Goal: Task Accomplishment & Management: Manage account settings

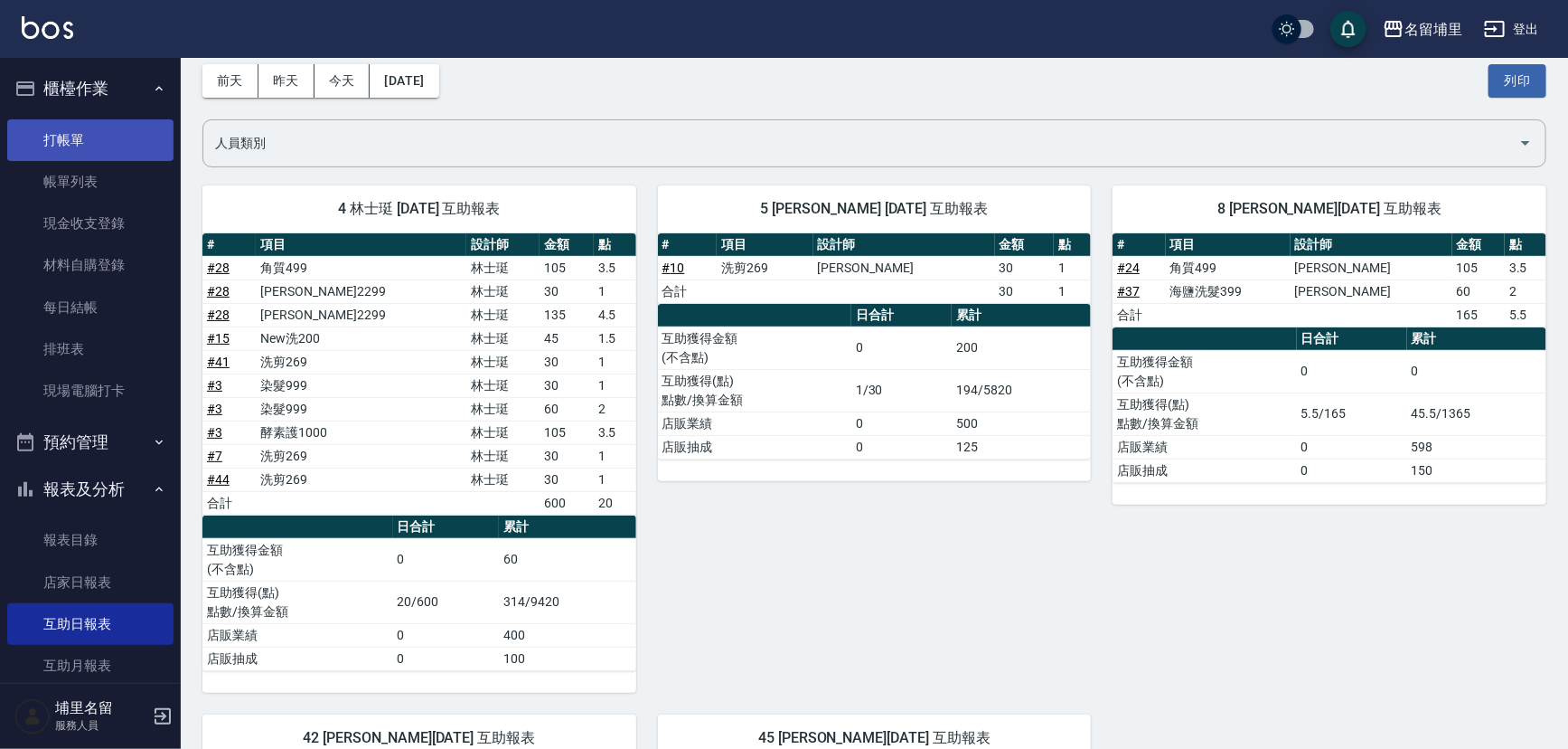
click at [116, 157] on link "打帳單" at bounding box center [91, 140] width 166 height 42
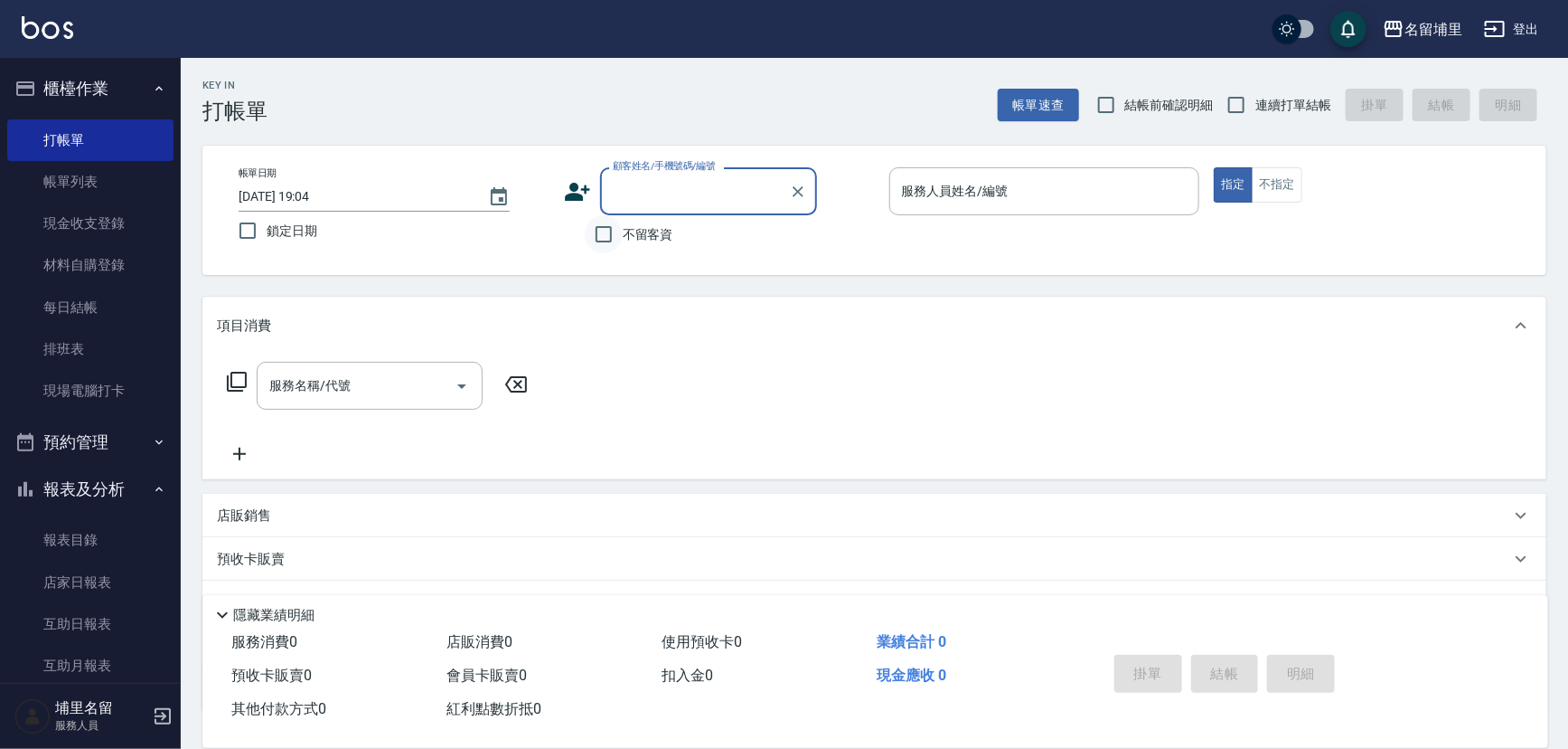
drag, startPoint x: 609, startPoint y: 246, endPoint x: 722, endPoint y: 217, distance: 116.7
click at [611, 244] on input "不留客資" at bounding box center [604, 235] width 38 height 38
checkbox input "true"
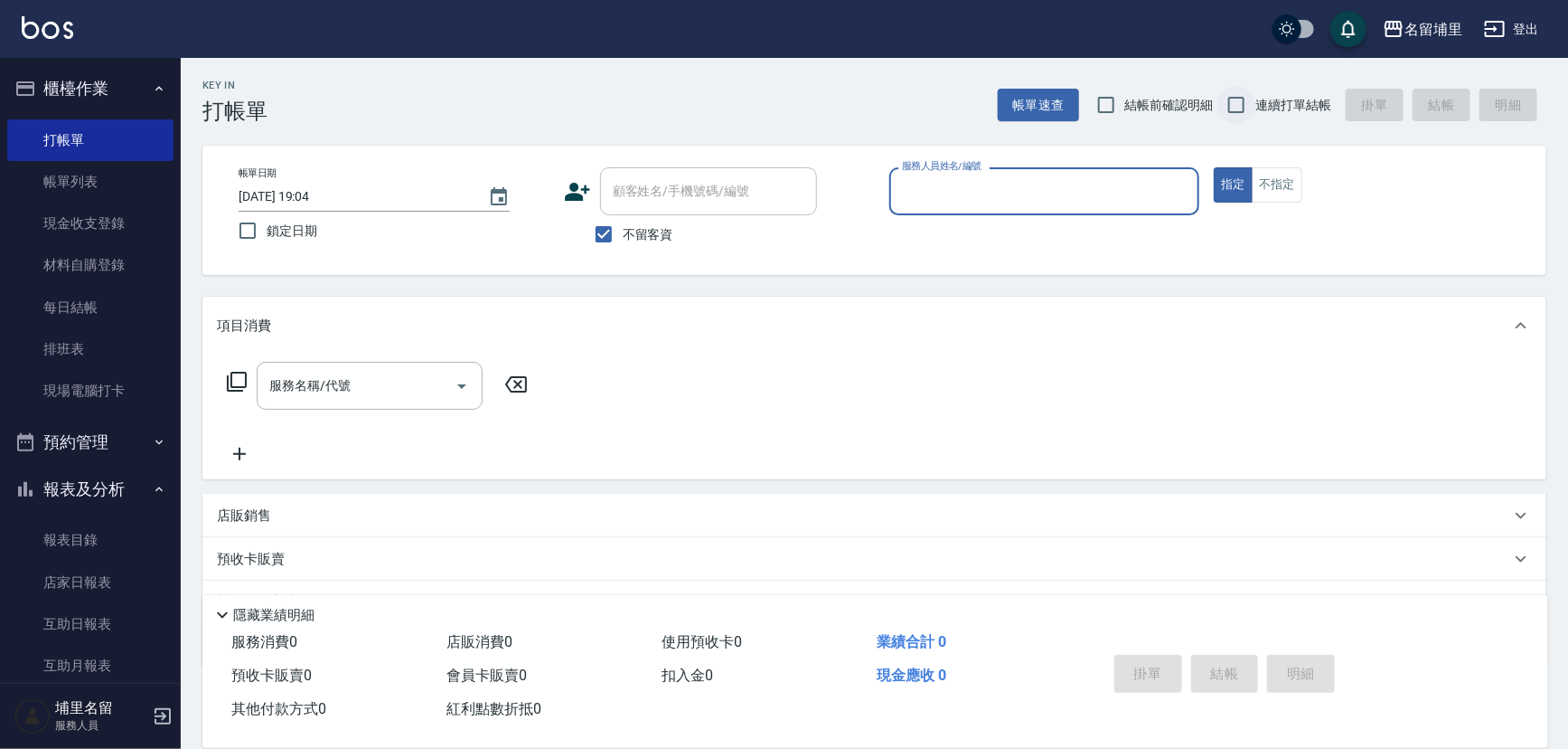
click at [1248, 99] on input "連續打單結帳" at bounding box center [1237, 105] width 38 height 38
checkbox input "true"
click at [1063, 173] on div "服務人員姓名/編號" at bounding box center [1045, 191] width 311 height 48
type input "[PERSON_NAME]-3"
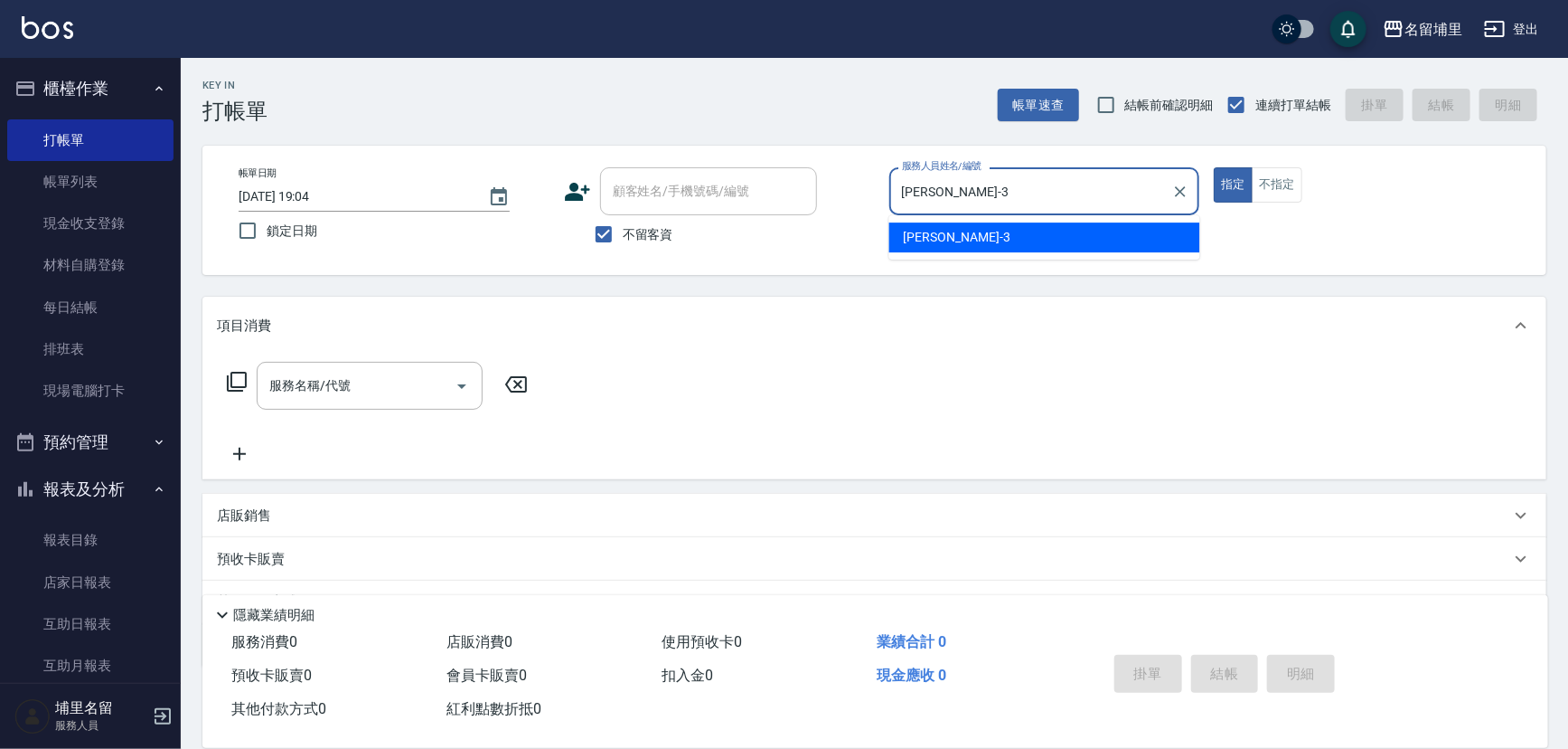
type button "true"
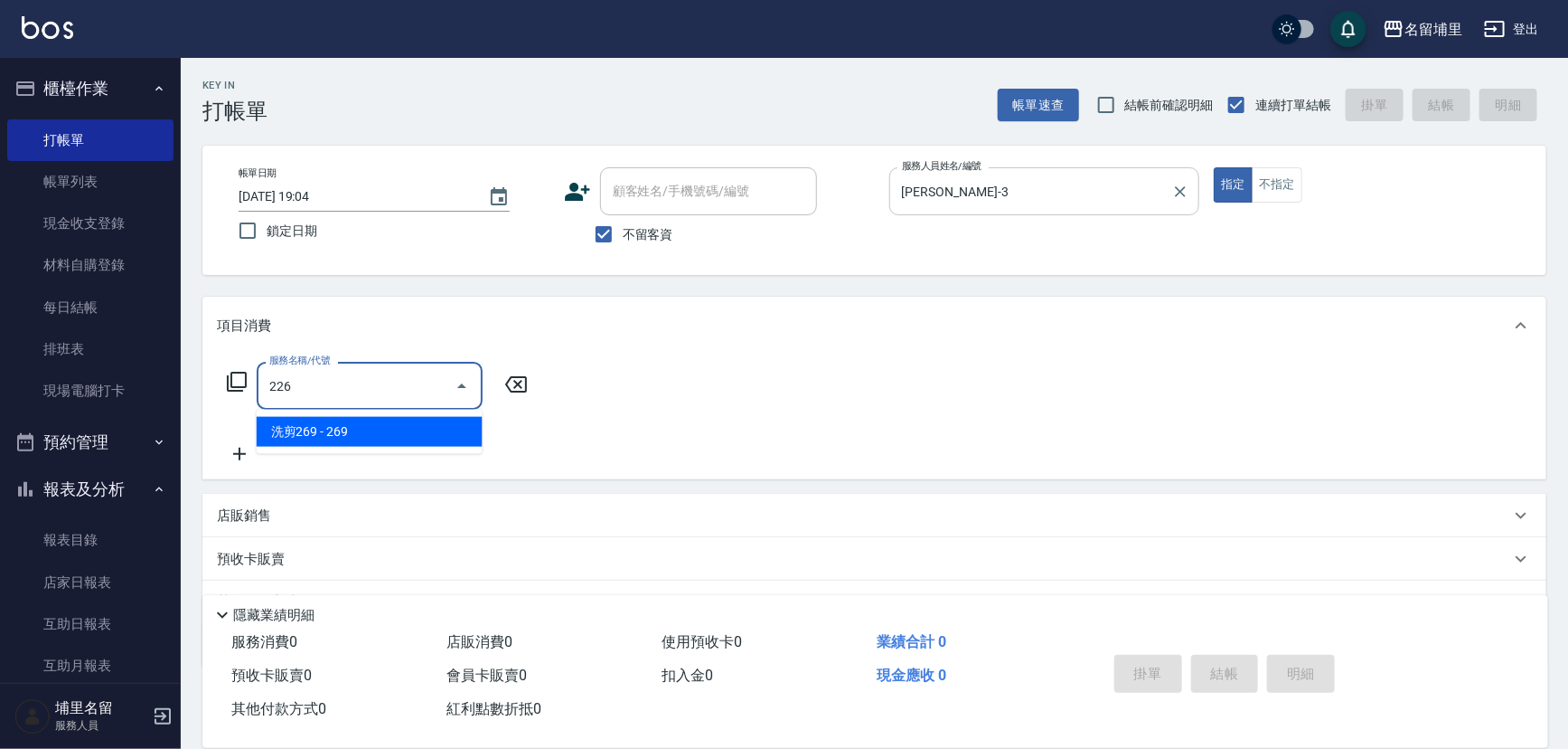
type input "洗剪269(226)"
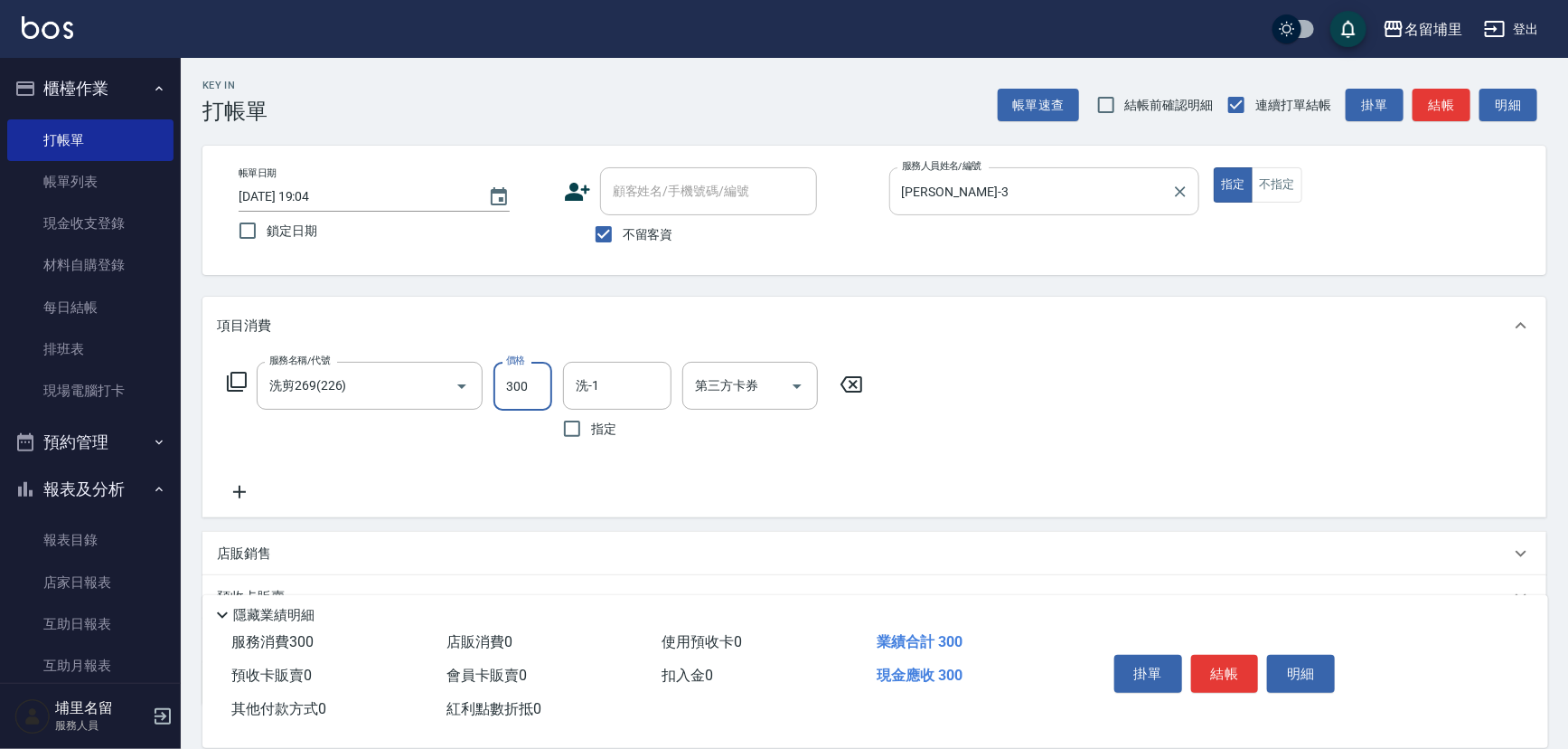
type input "300"
click at [614, 383] on input "洗-1" at bounding box center [617, 385] width 93 height 31
type input "[PERSON_NAME]-3"
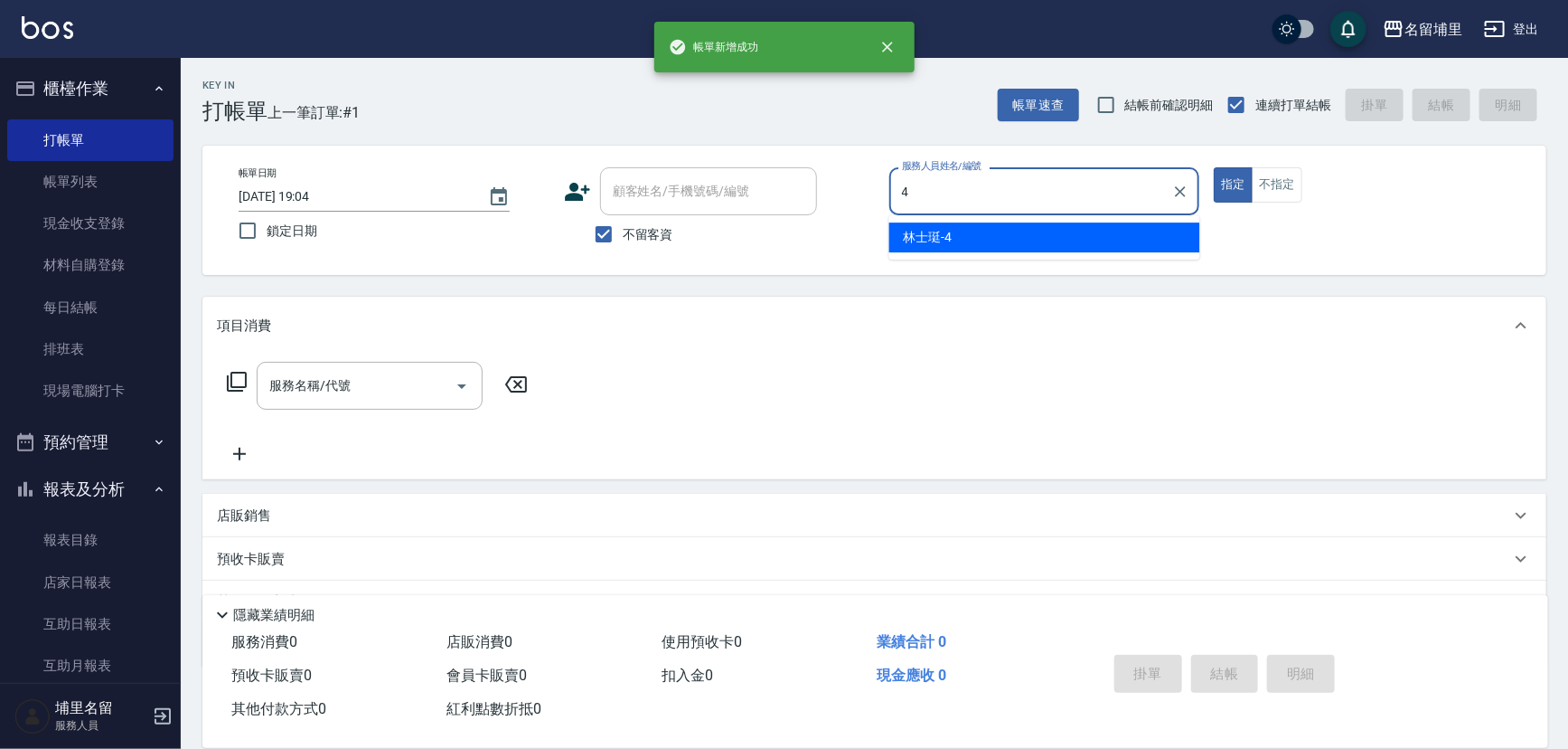
type input "林士珽-4"
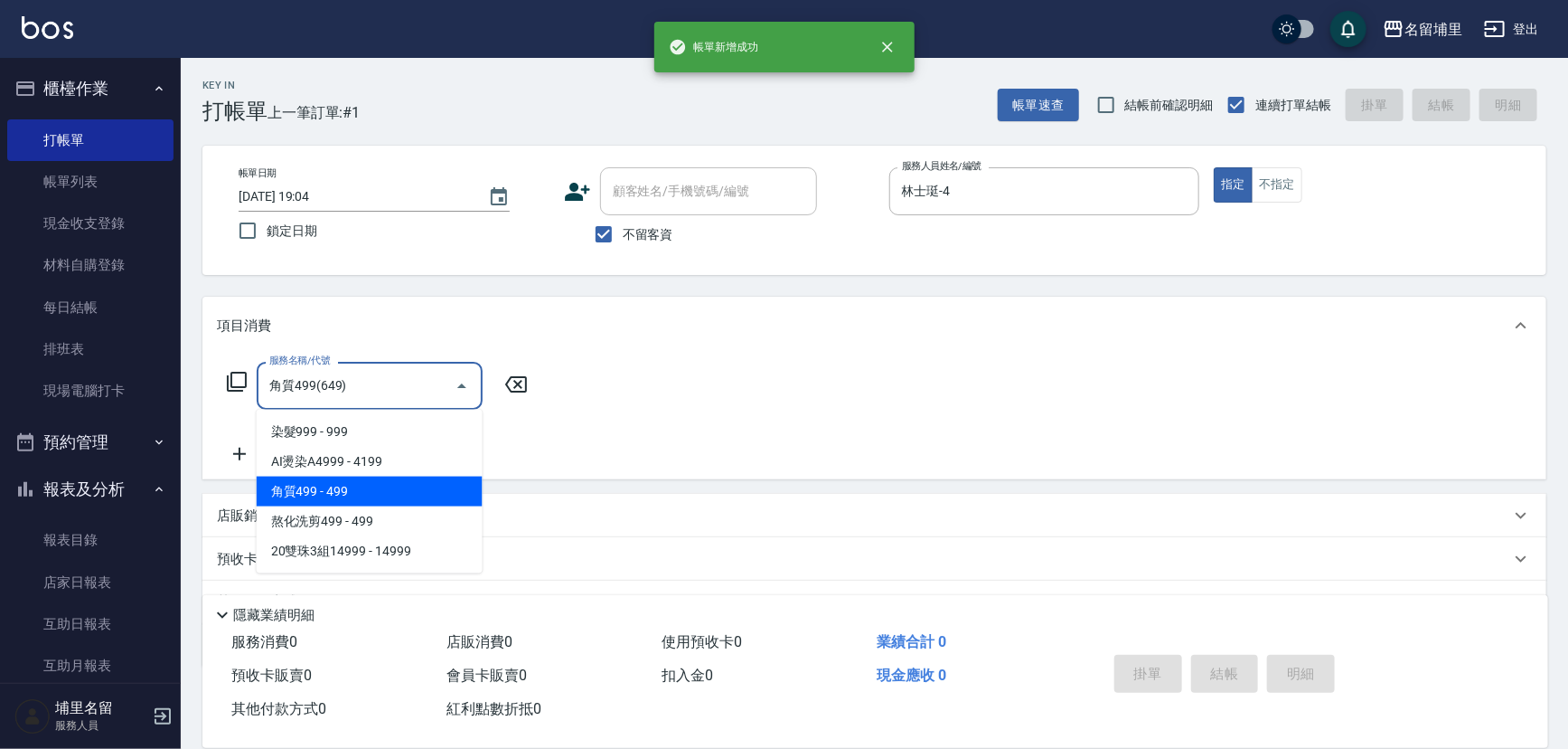
type input "角質499(649)"
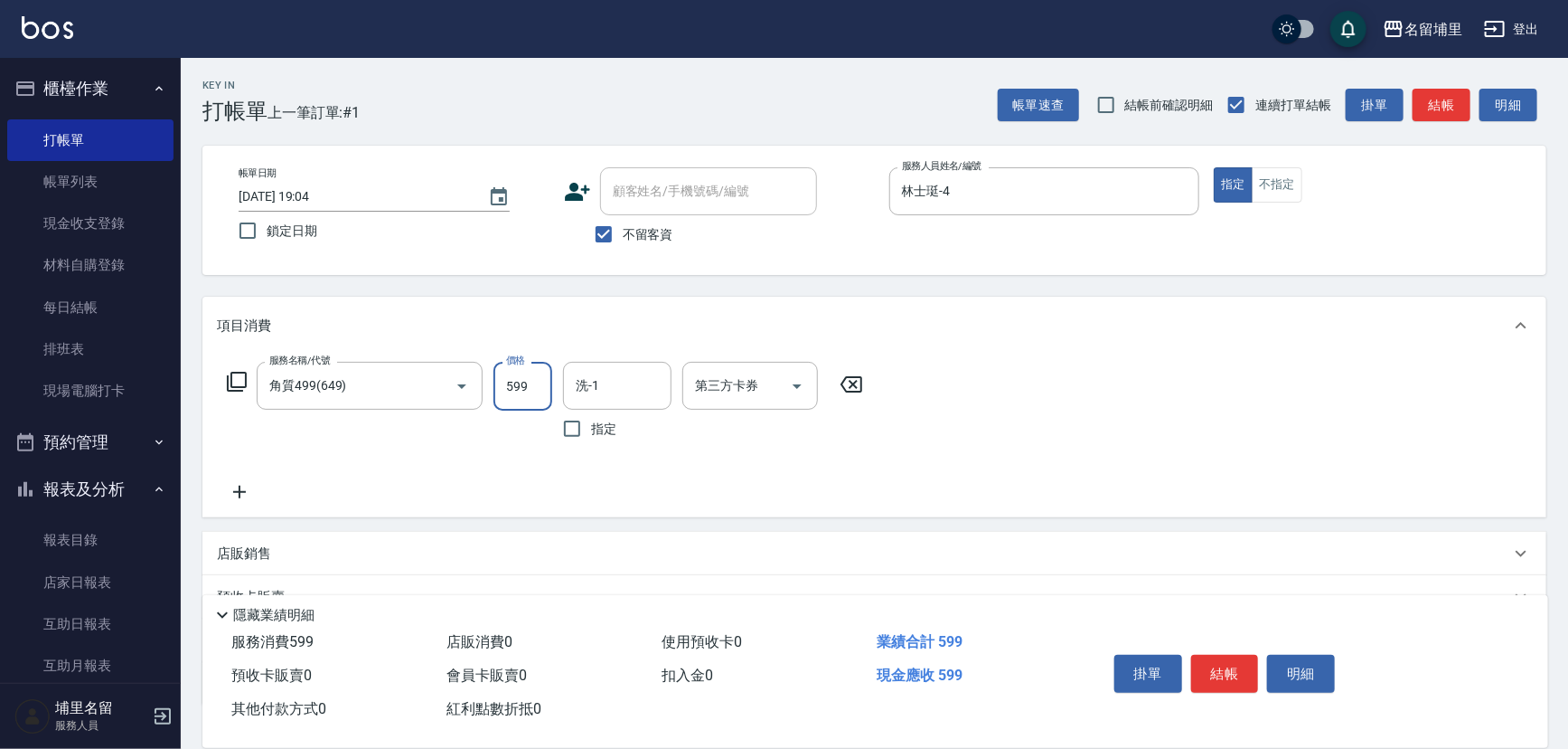
type input "599"
type input "林士珽-4"
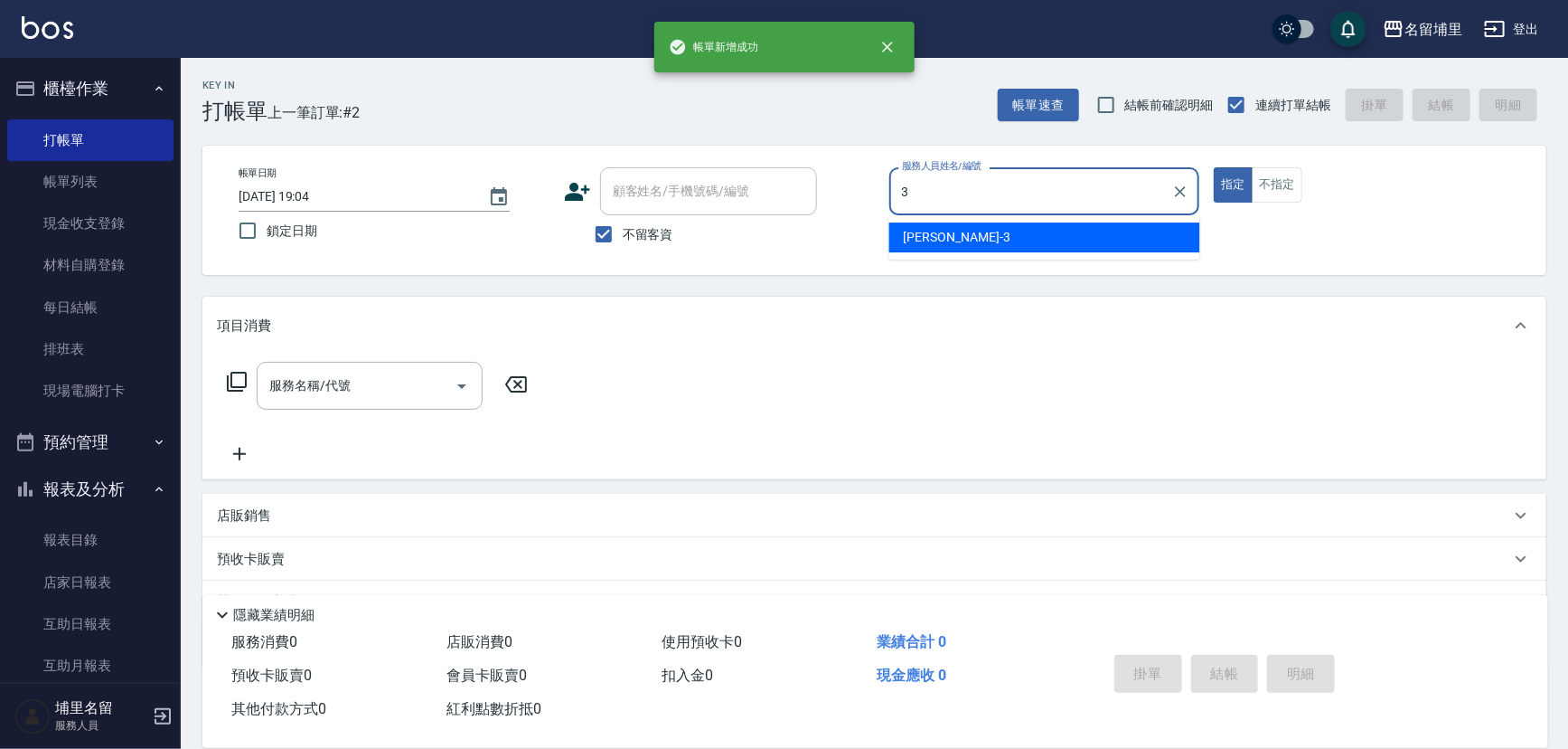
type input "[PERSON_NAME]-3"
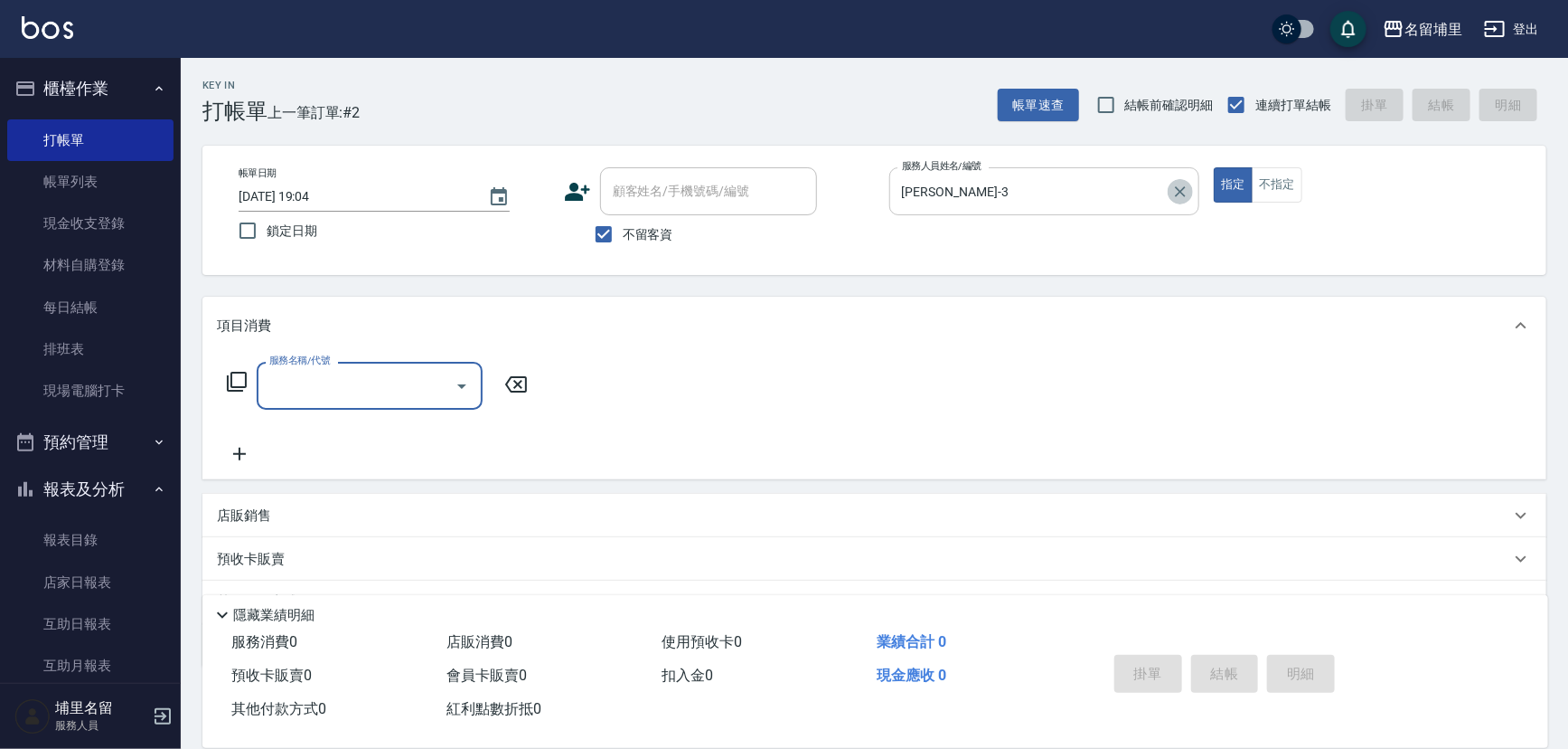
click at [1178, 188] on icon "Clear" at bounding box center [1180, 191] width 10 height 10
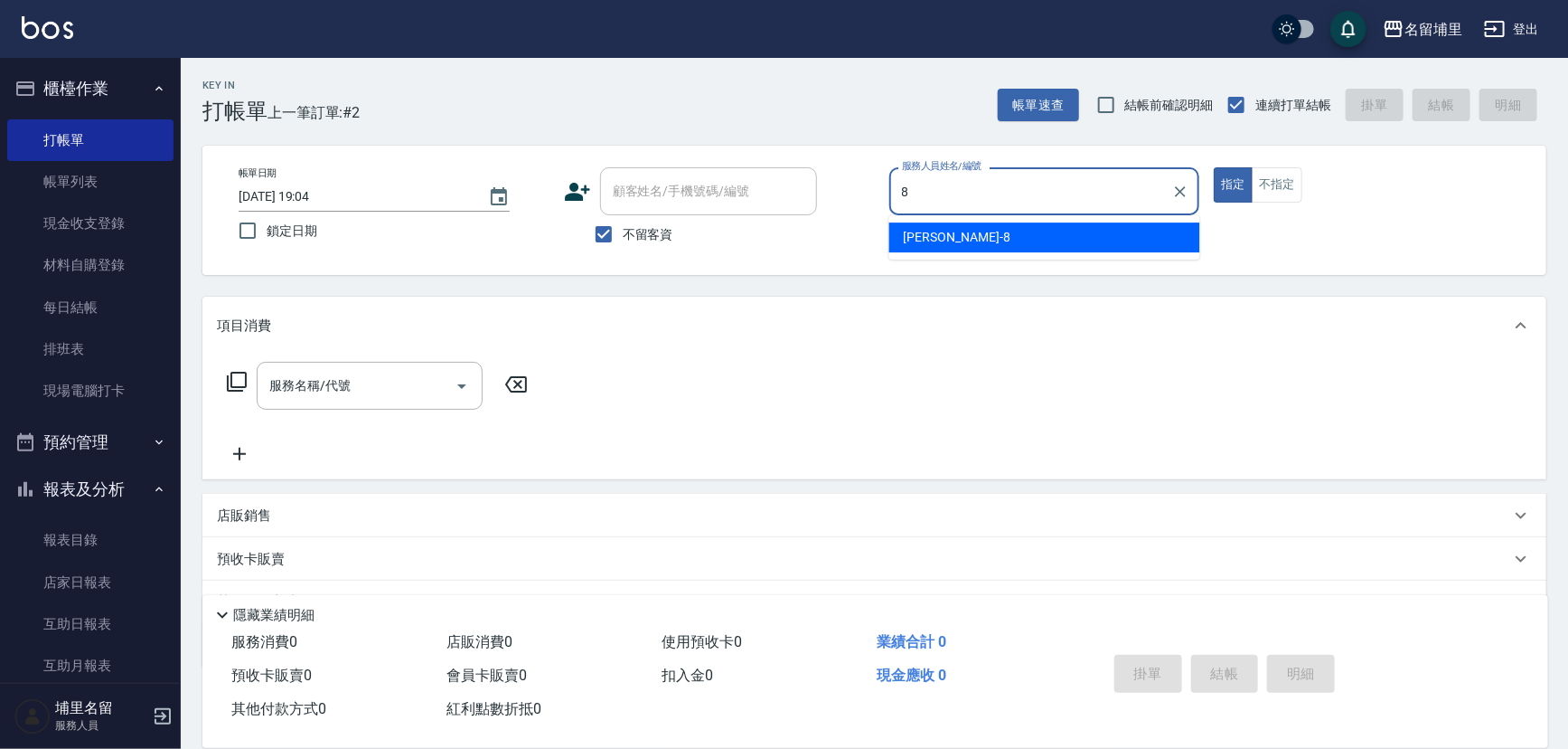
type input "黃偉傑-8"
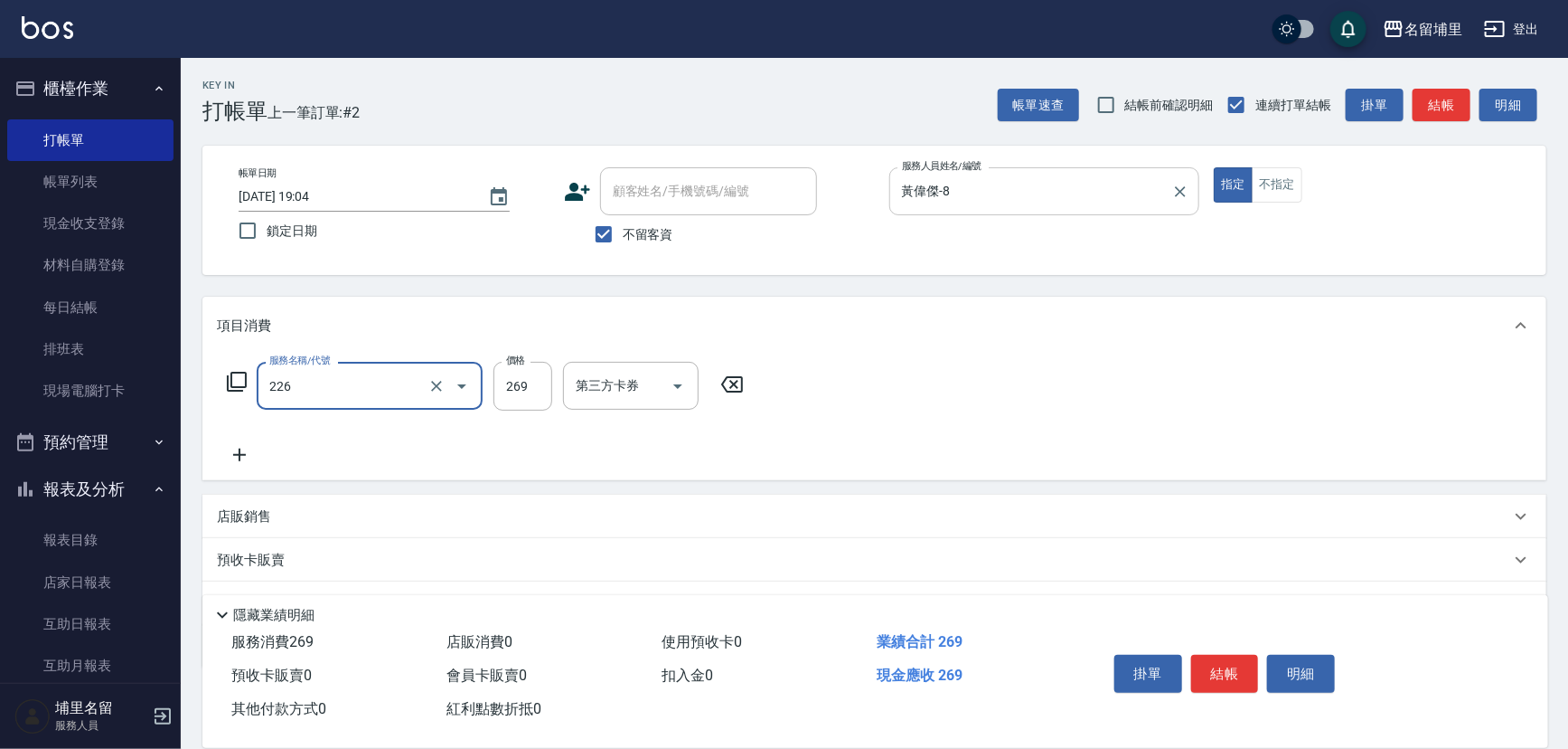
type input "洗剪269(226)"
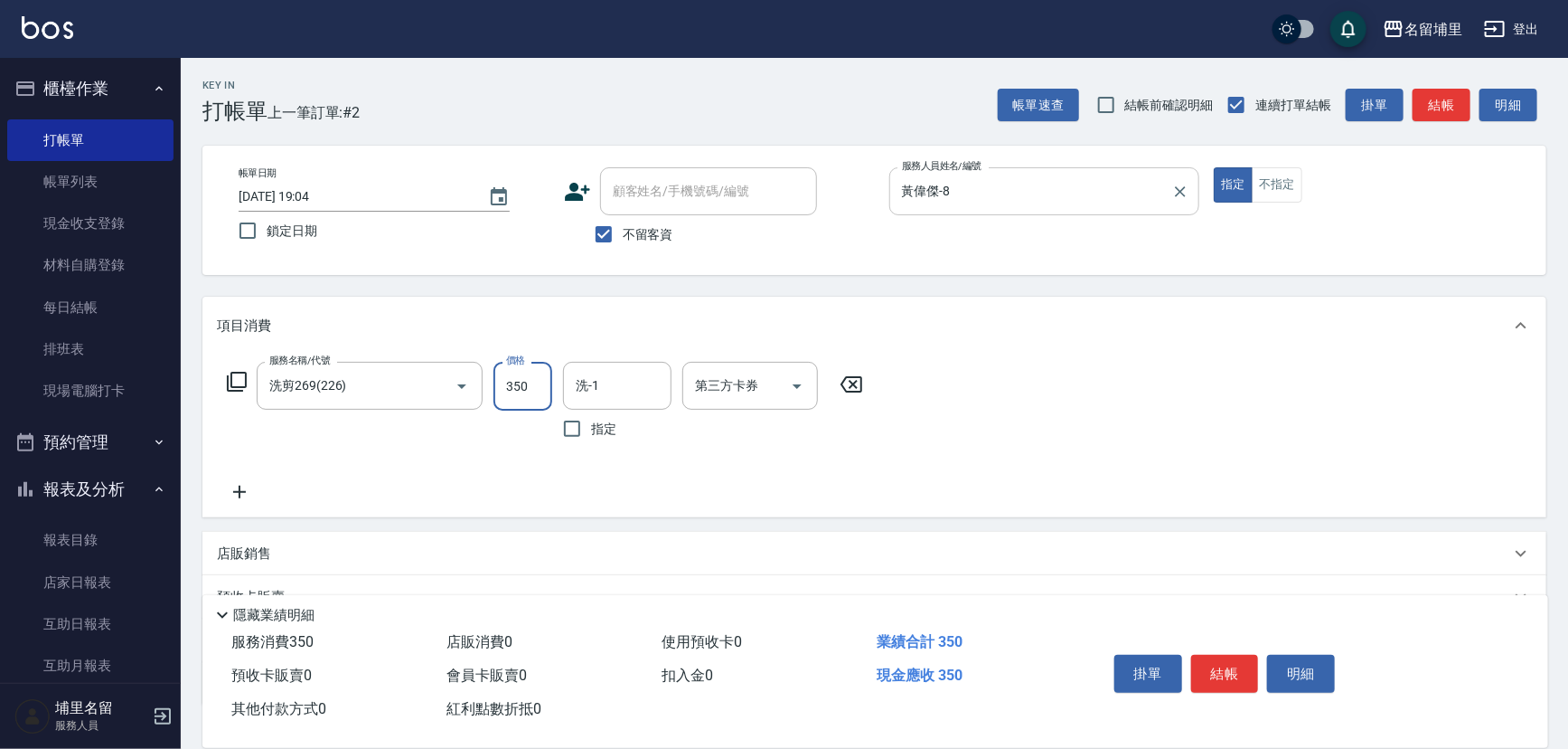
type input "350"
type input "黃偉傑-8"
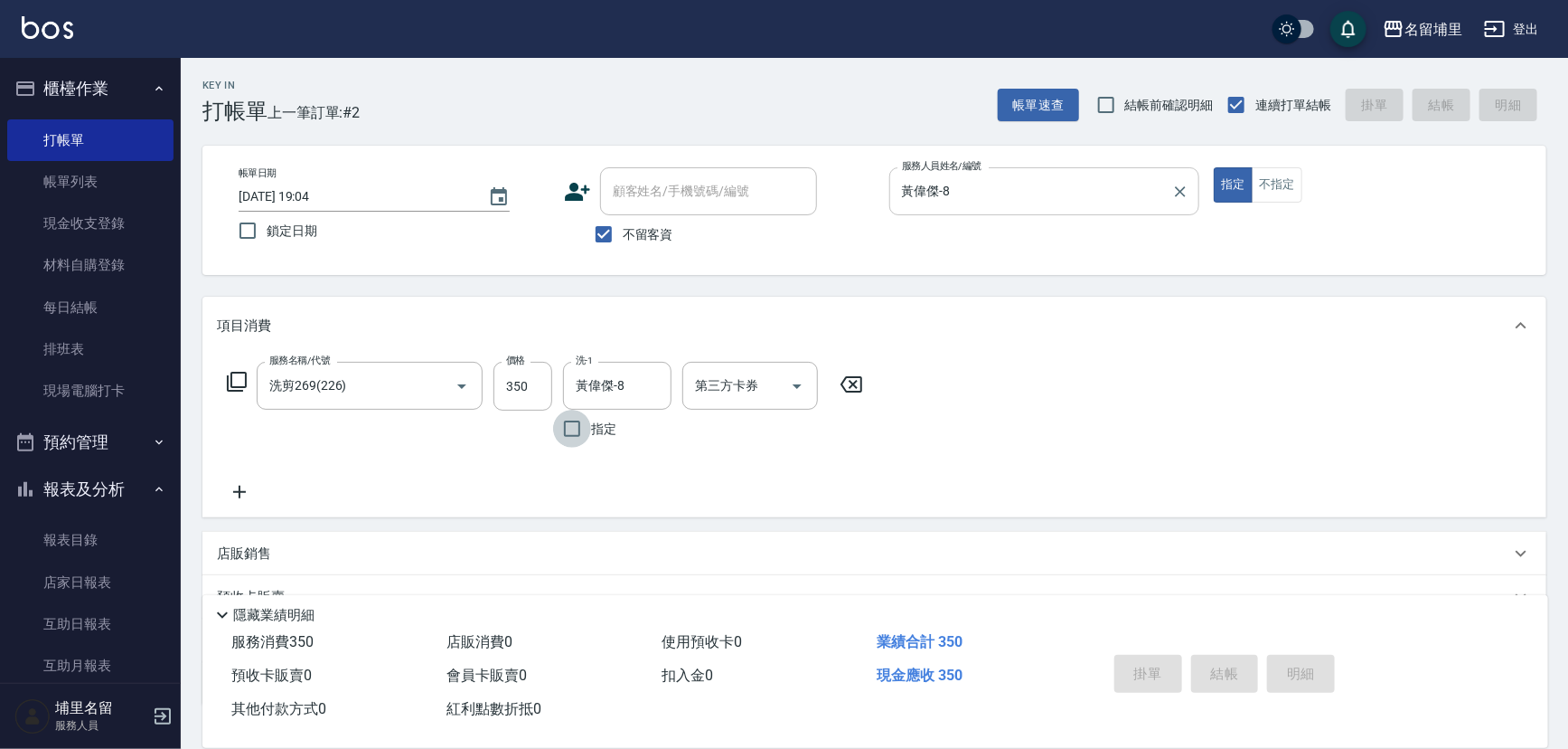
type input "[DATE] 19:05"
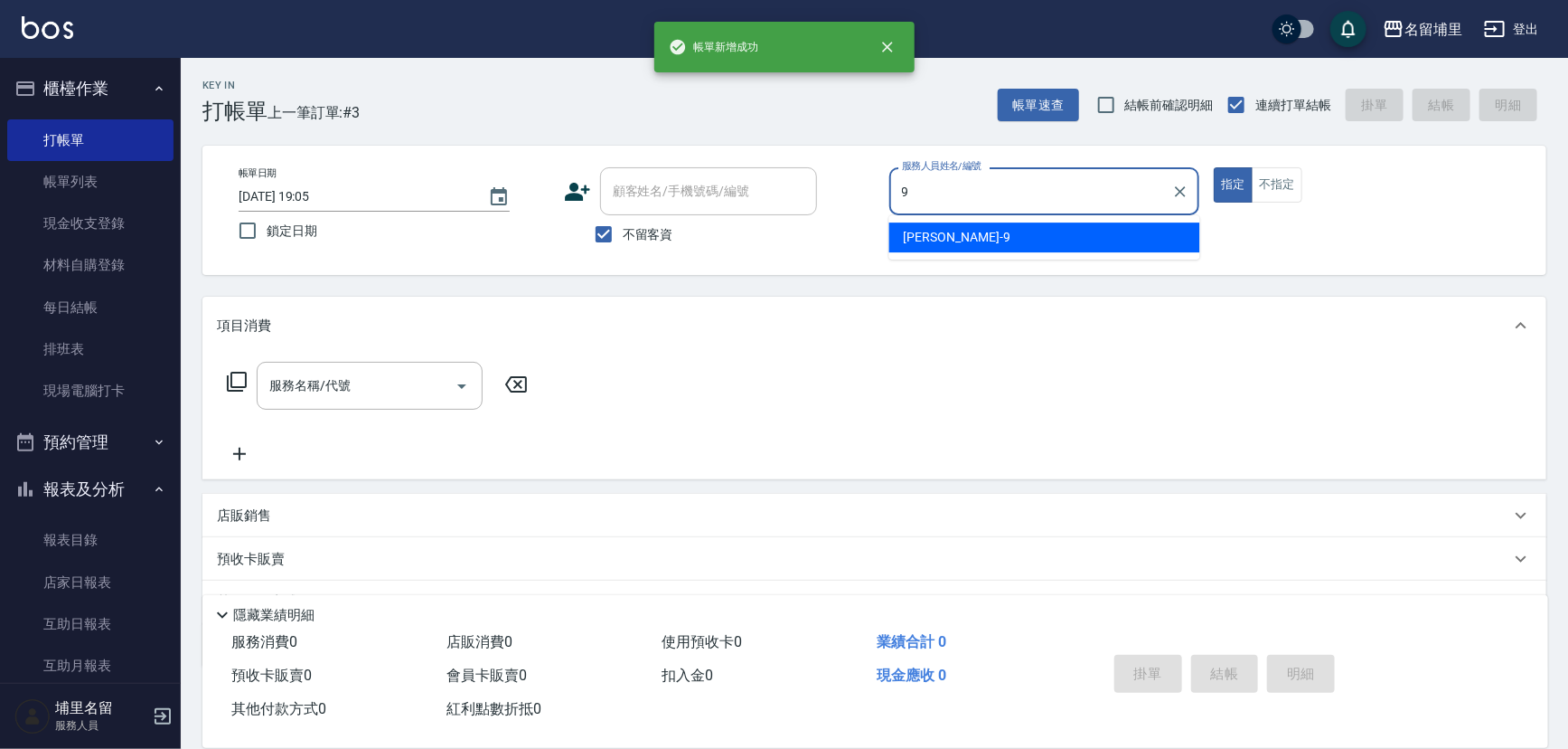
type input "[PERSON_NAME]9"
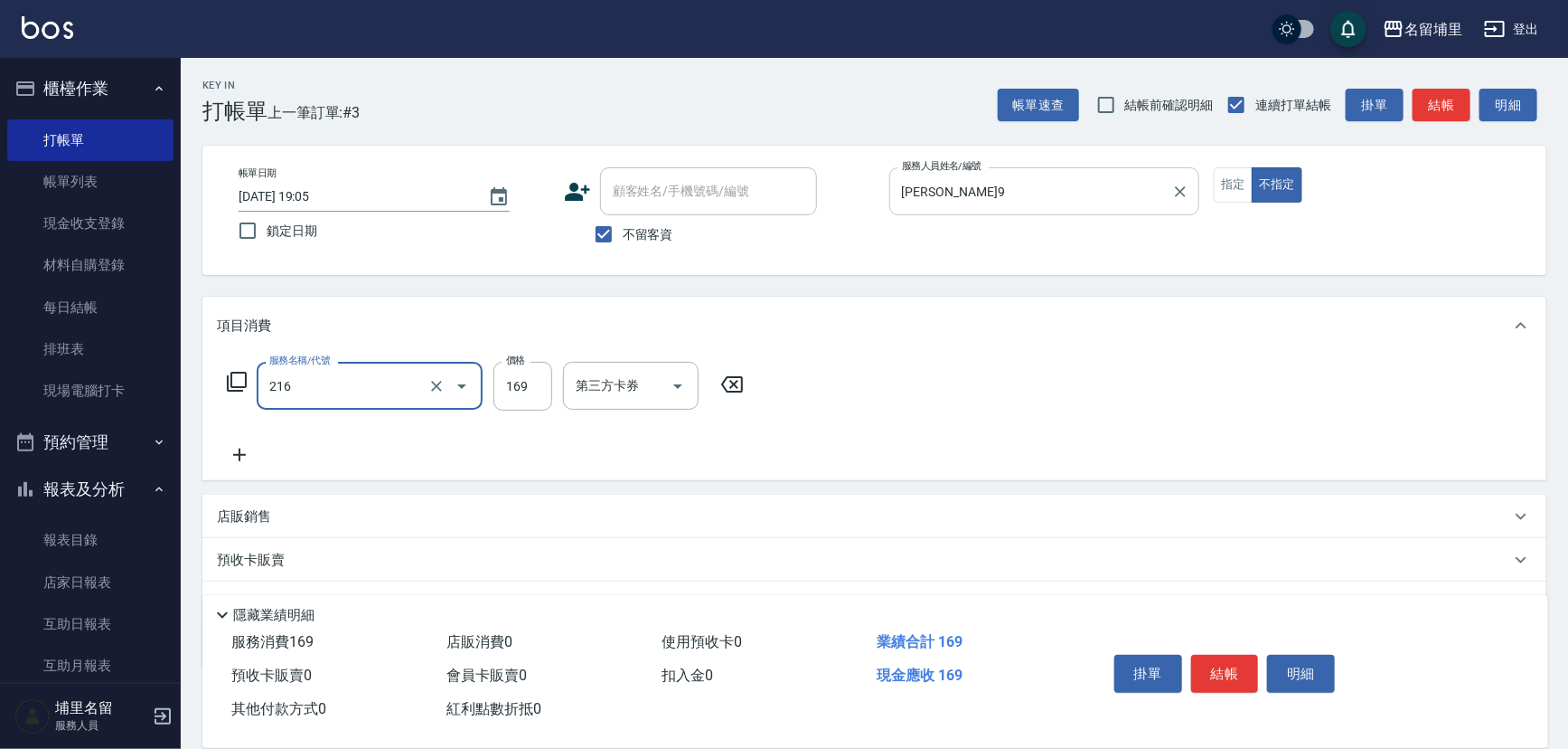
type input "剪髮169(216)"
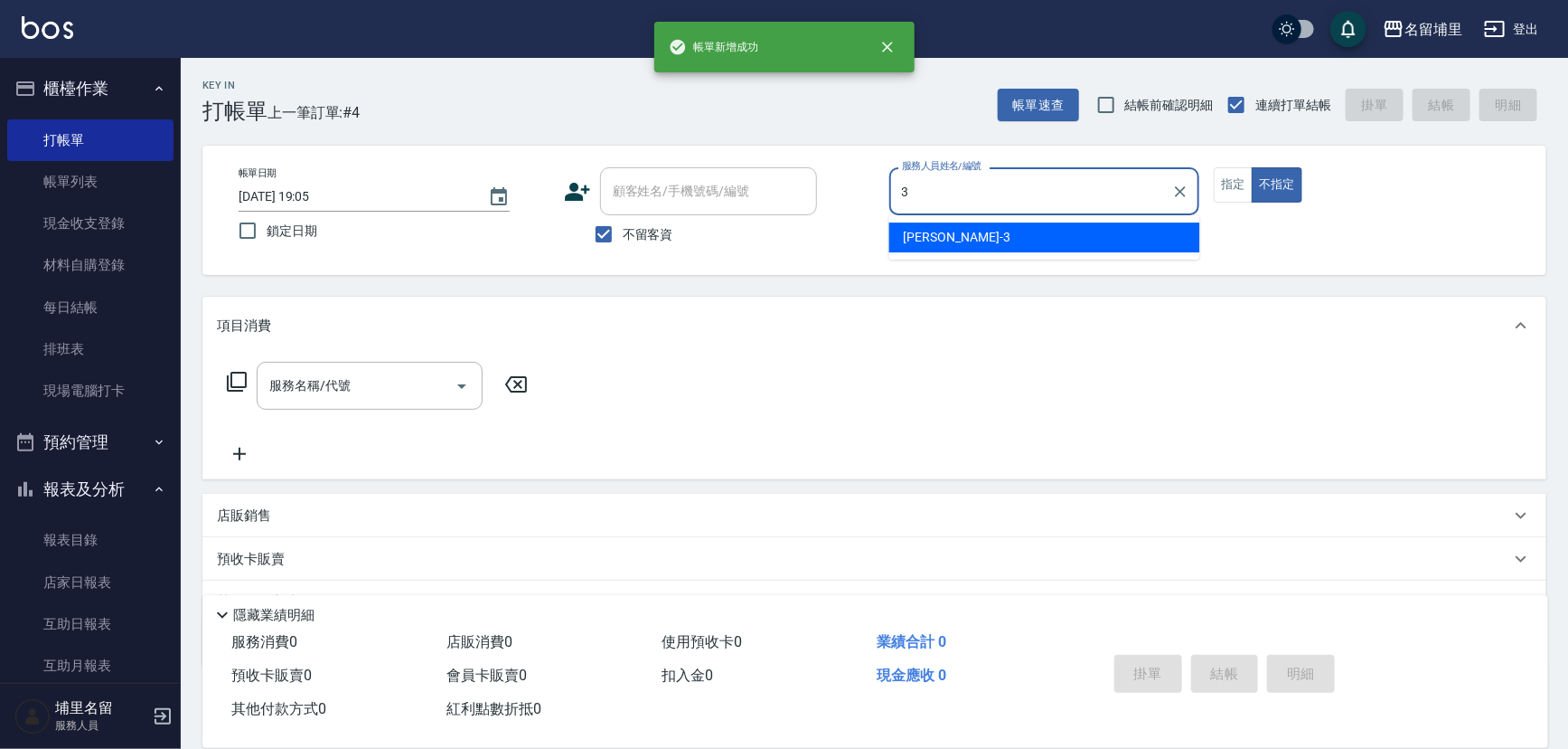
type input "[PERSON_NAME]-3"
type button "false"
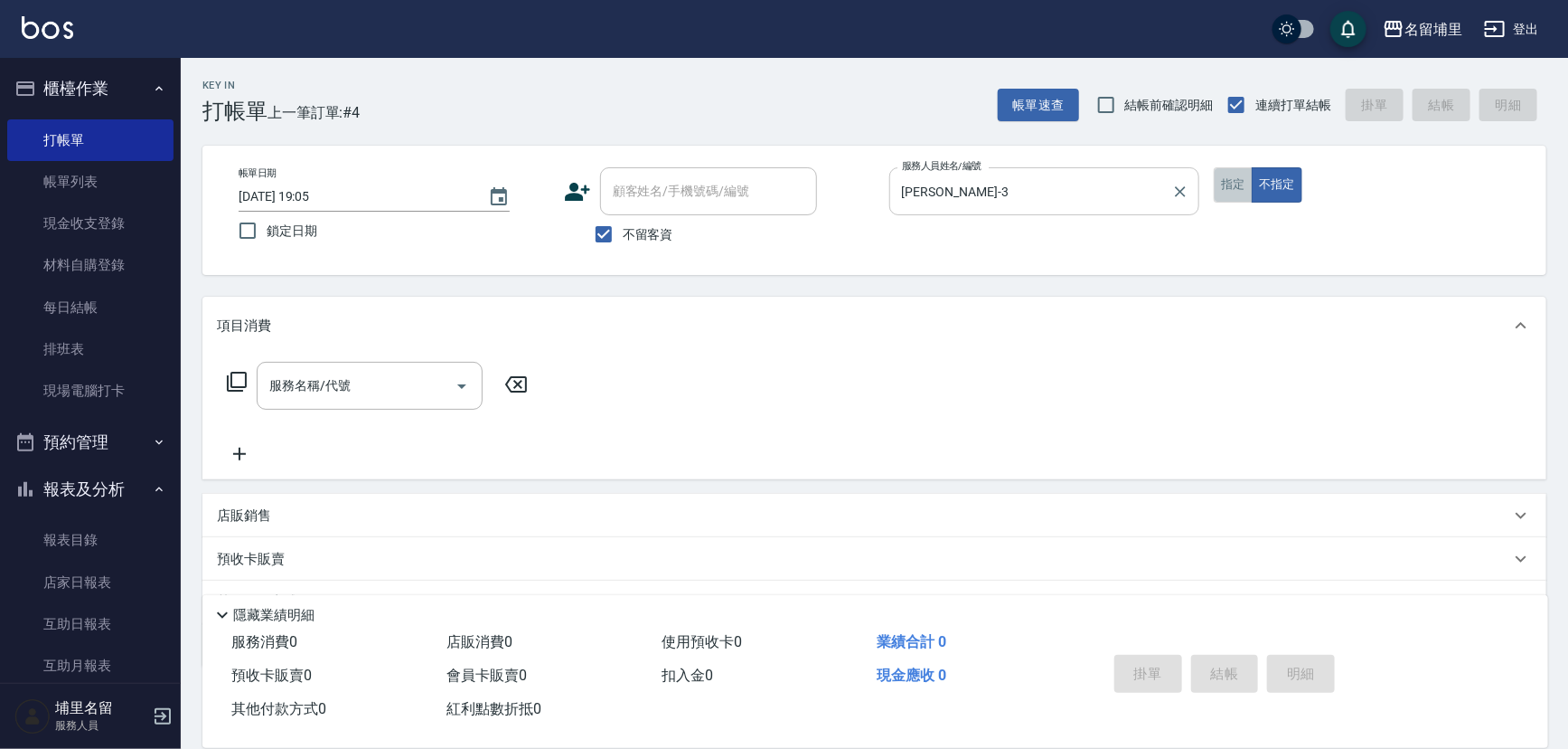
click at [1220, 180] on button "指定" at bounding box center [1233, 184] width 39 height 35
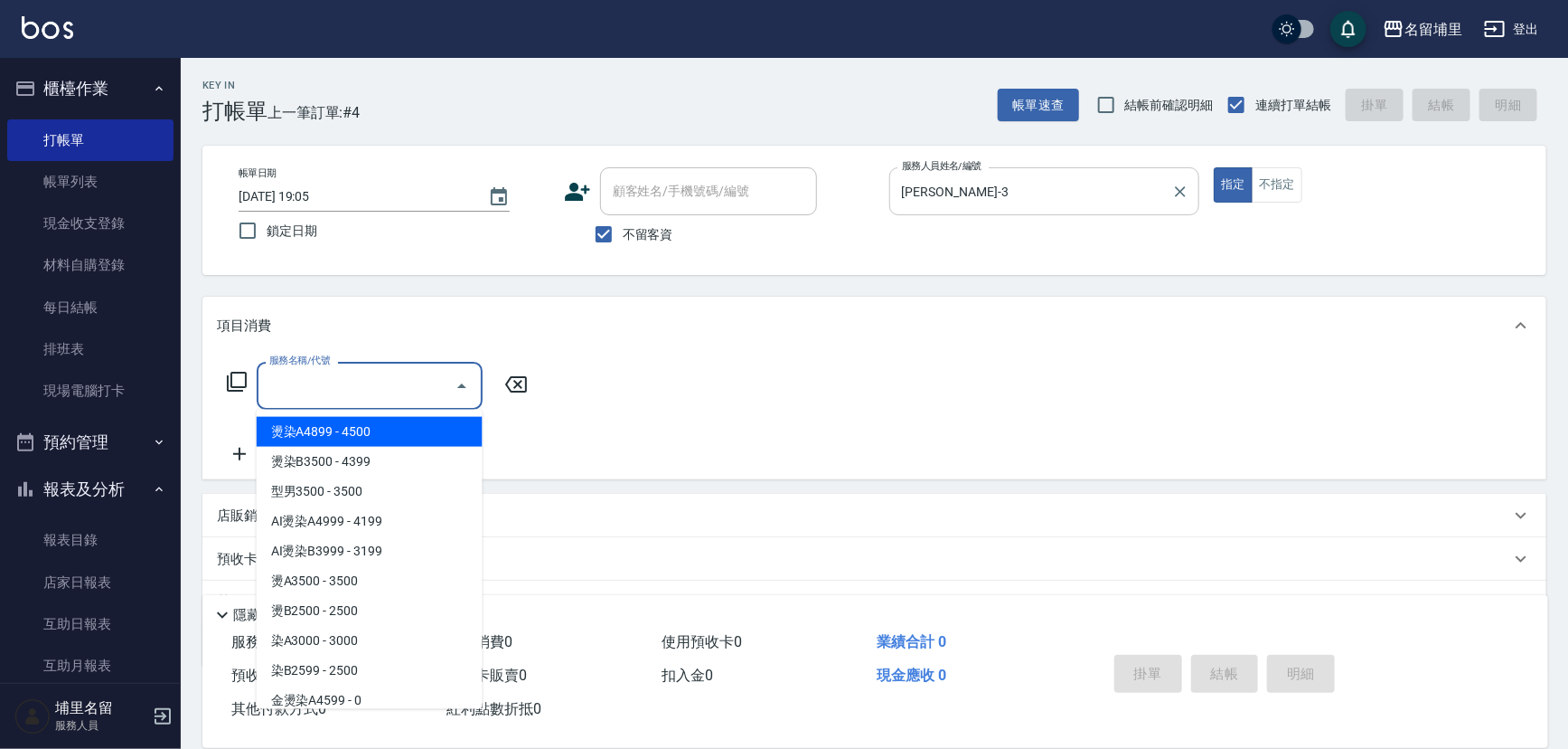
drag, startPoint x: 379, startPoint y: 375, endPoint x: 412, endPoint y: 355, distance: 38.6
click at [384, 371] on input "服務名稱/代號" at bounding box center [356, 385] width 182 height 31
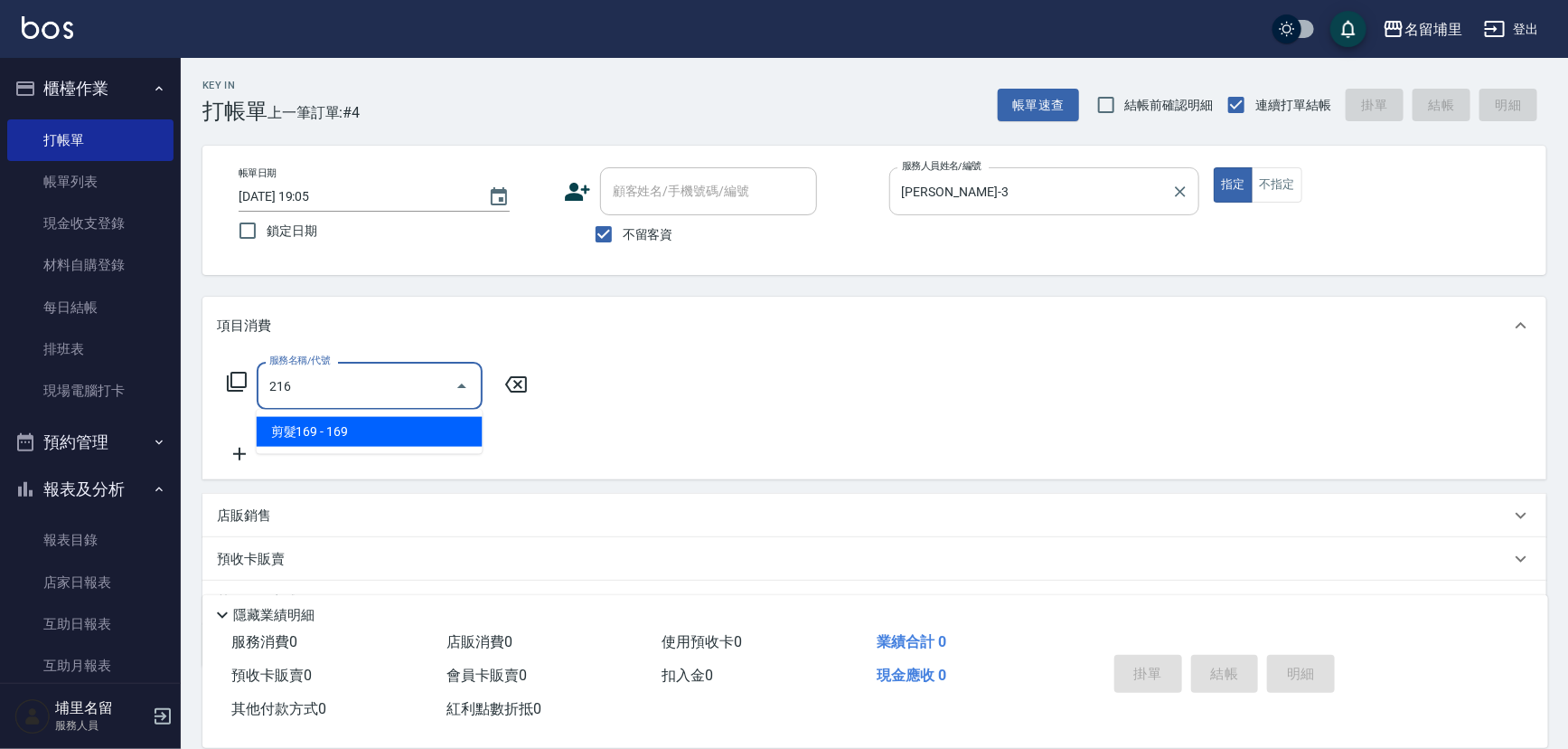
type input "剪髮169(216)"
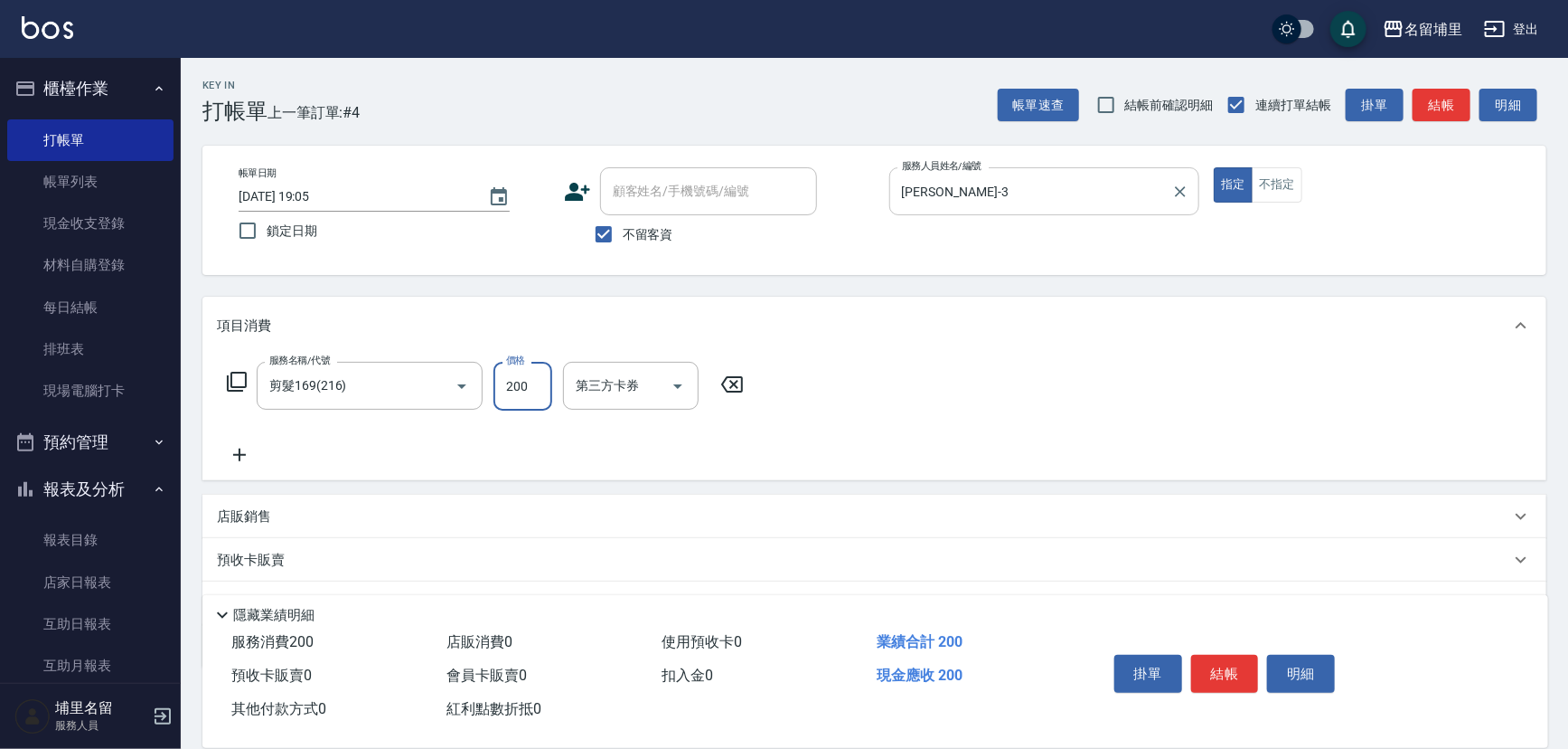
type input "200"
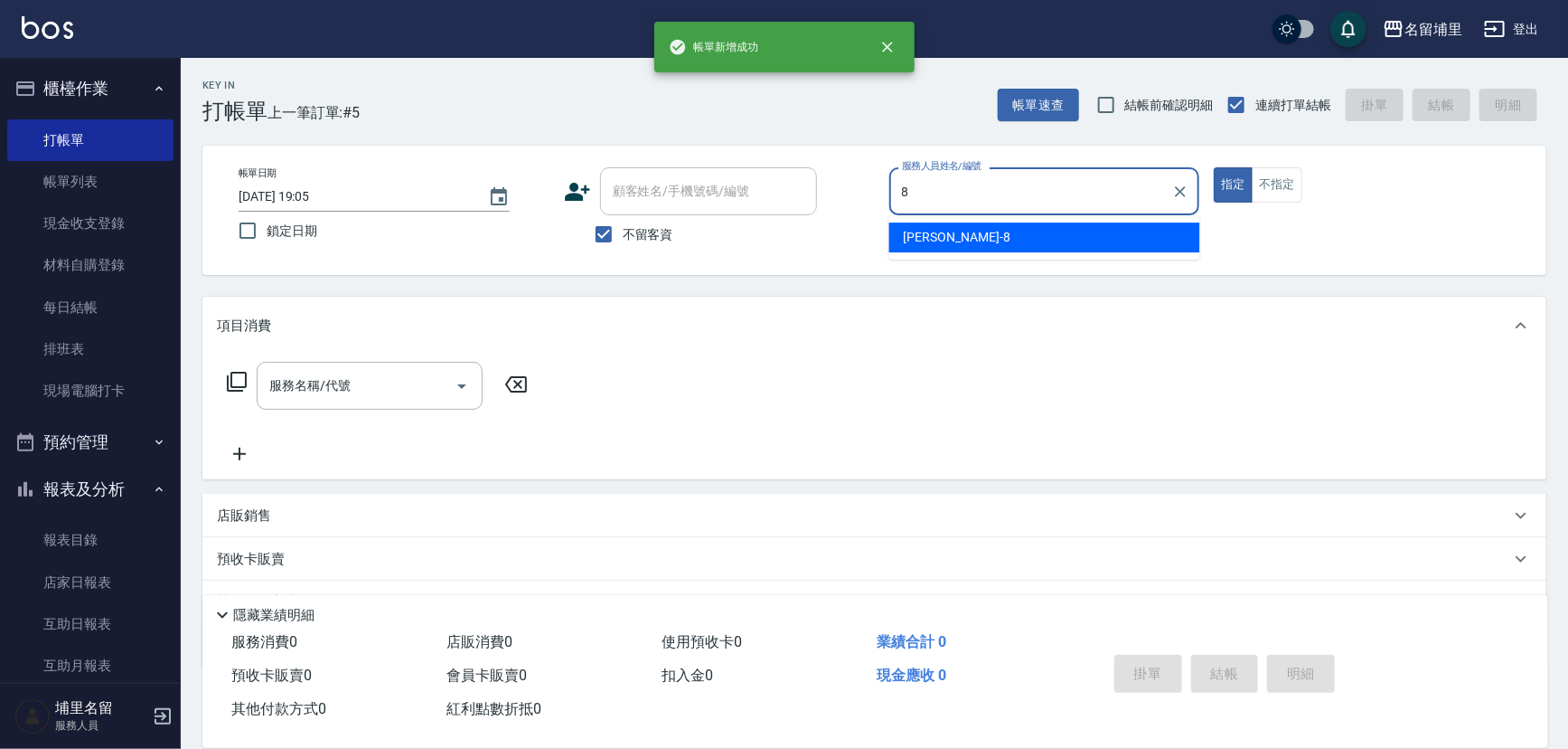
type input "黃偉傑-8"
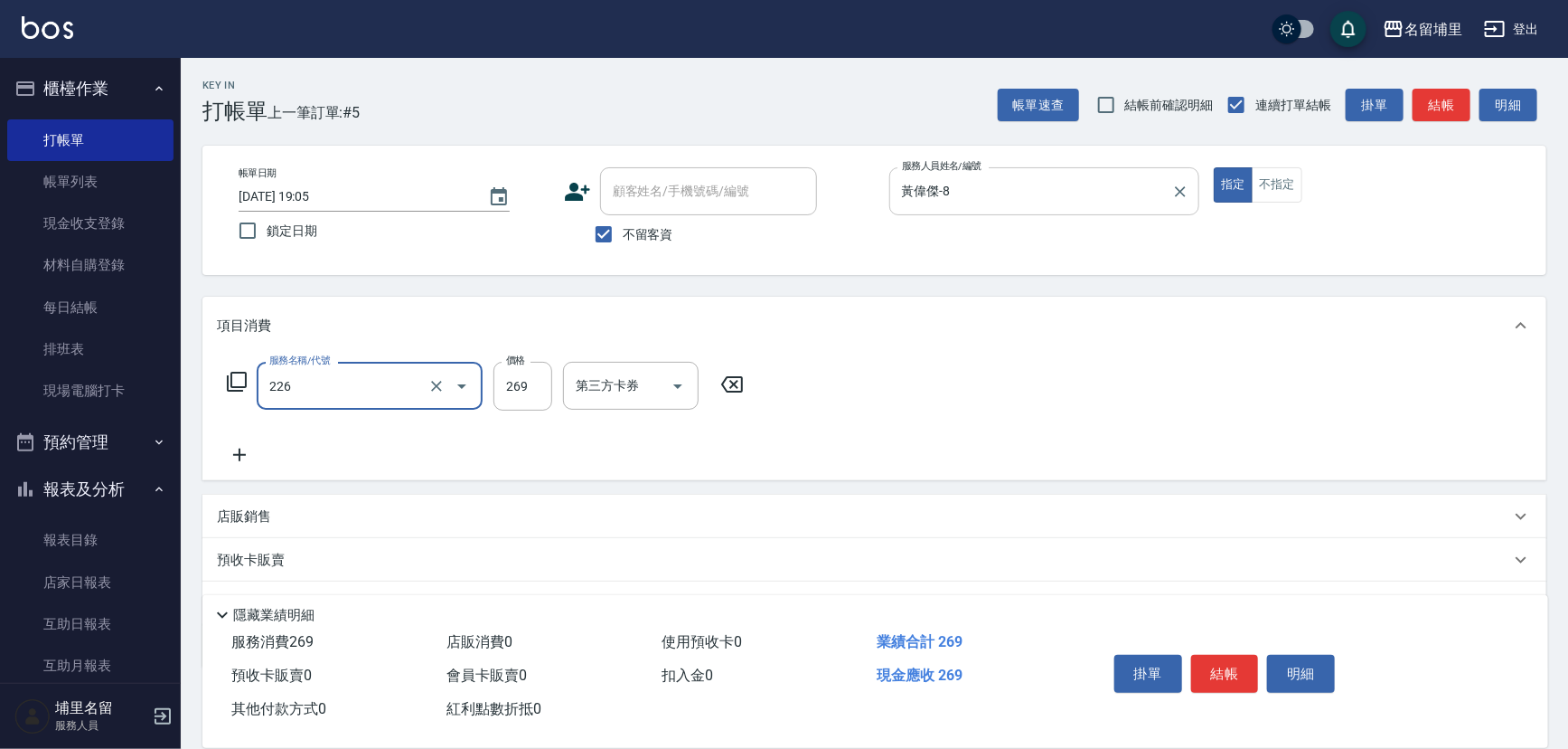
type input "洗剪269(226)"
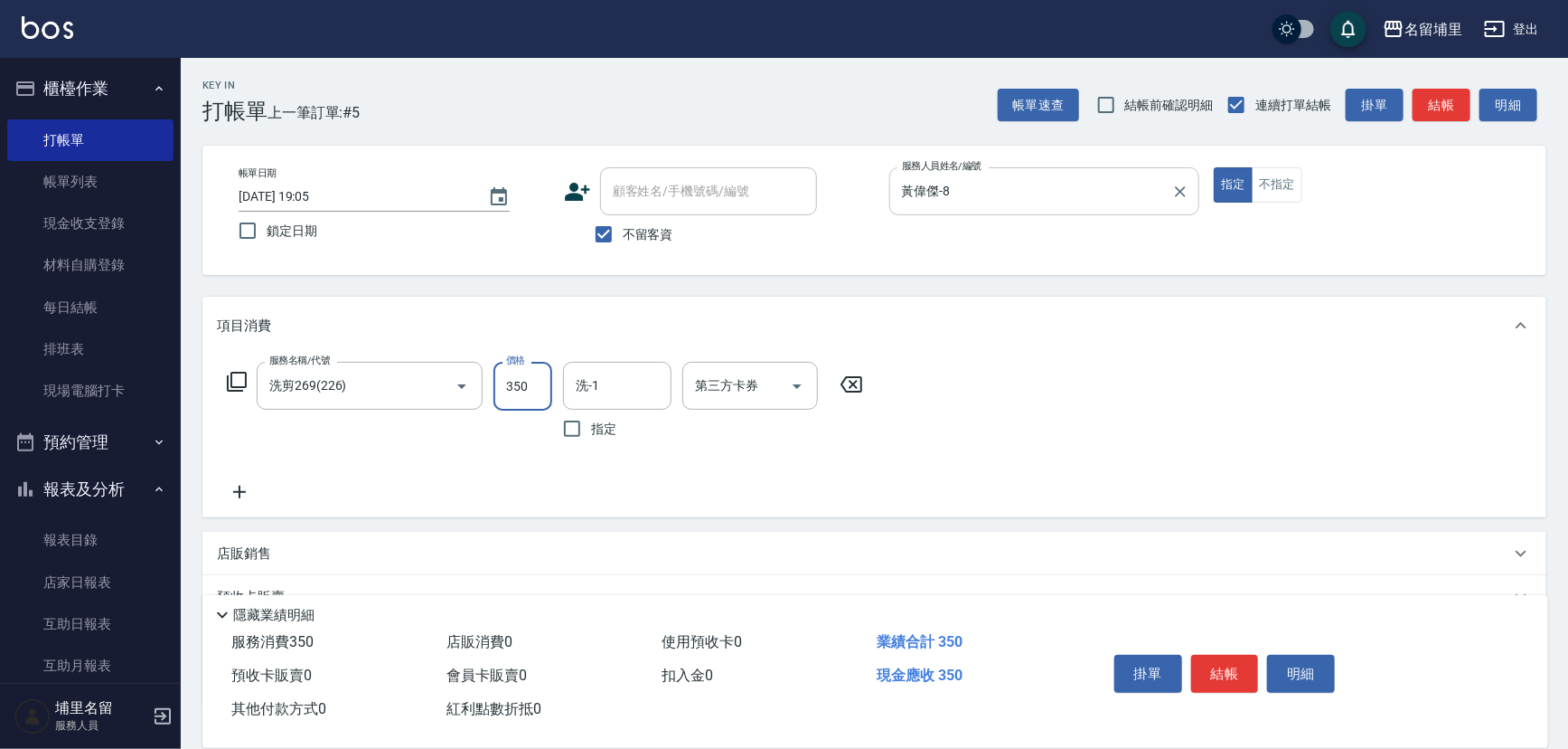
type input "350"
type input "黃偉傑-8"
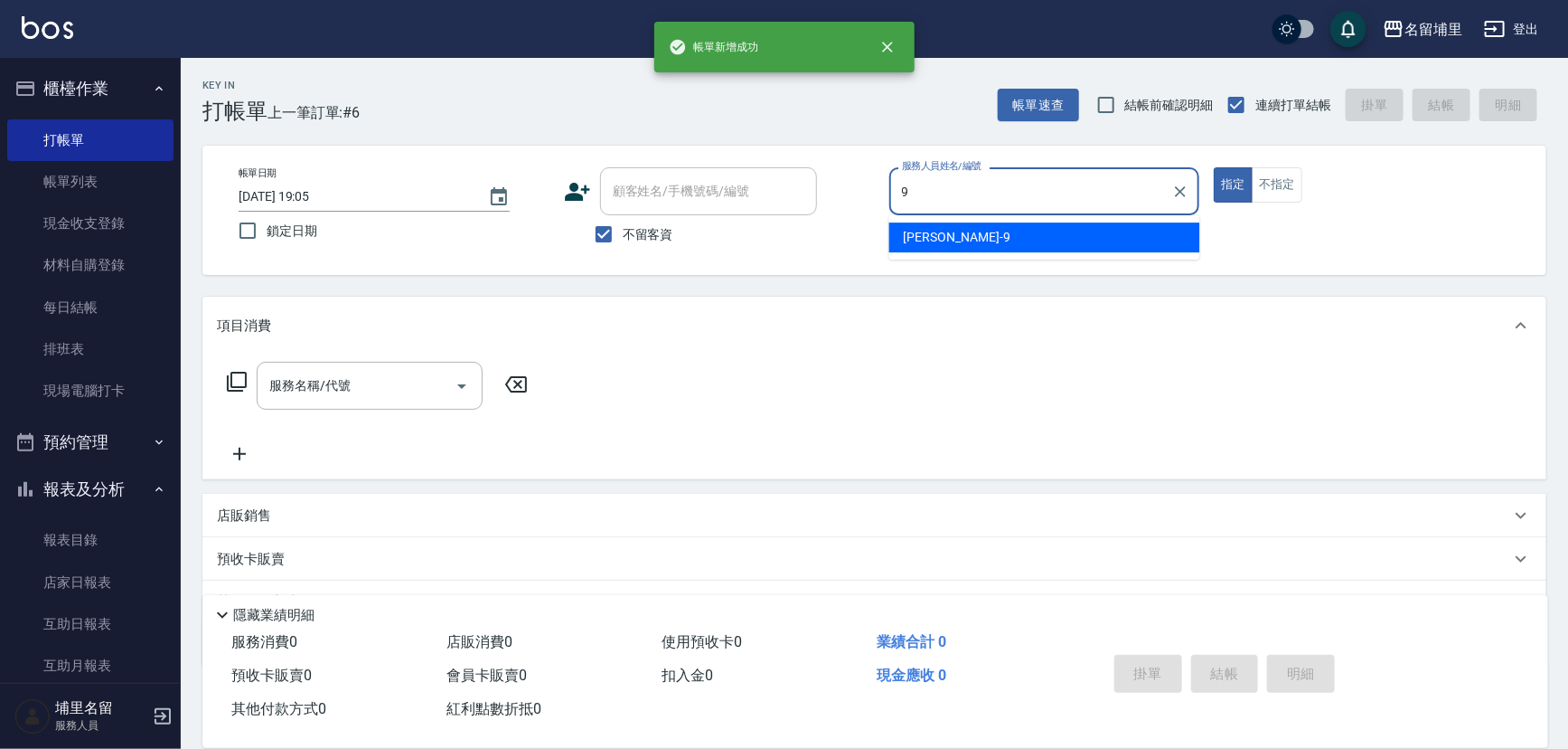
type input "[PERSON_NAME]9"
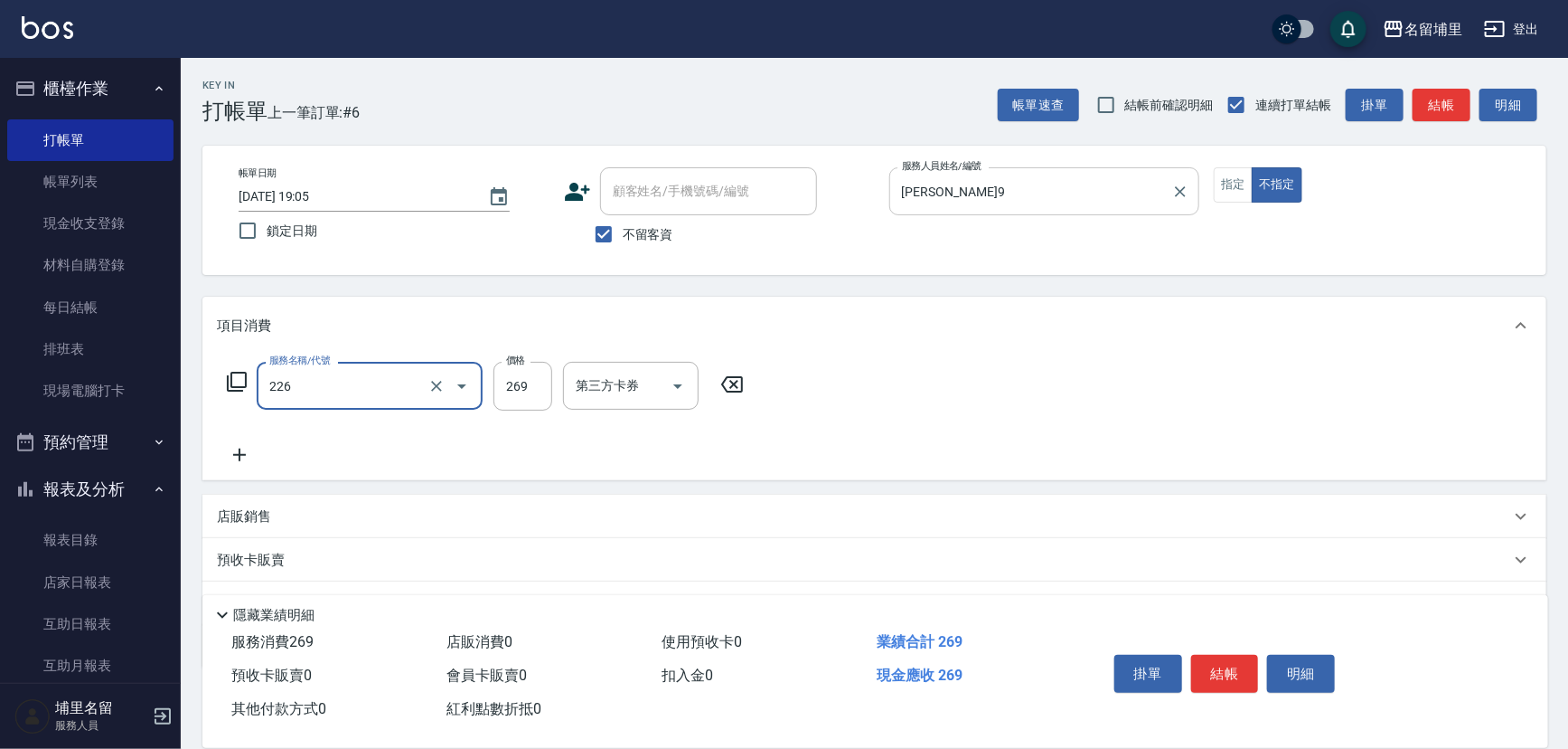
type input "洗剪269(226)"
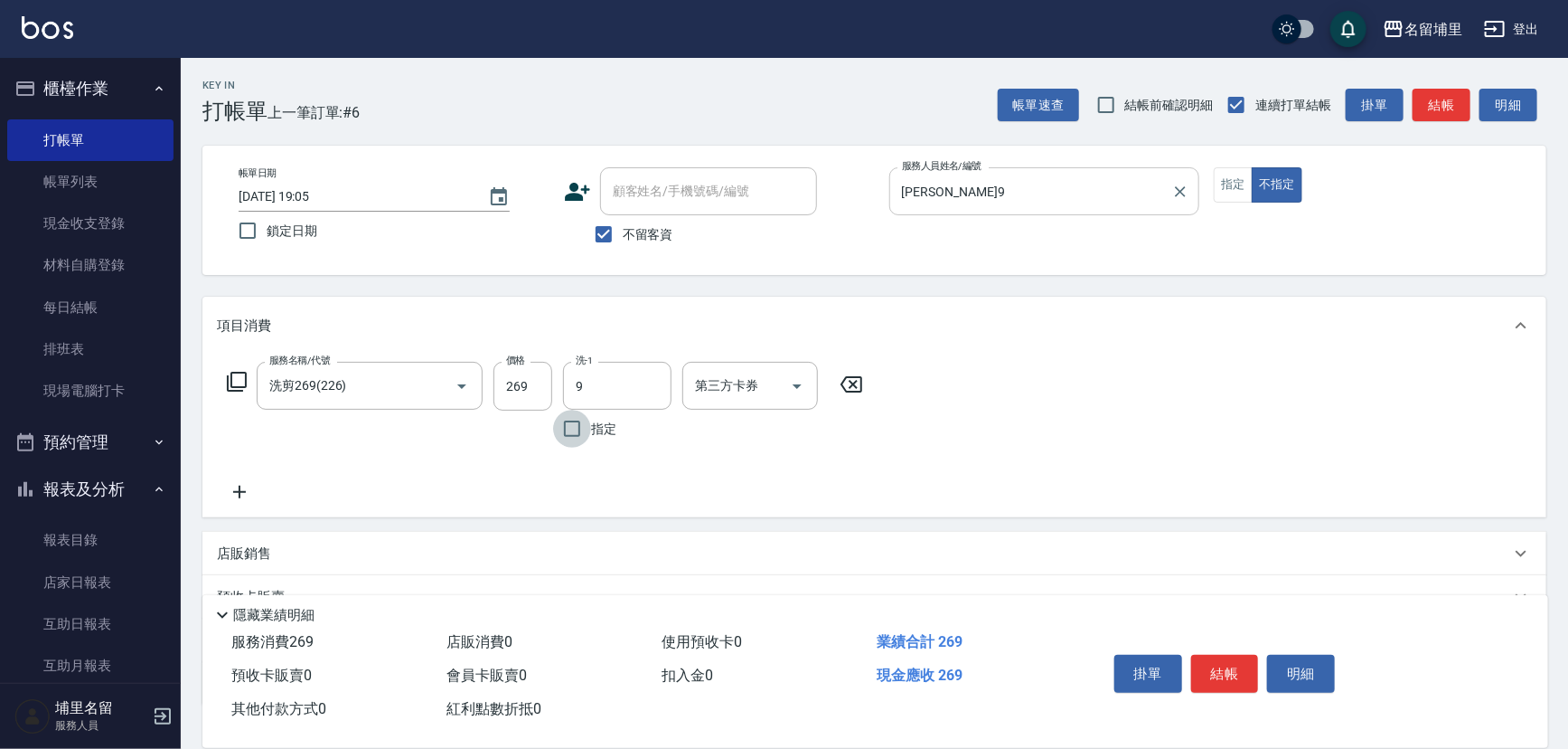
type input "[PERSON_NAME]9"
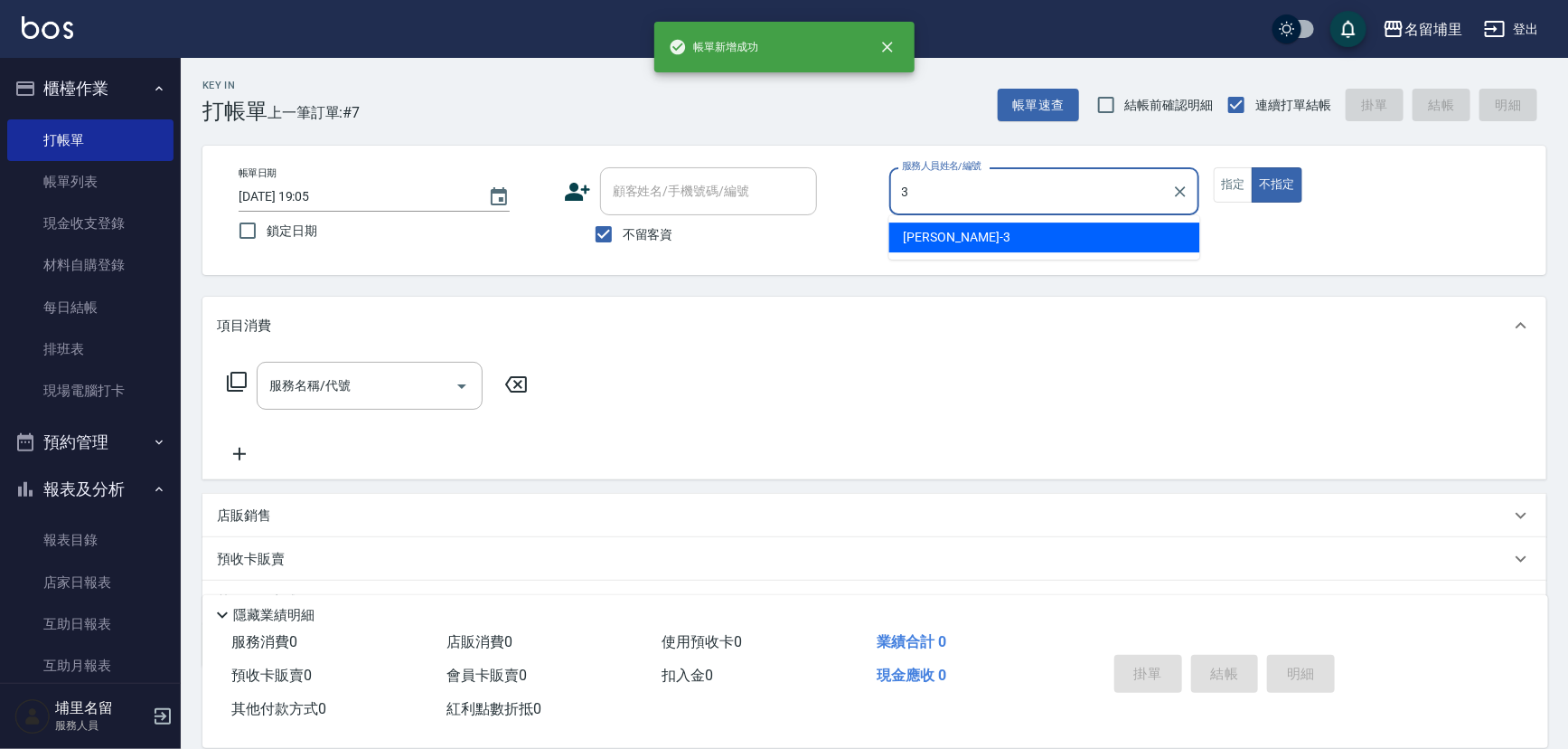
type input "[PERSON_NAME]-3"
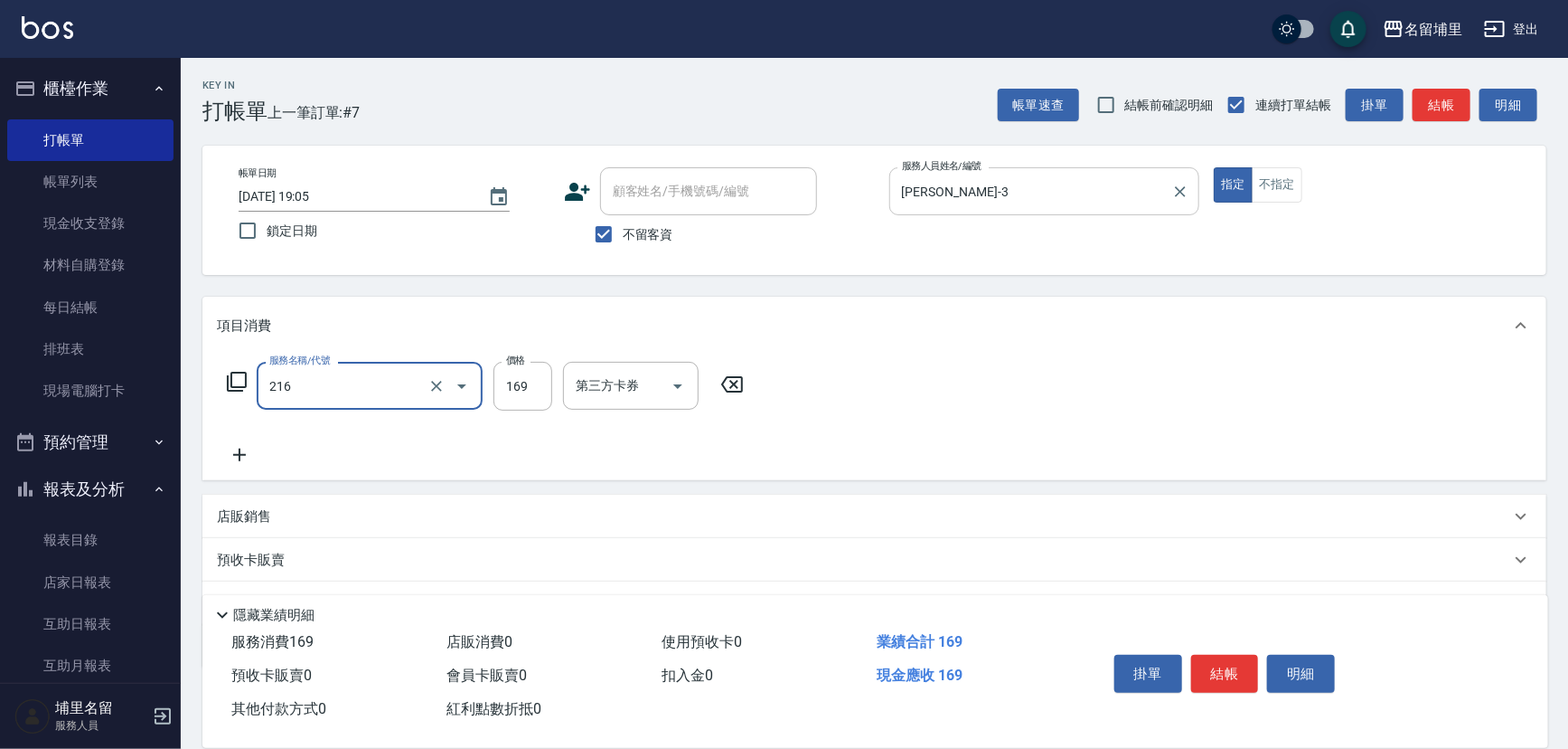
type input "剪髮169(216)"
type input "200"
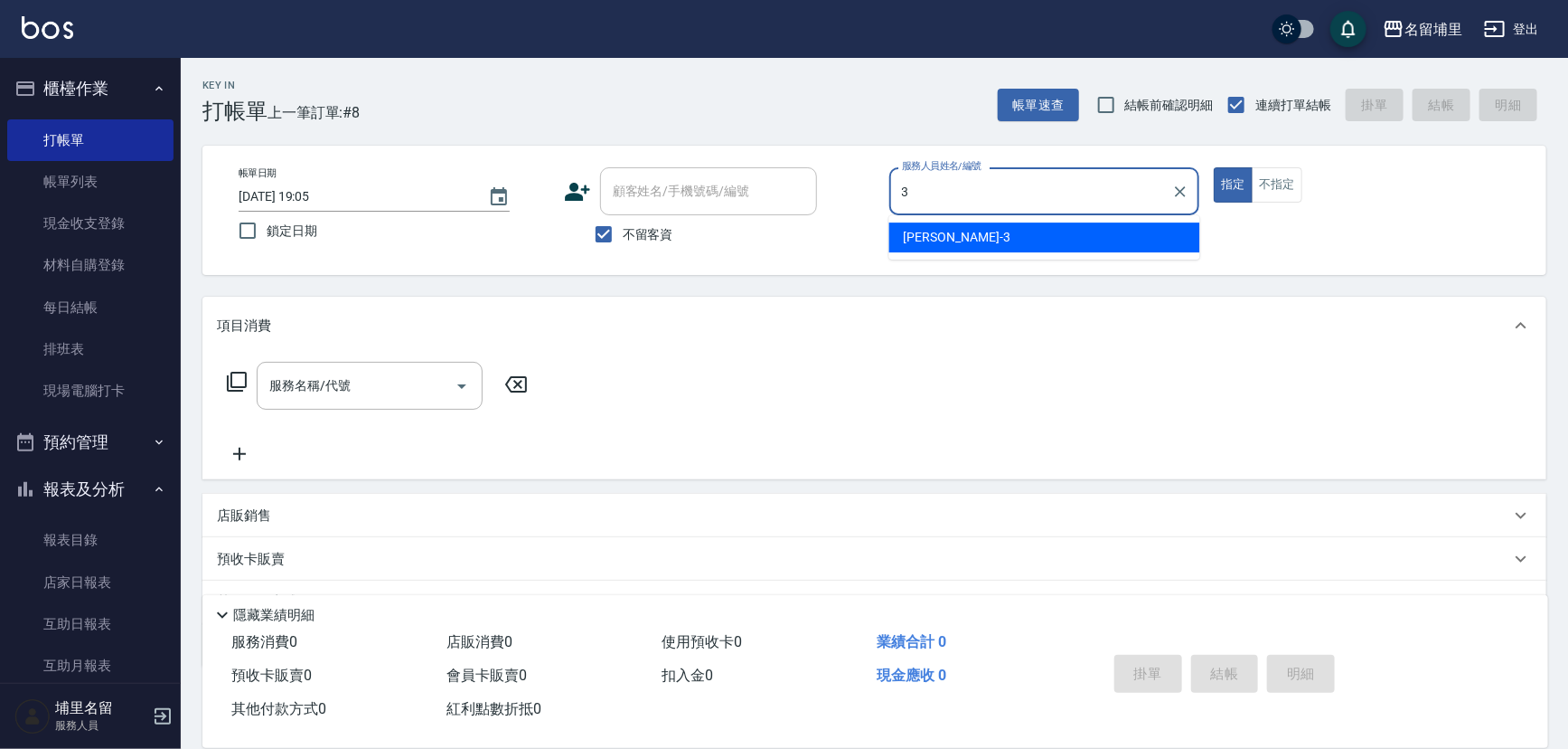
type input "[PERSON_NAME]-3"
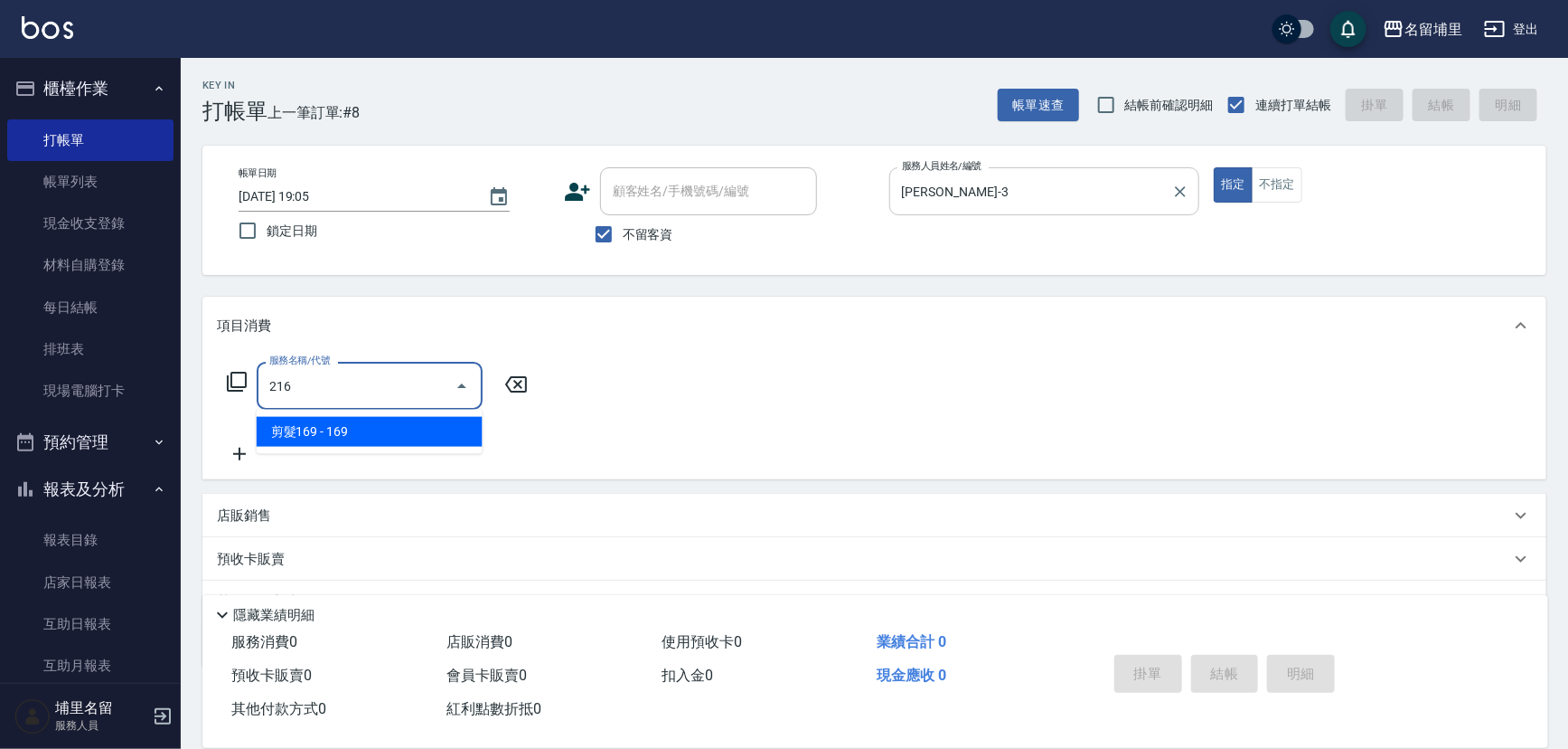
type input "剪髮169(216)"
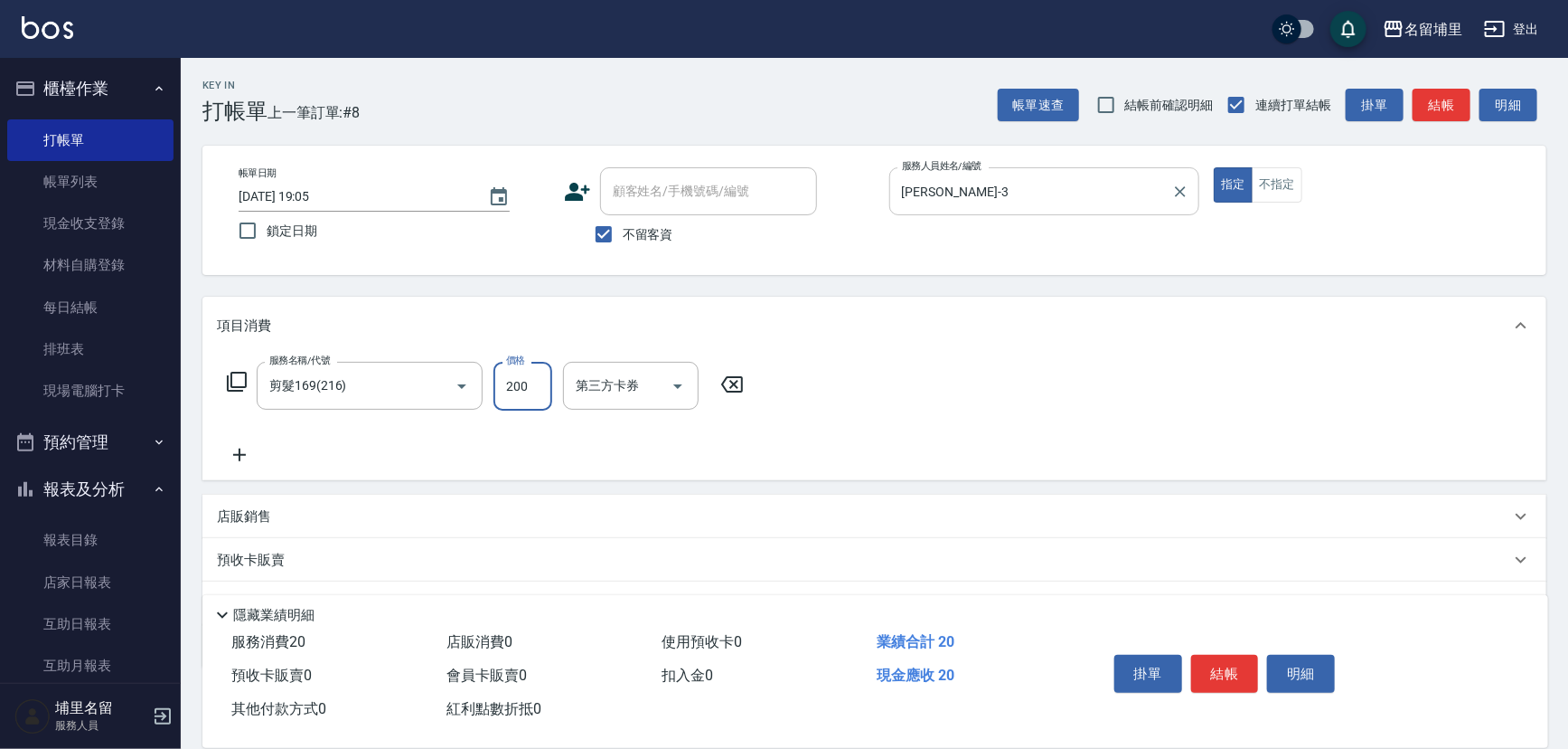
type input "200"
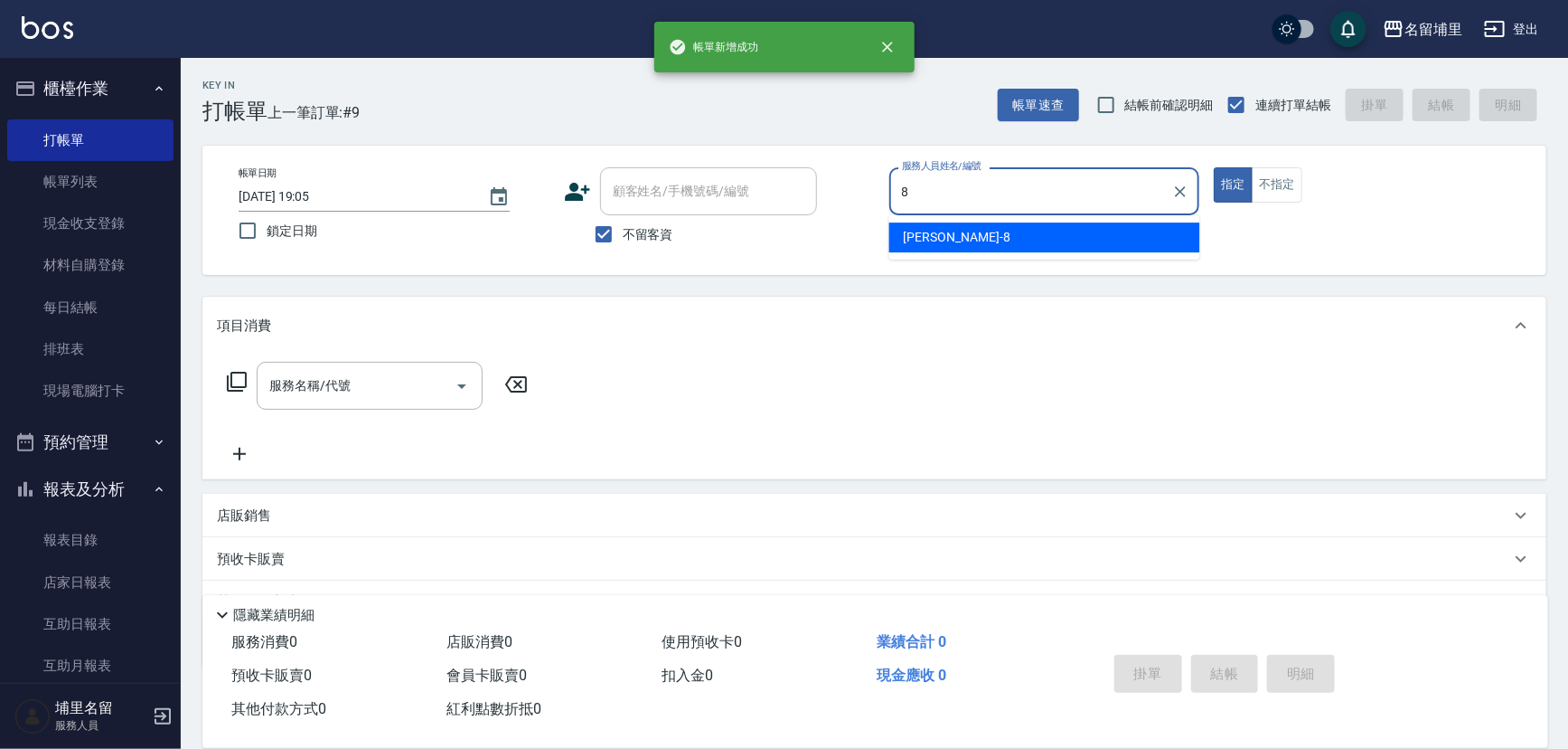
type input "黃偉傑-8"
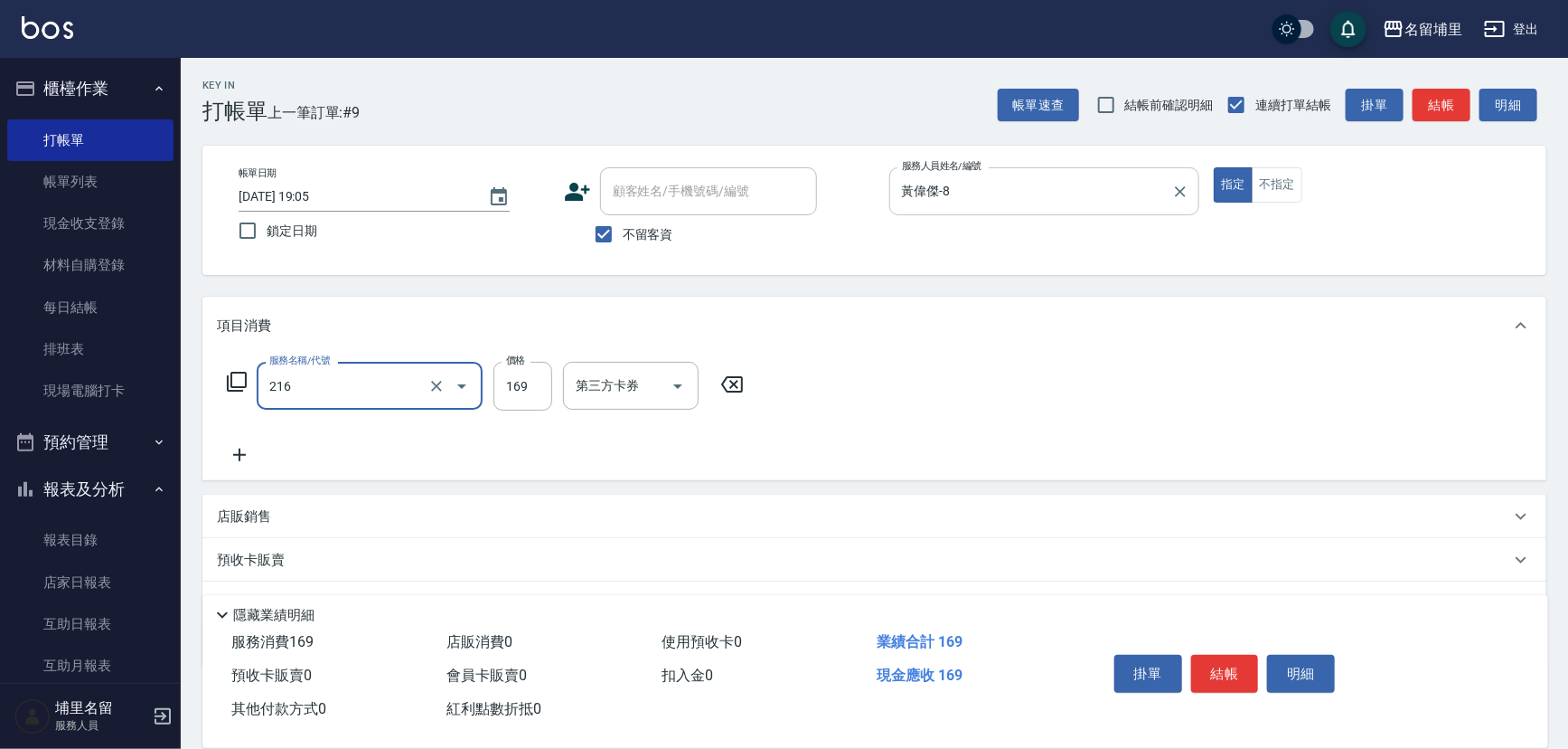
type input "剪髮169(216)"
type input "250"
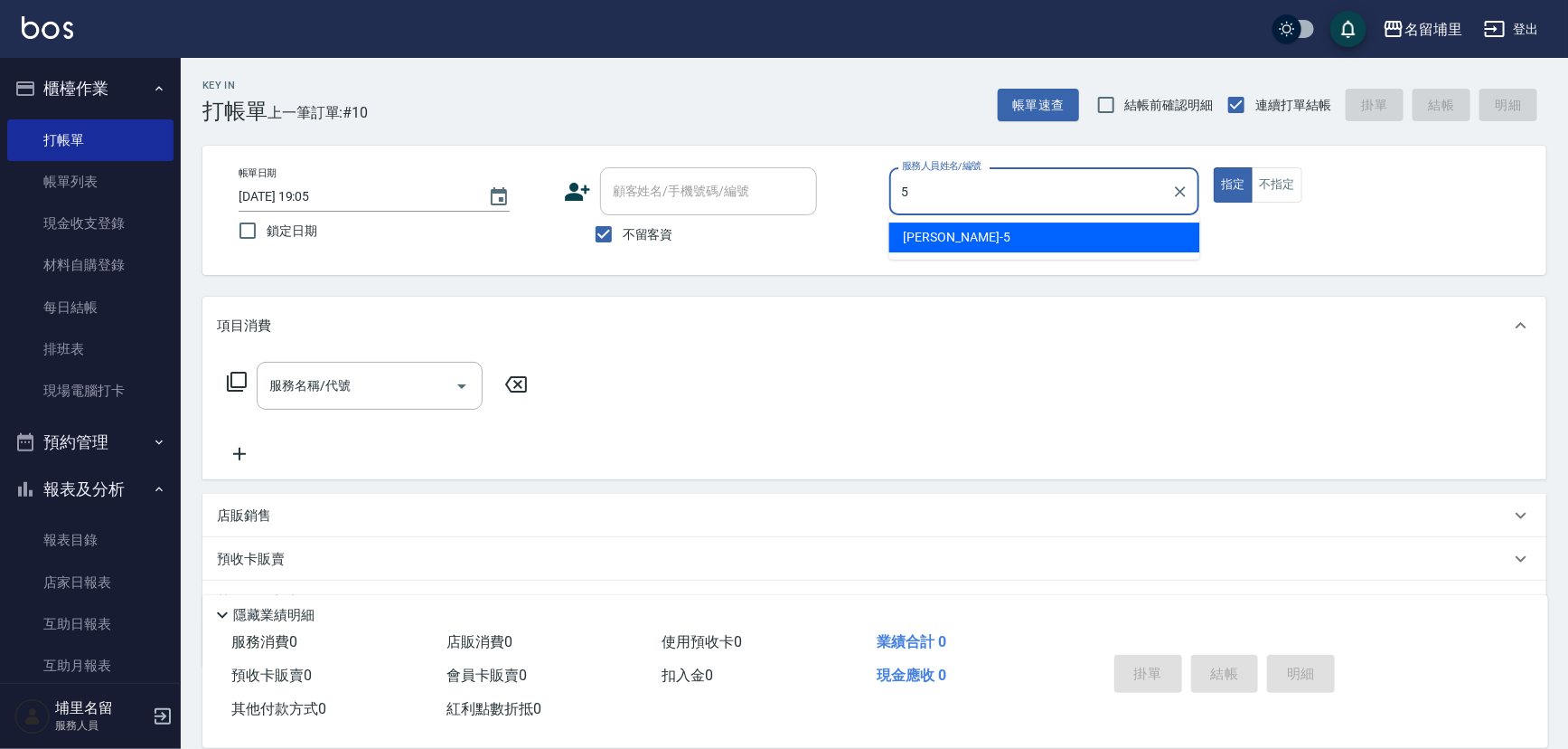
type input "[PERSON_NAME]-5"
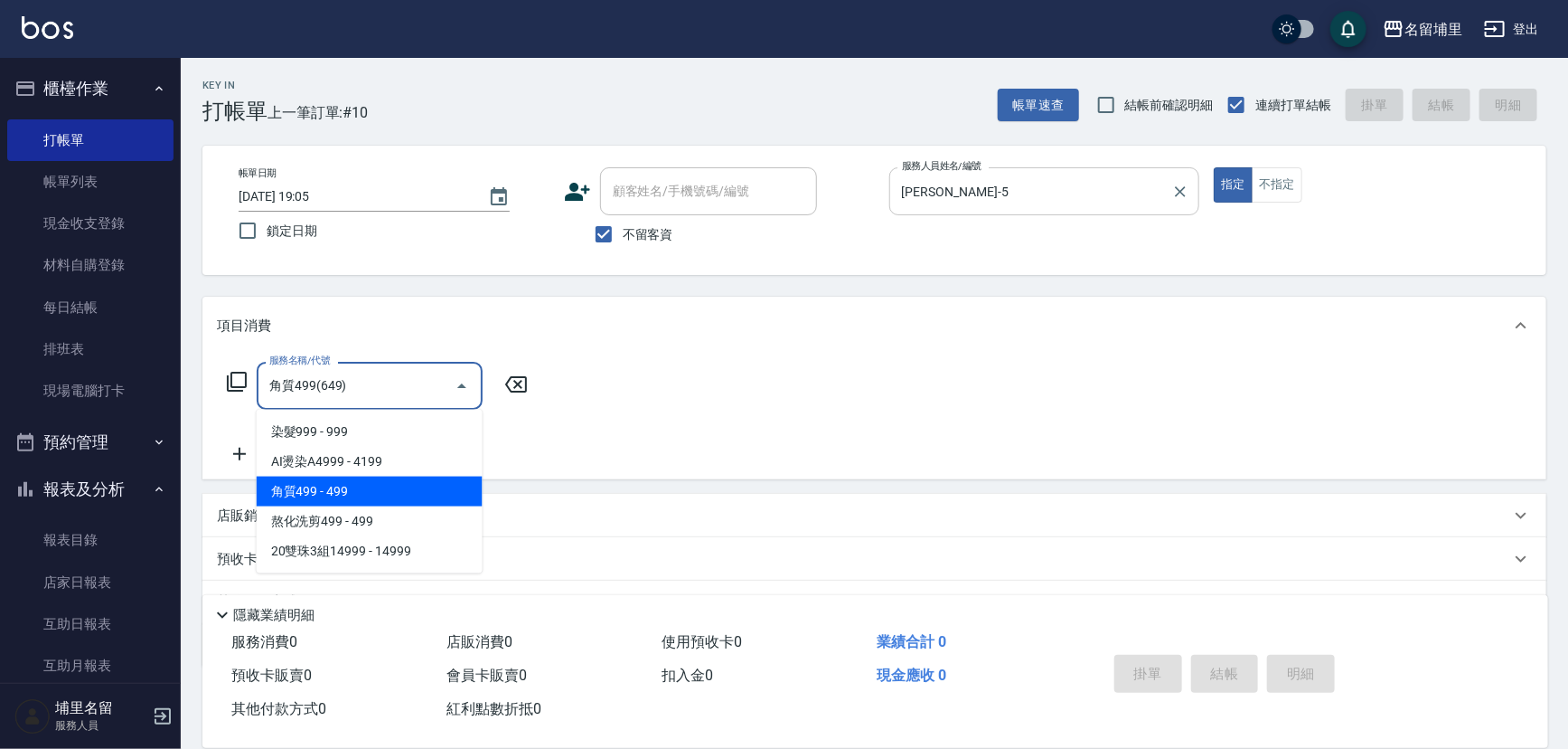
type input "角質499(649)"
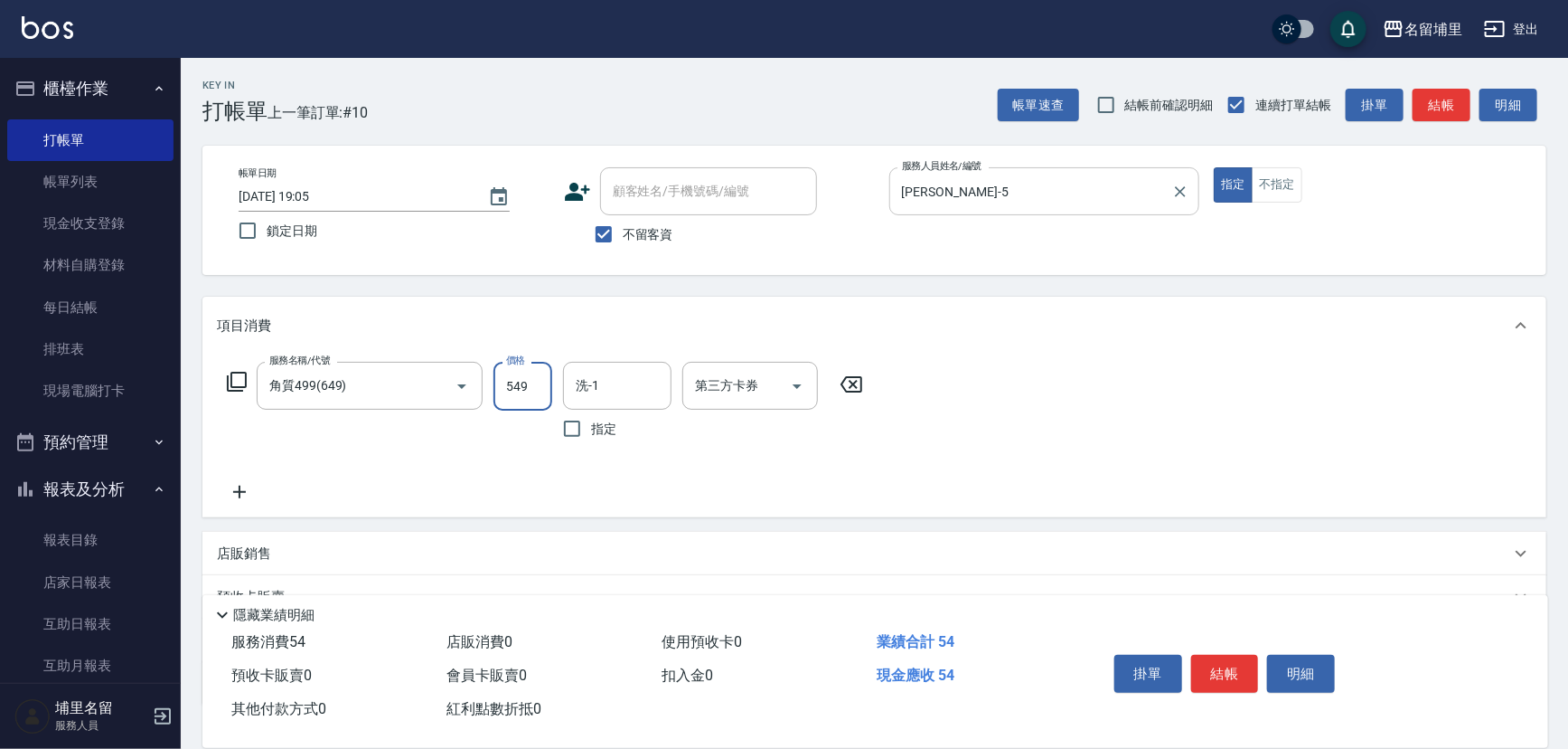
type input "549"
click at [606, 371] on input "洗-1" at bounding box center [617, 385] width 93 height 31
type input "[PERSON_NAME]-45"
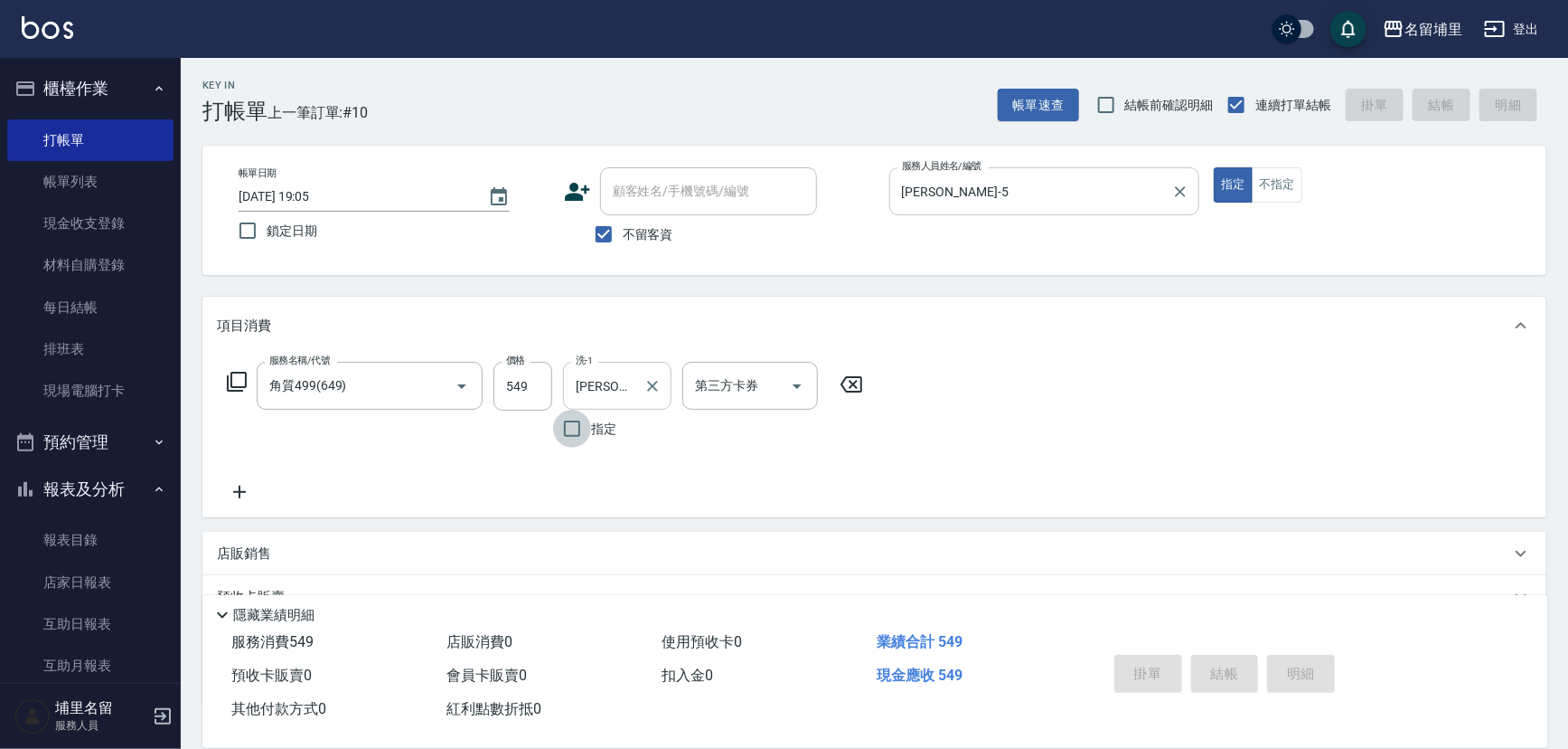
type input "[DATE] 19:06"
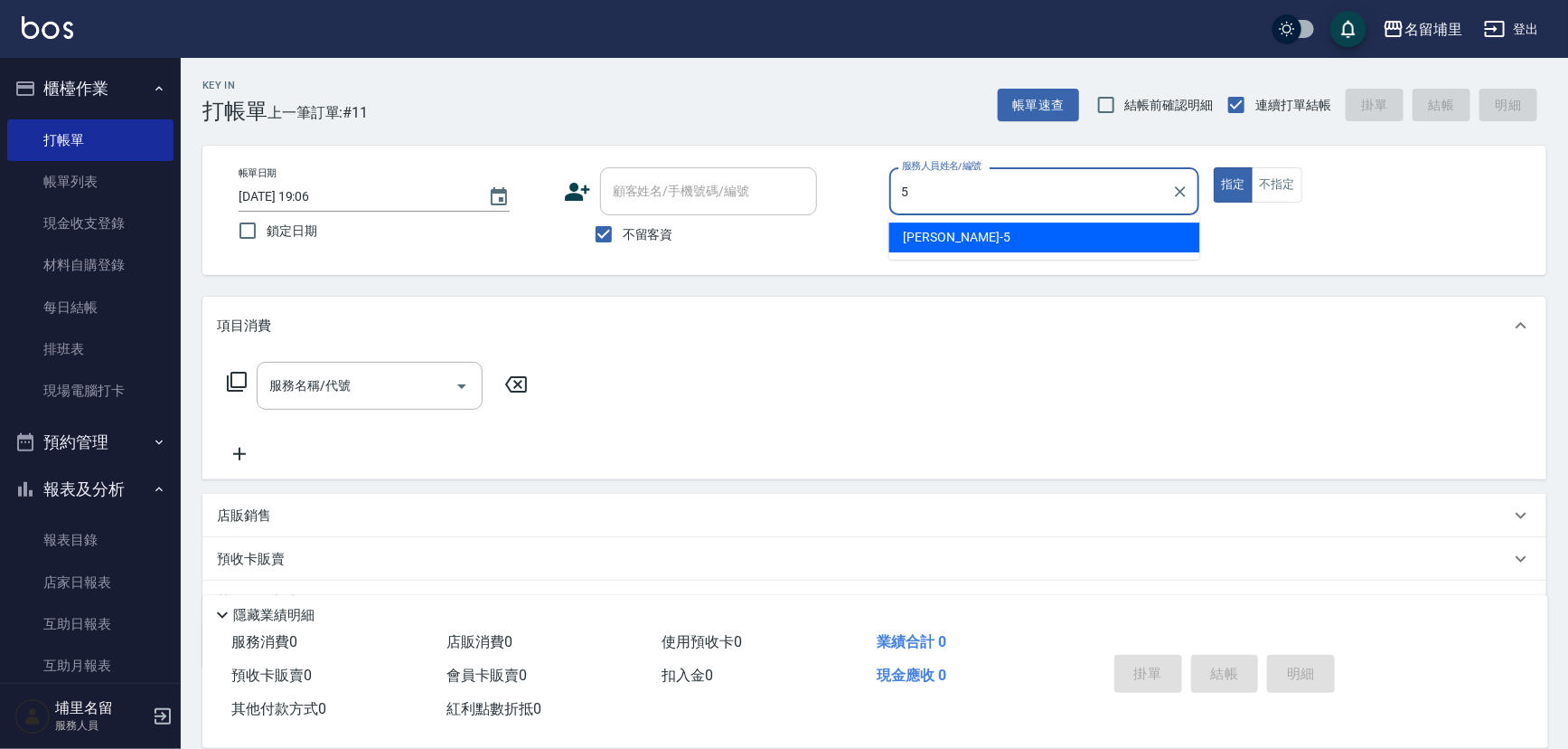
type input "[PERSON_NAME]-5"
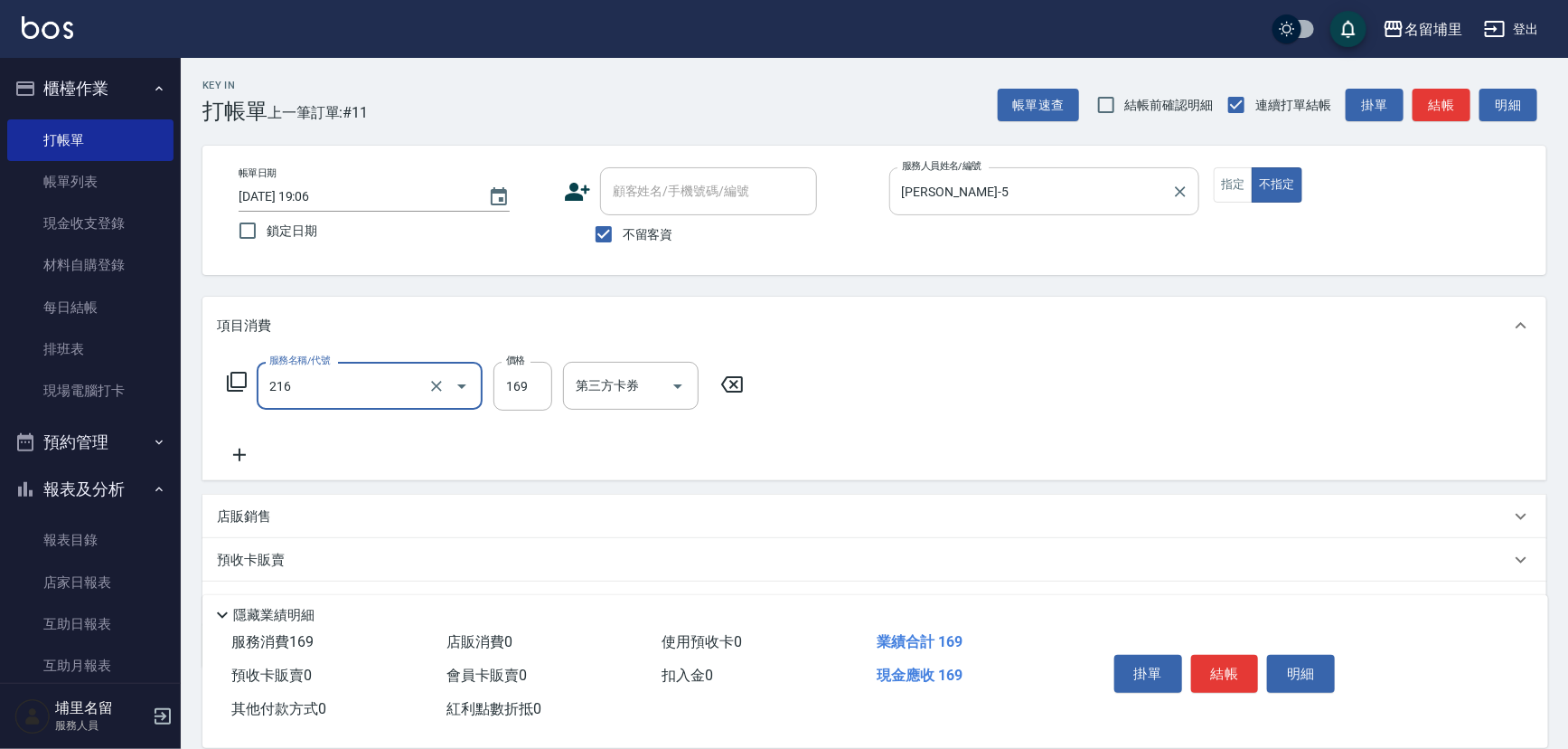
type input "剪髮169(216)"
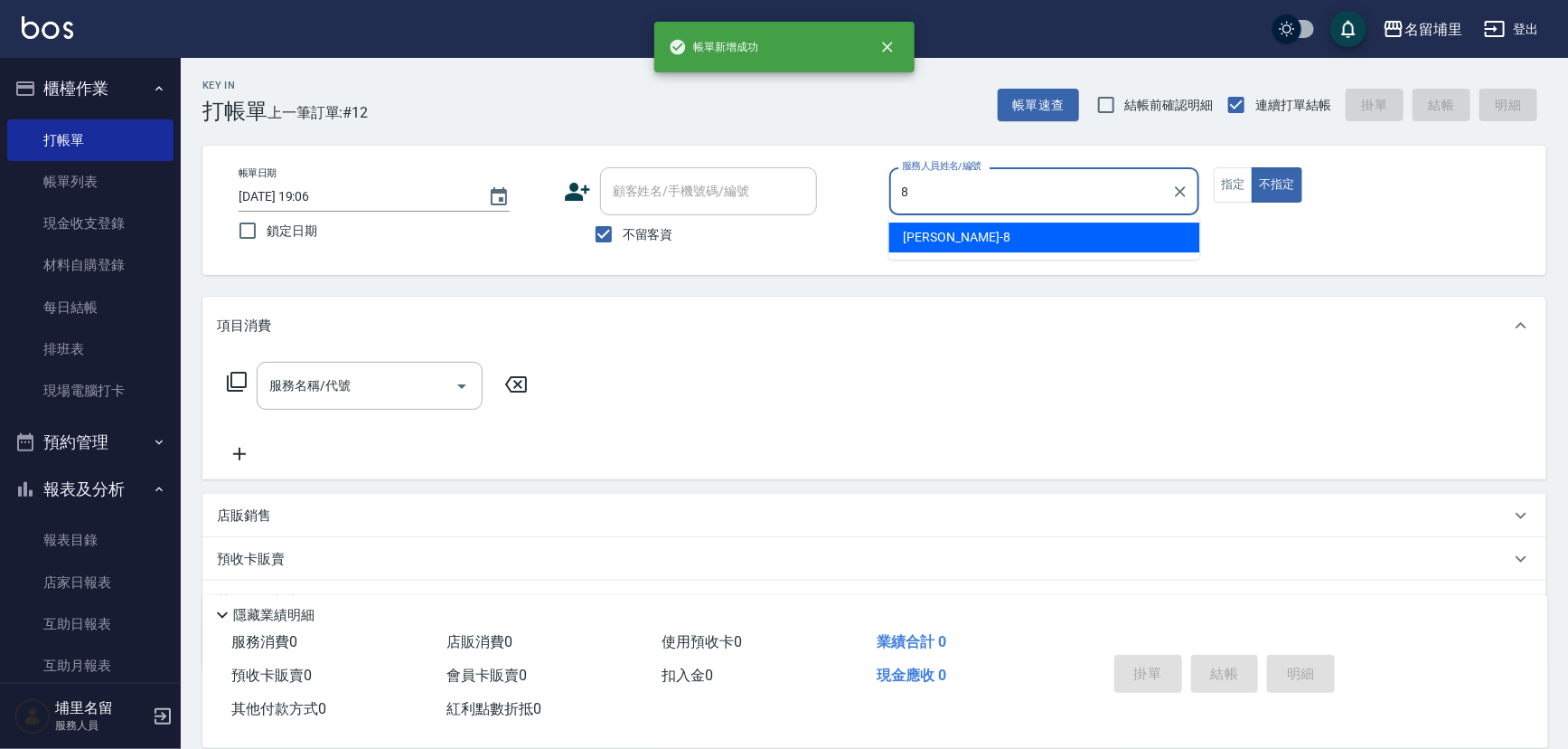
type input "黃偉傑-8"
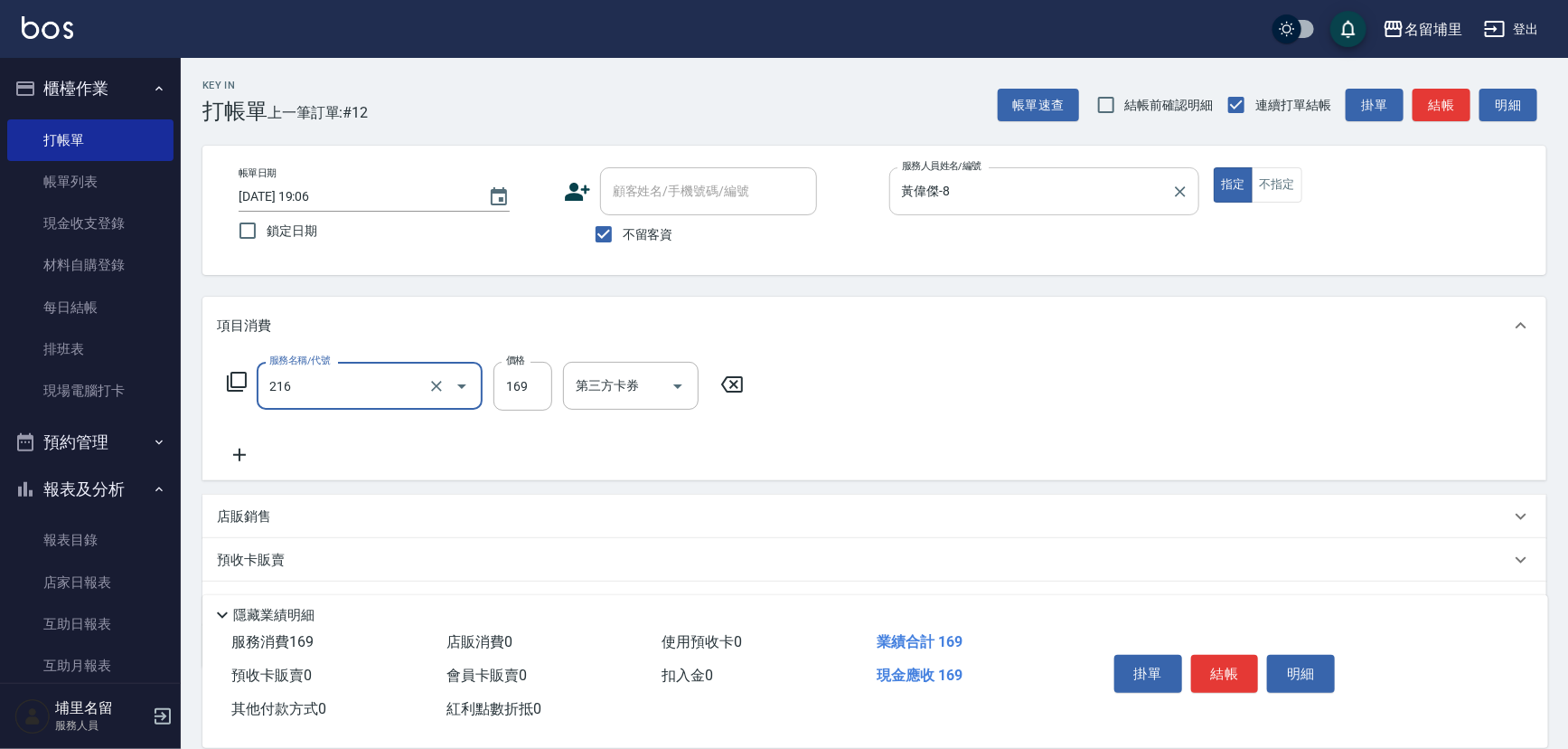
type input "剪髮169(216)"
type input "250"
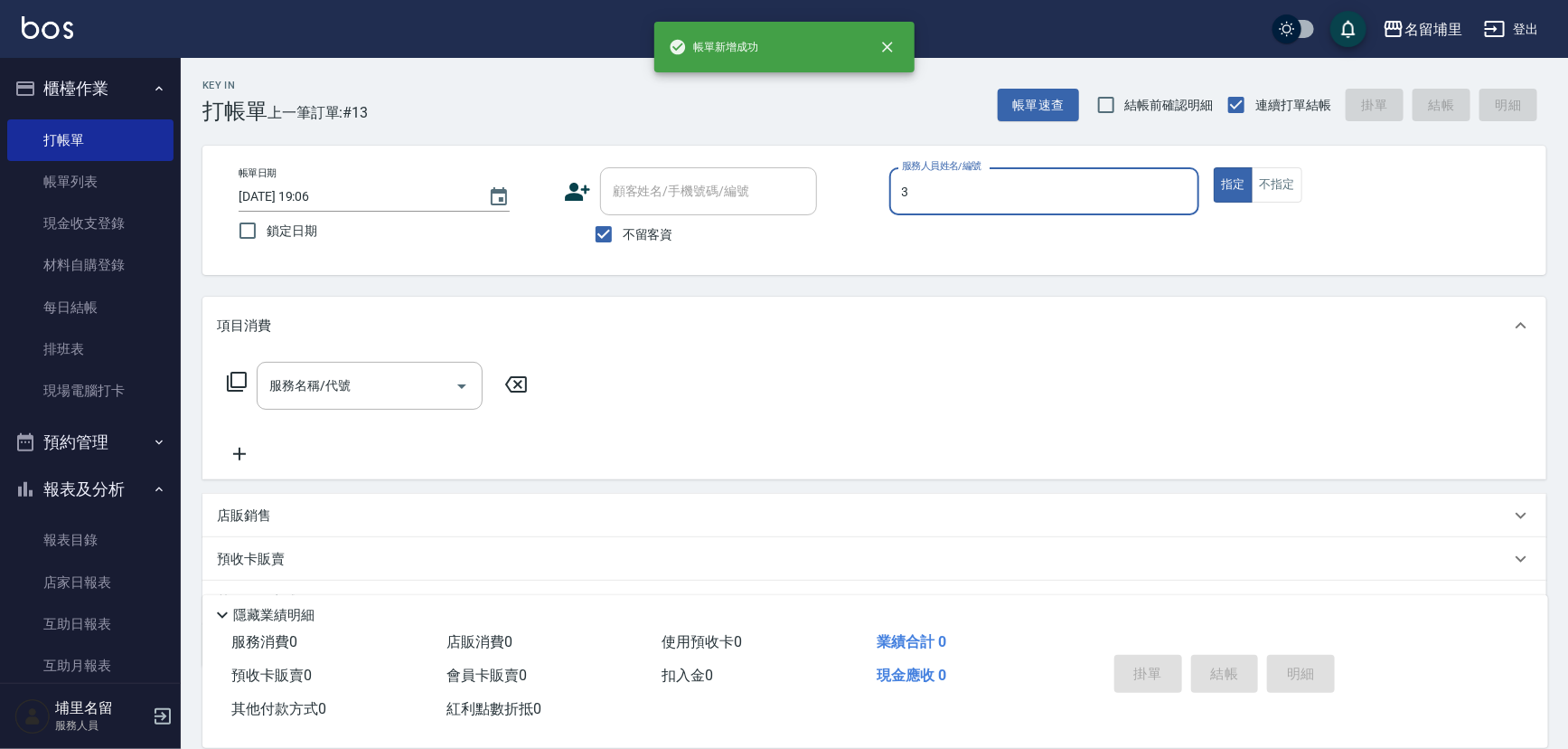
type input "[PERSON_NAME]-3"
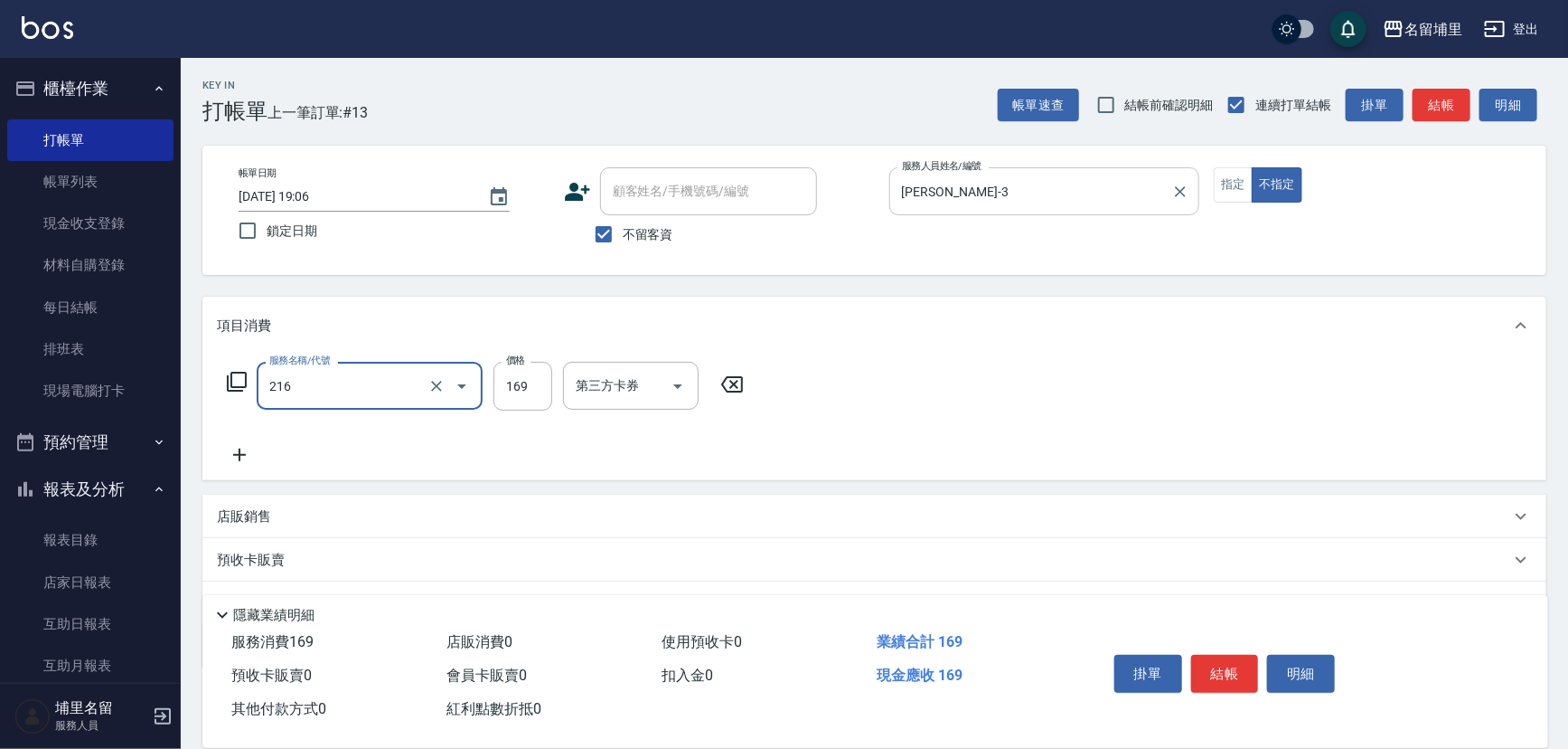
type input "剪髮169(216)"
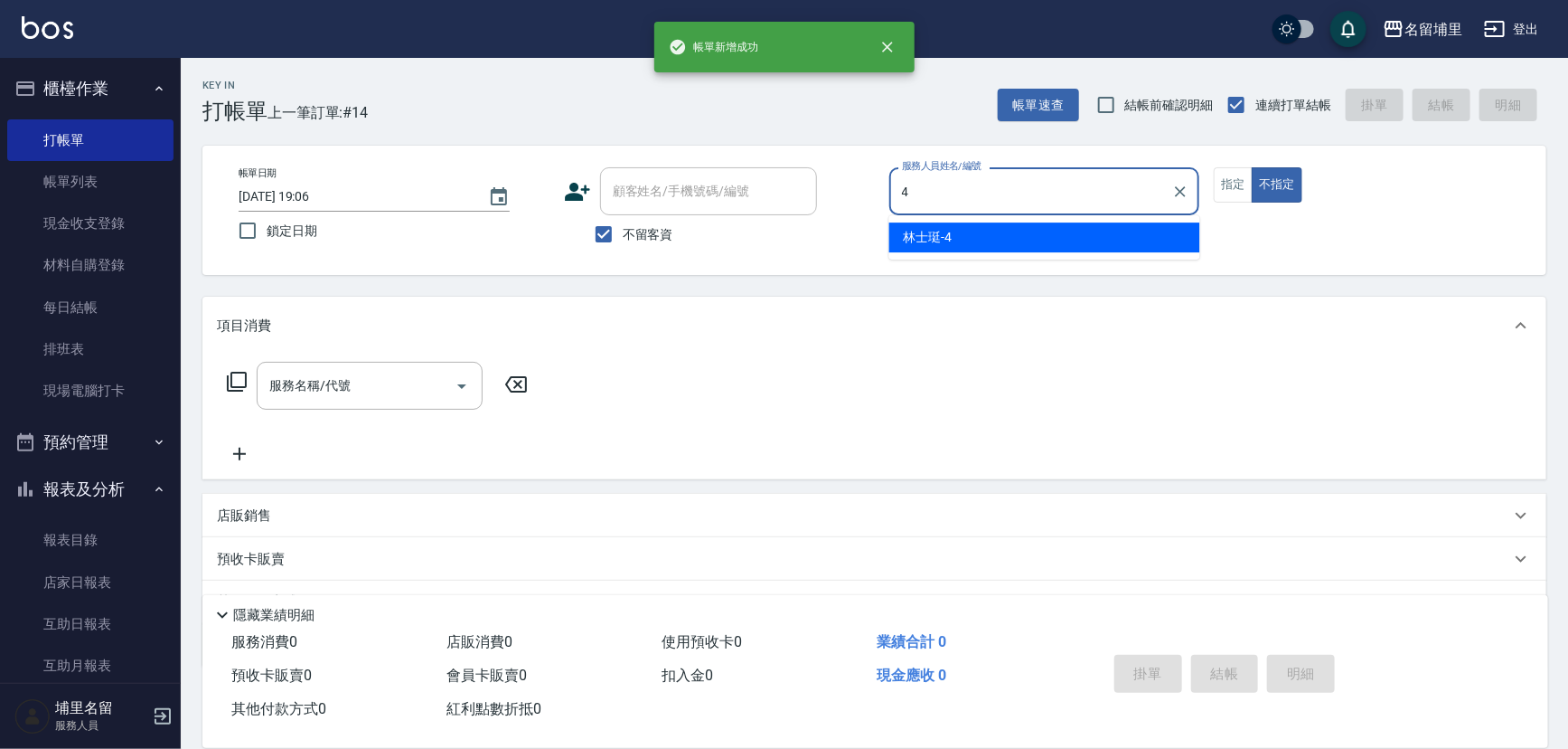
type input "林士珽-4"
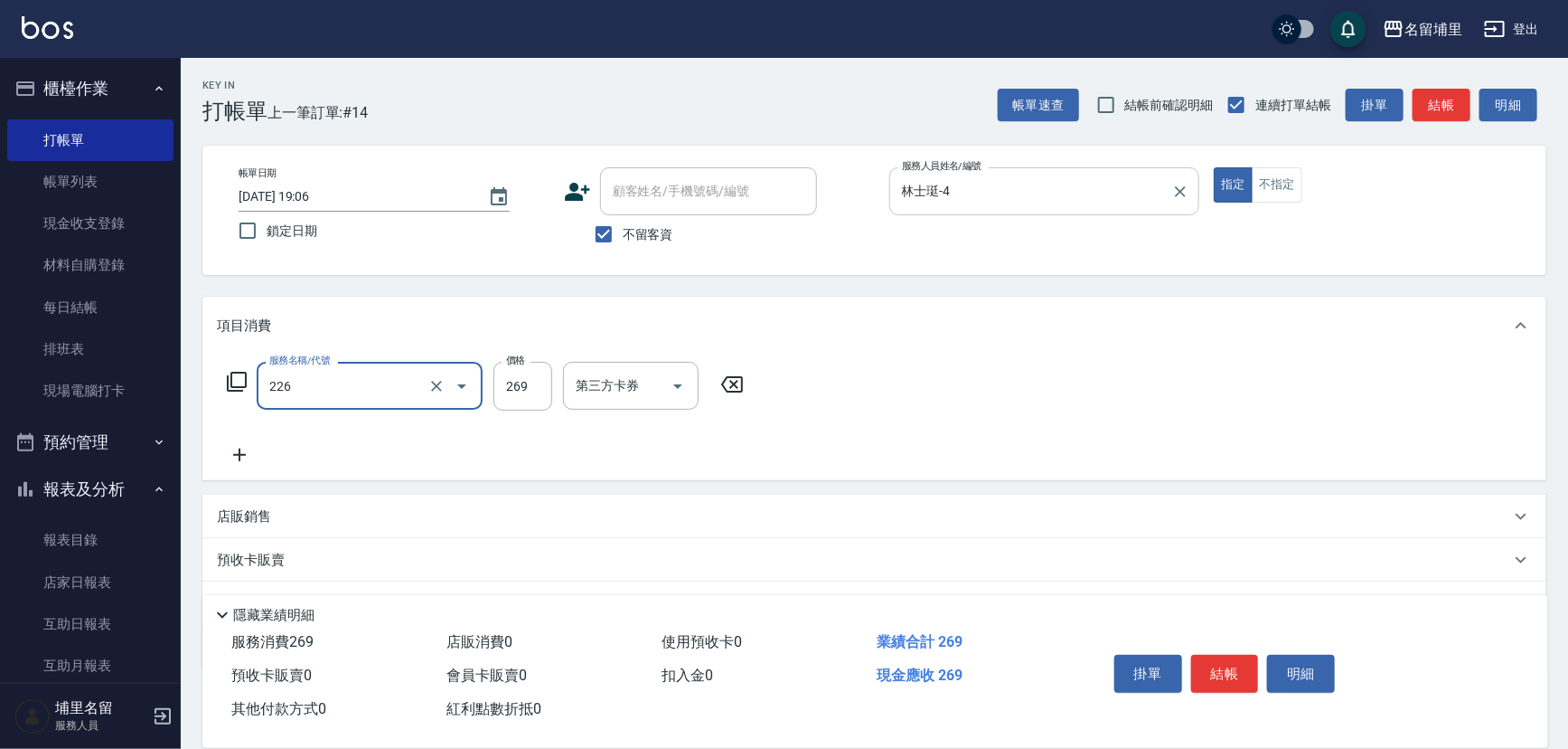
type input "洗剪269(226)"
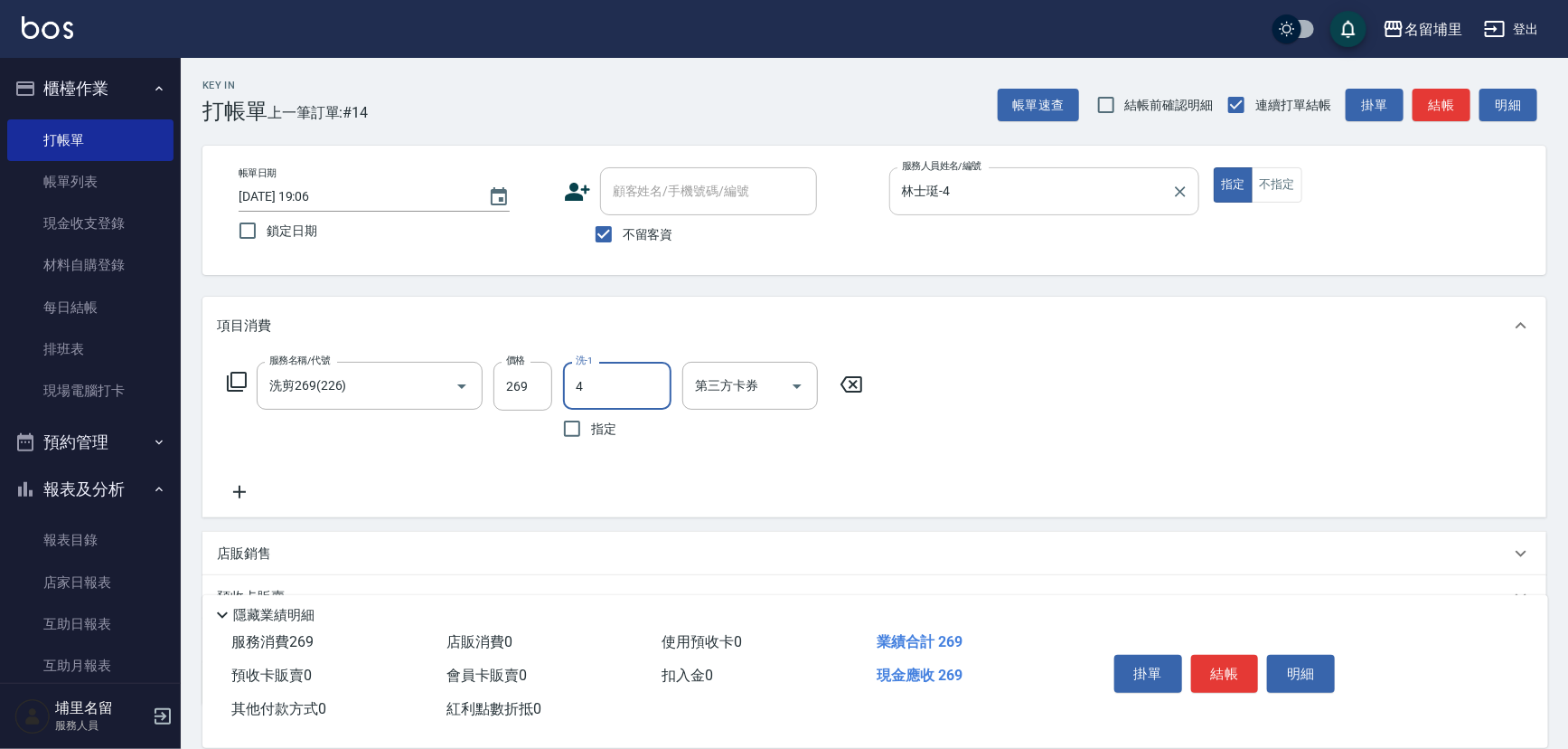
type input "林士珽-4"
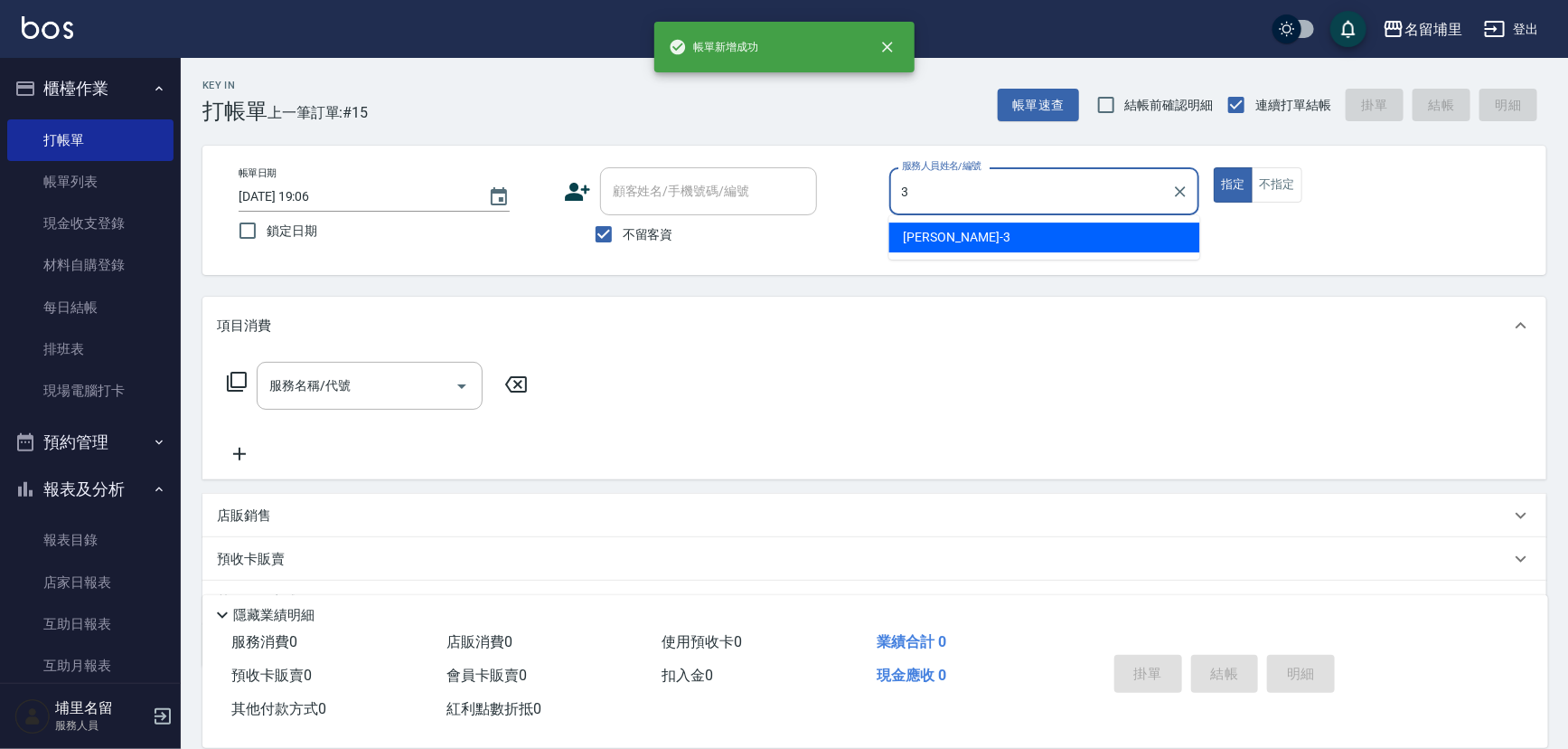
type input "[PERSON_NAME]-3"
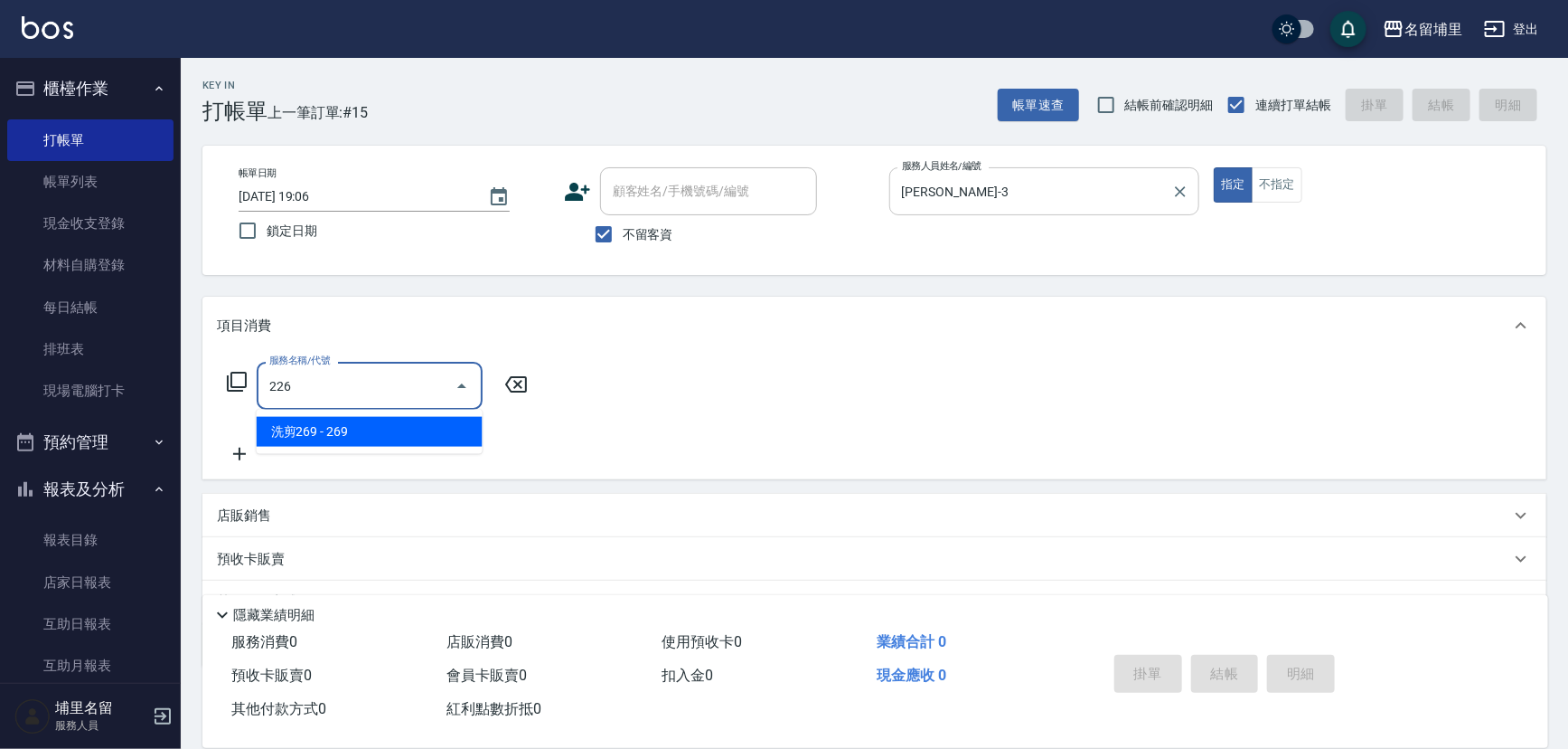
type input "洗剪269(226)"
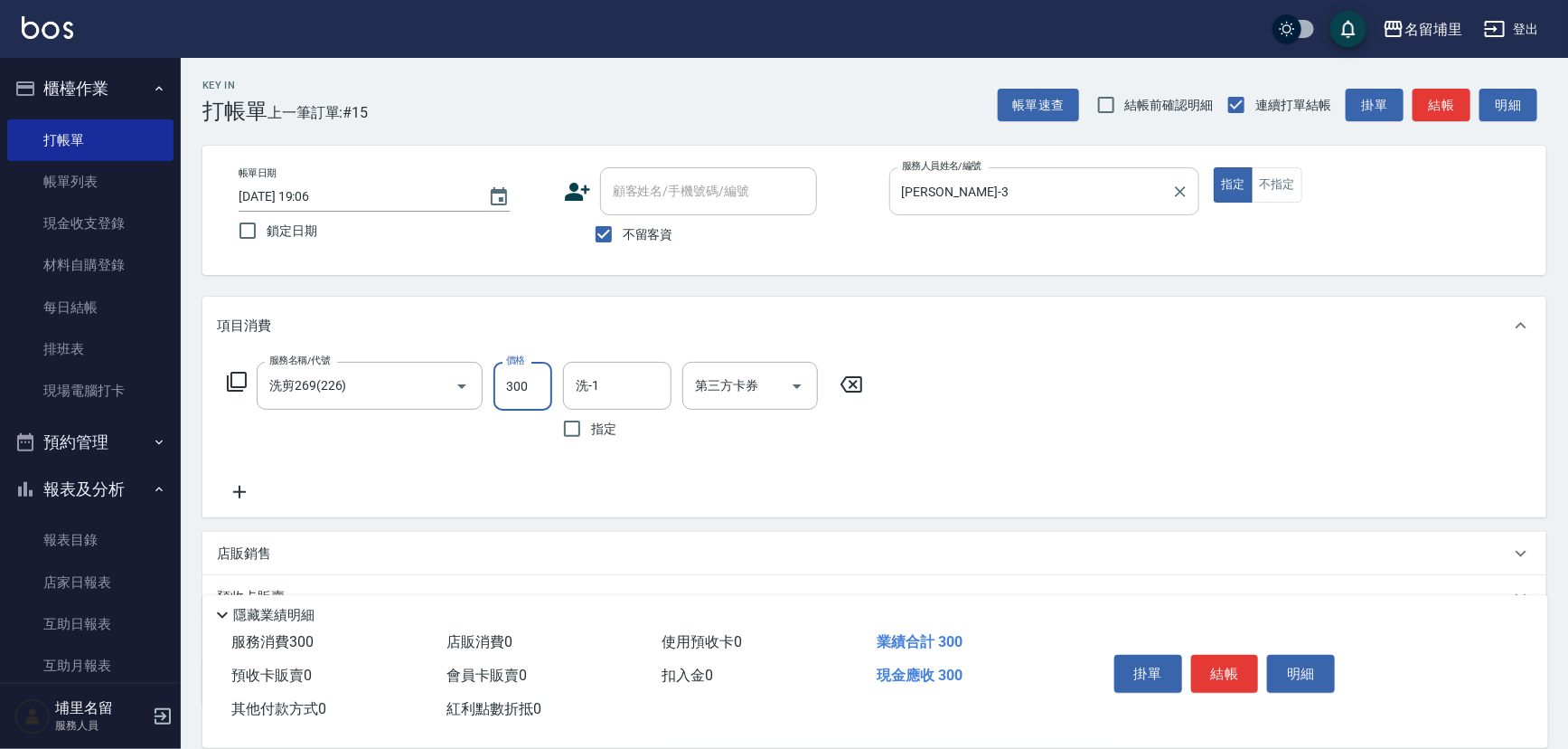
type input "300"
type input "[PERSON_NAME]-3"
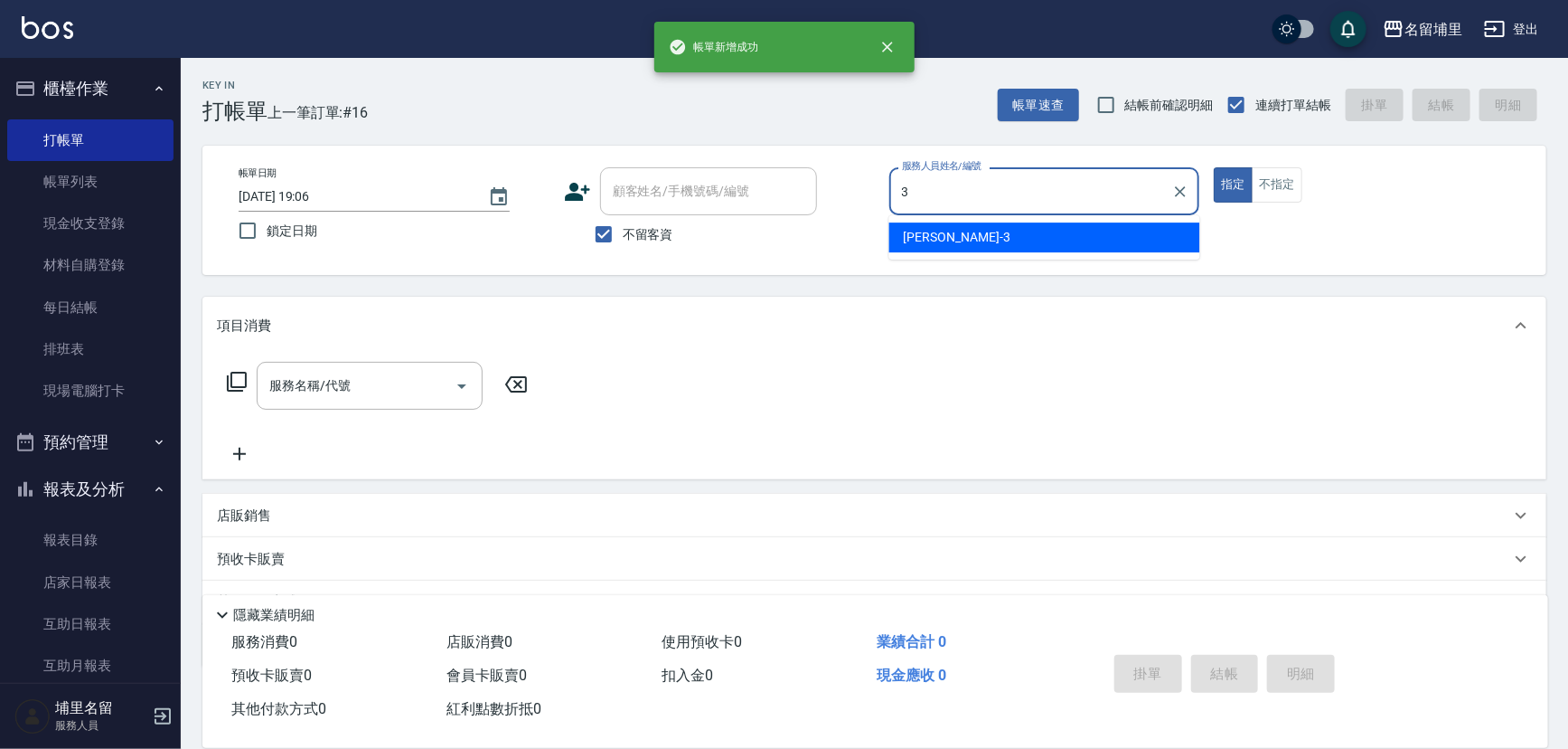
type input "[PERSON_NAME]-3"
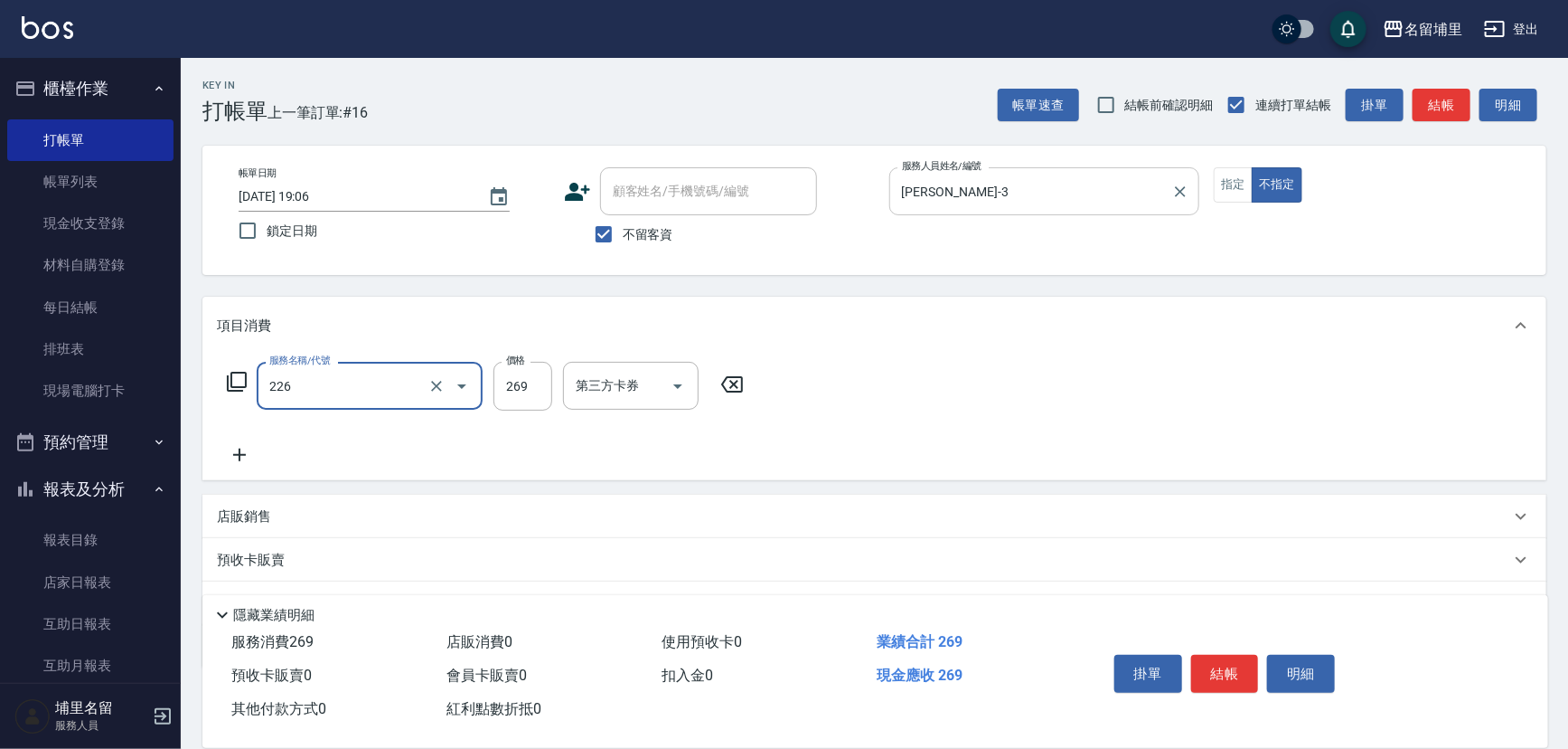
type input "洗剪269(226)"
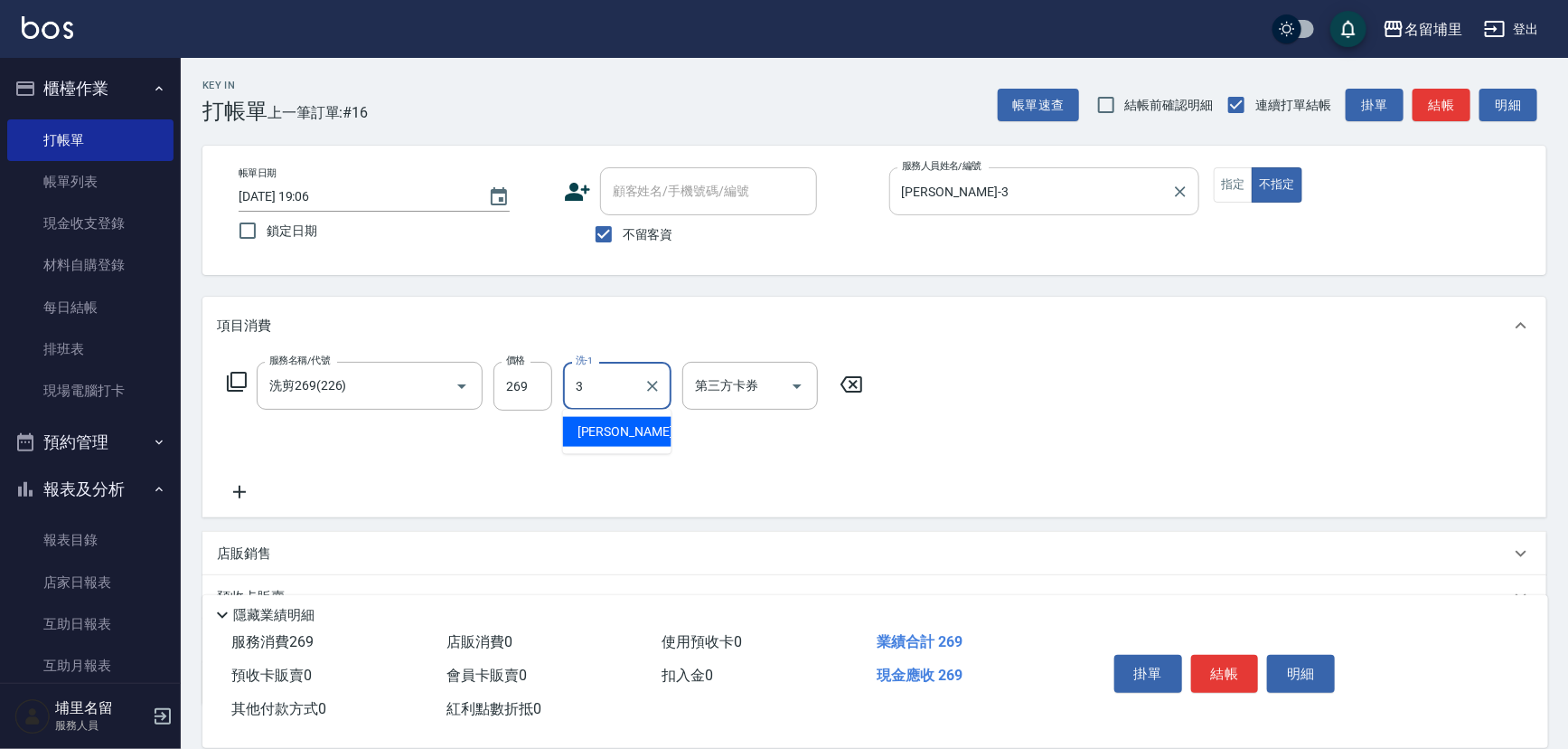
type input "[PERSON_NAME]-3"
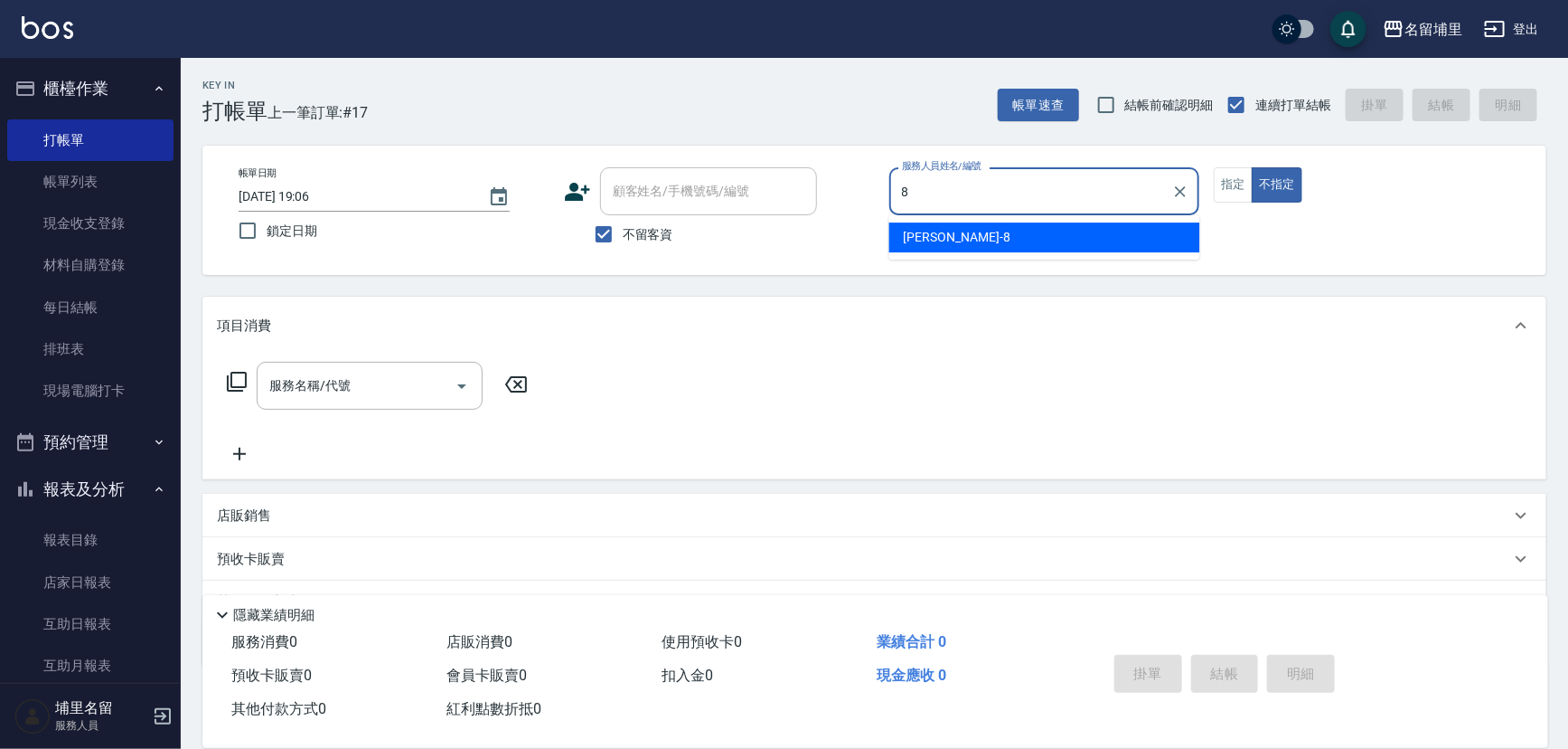
type input "黃偉傑-8"
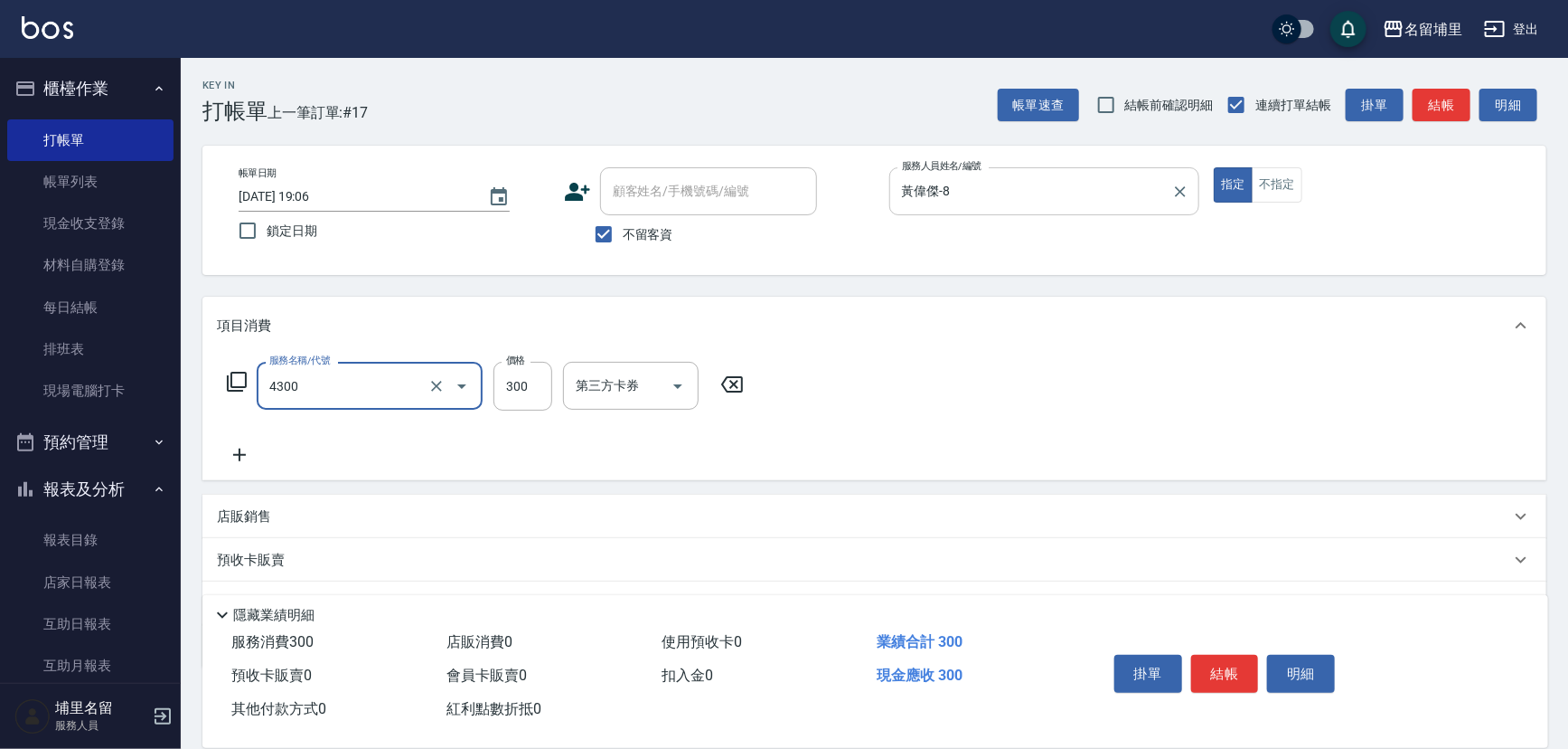
type input "頭隔300(4300)"
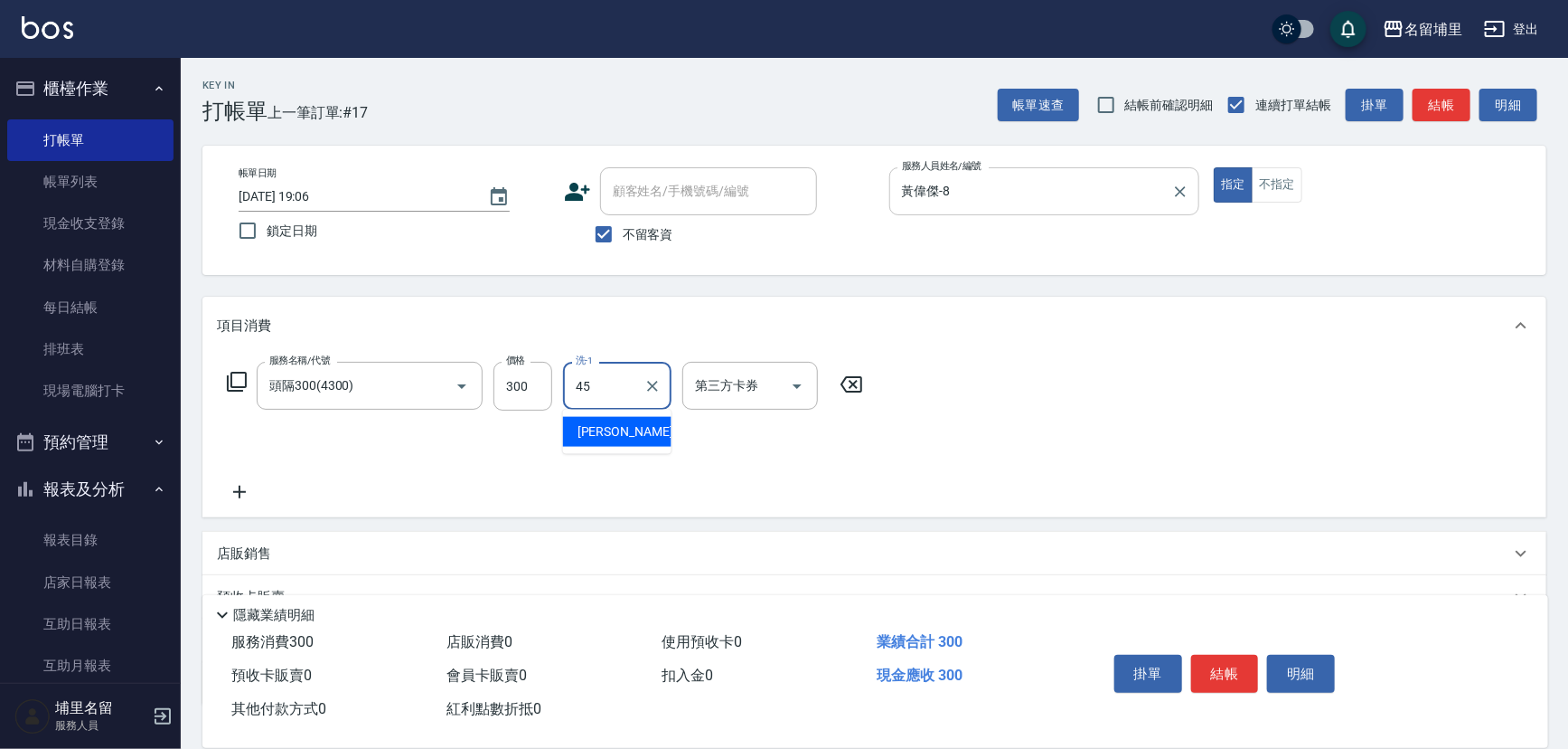
type input "[PERSON_NAME]-45"
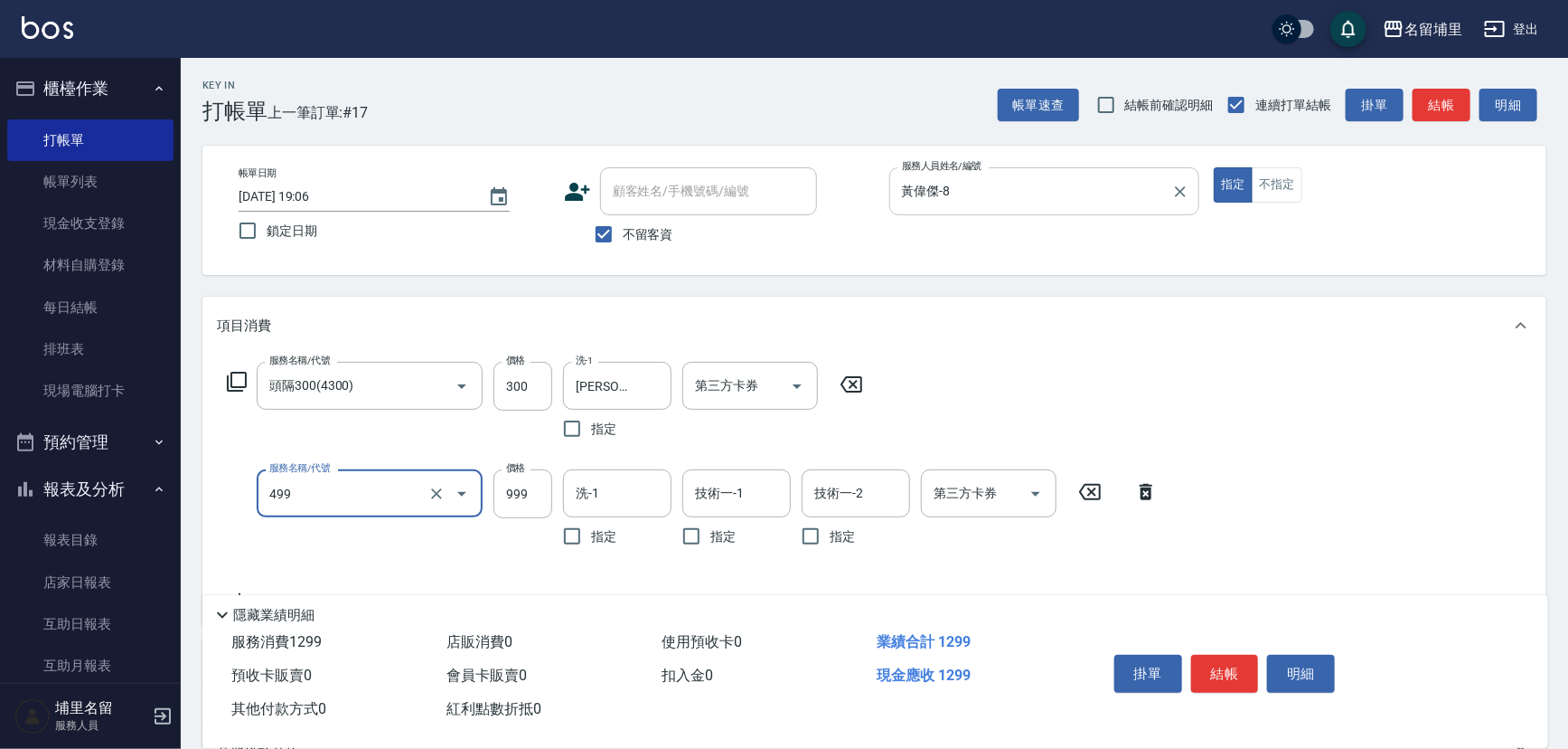
type input "染髮999(499)"
type input "1000"
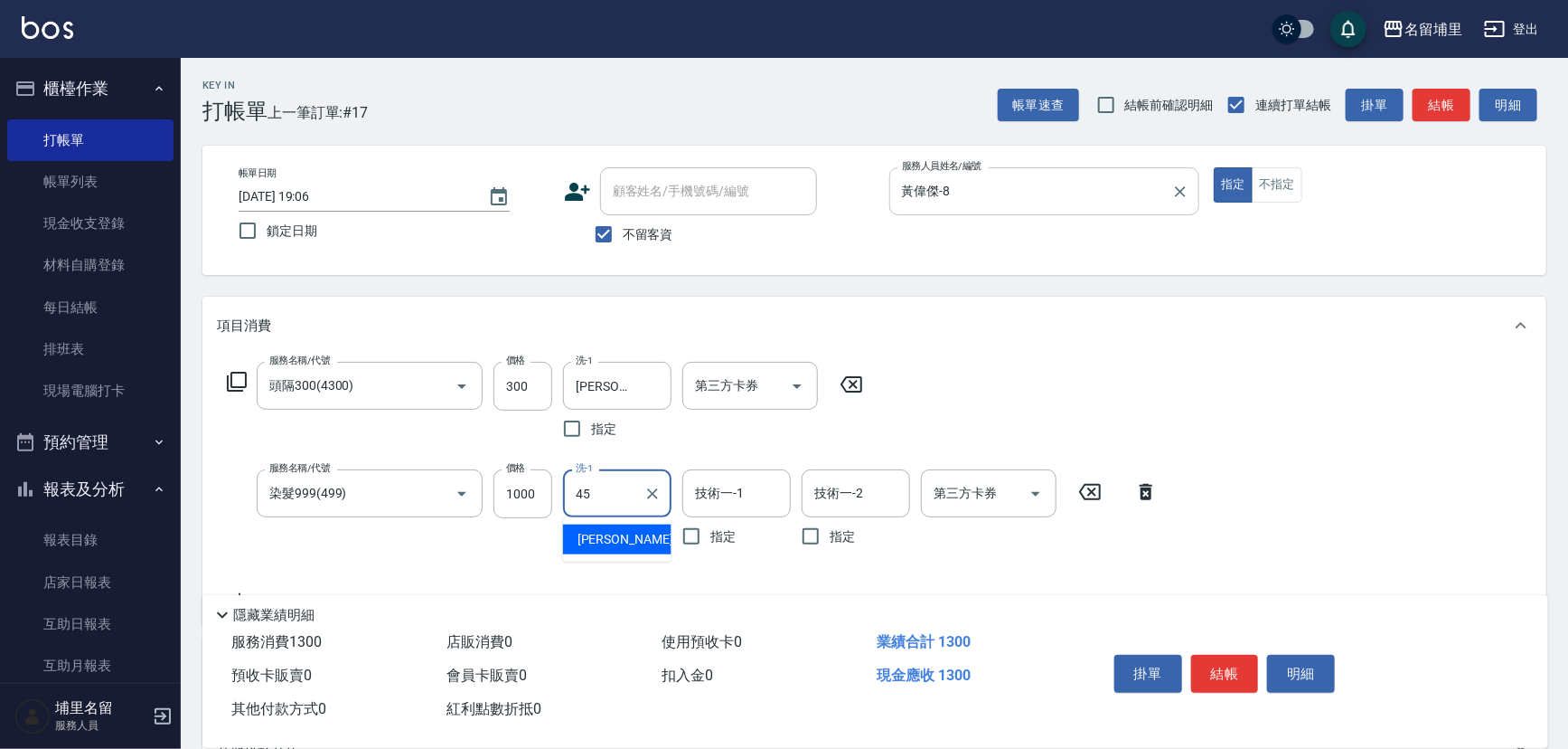
type input "[PERSON_NAME]-45"
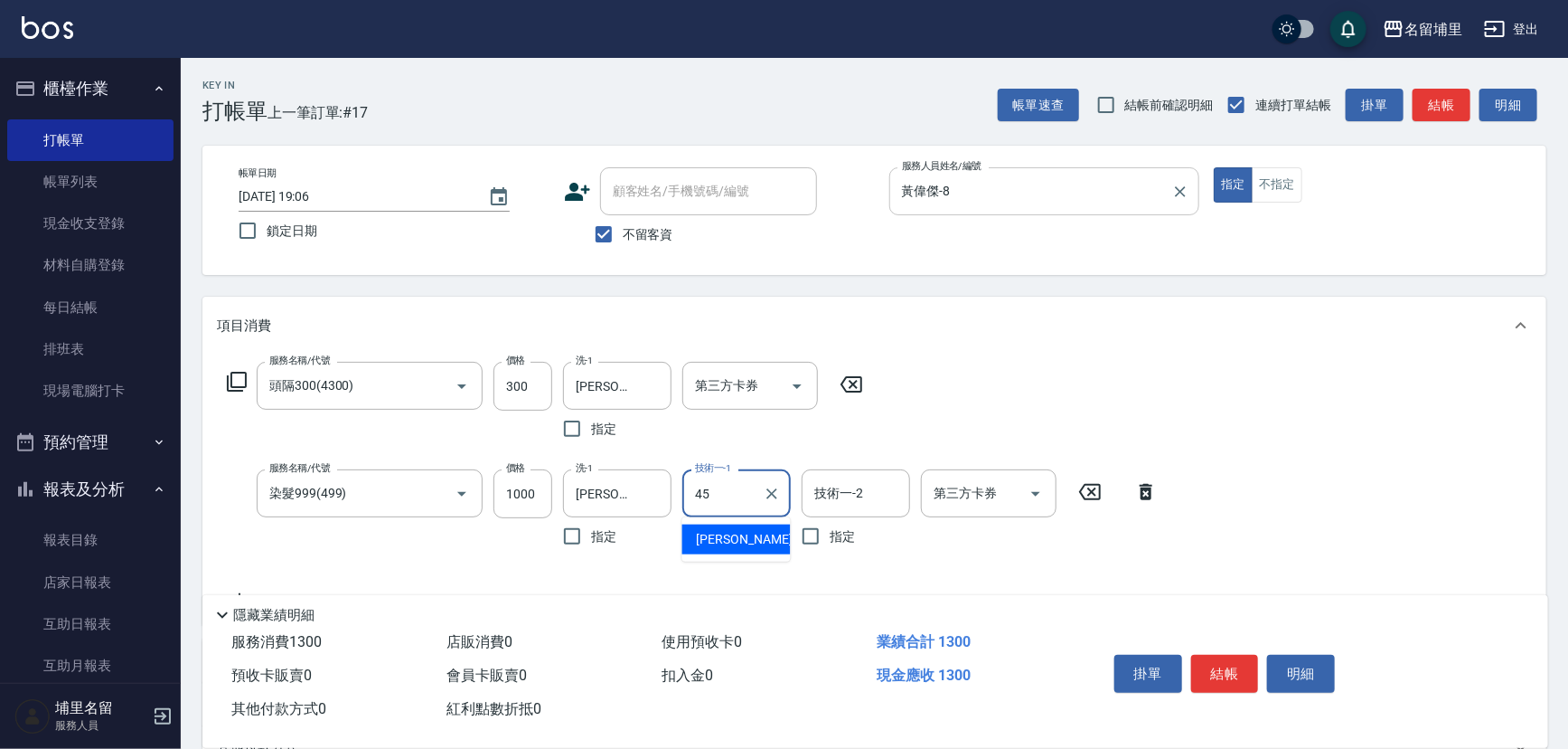
type input "[PERSON_NAME]-45"
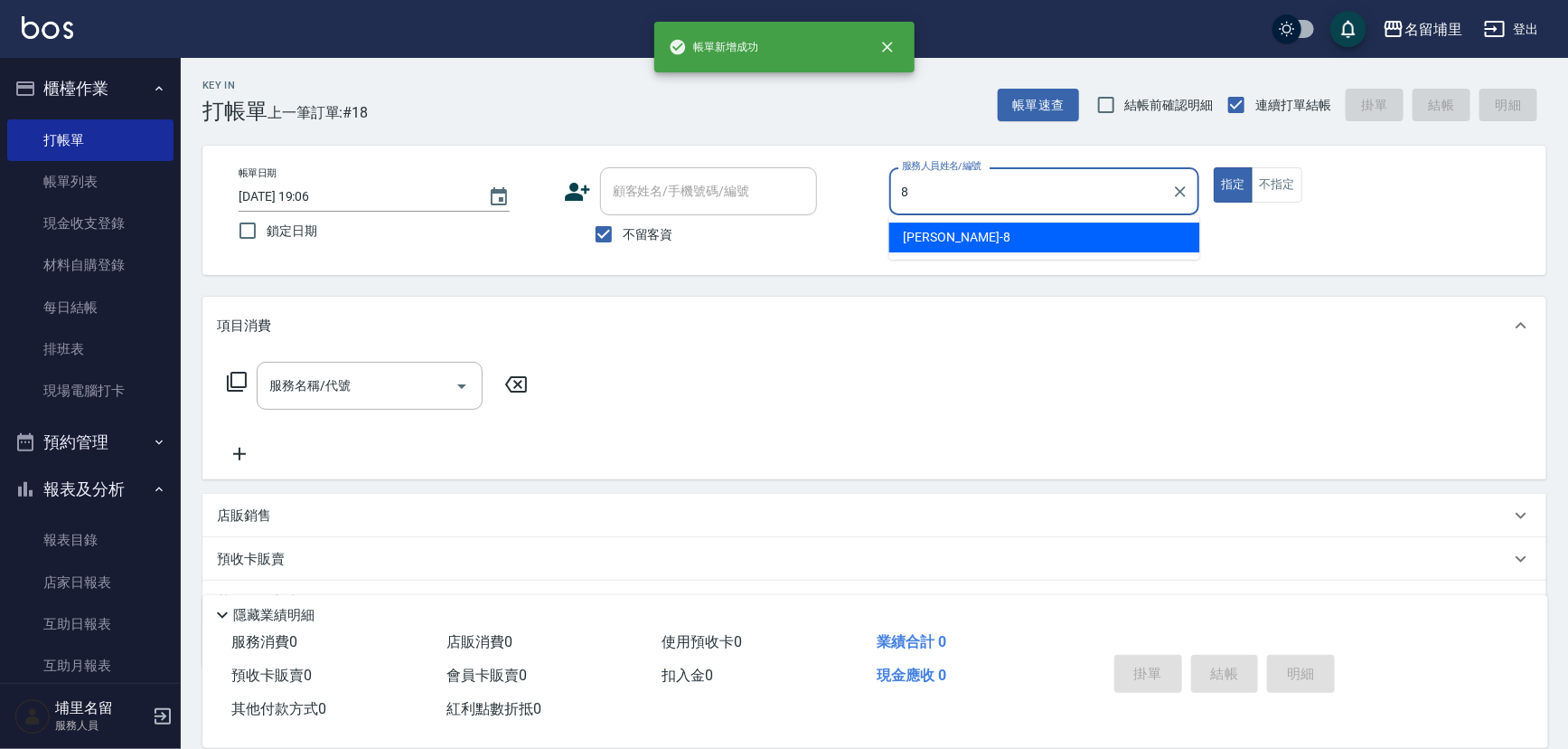
type input "黃偉傑-8"
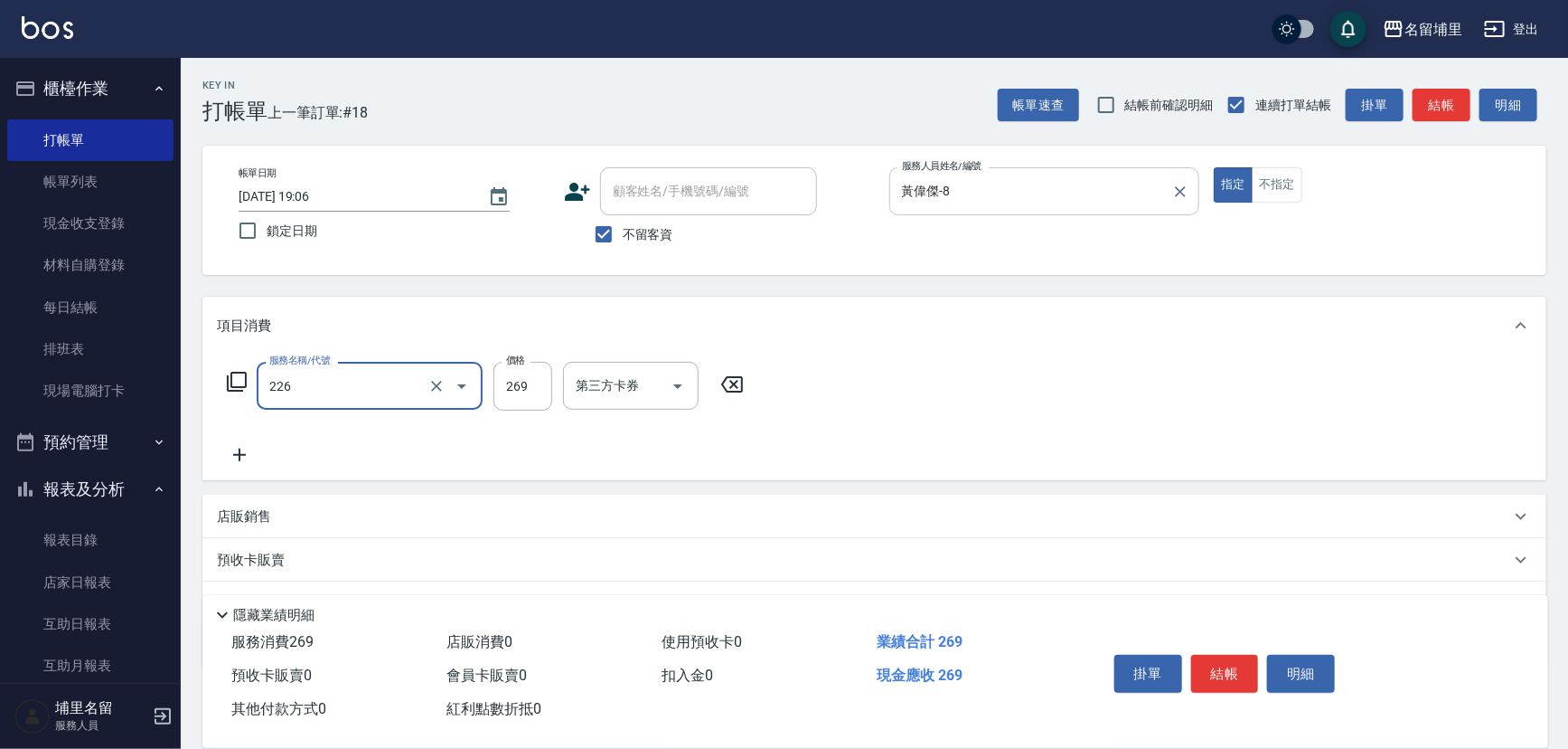
type input "洗剪269(226)"
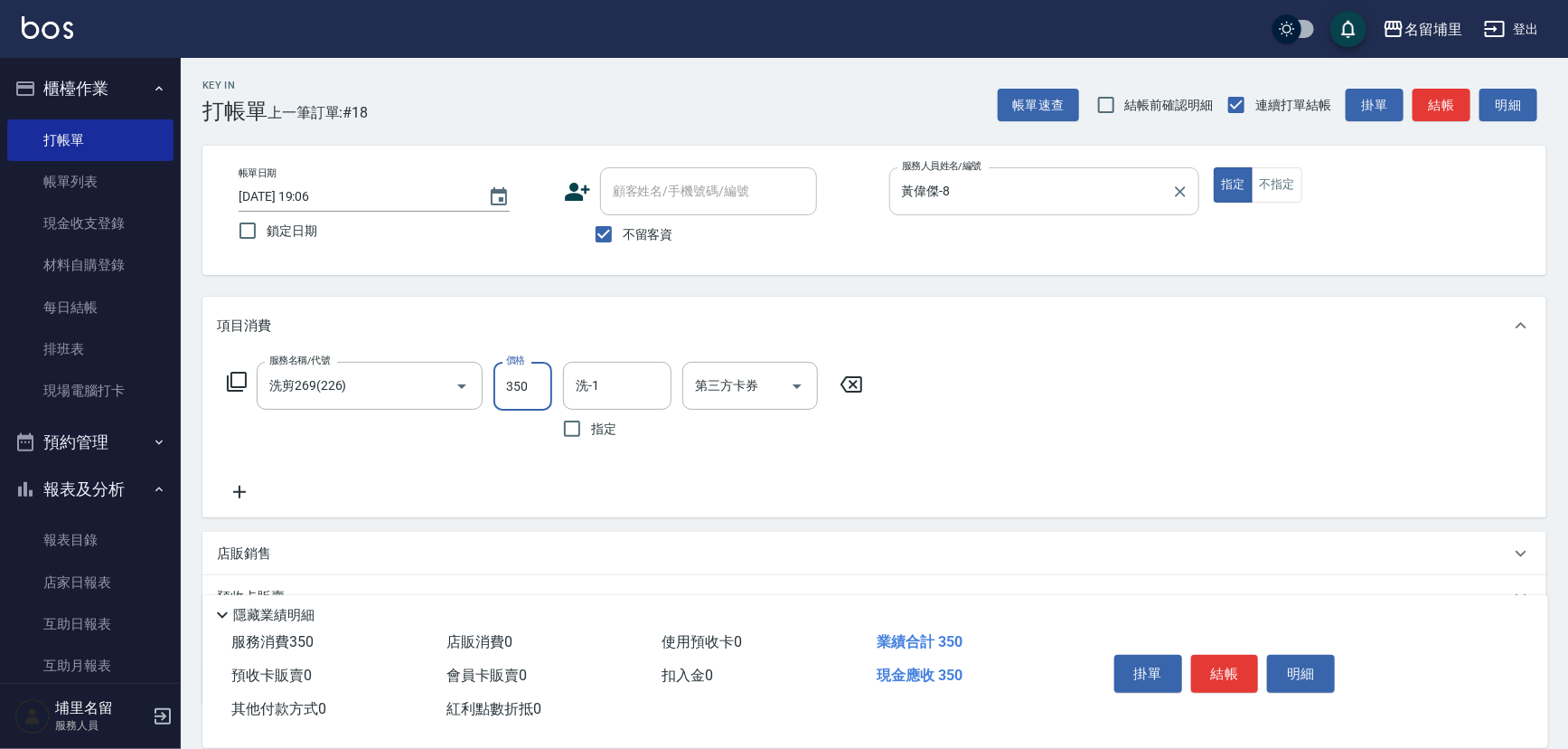
type input "350"
type input "[PERSON_NAME]-45"
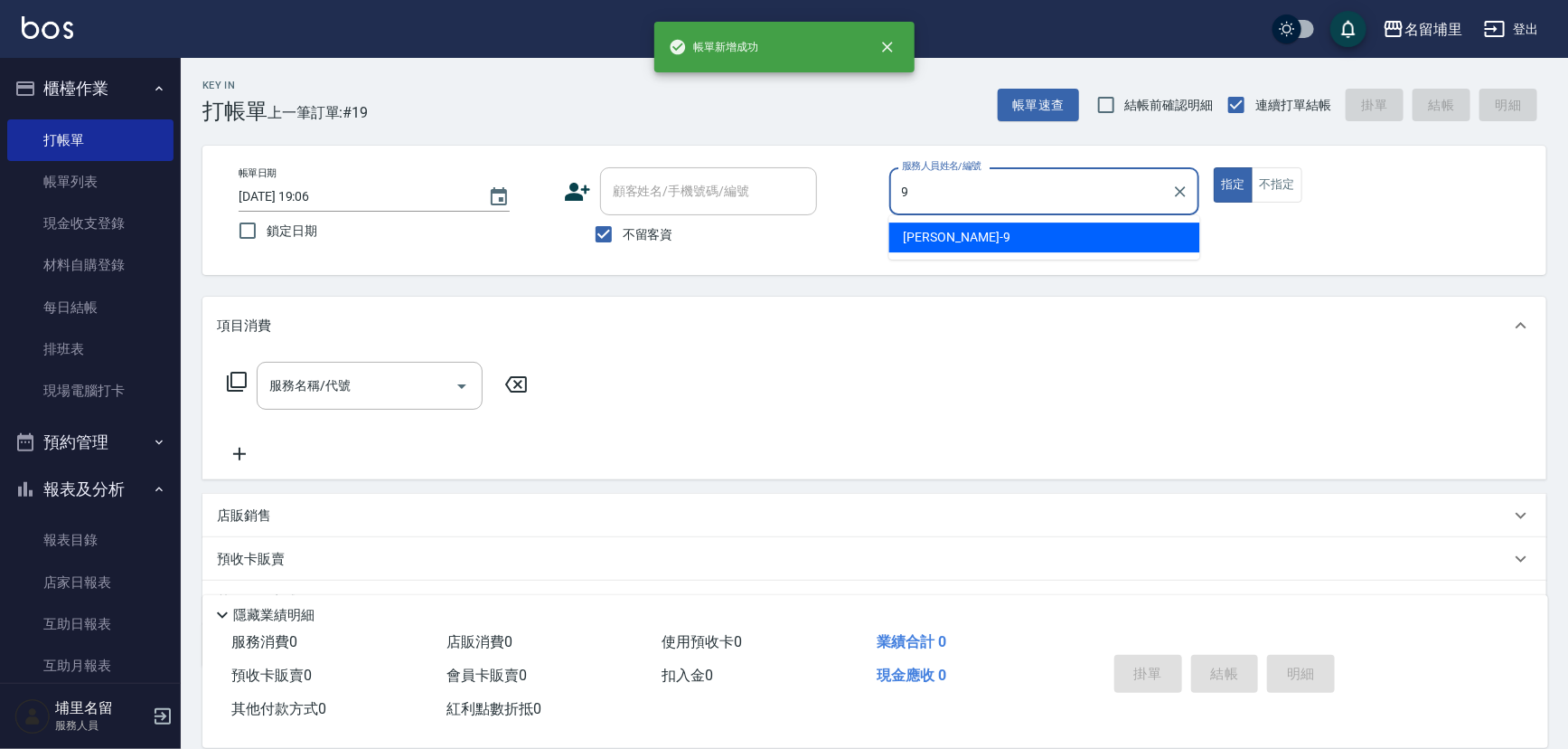
type input "[PERSON_NAME]9"
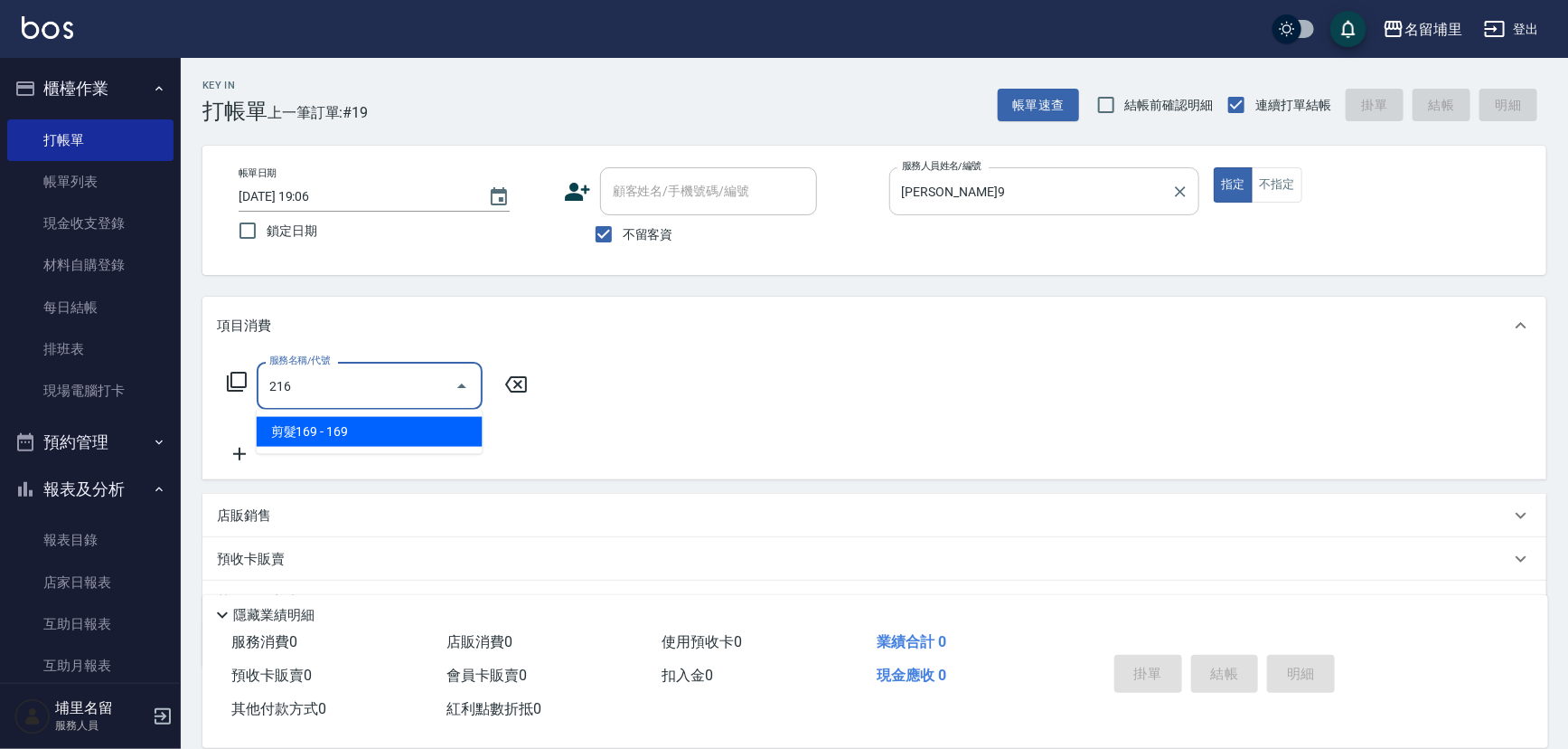
type input "剪髮169(216)"
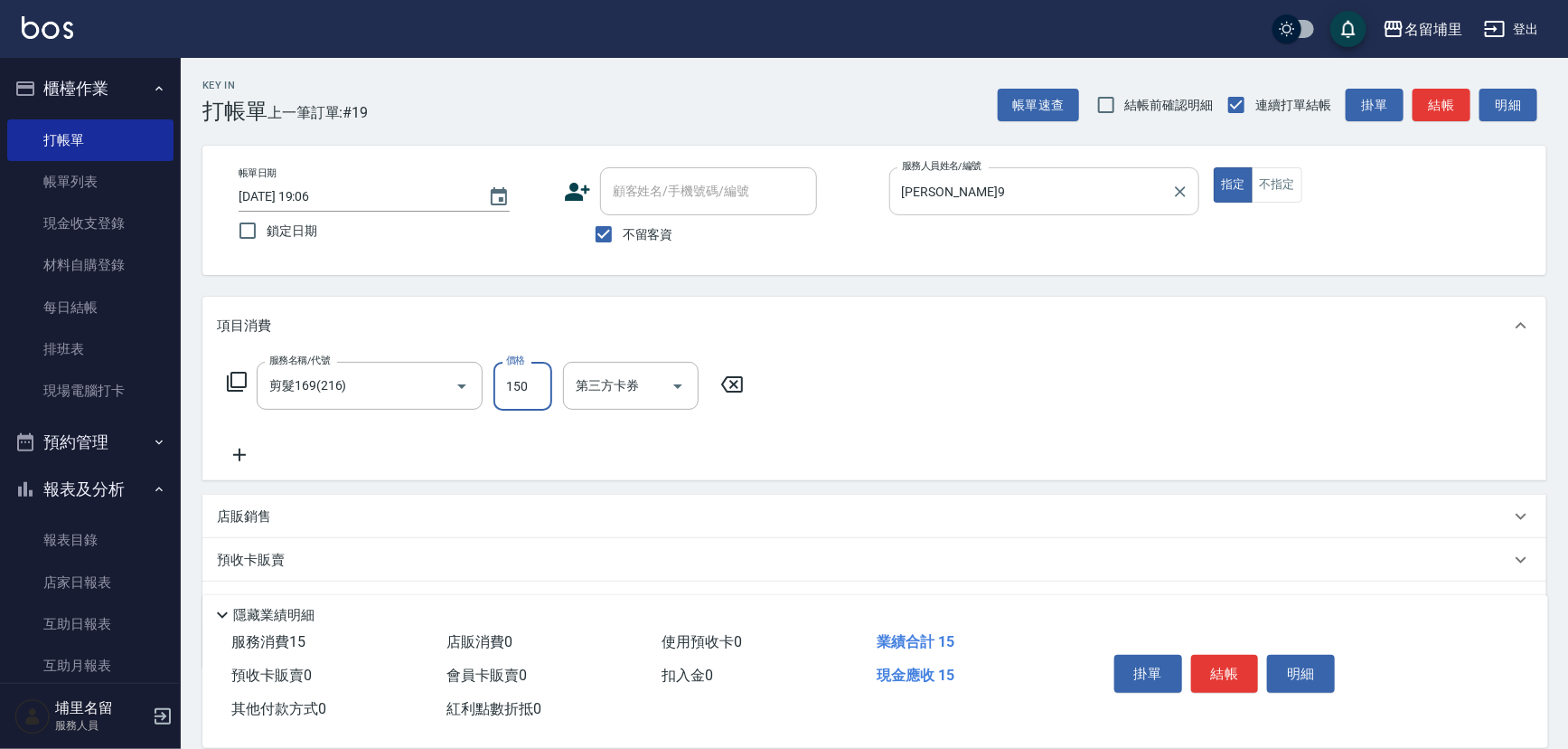
type input "150"
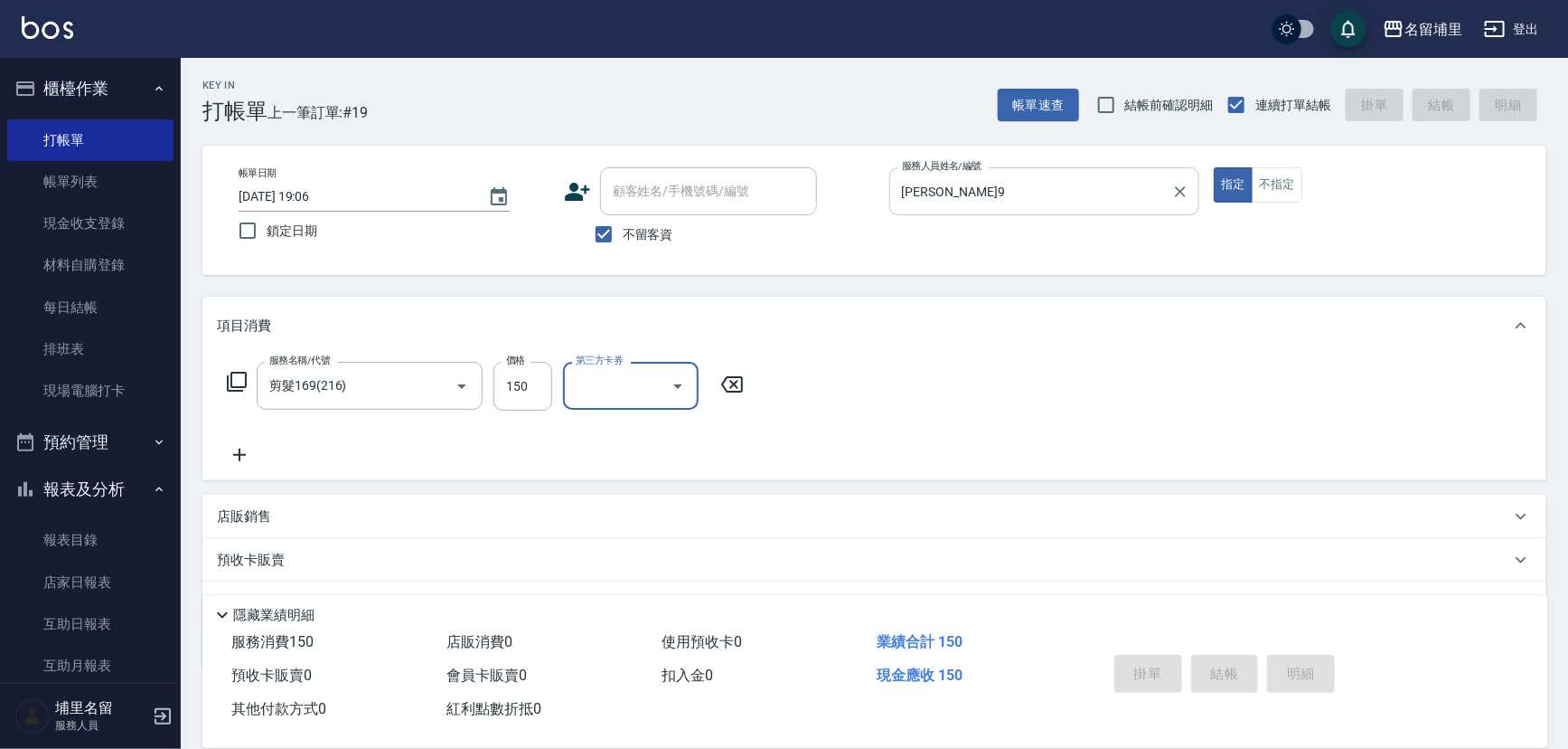
type input "[DATE] 19:07"
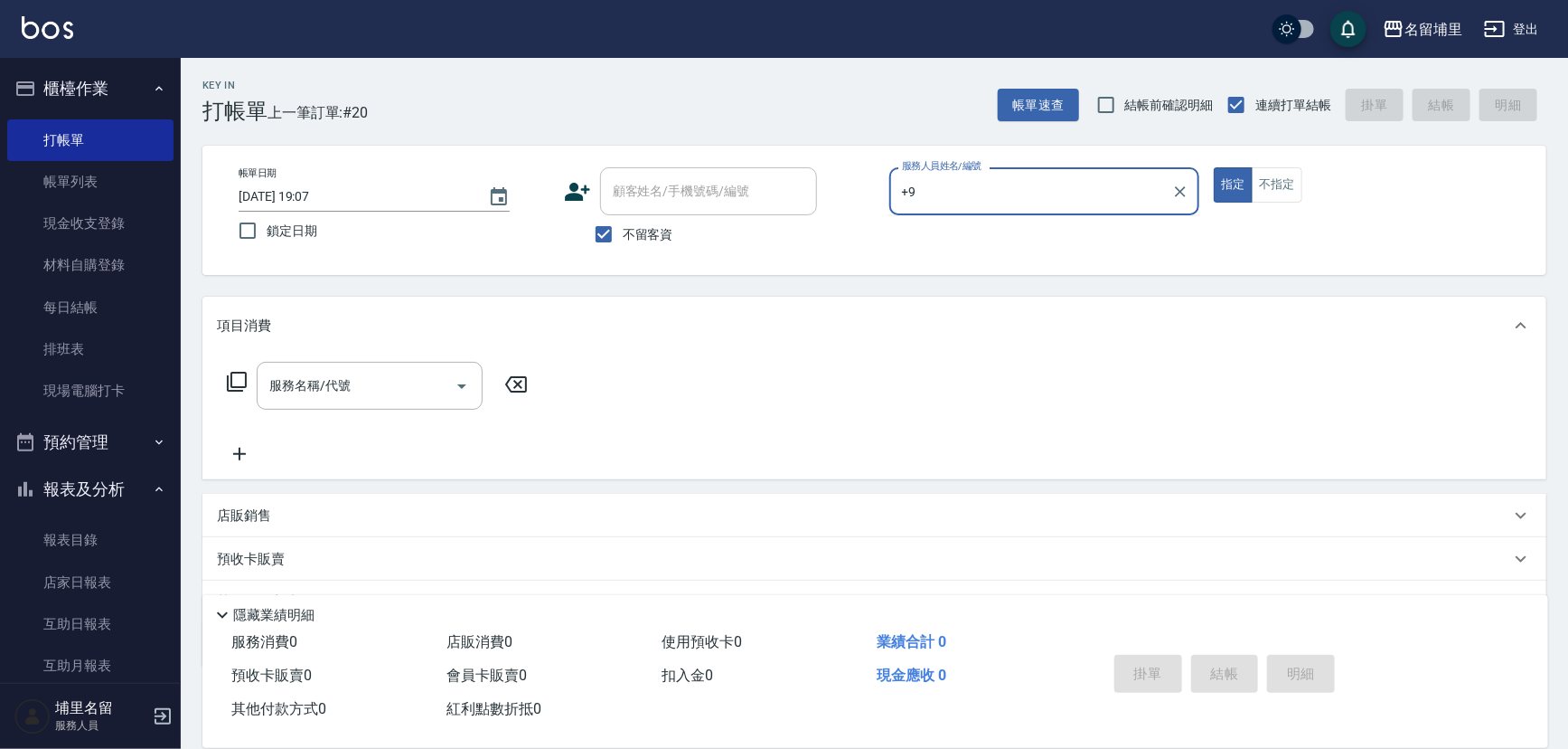
type input "+"
type input "[PERSON_NAME]9"
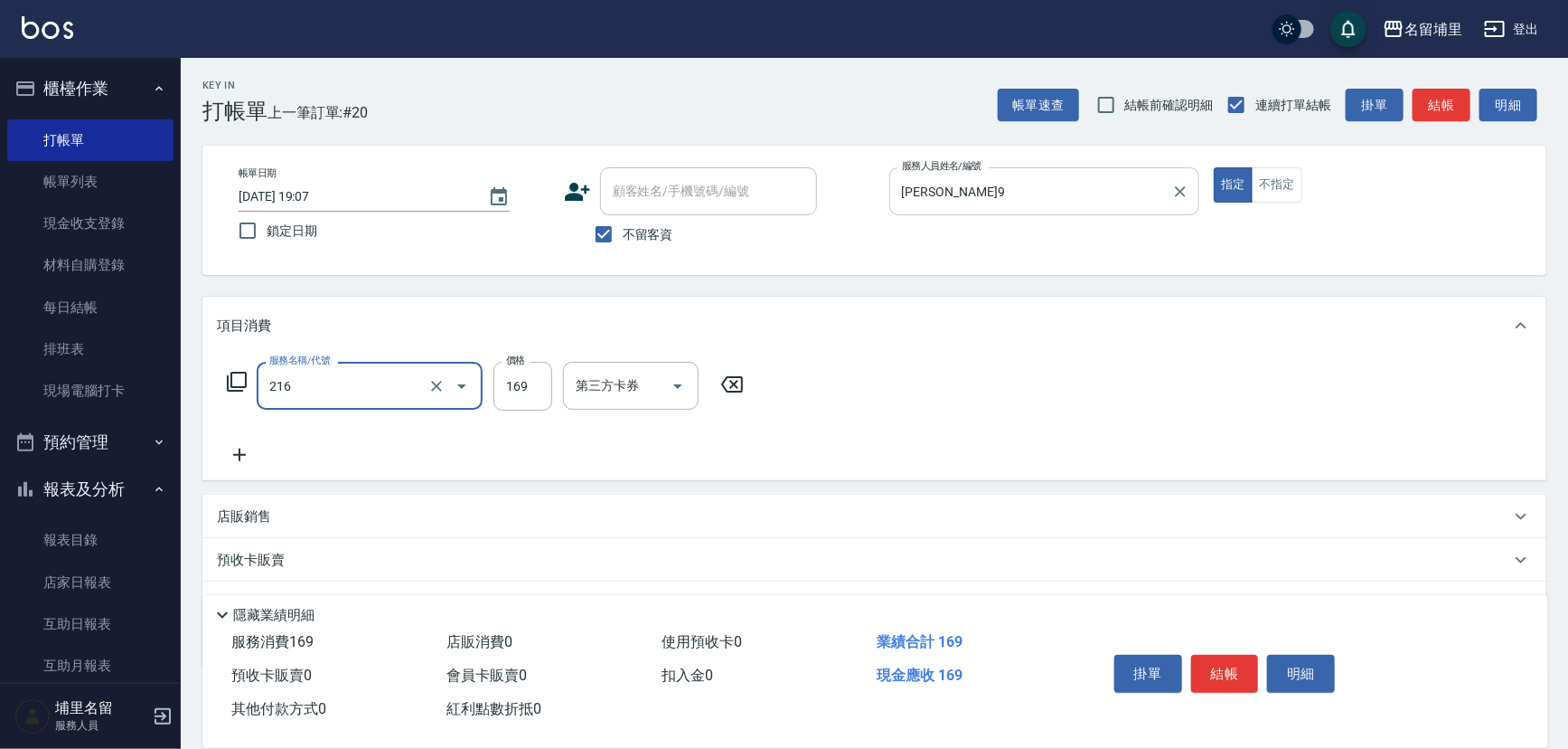
type input "剪髮169(216)"
type input "250"
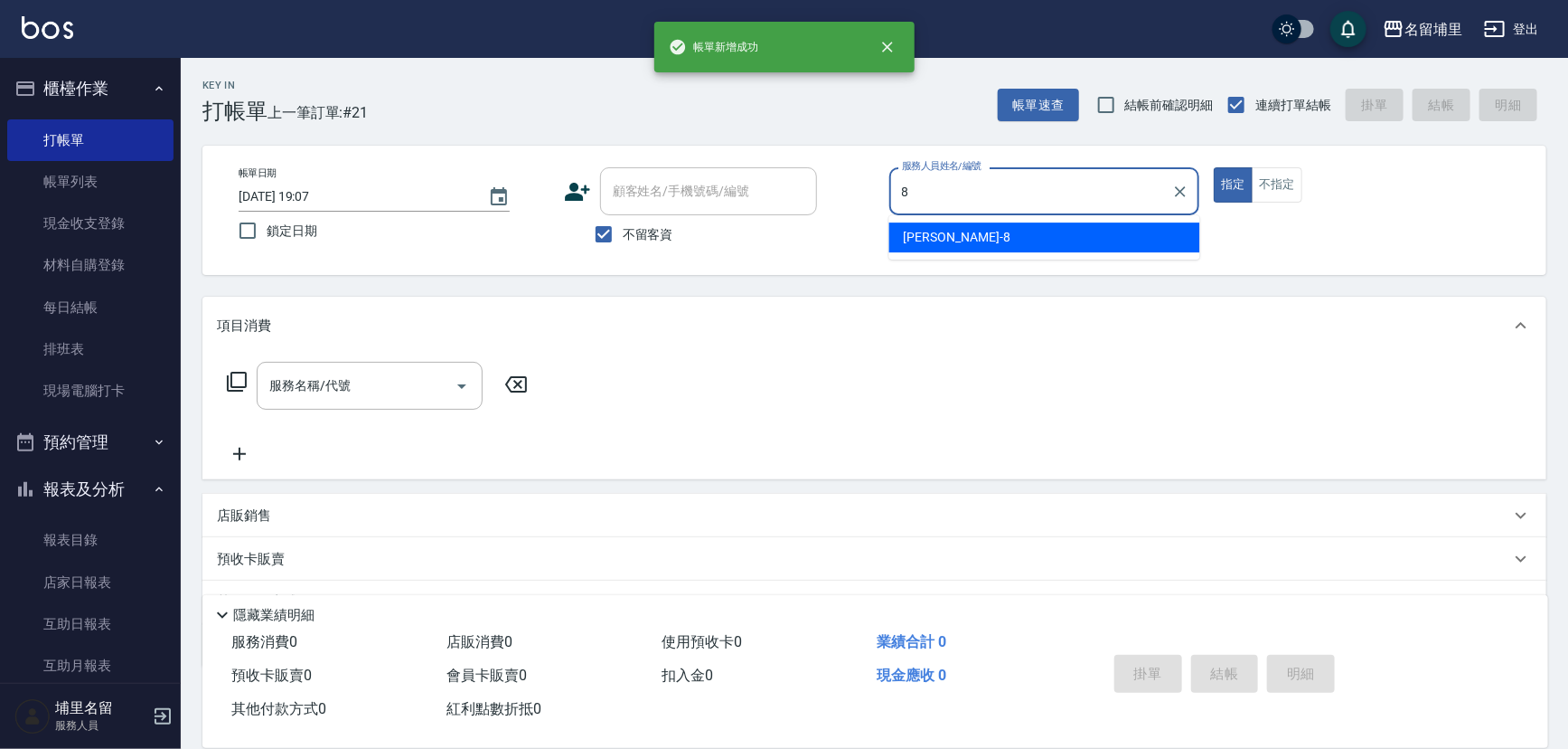
type input "黃偉傑-8"
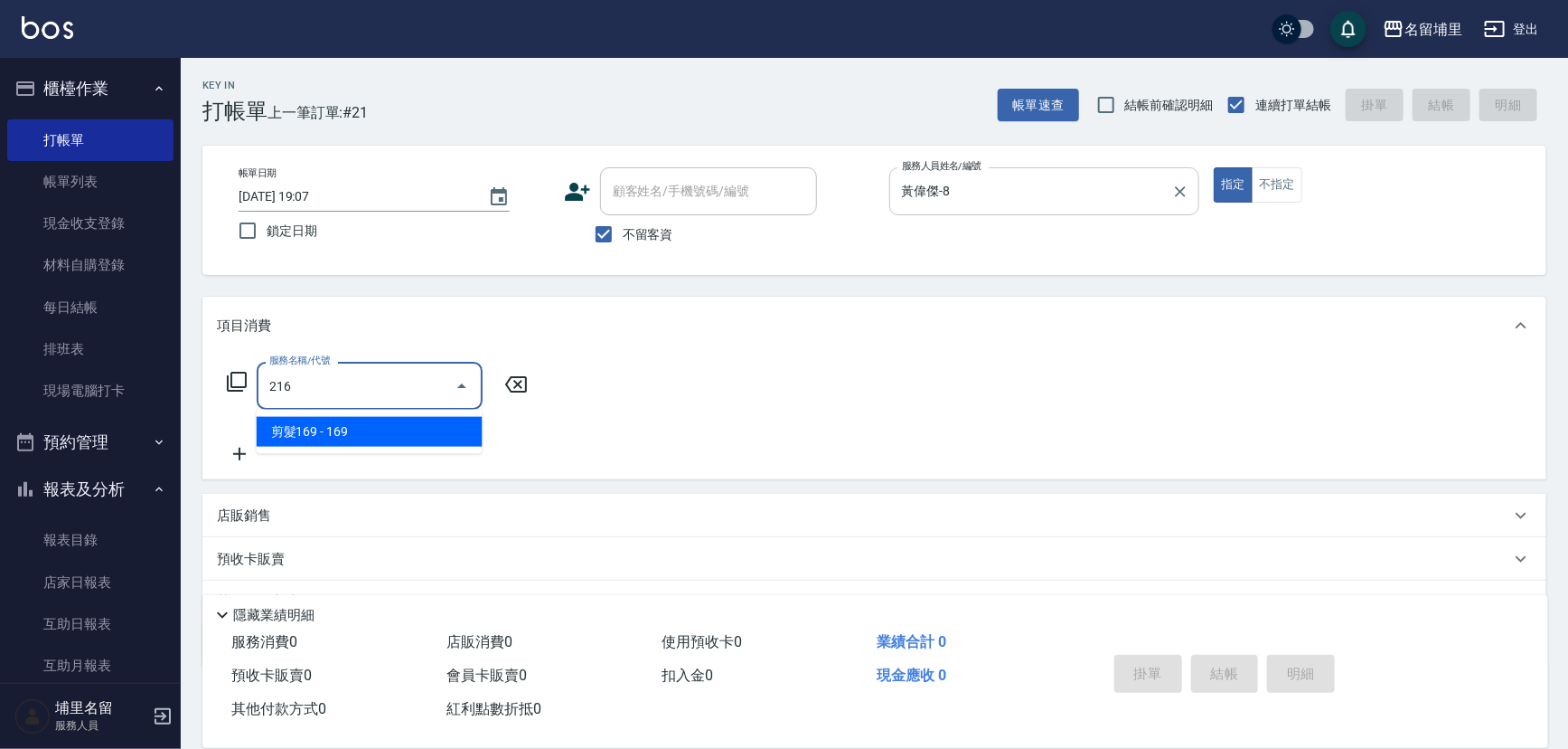
type input "剪髮169(216)"
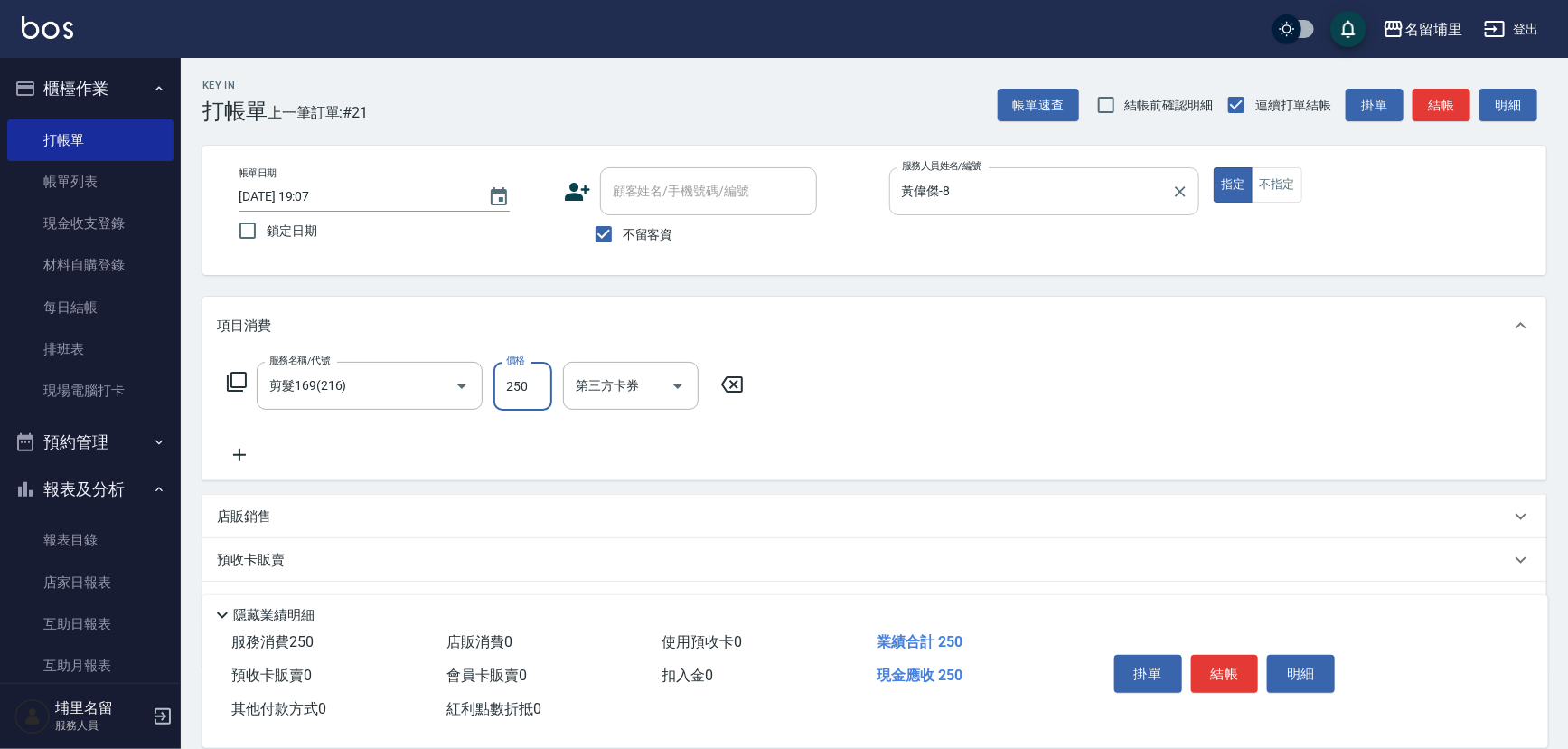
type input "250"
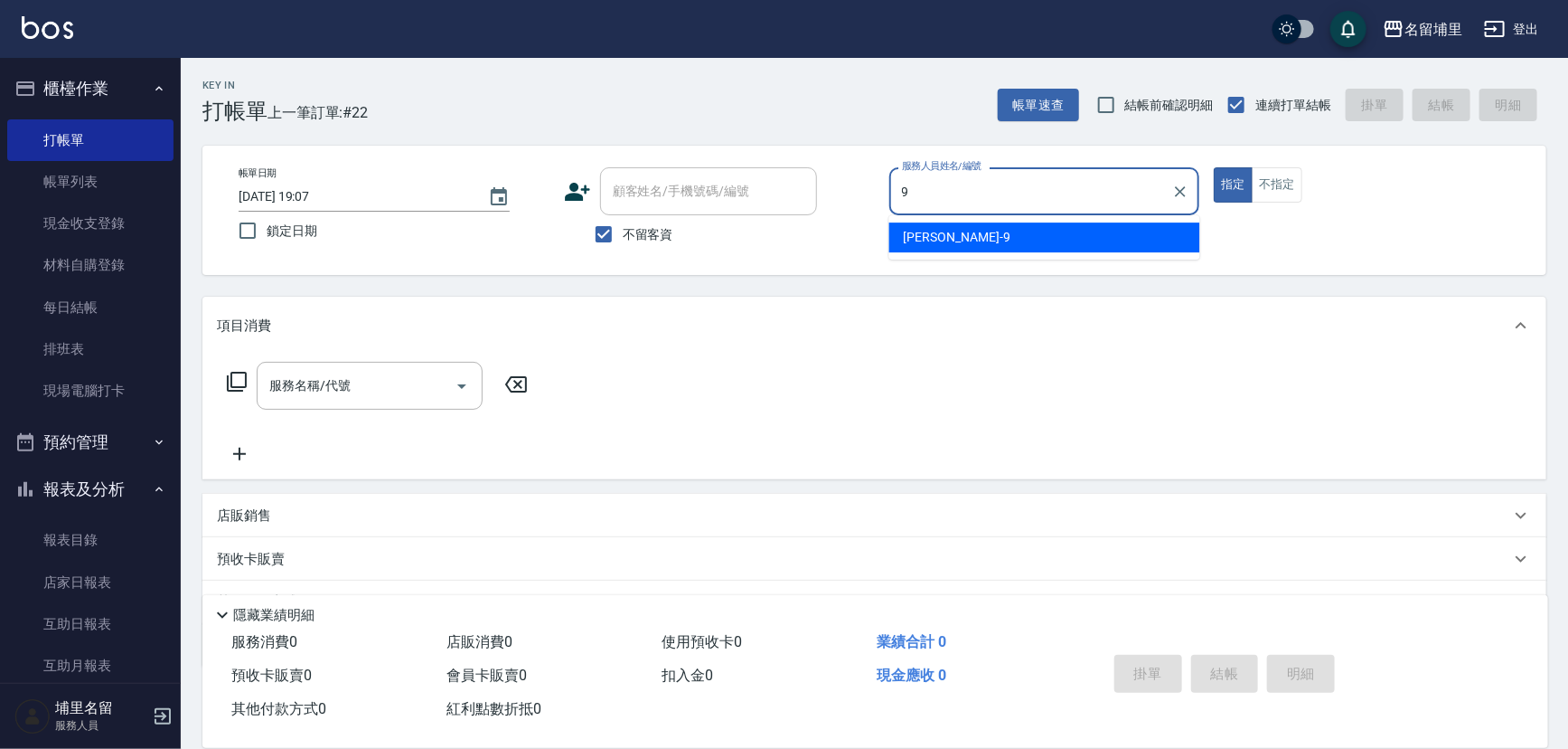
type input "[PERSON_NAME]9"
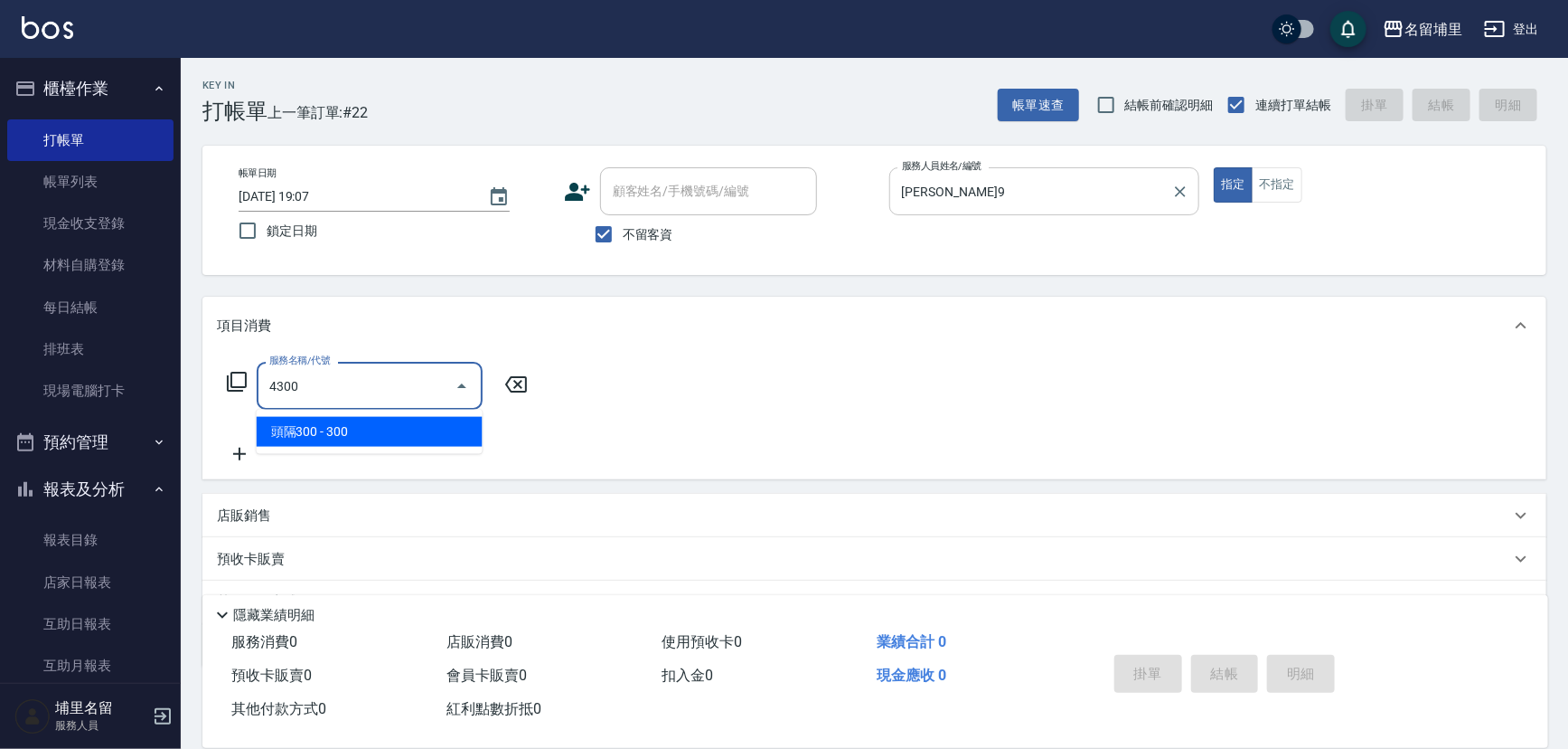
type input "頭隔300(4300)"
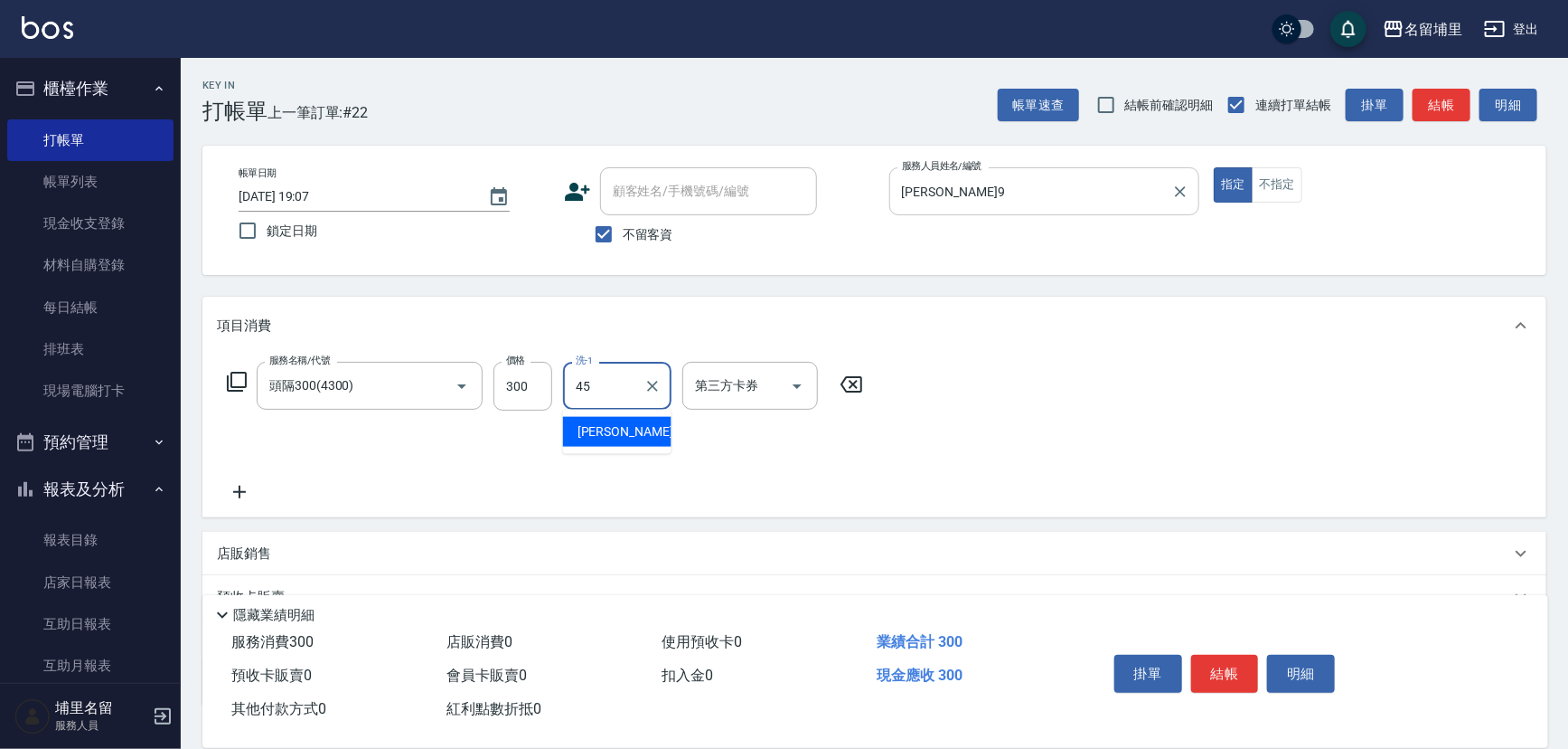
type input "[PERSON_NAME]-45"
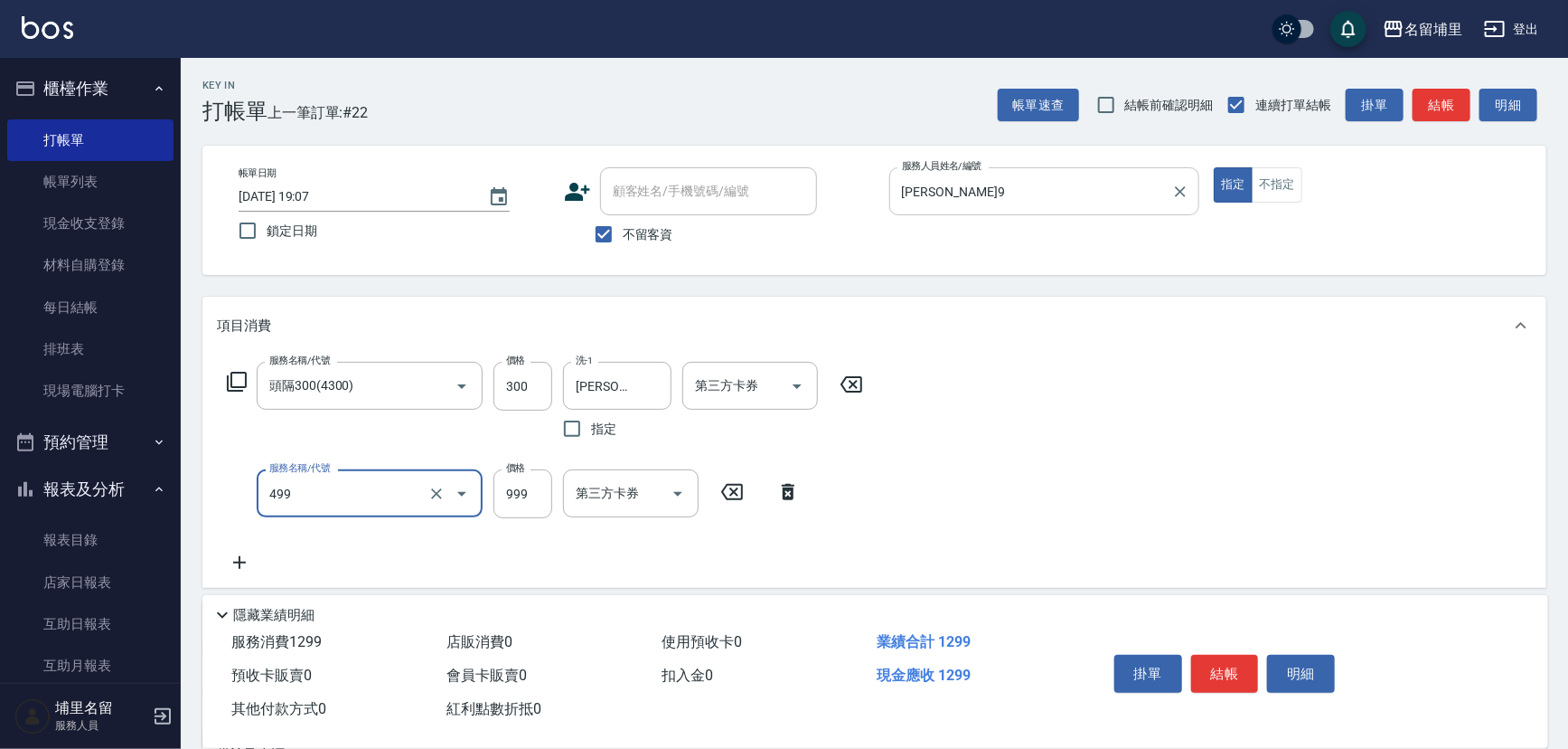
type input "染髮999(499)"
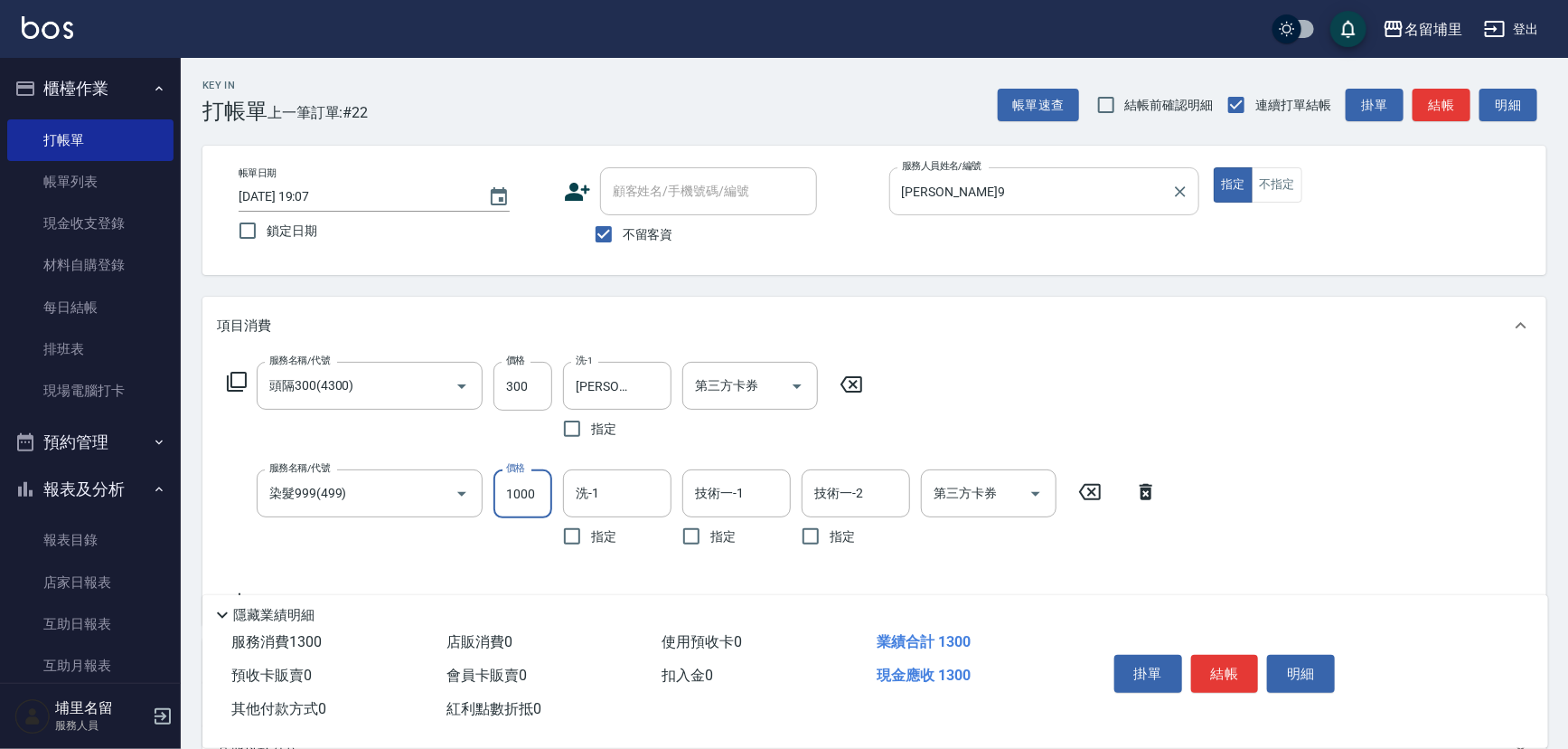
type input "1000"
type input "[PERSON_NAME]-45"
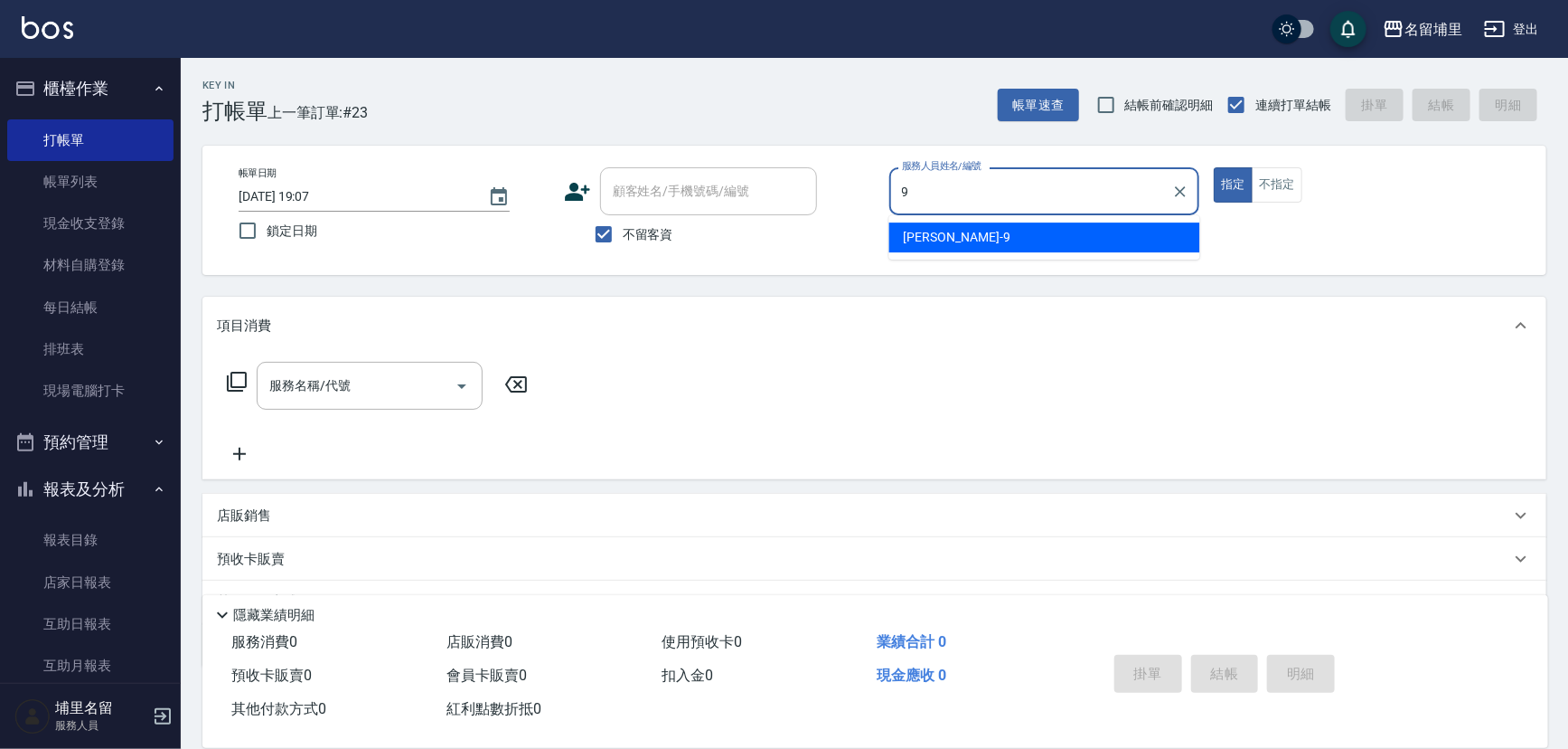
type input "[PERSON_NAME]9"
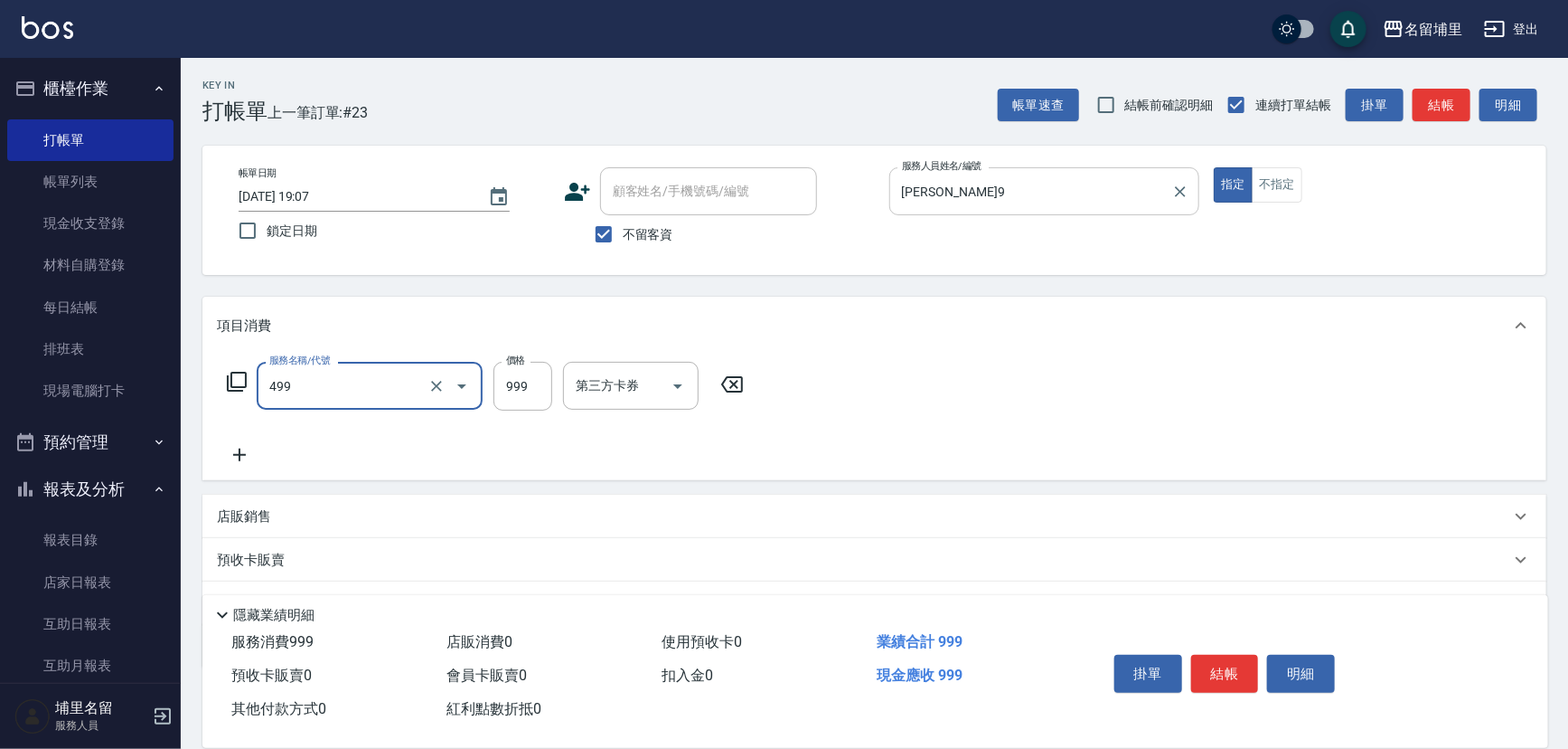
type input "染髮999(499)"
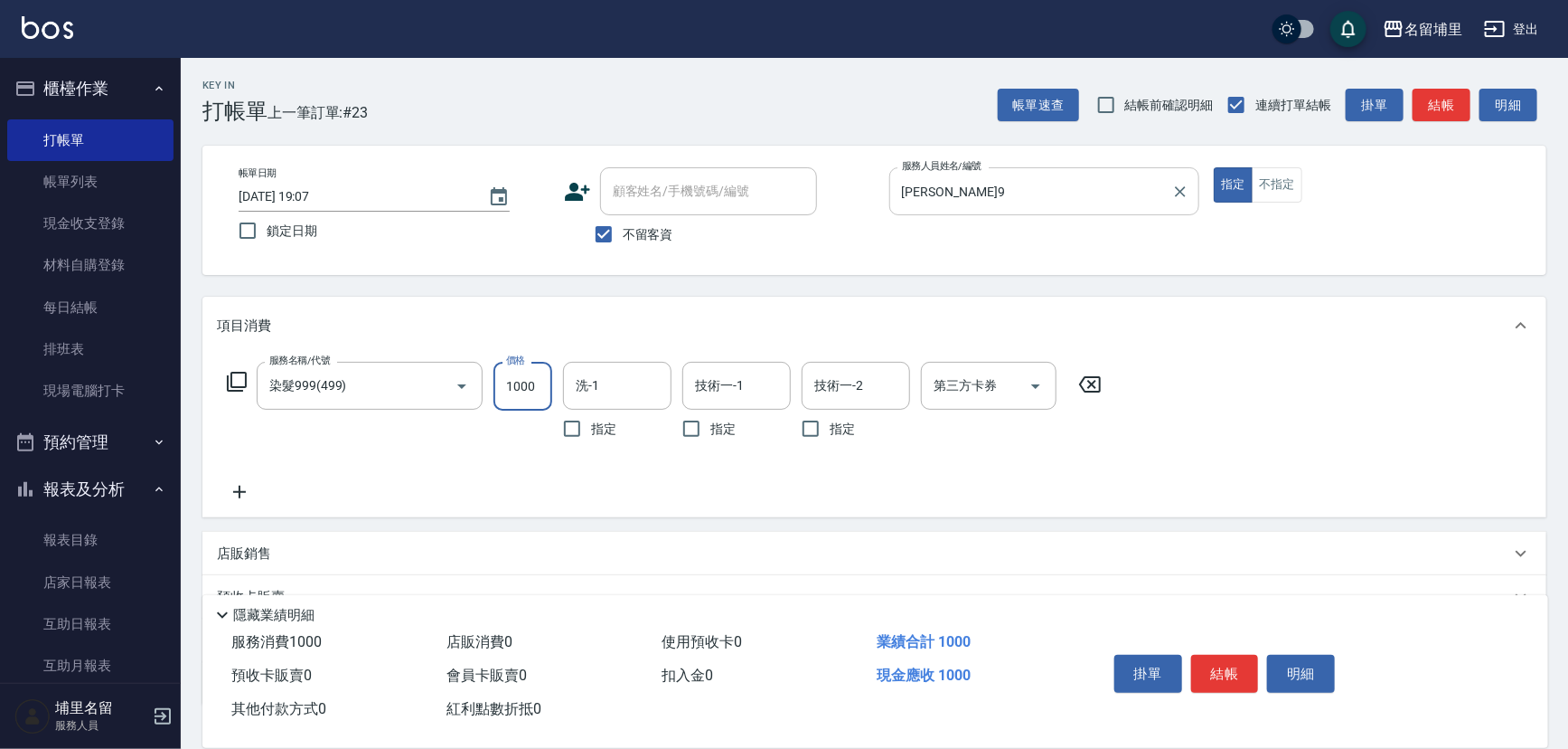
type input "1000"
type input "[PERSON_NAME]9"
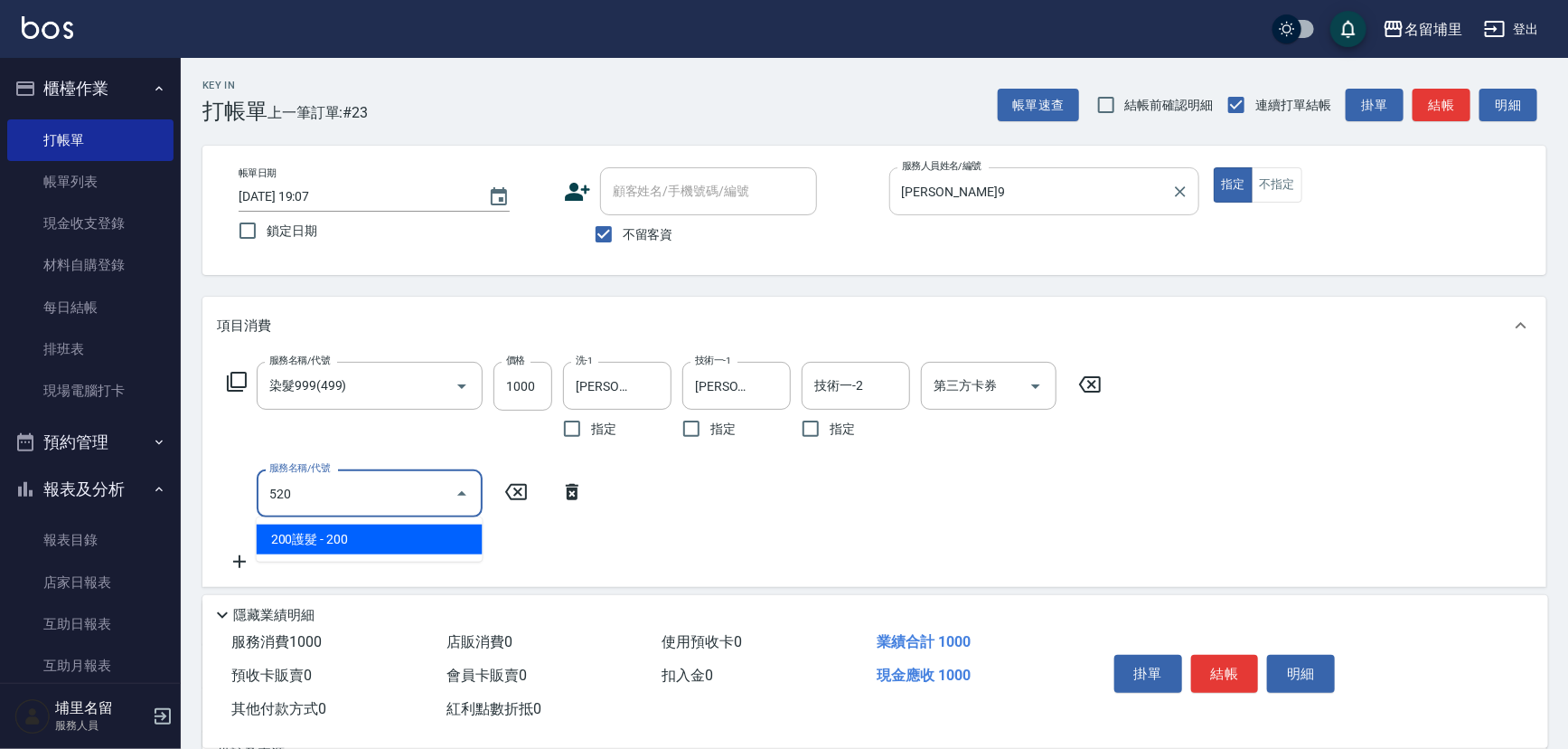
type input "200護髮(520)"
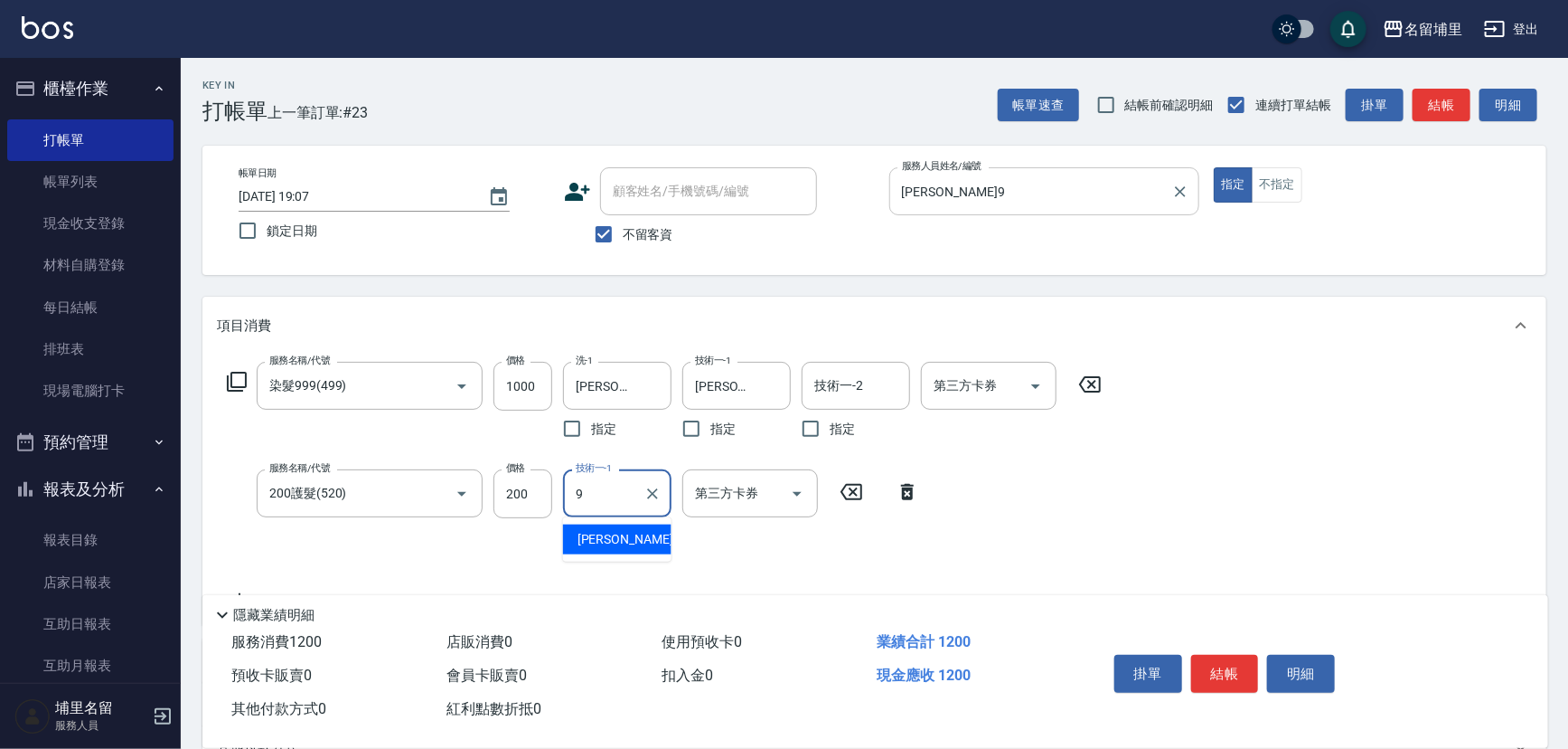
type input "[PERSON_NAME]9"
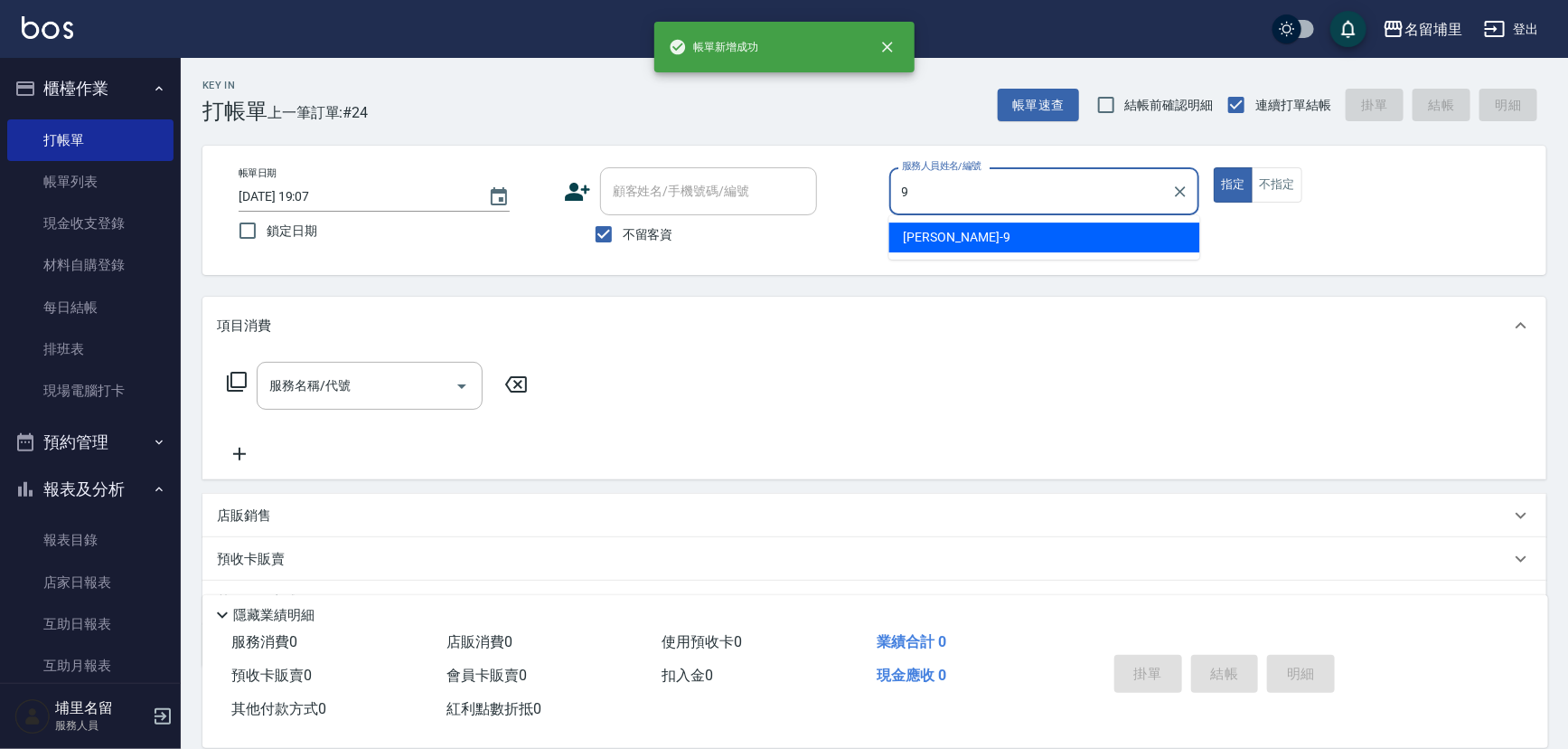
type input "[PERSON_NAME]9"
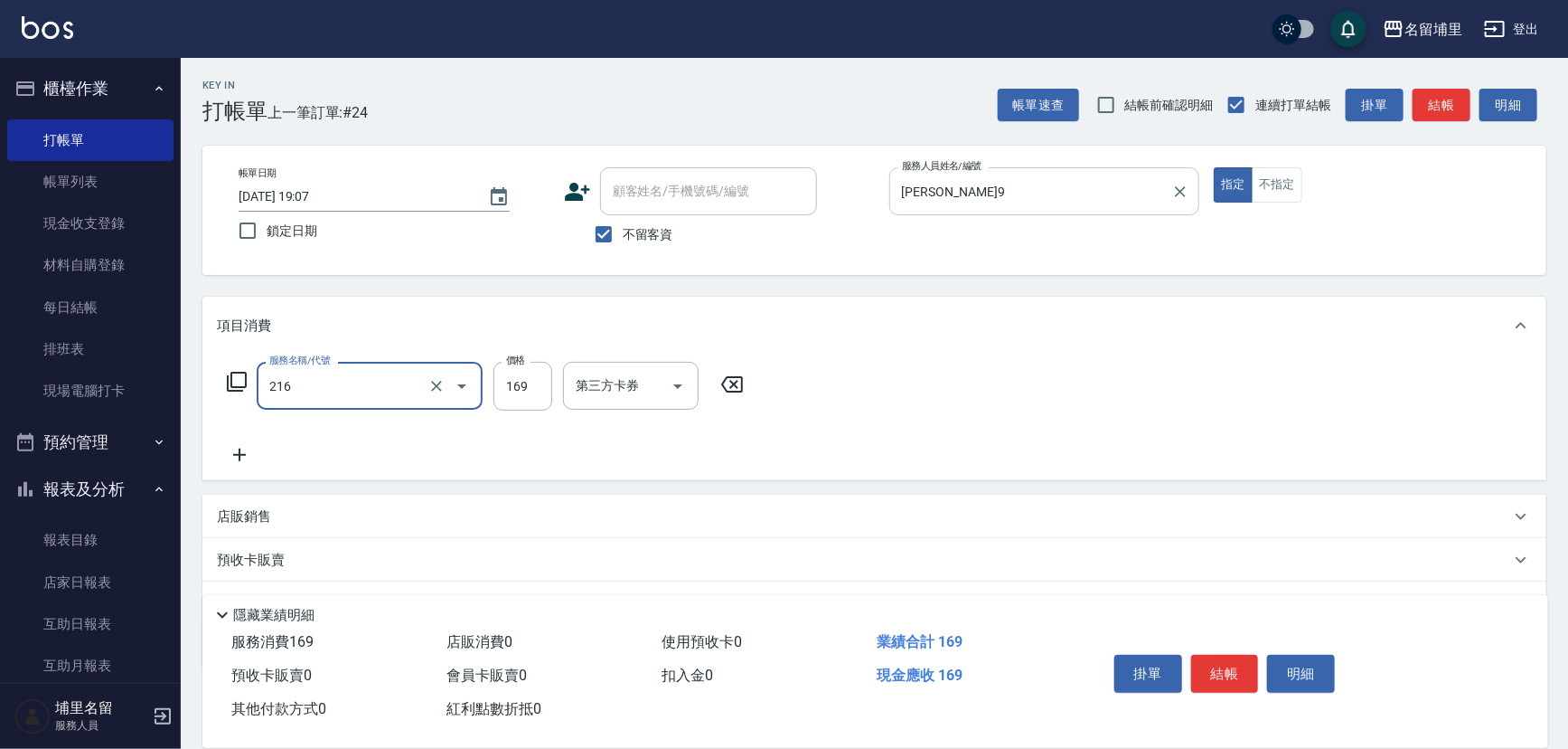
type input "剪髮169(216)"
type input "250"
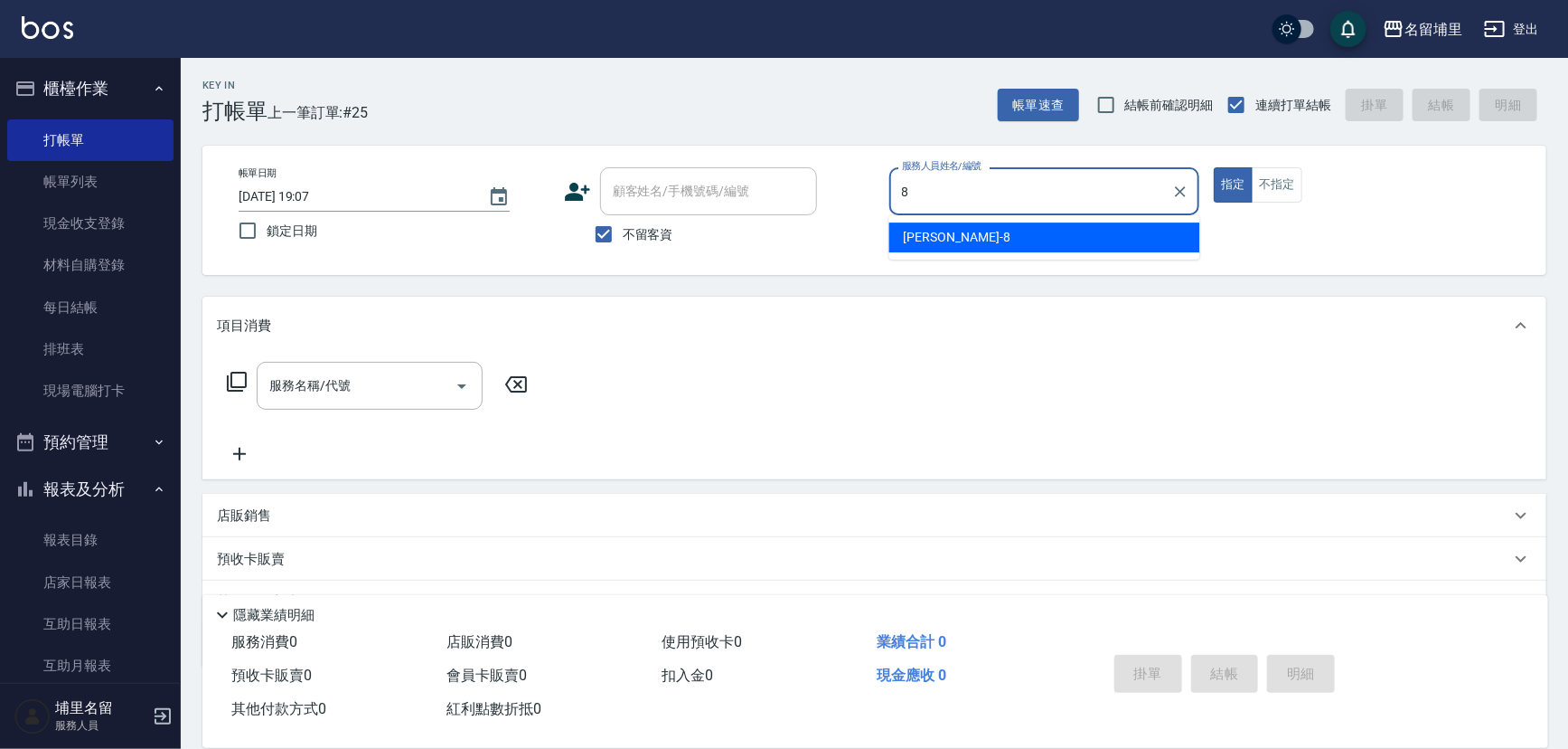
type input "黃偉傑-8"
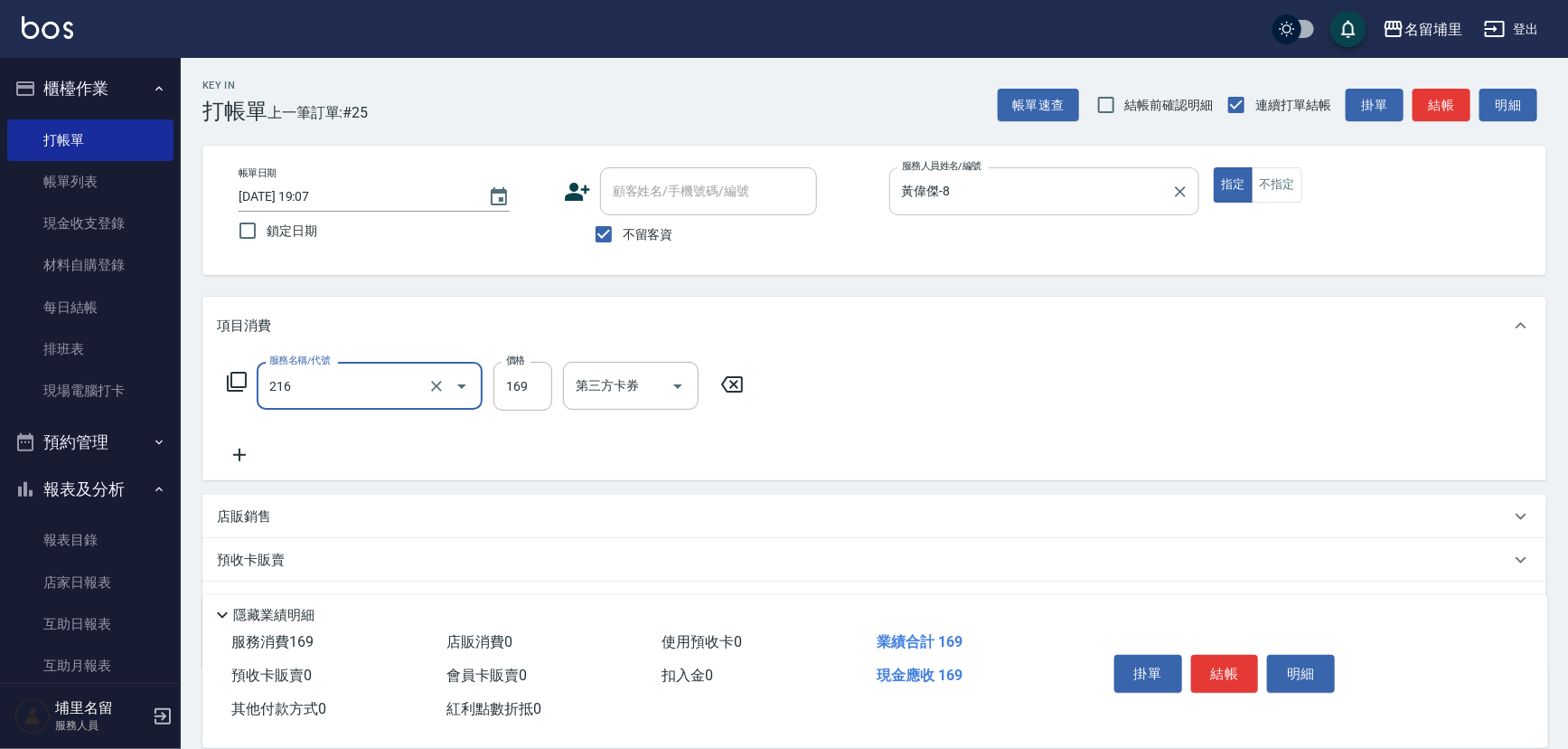
type input "剪髮169(216)"
type input "250"
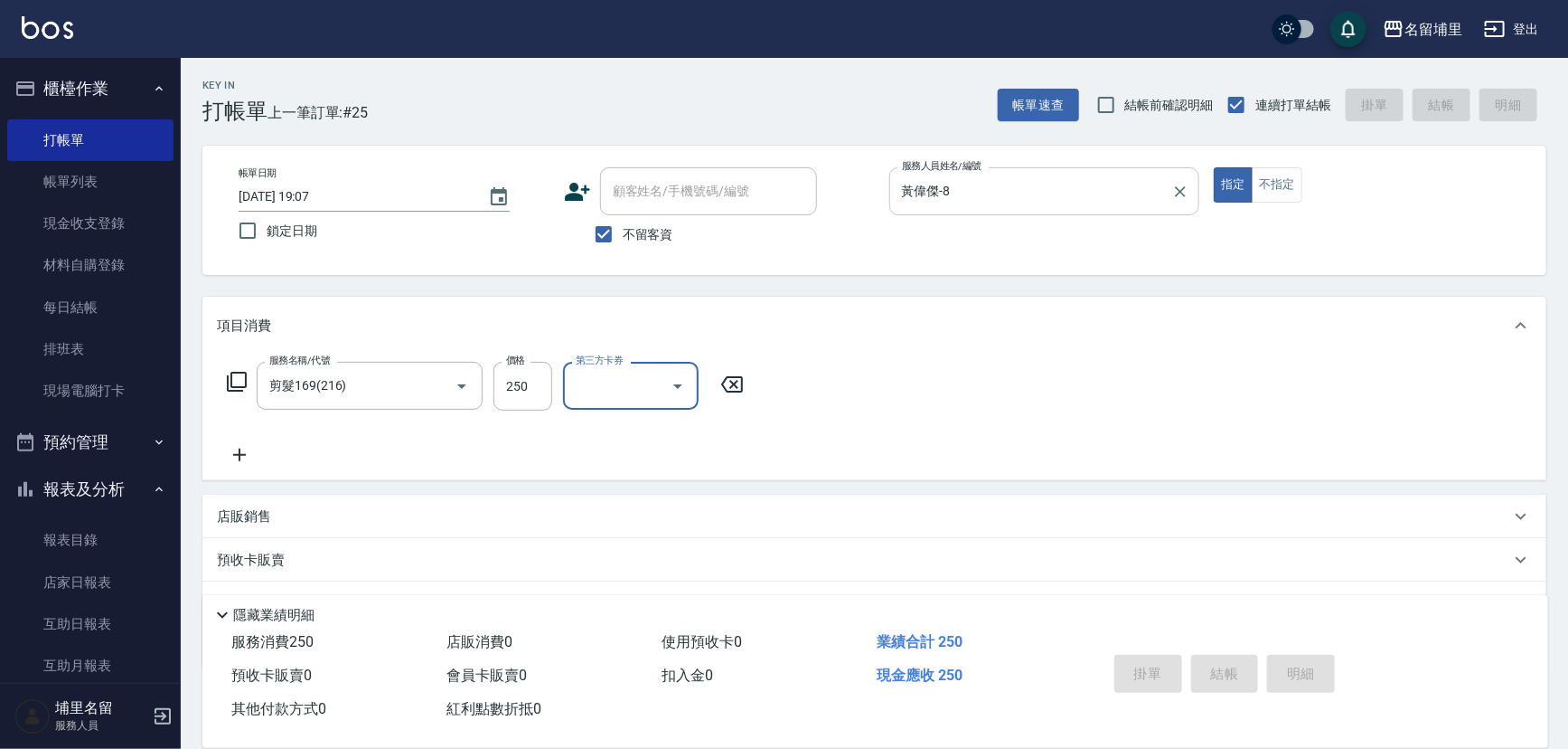
type input "[DATE] 19:08"
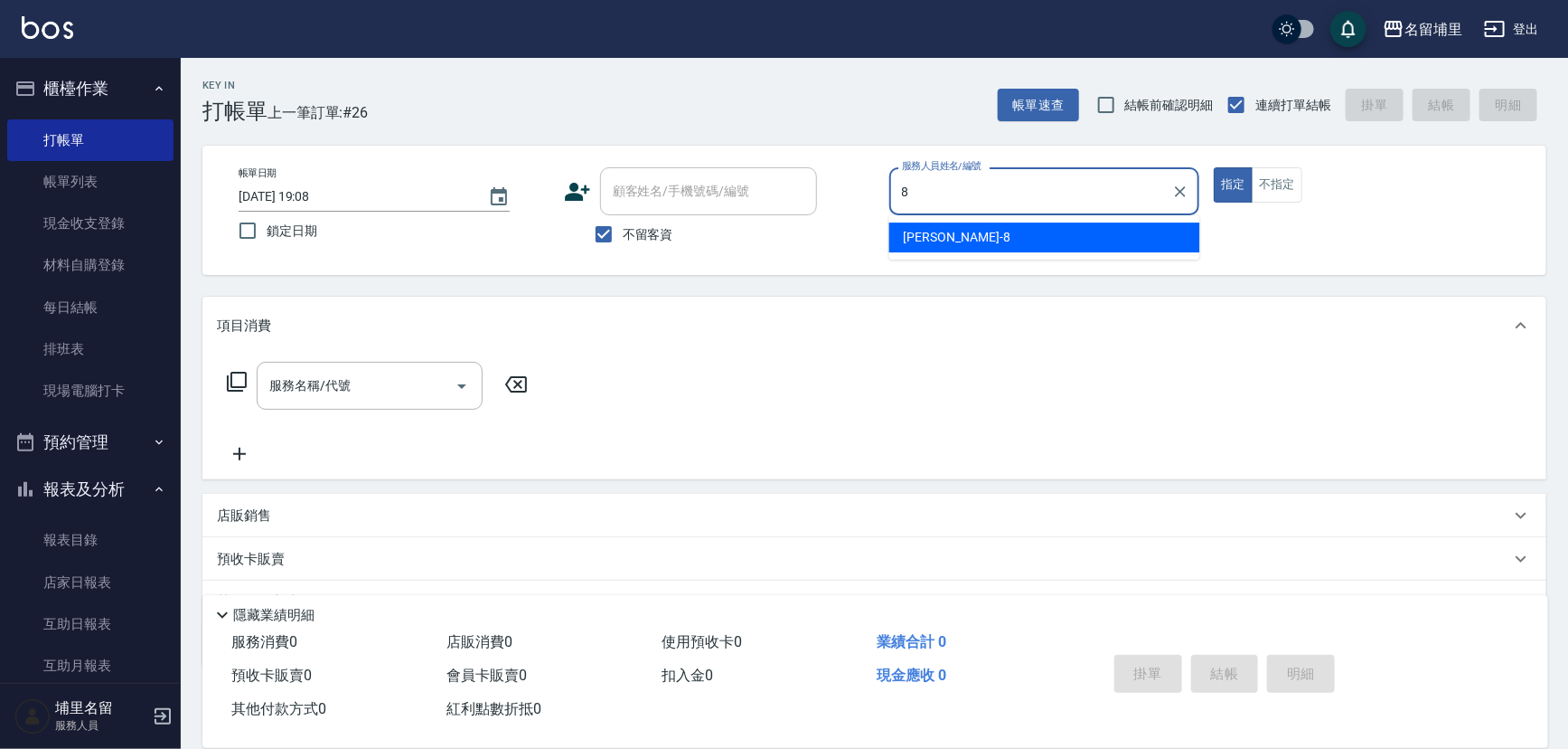
type input "黃偉傑-8"
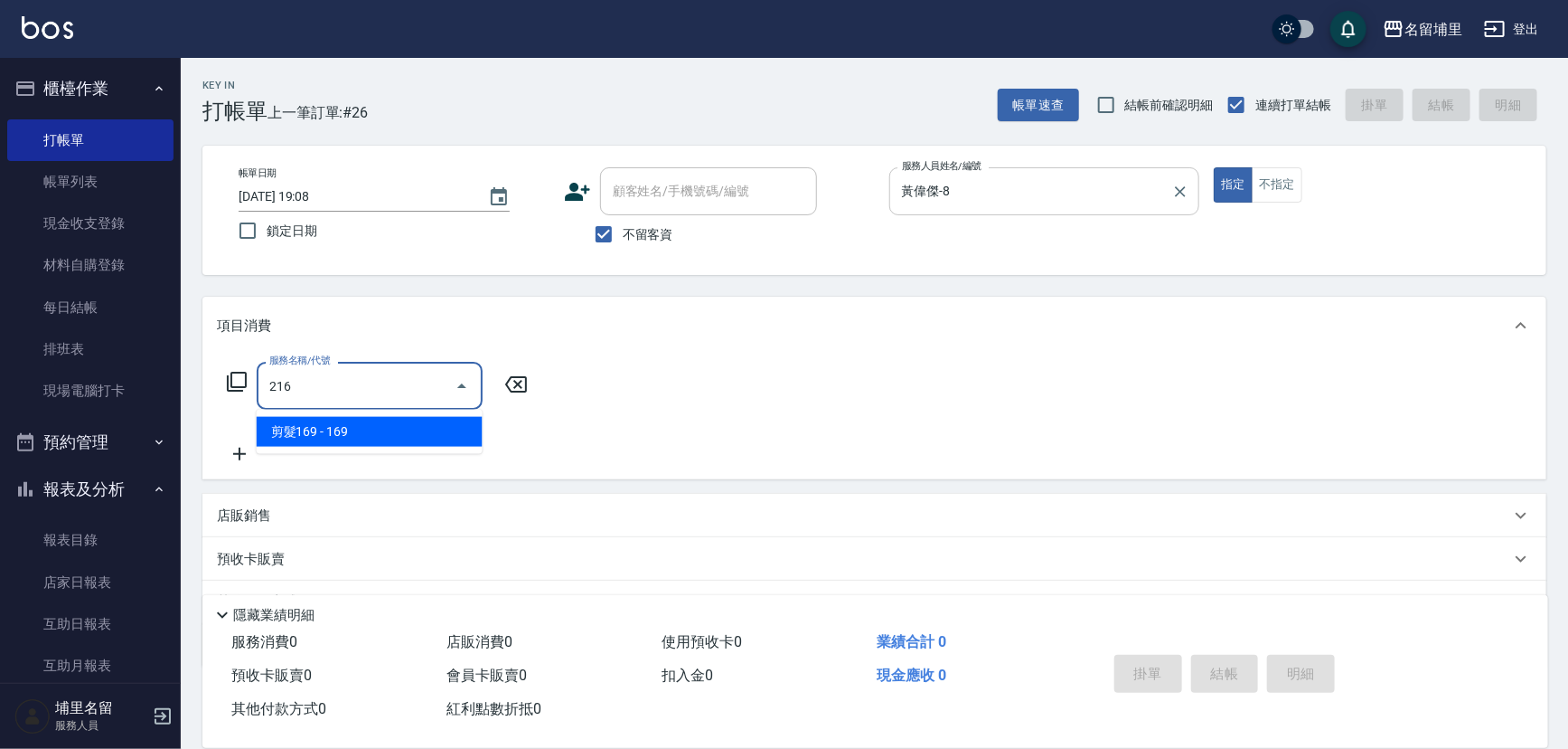
type input "剪髮169(216)"
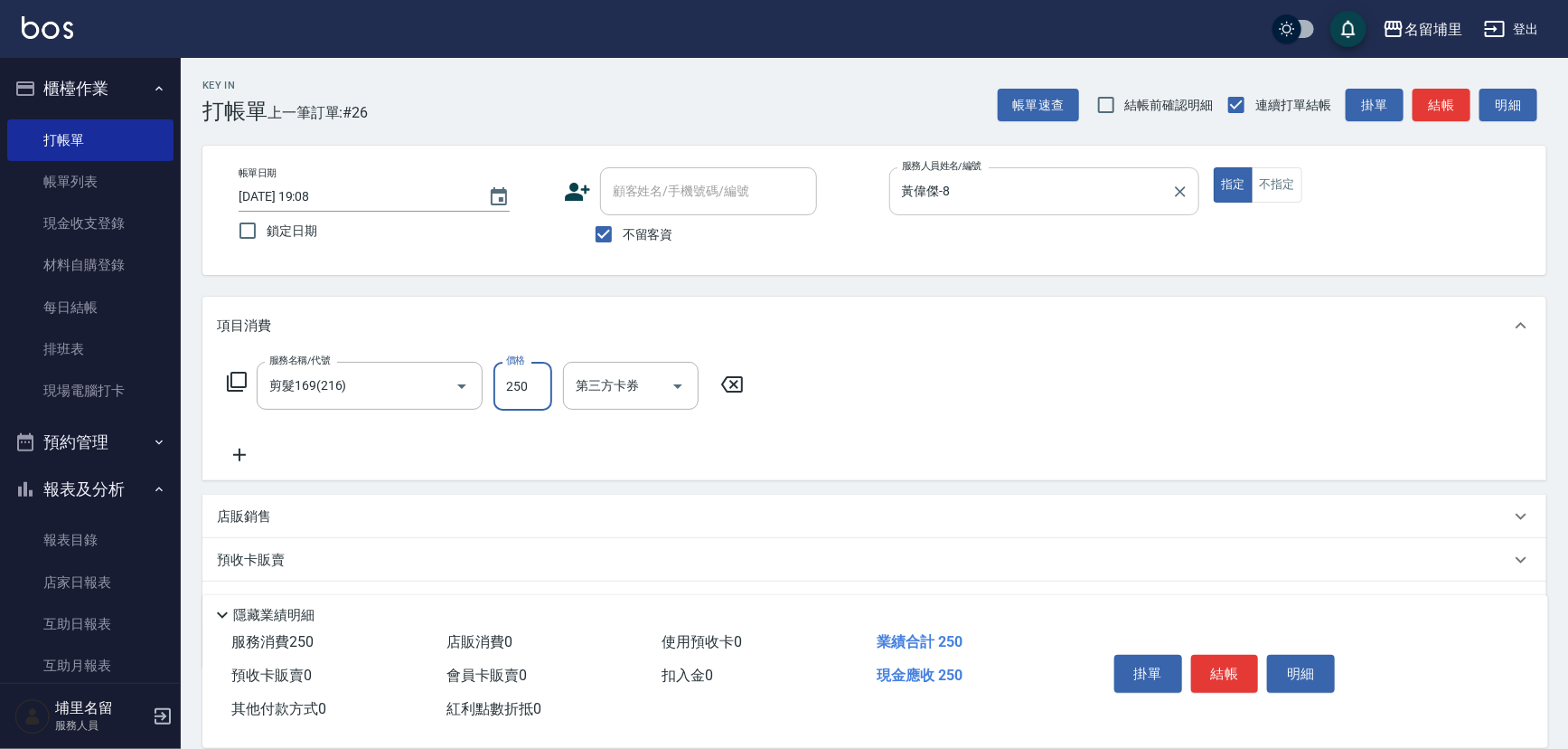
type input "250"
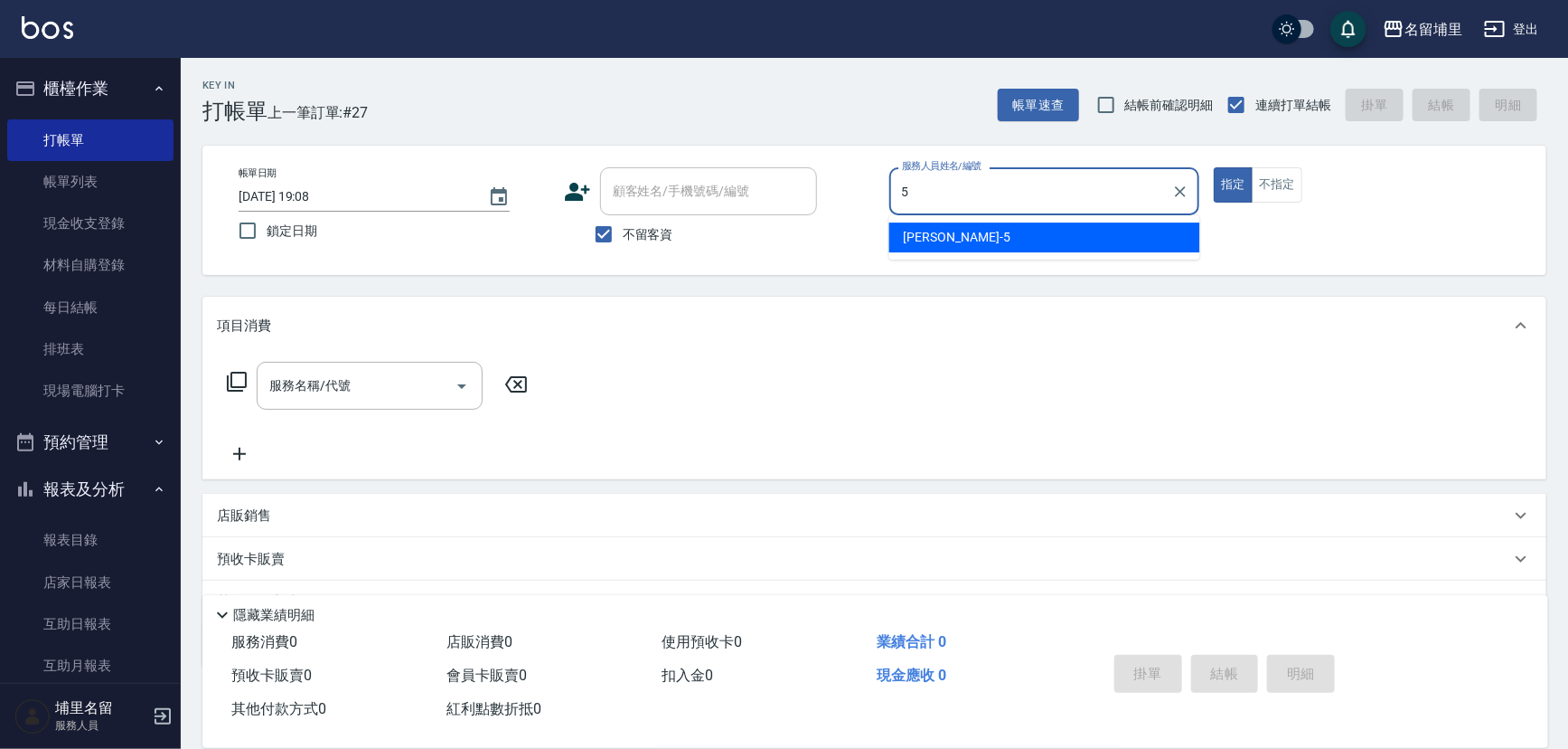
type input "[PERSON_NAME]-5"
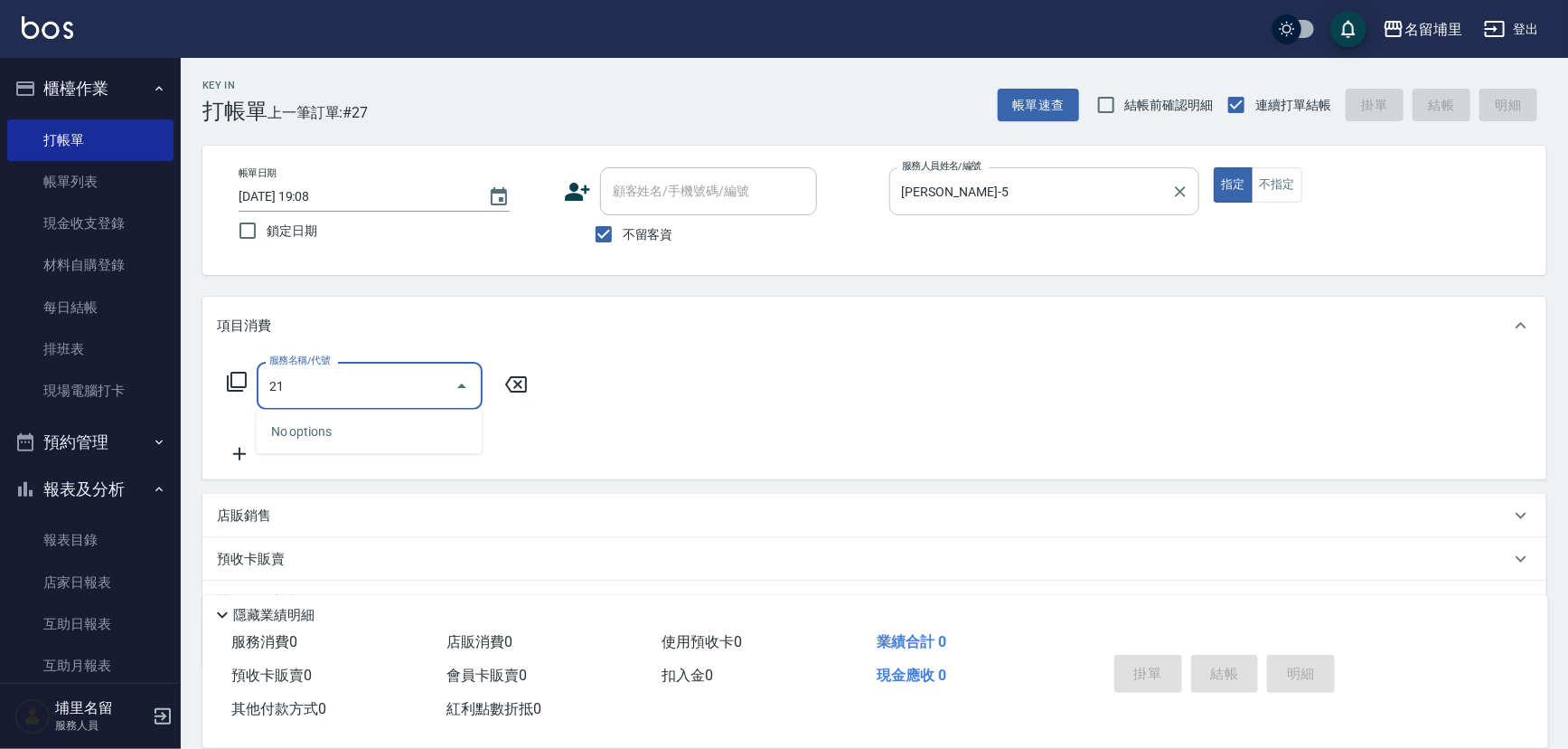
type input "2"
type input "New洗200(120)"
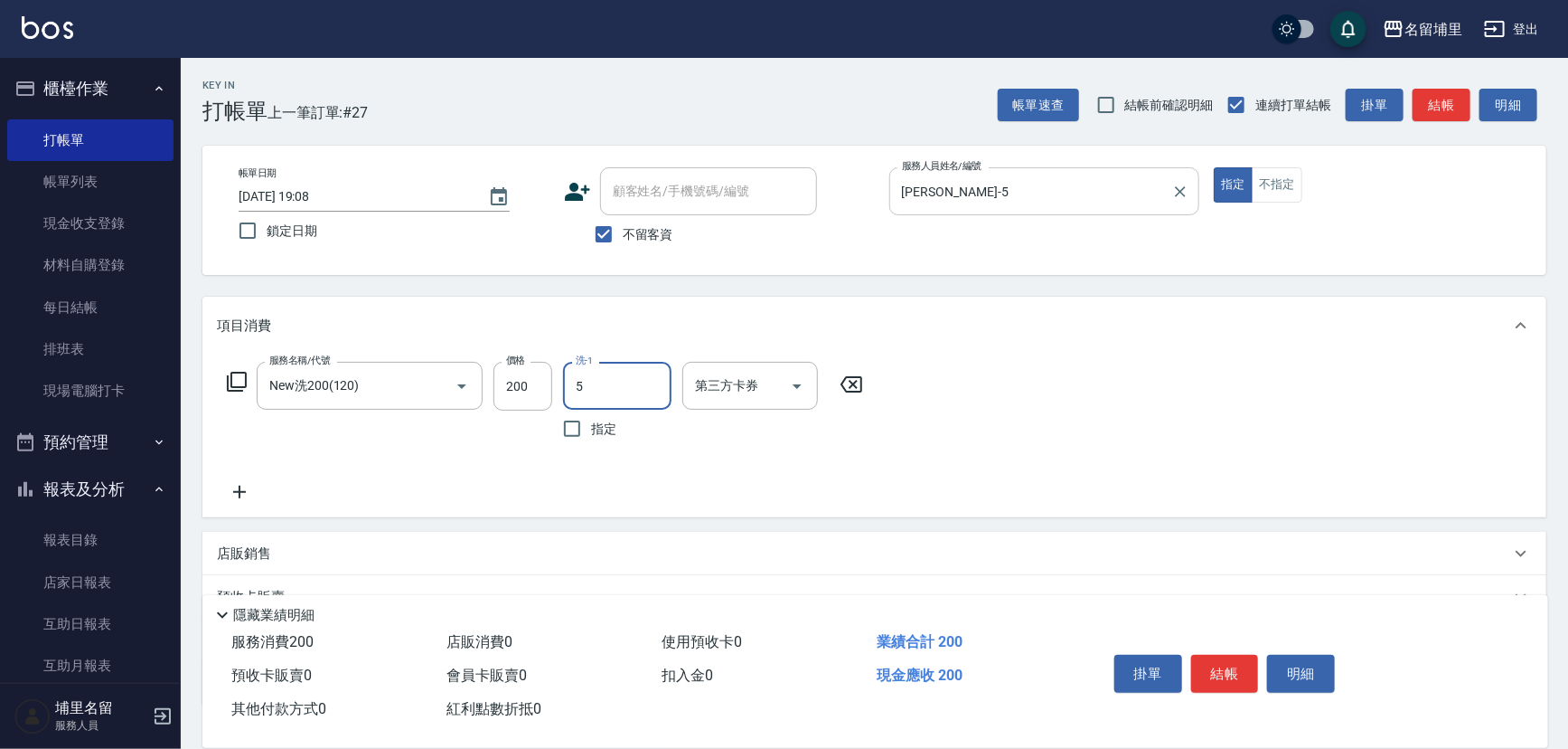
type input "[PERSON_NAME]-5"
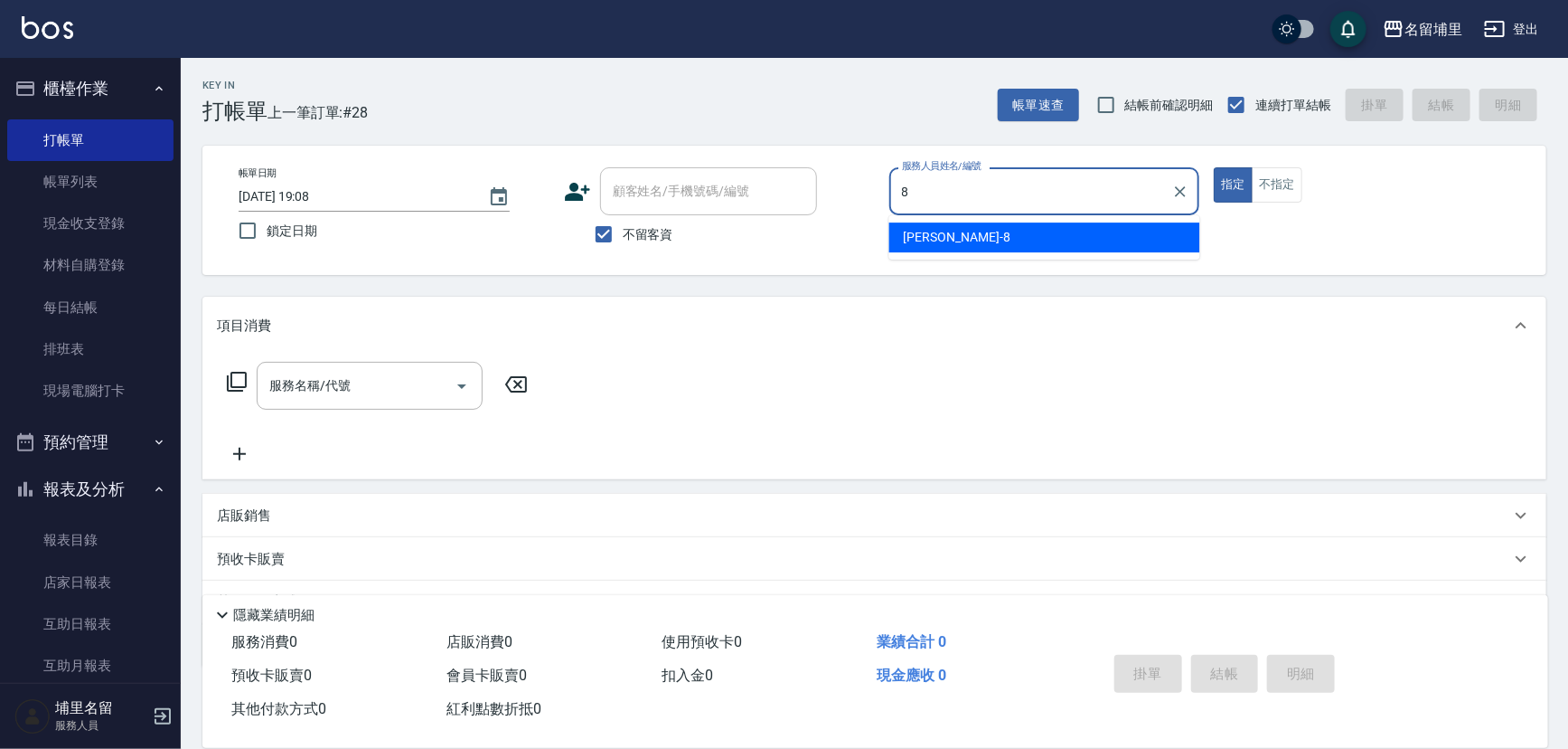
type input "黃偉傑-8"
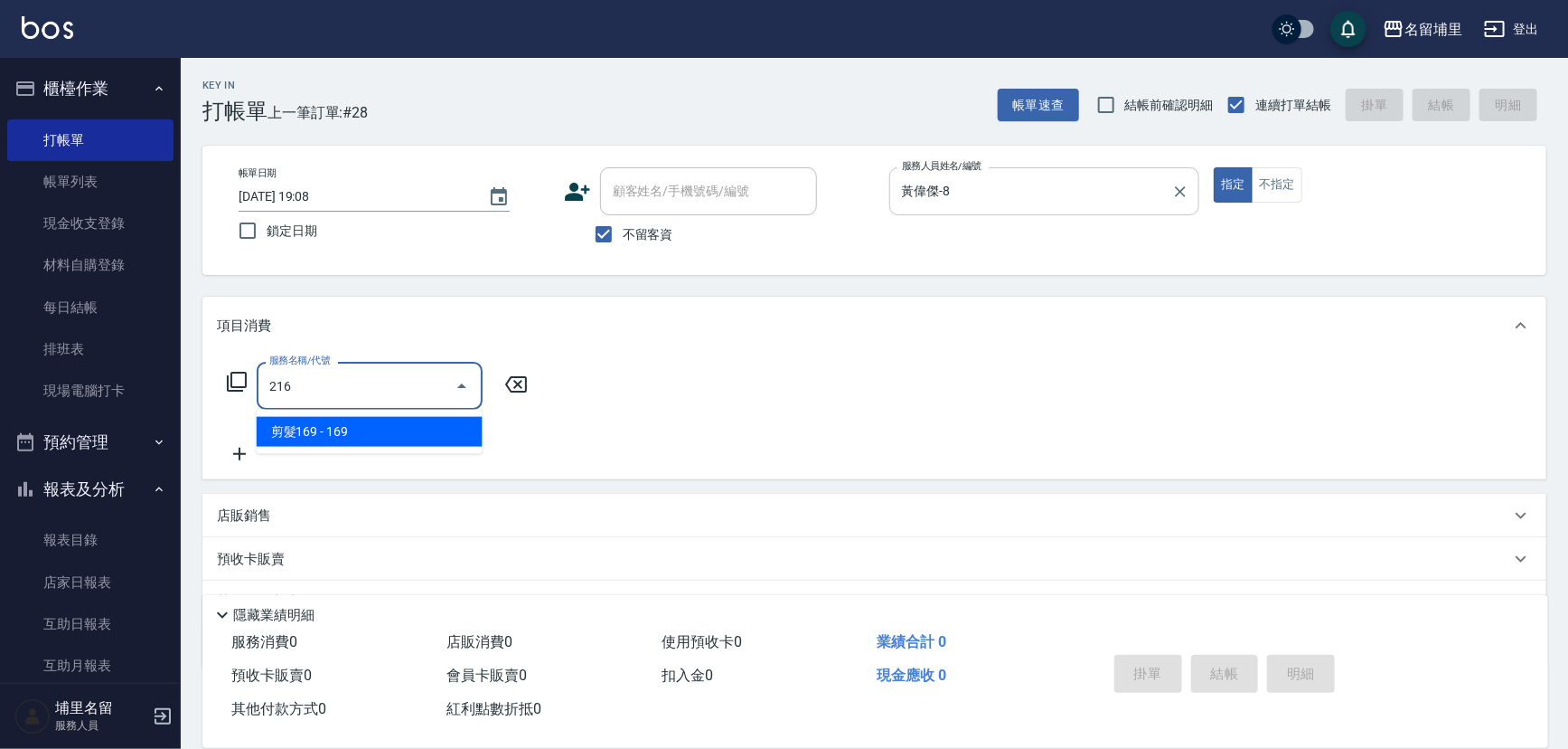
type input "剪髮169(216)"
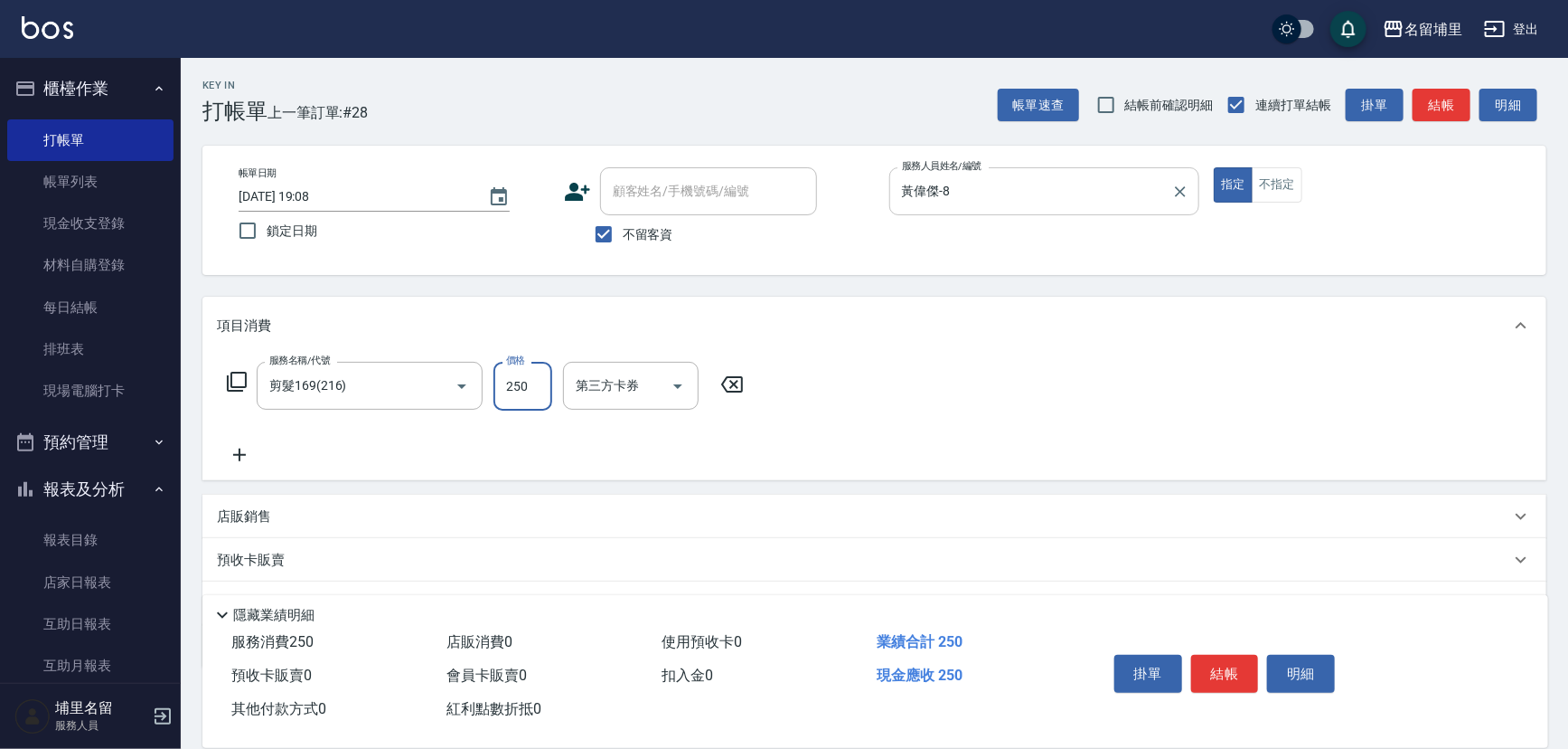
type input "250"
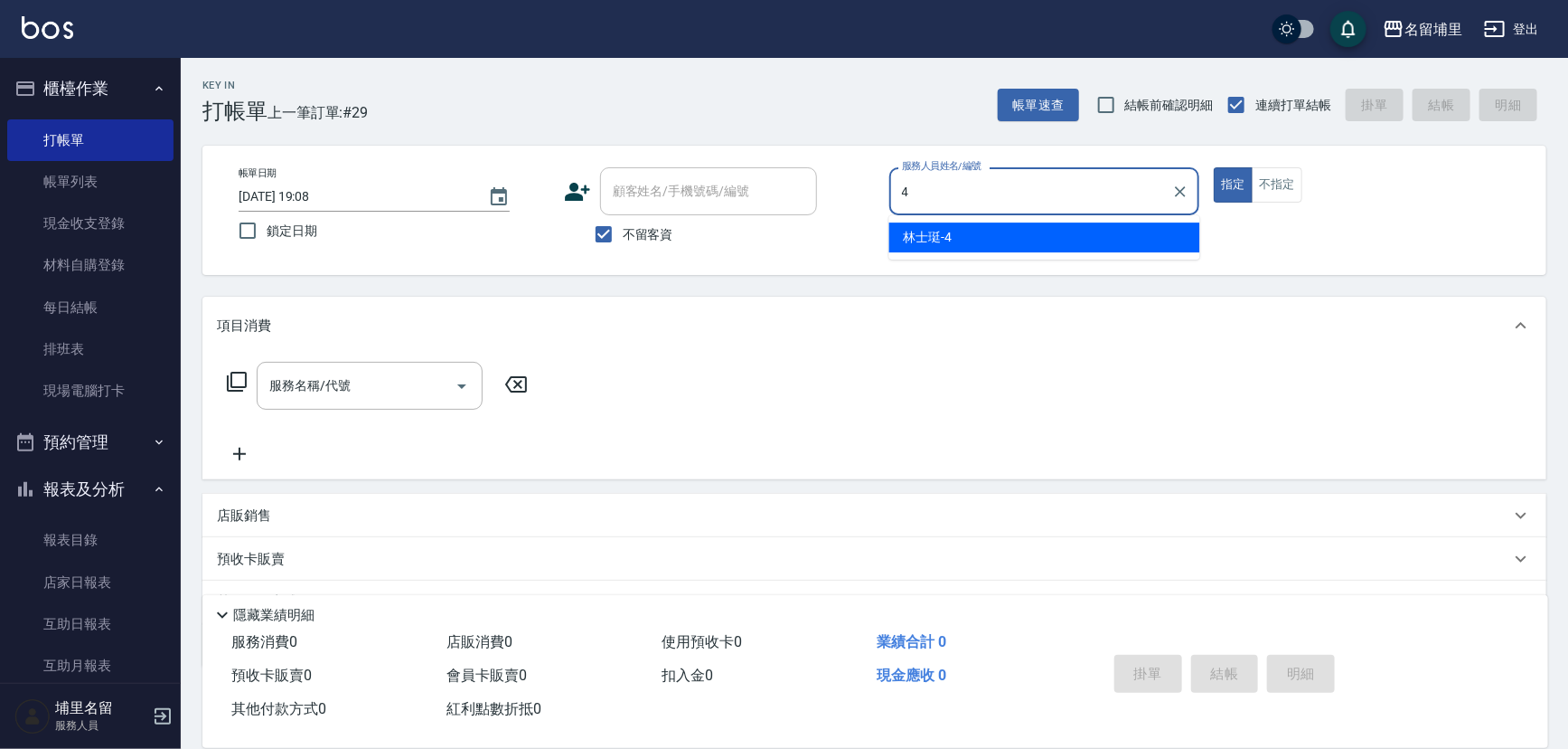
type input "林士珽-4"
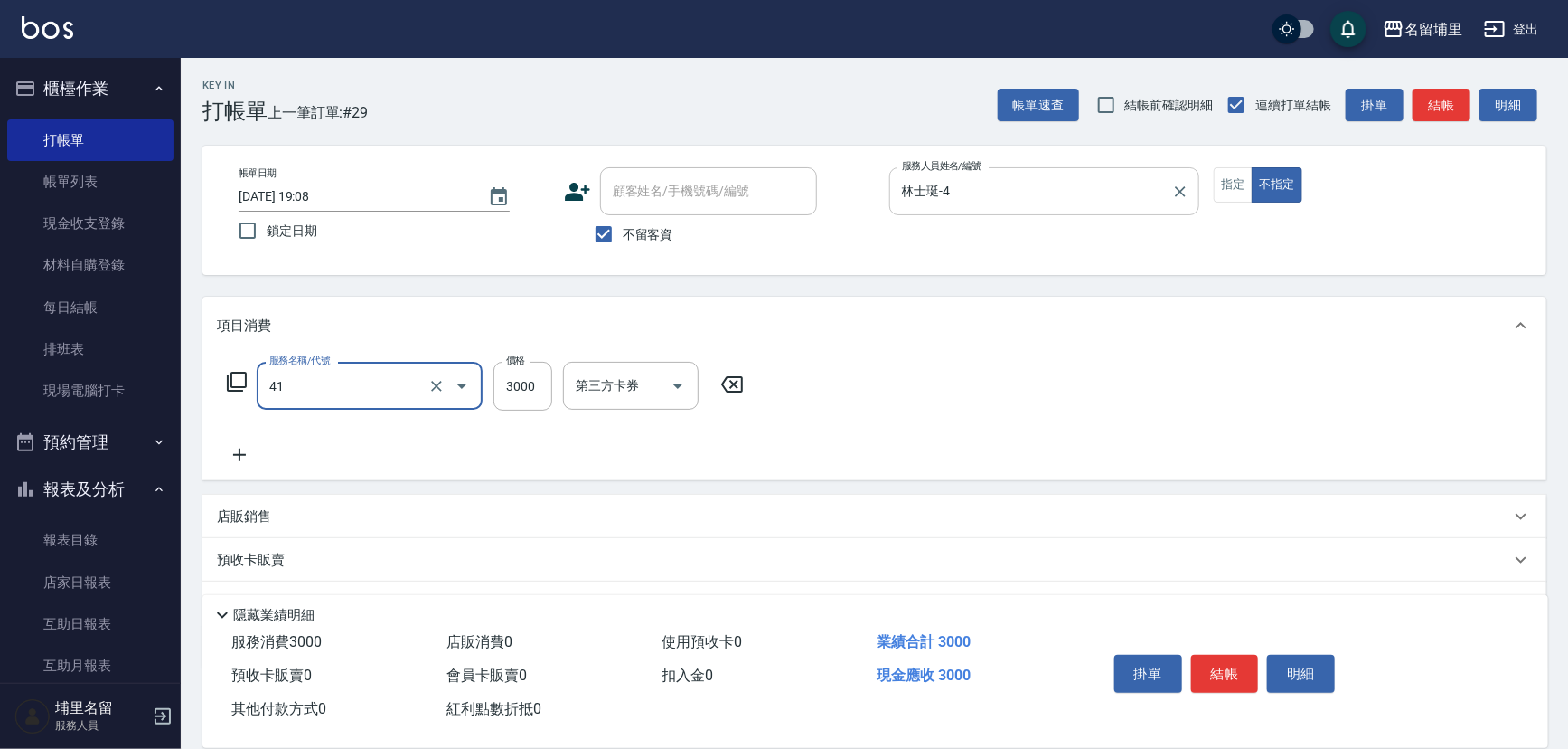
type input "染A3000(41)"
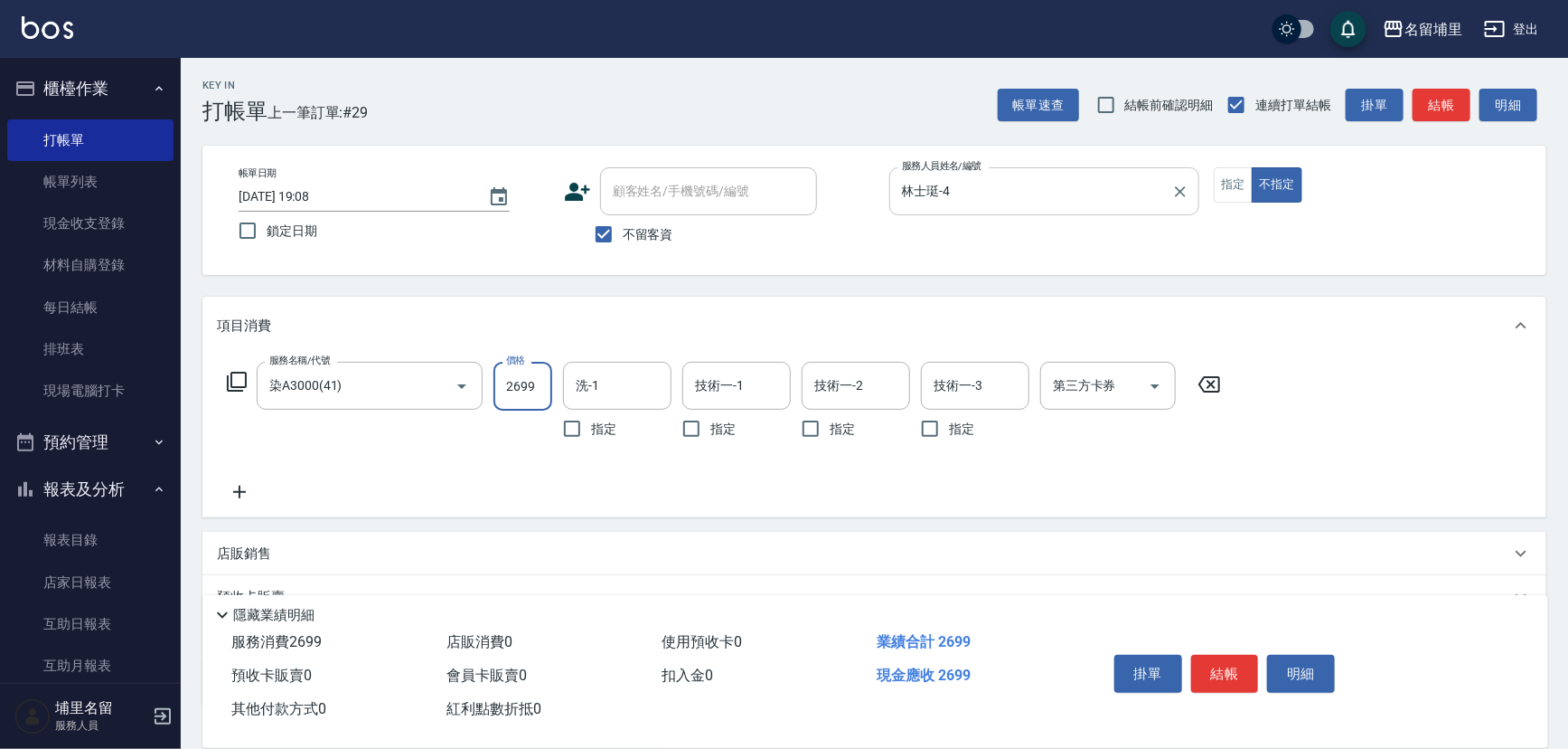
type input "2699"
type input "林士珽-4"
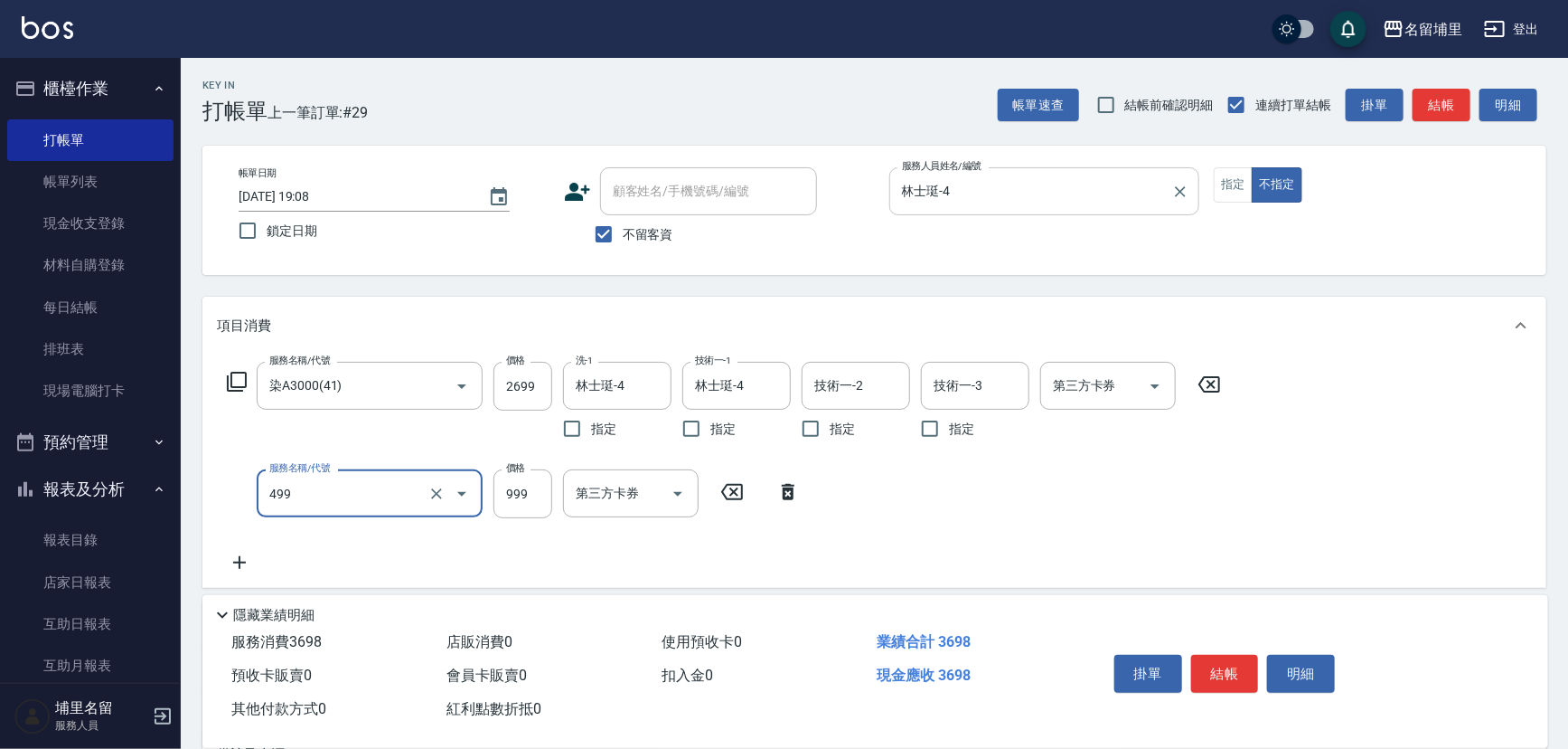
type input "染髮999(499)"
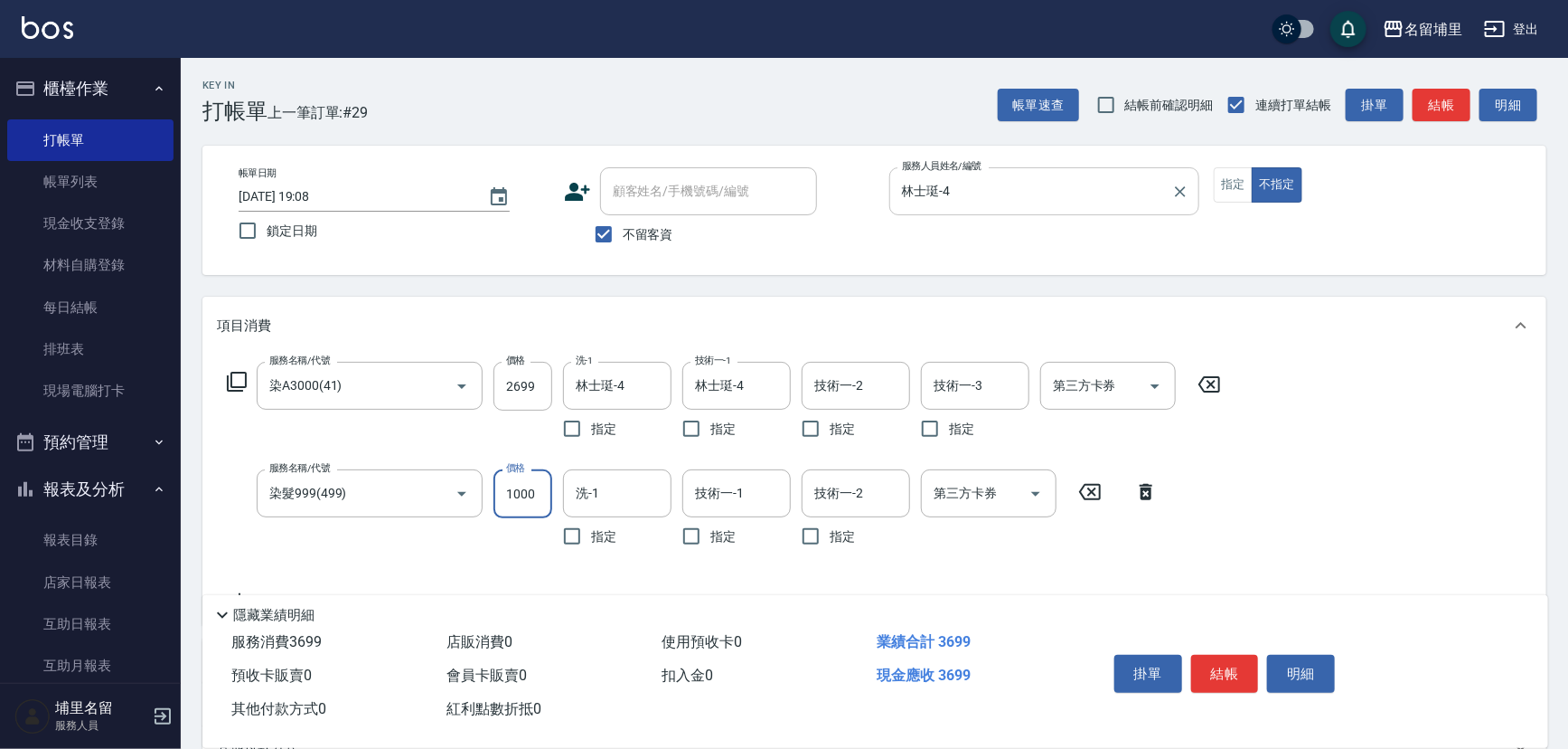
type input "1000"
type input "林士珽-4"
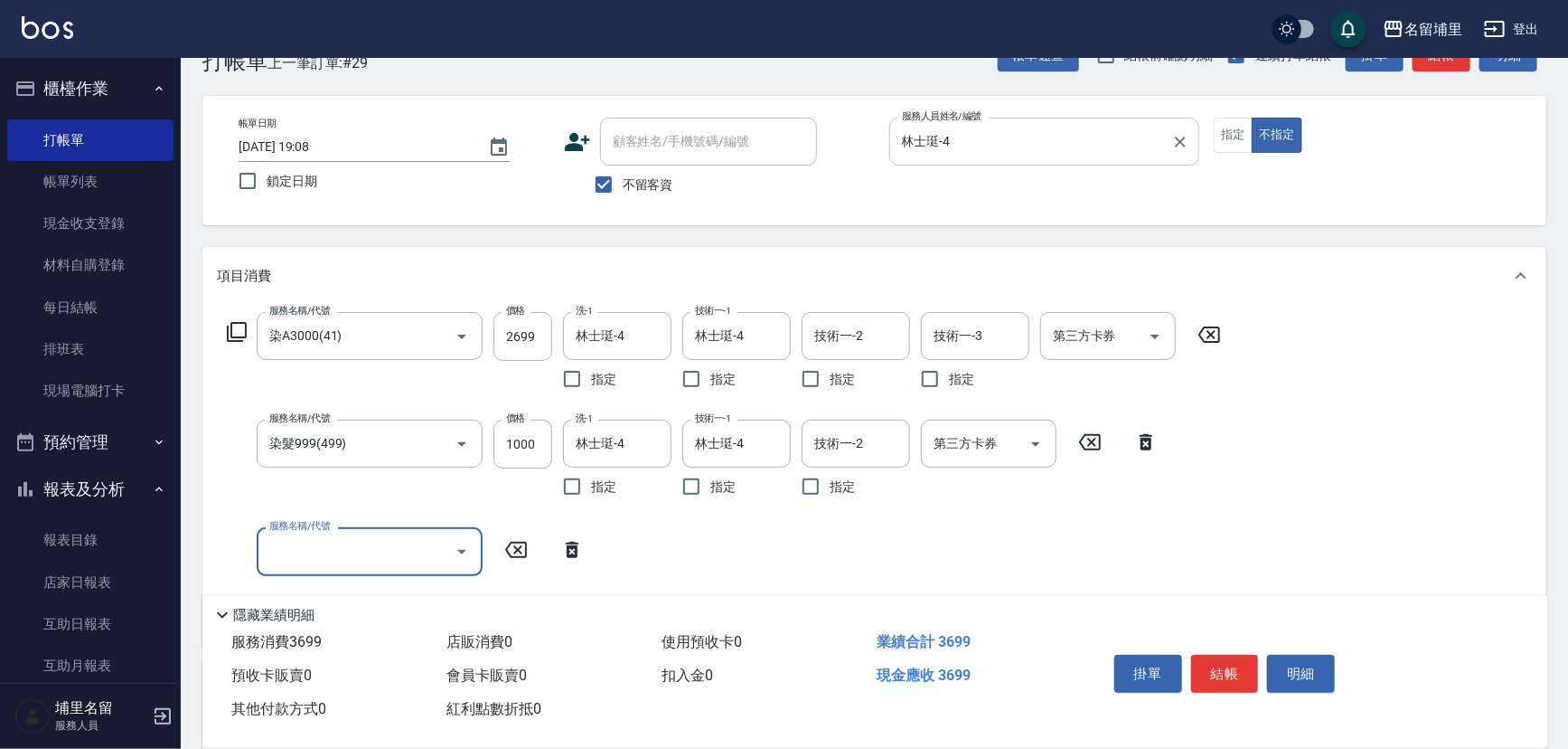
scroll to position [164, 0]
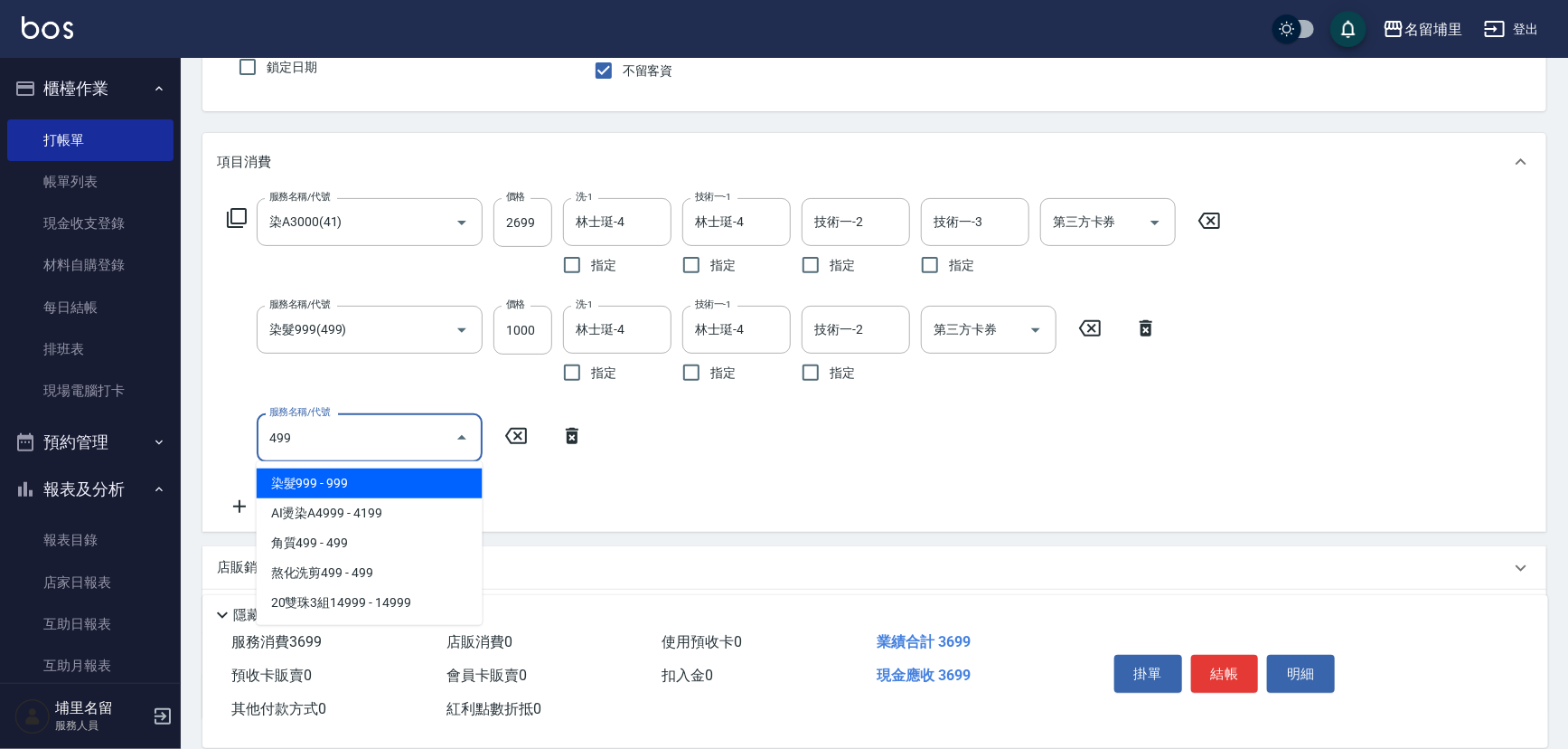
type input "染髮999(499)"
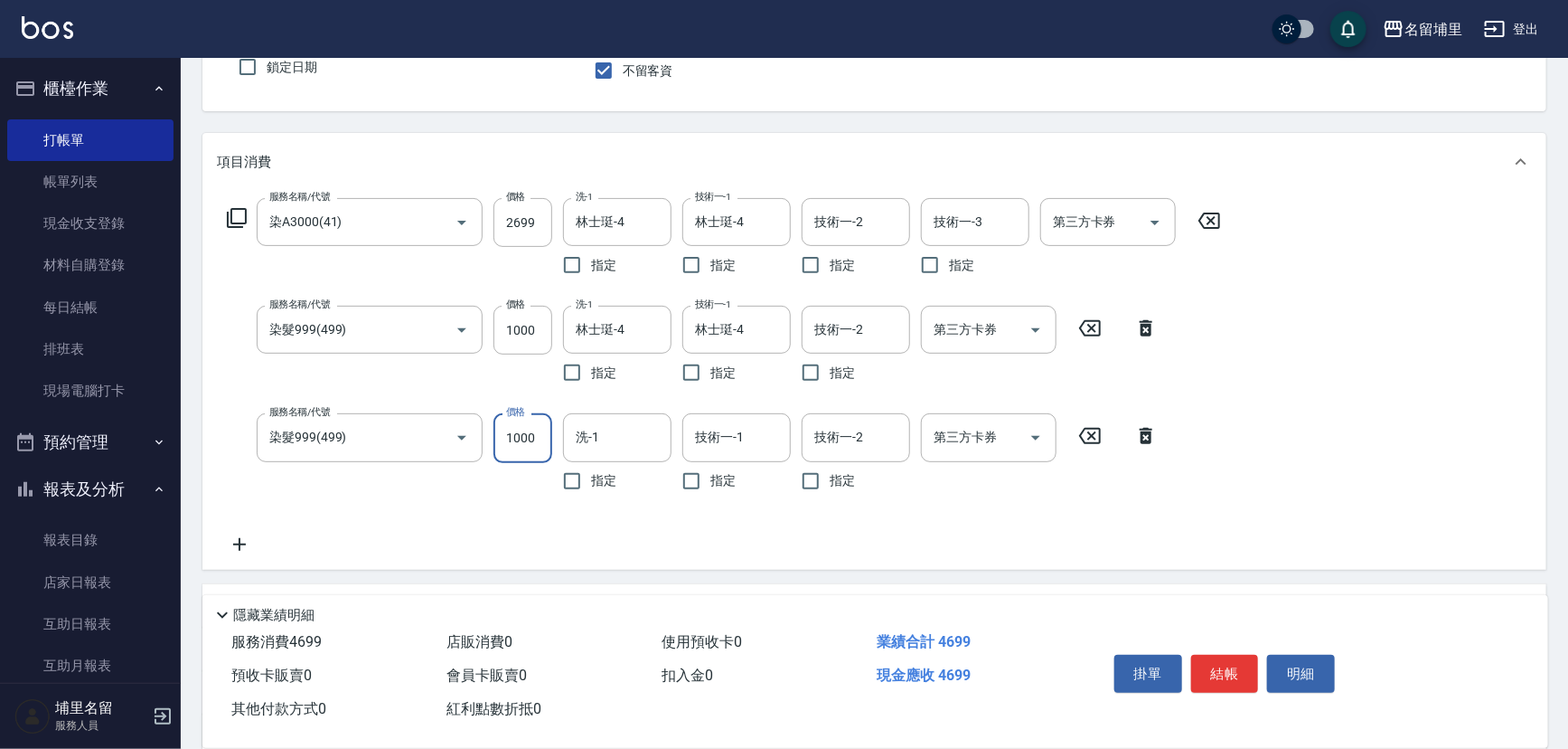
type input "1000"
type input "林士珽-4"
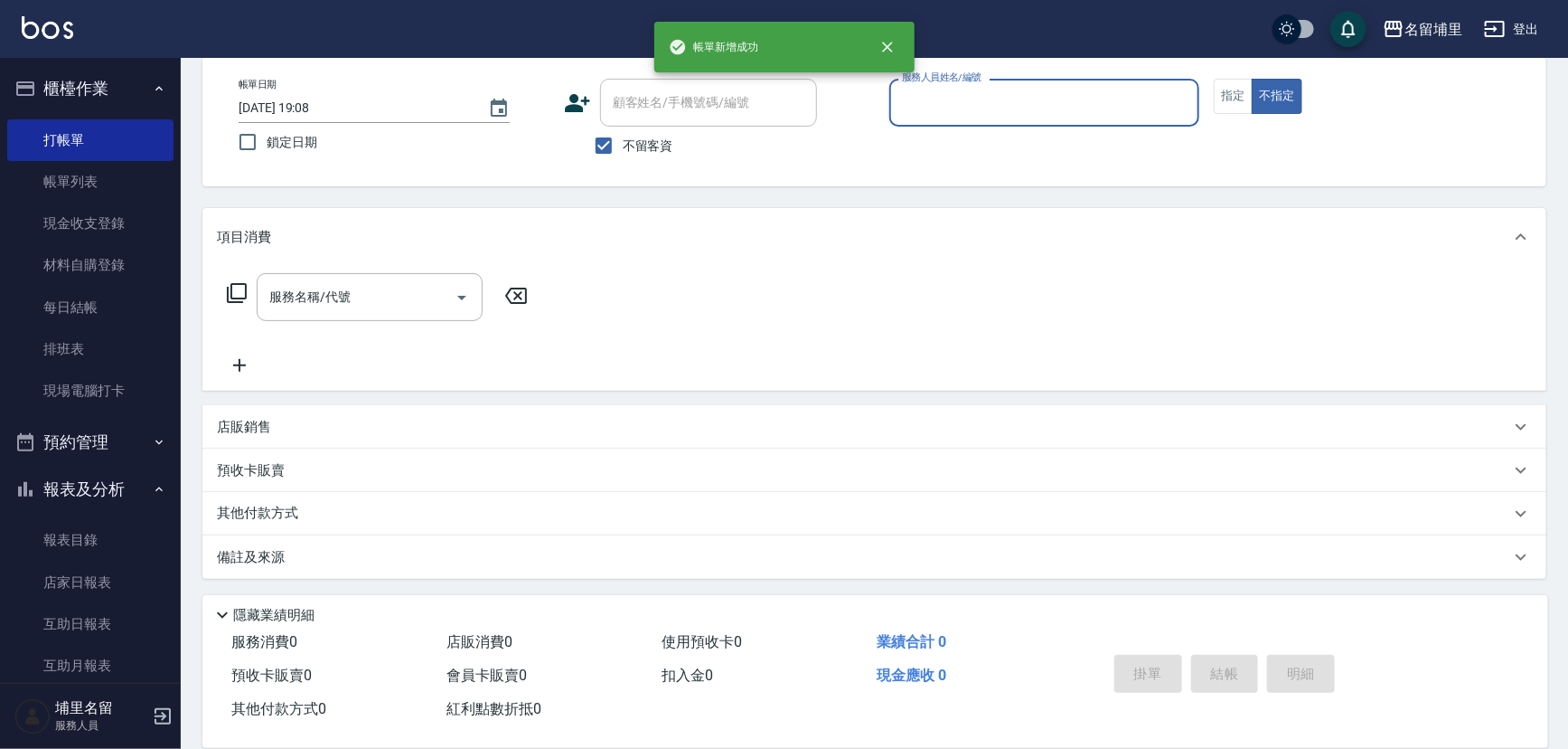
scroll to position [89, 0]
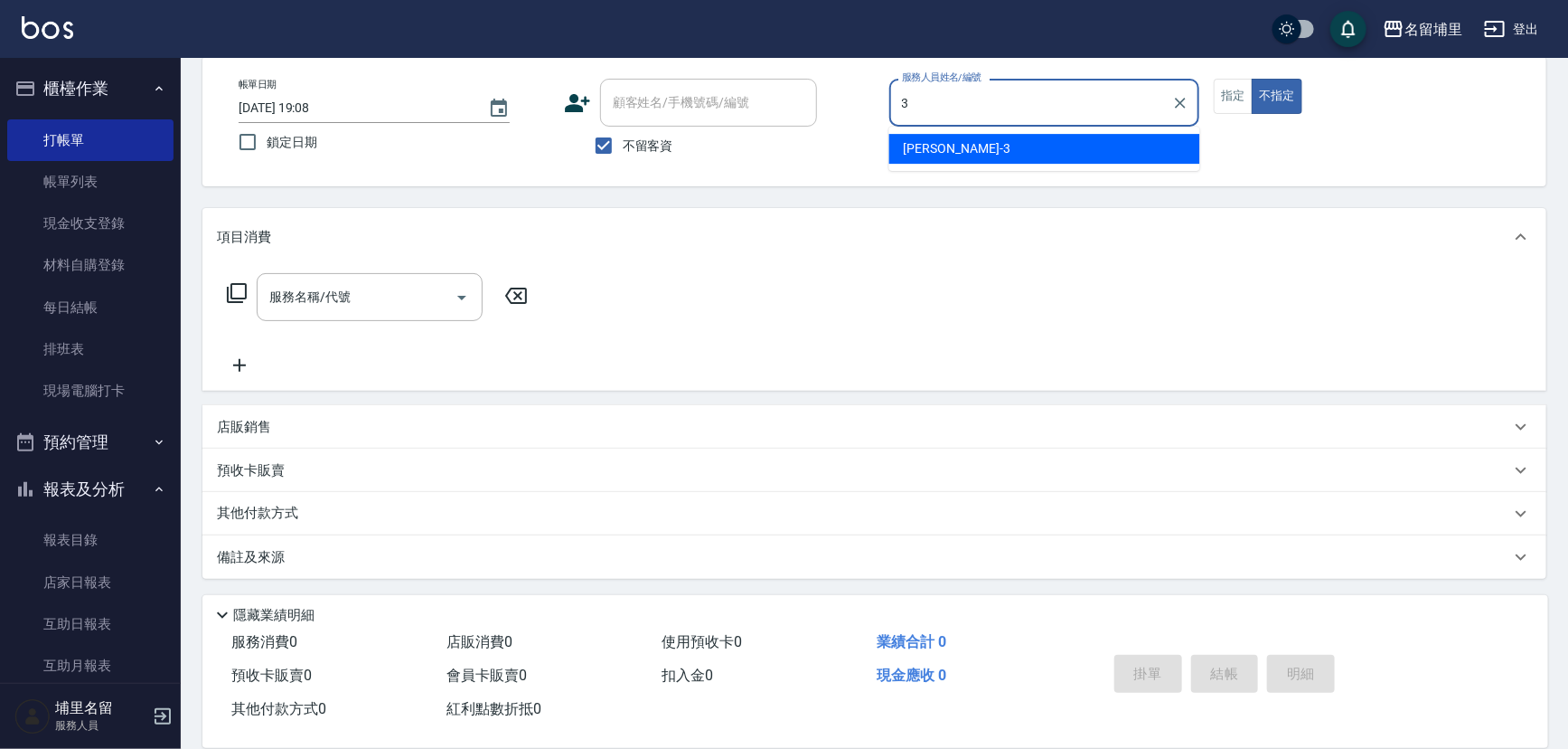
type input "[PERSON_NAME]-3"
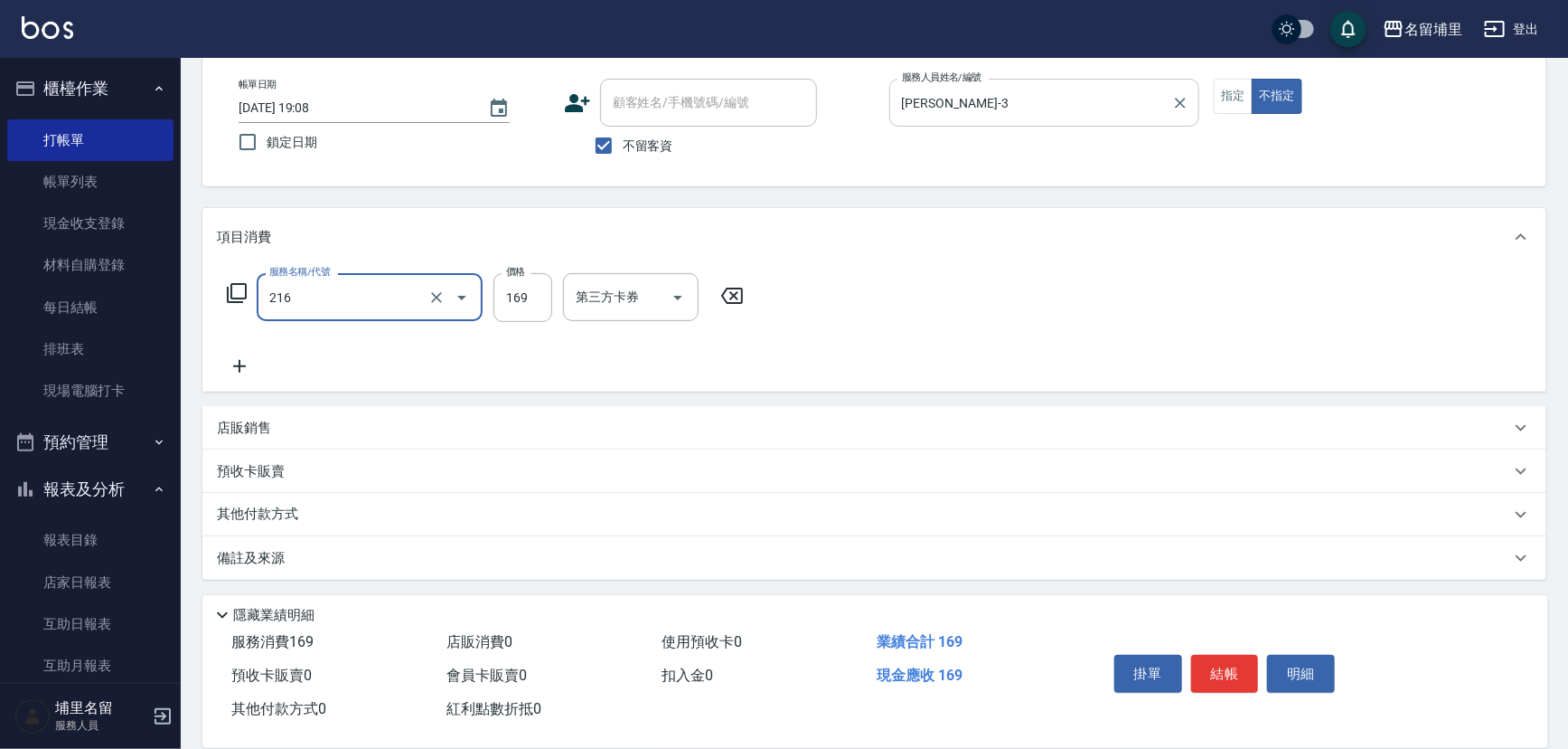
type input "剪髮169(216)"
type input "50"
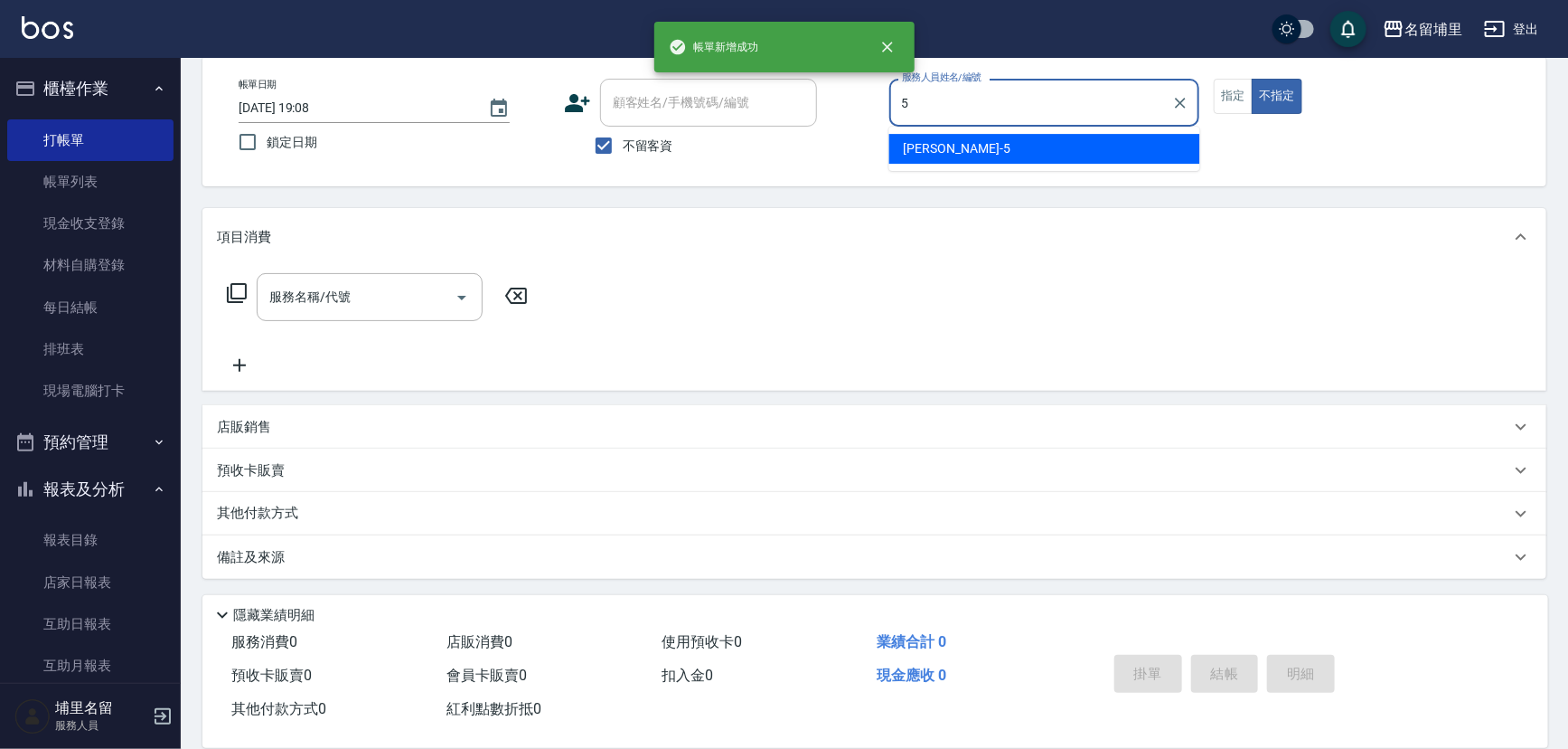
type input "[PERSON_NAME]-5"
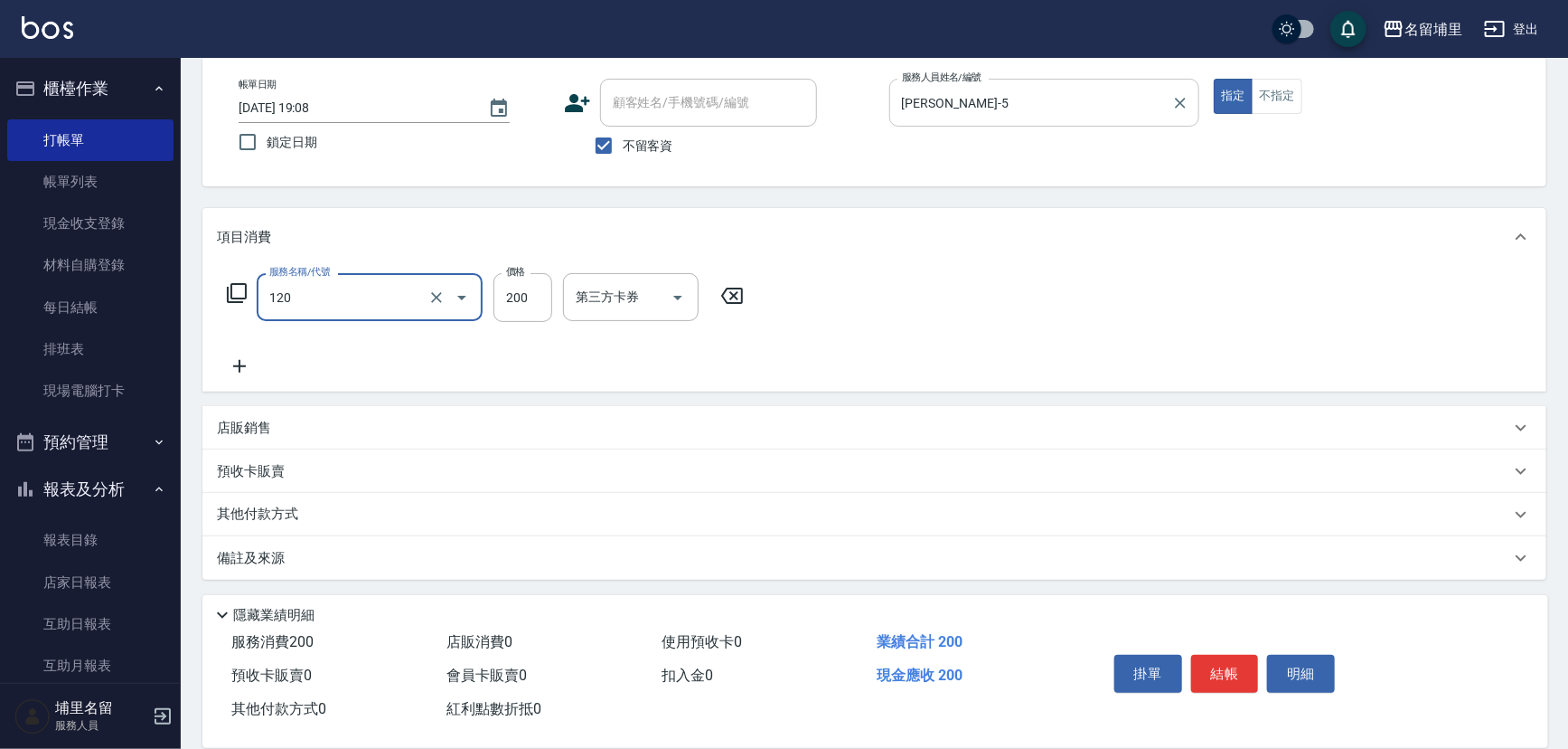
type input "New洗200(120)"
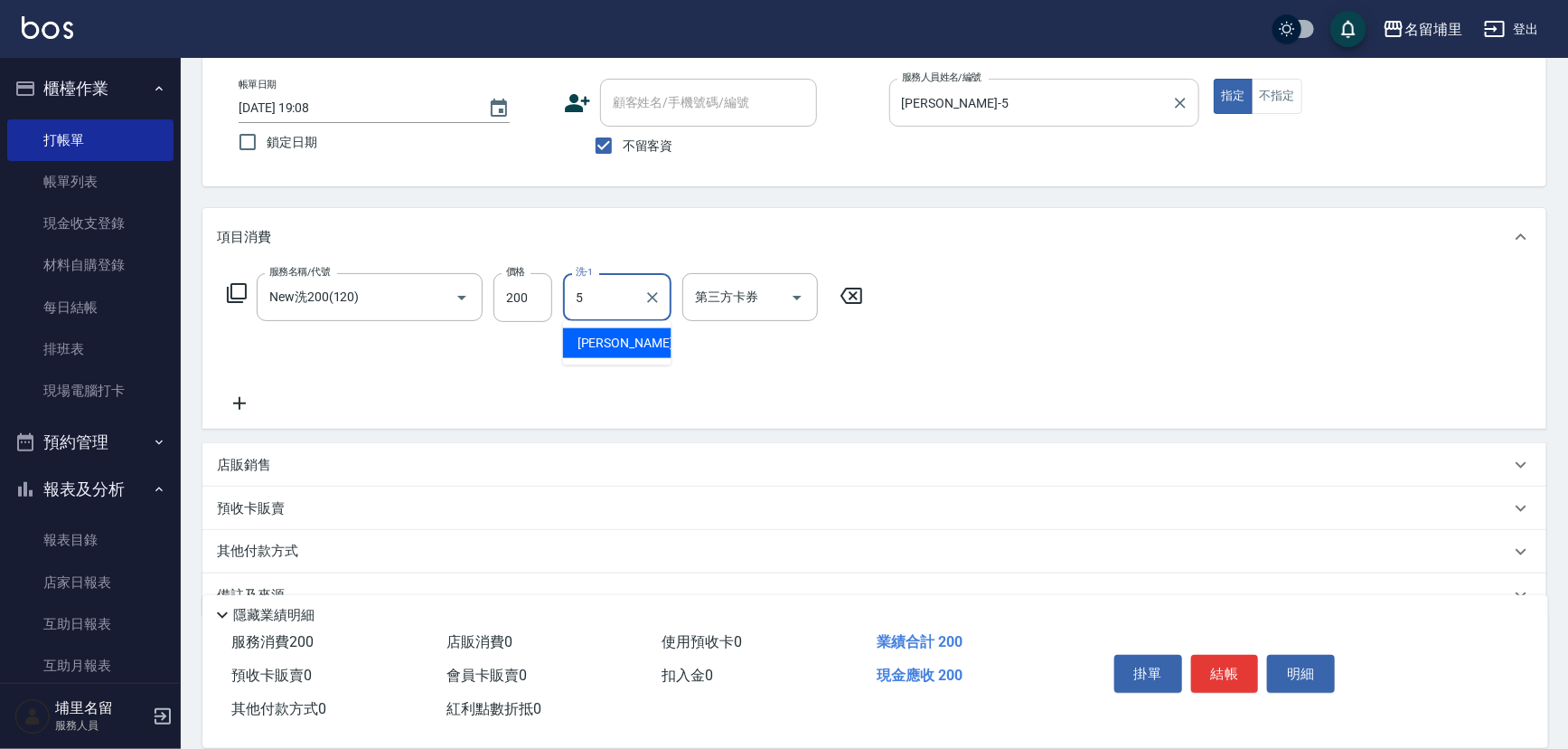
type input "[PERSON_NAME]-5"
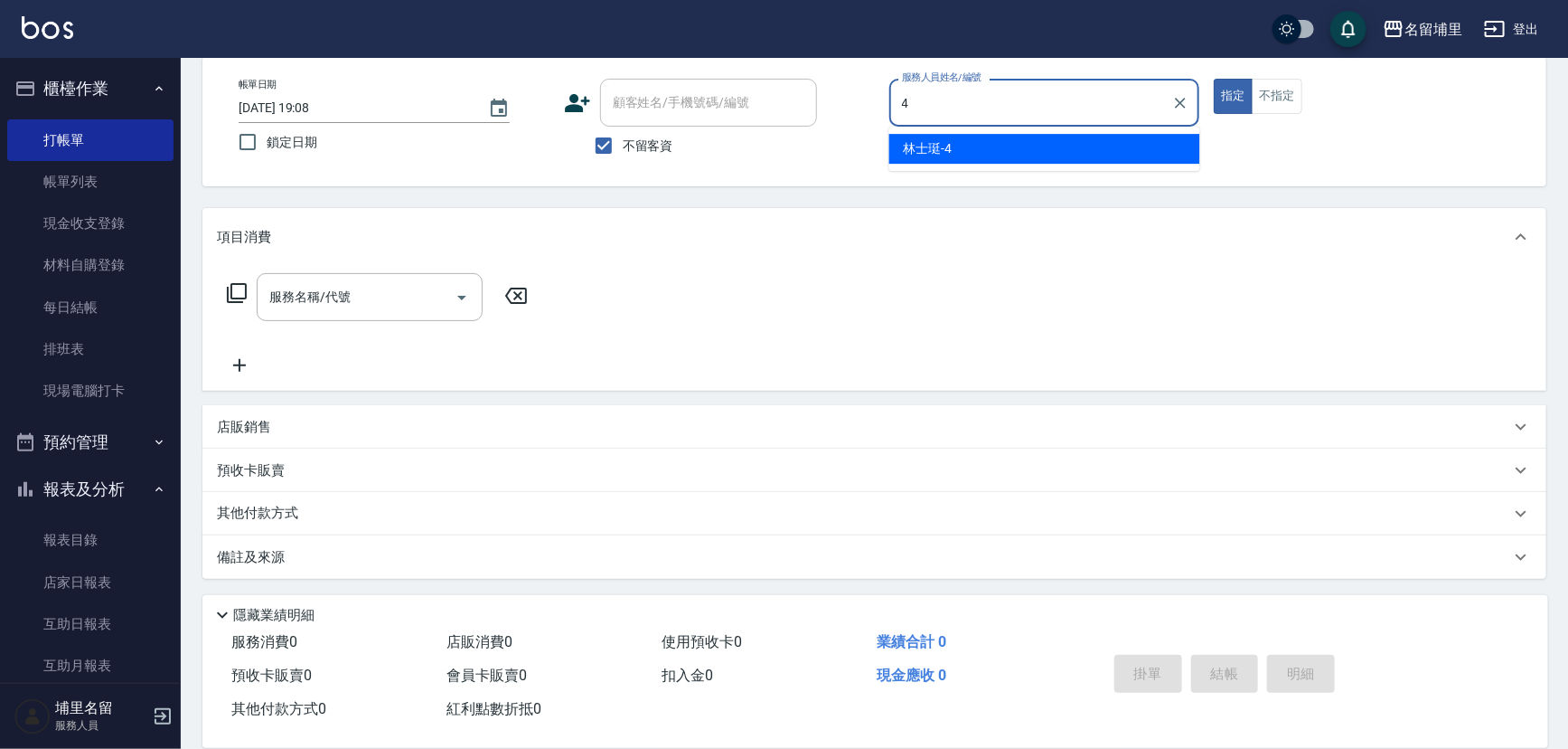
type input "林士珽-4"
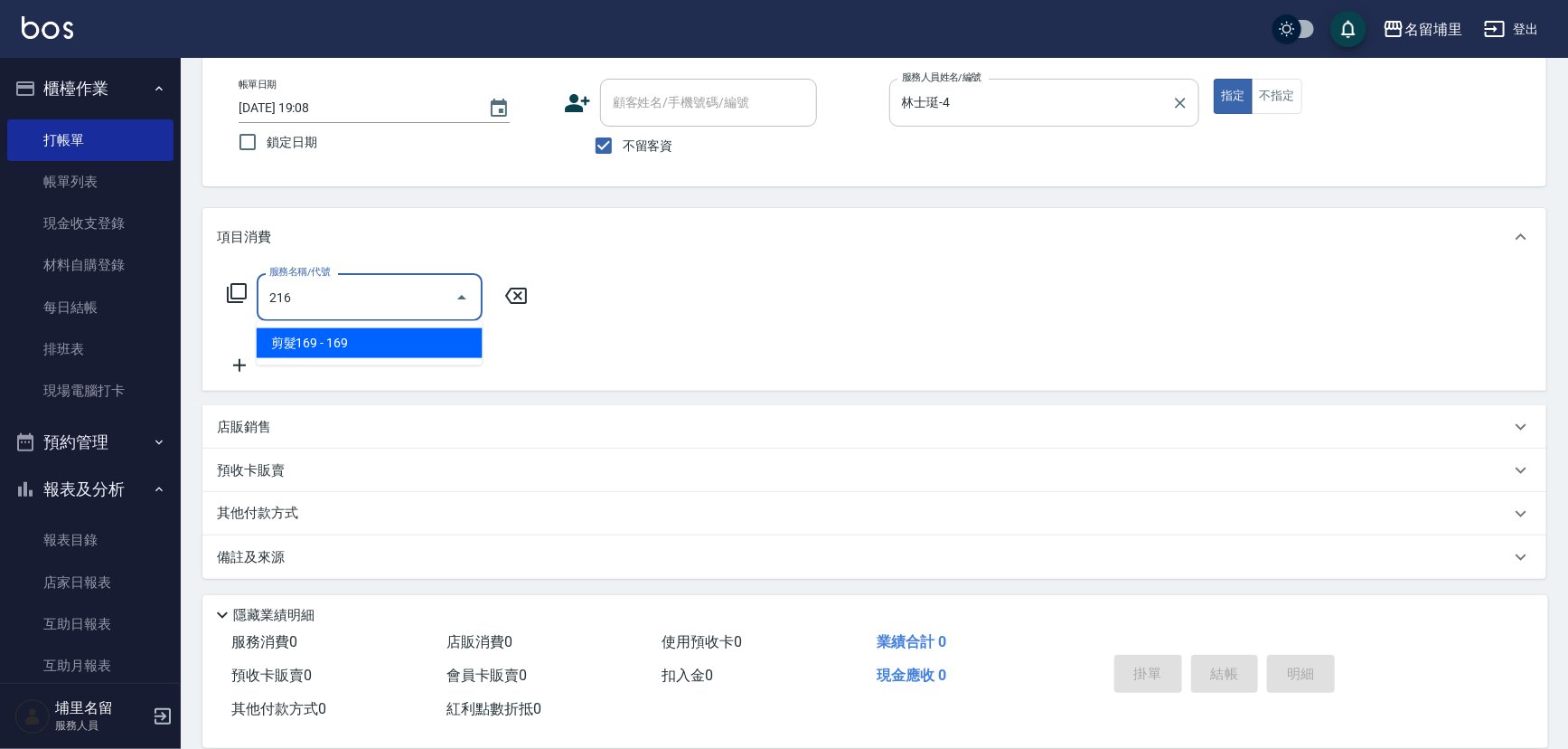
type input "剪髮169(216)"
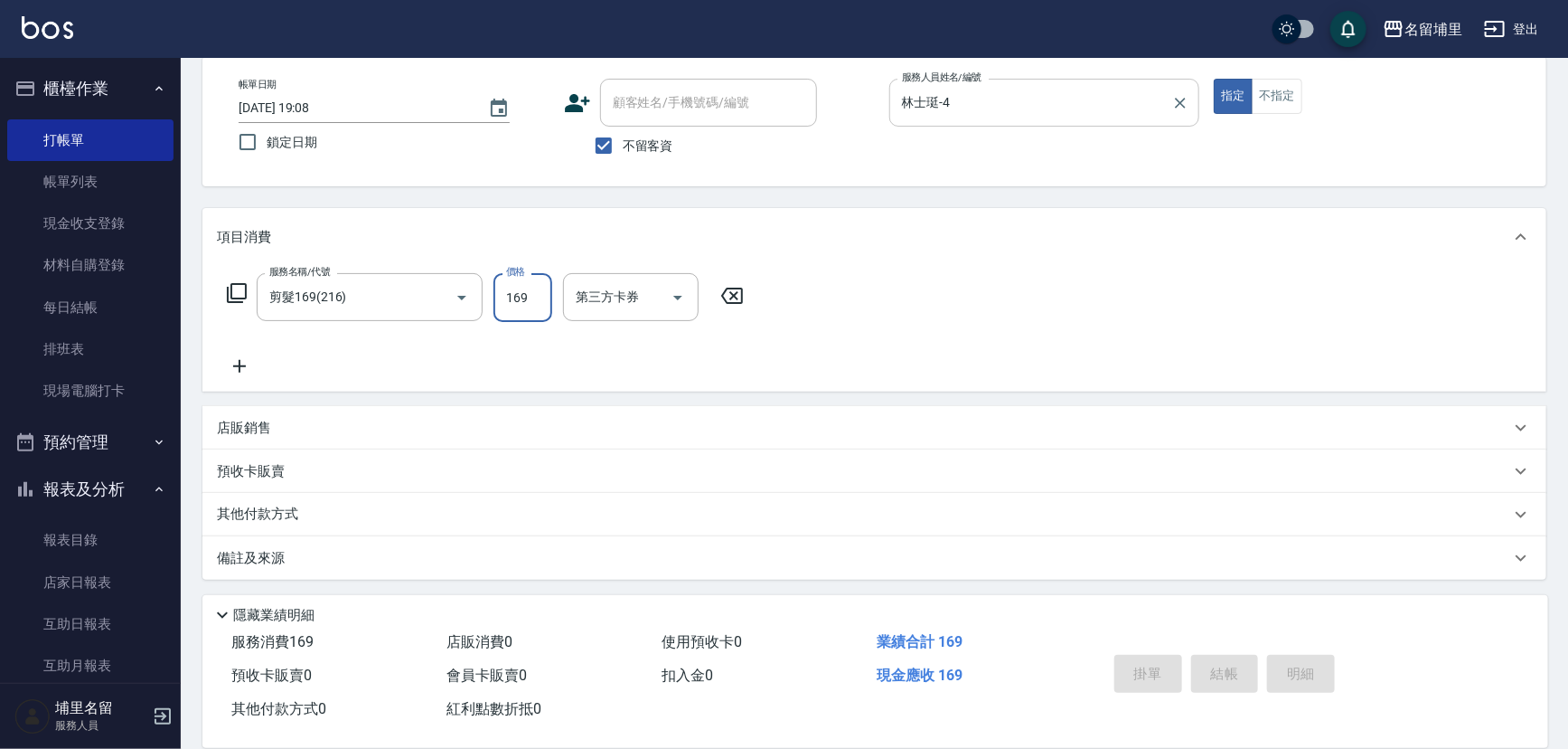
type input "[DATE] 19:09"
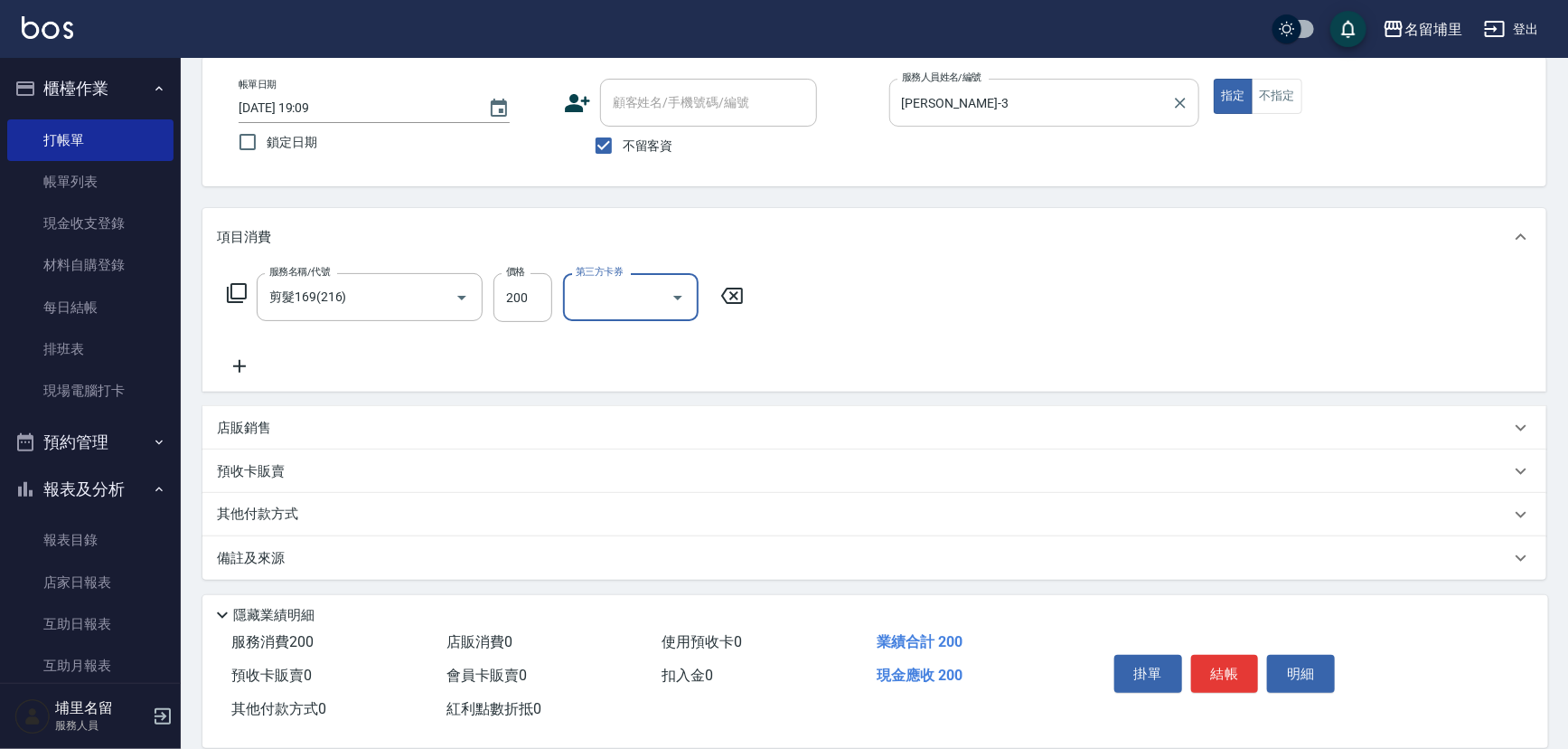
click at [671, 303] on icon "Open" at bounding box center [677, 297] width 22 height 22
drag, startPoint x: 634, startPoint y: 460, endPoint x: 660, endPoint y: 462, distance: 26.1
click at [636, 459] on span "儲值卡" at bounding box center [630, 462] width 135 height 30
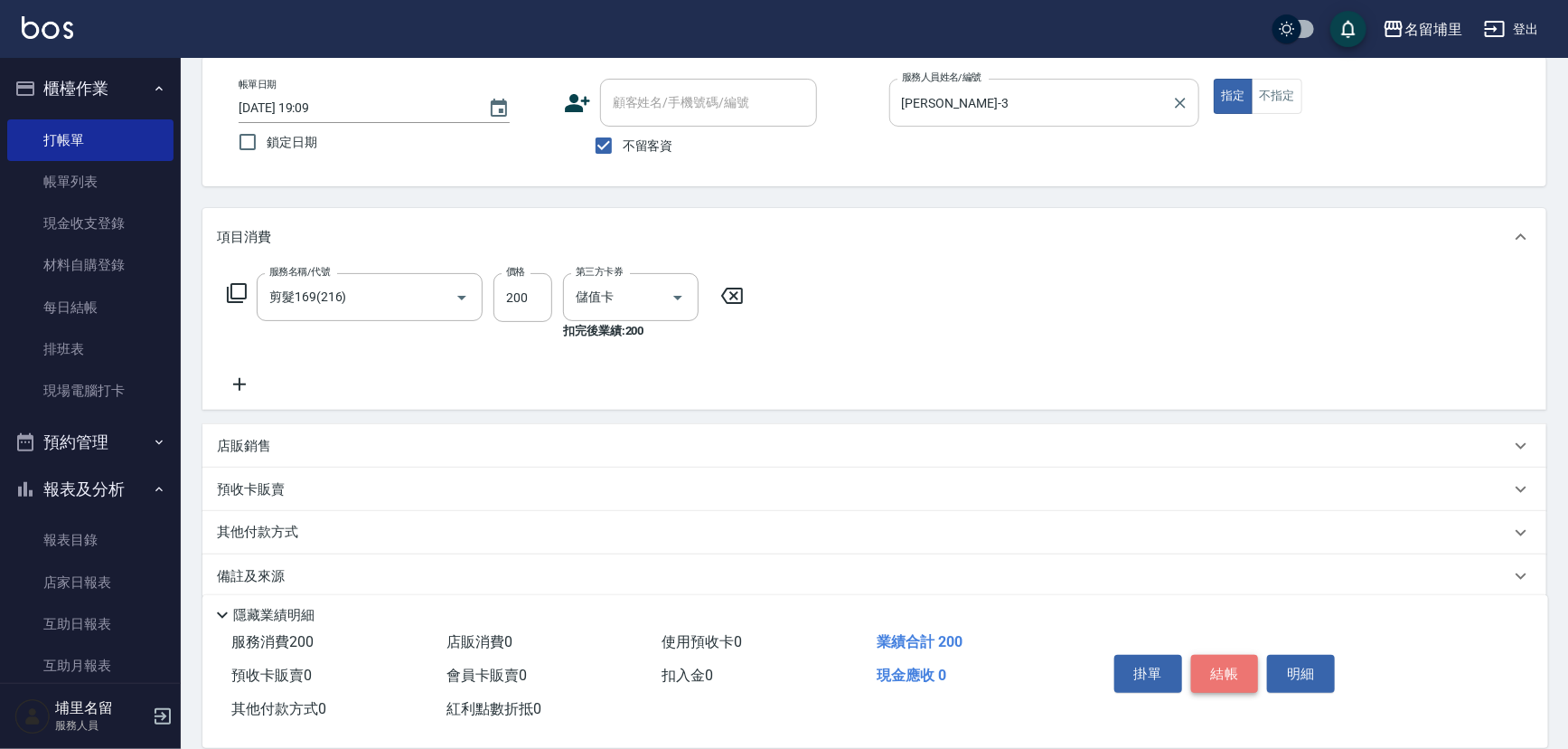
click at [1203, 658] on button "結帳" at bounding box center [1225, 674] width 68 height 38
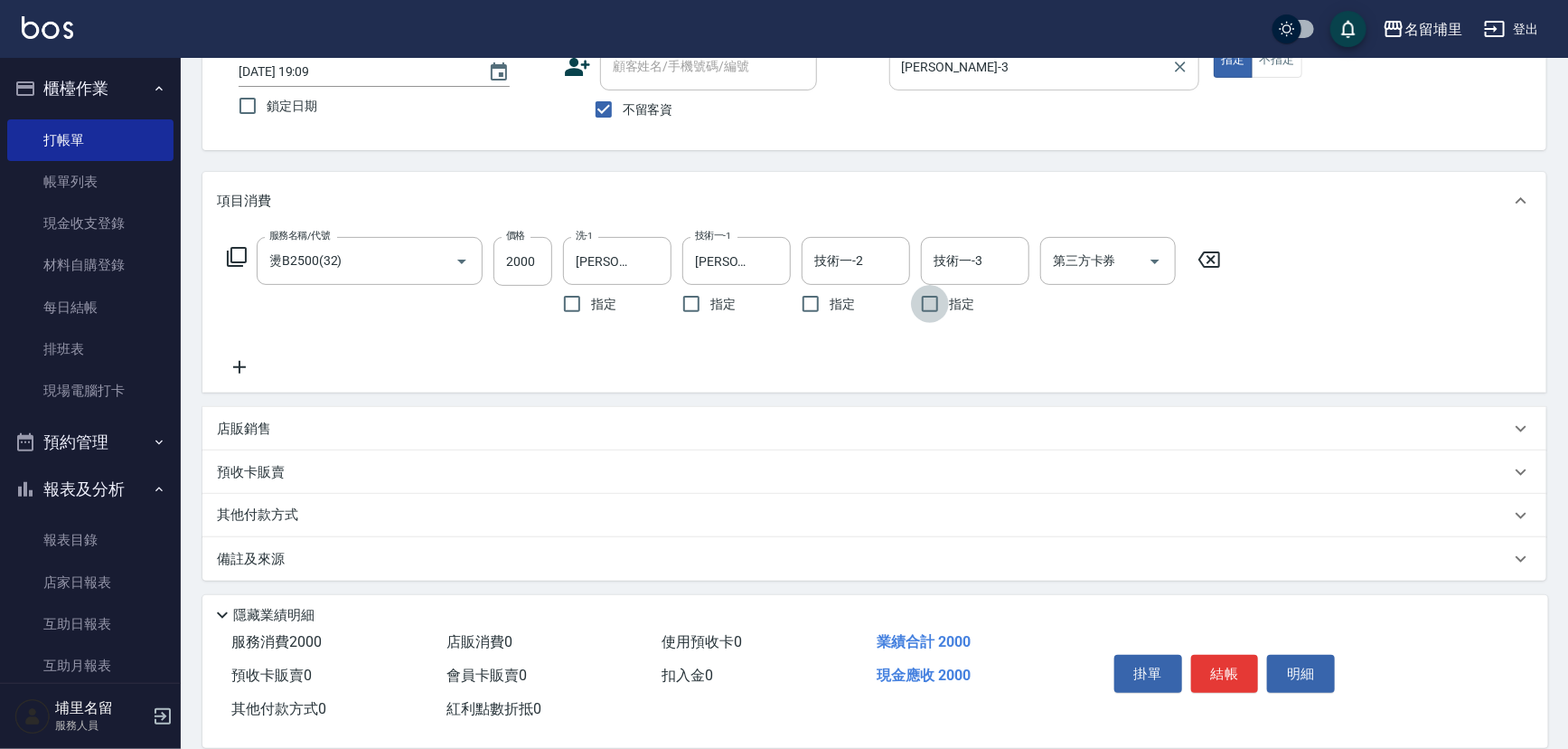
scroll to position [127, 0]
click at [403, 518] on div "其他付款方式" at bounding box center [863, 513] width 1293 height 20
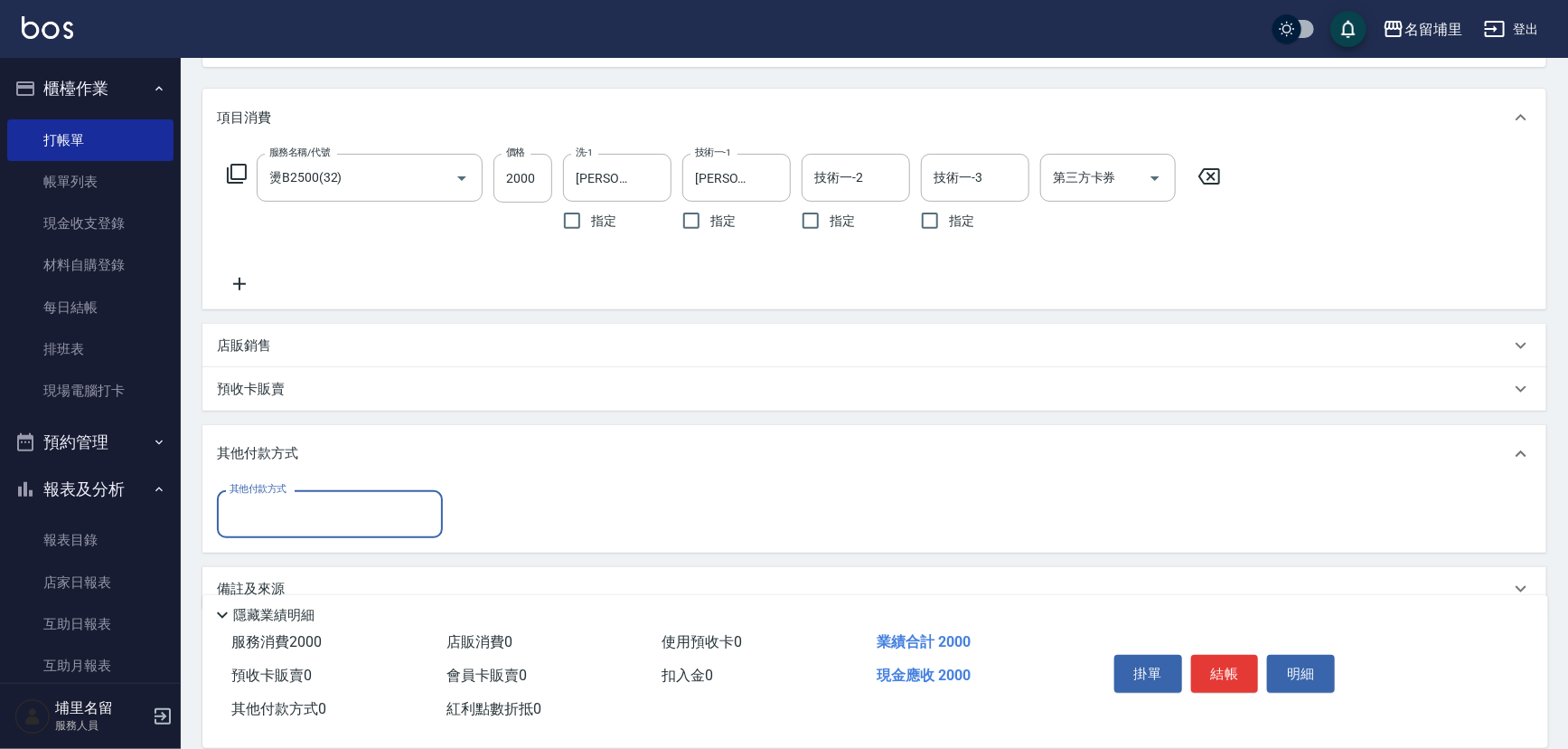
scroll to position [0, 0]
click at [326, 521] on input "其他付款方式" at bounding box center [330, 513] width 210 height 31
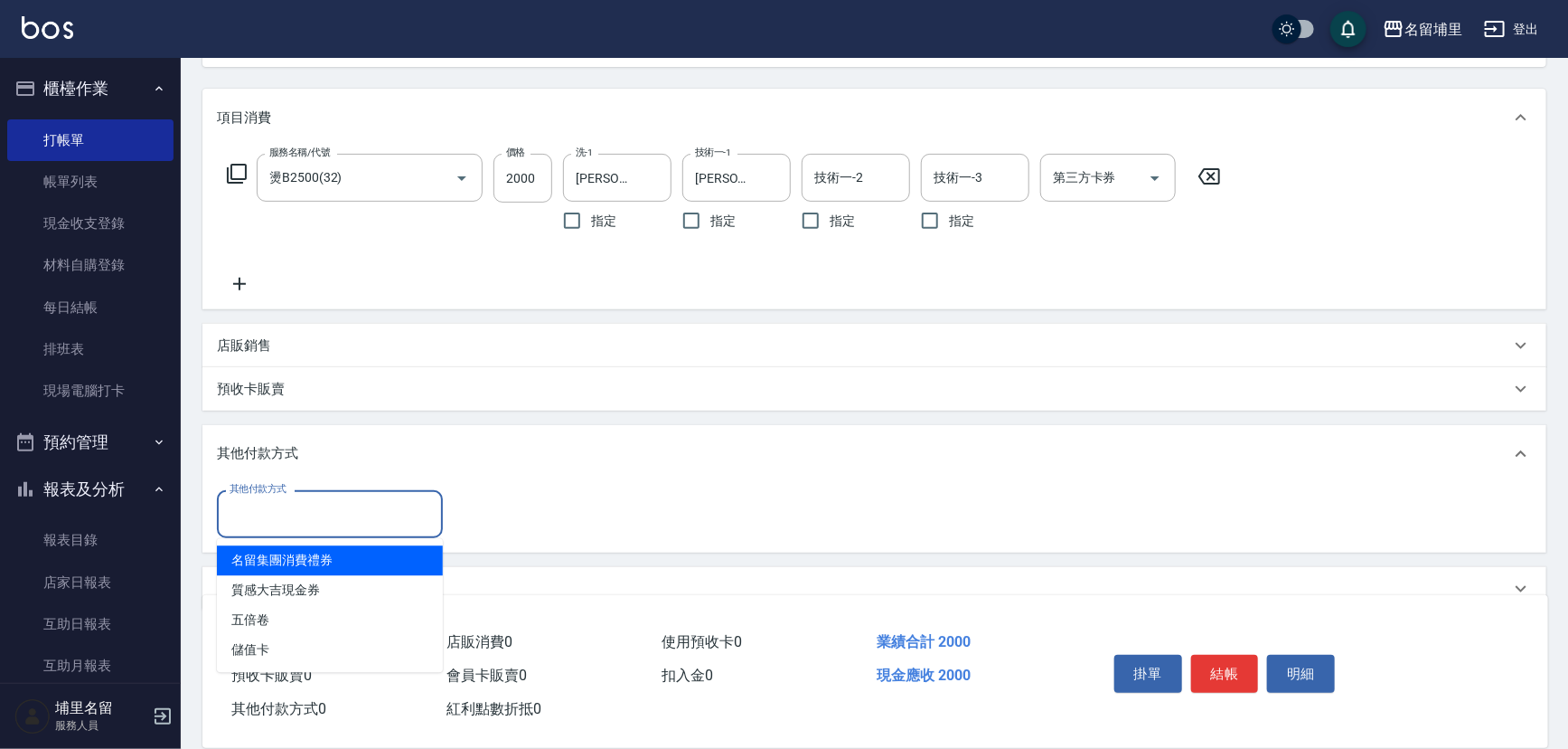
scroll to position [239, 0]
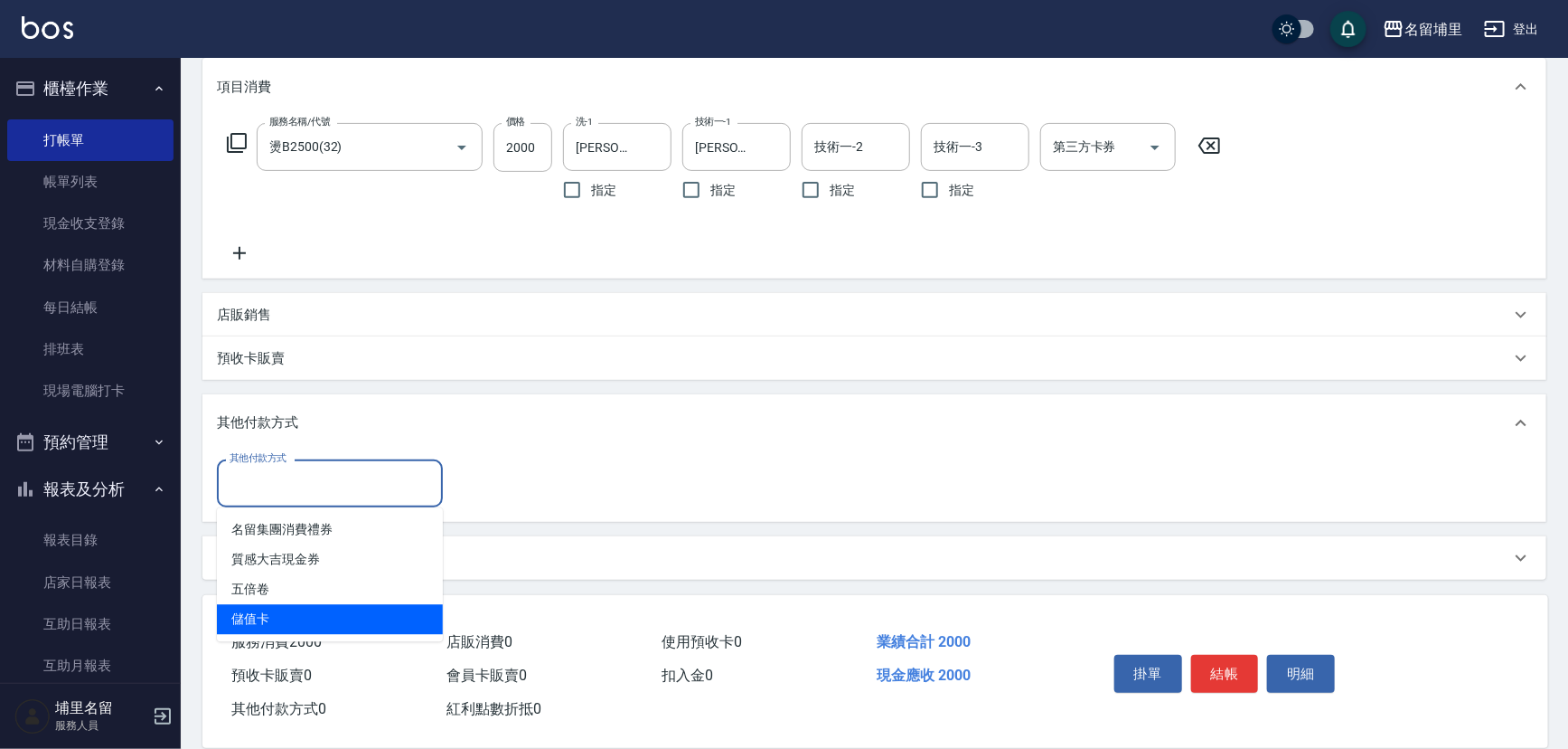
click at [302, 614] on span "儲值卡" at bounding box center [329, 618] width 226 height 30
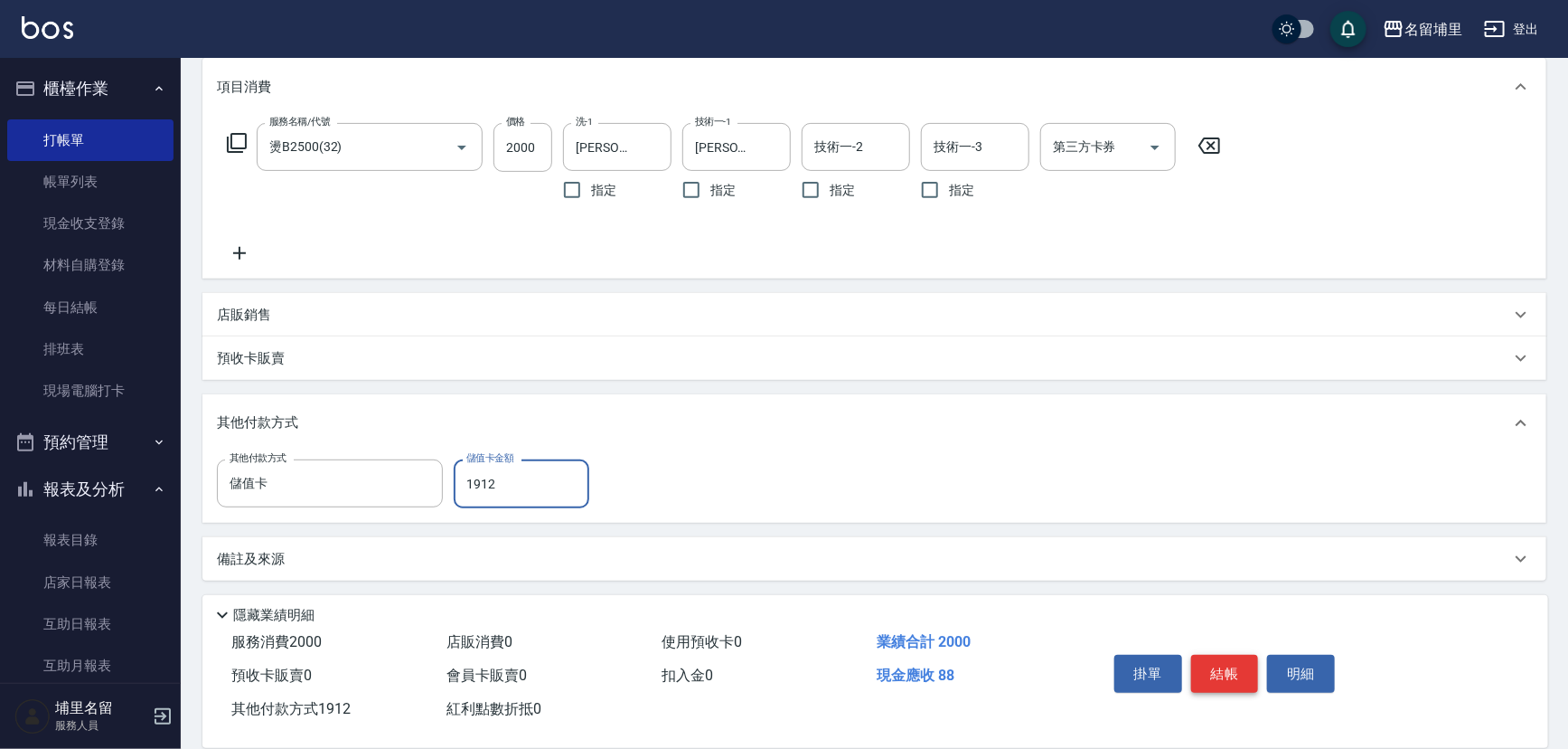
click at [1237, 667] on button "結帳" at bounding box center [1225, 674] width 68 height 38
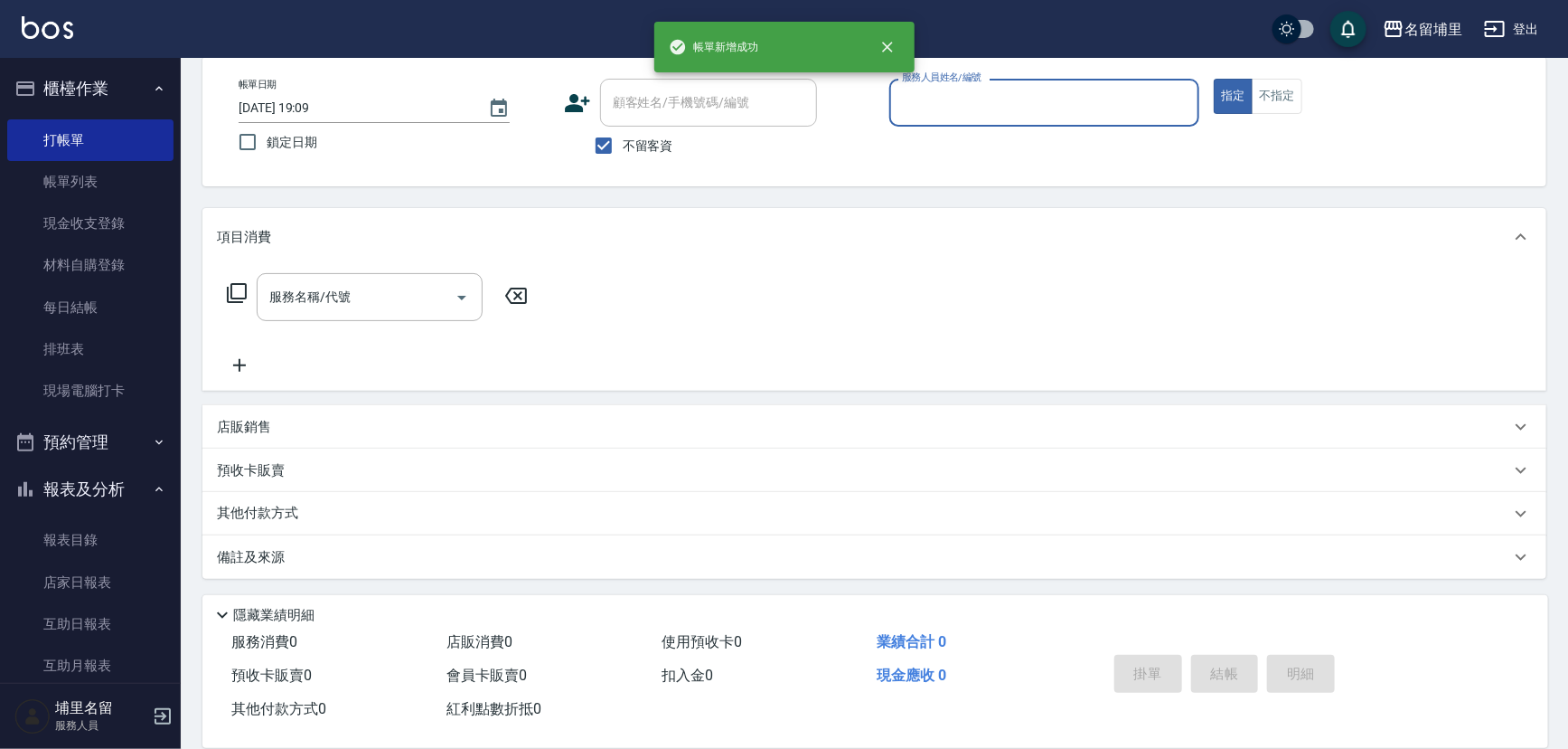
scroll to position [89, 0]
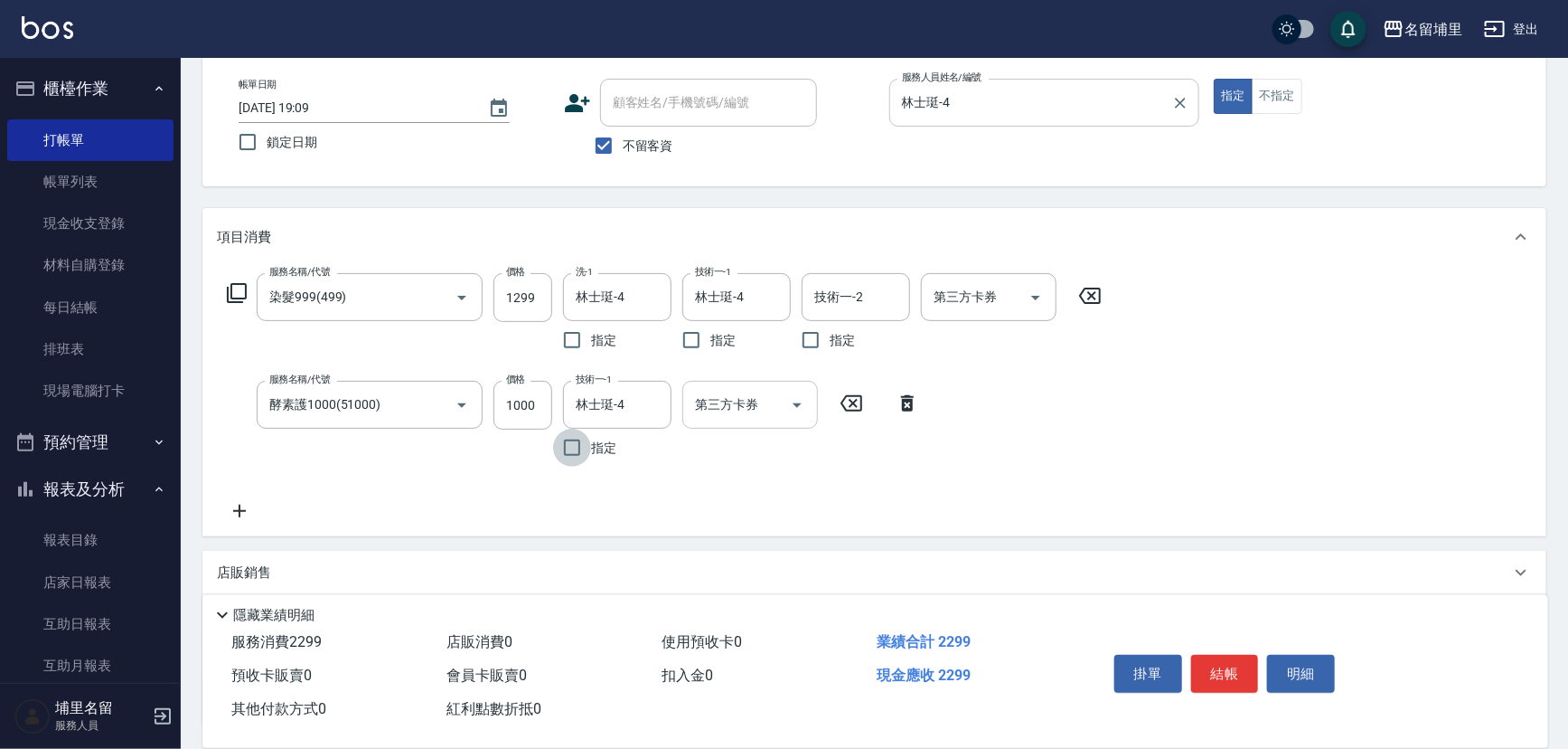
click at [796, 408] on icon "Open" at bounding box center [797, 405] width 22 height 22
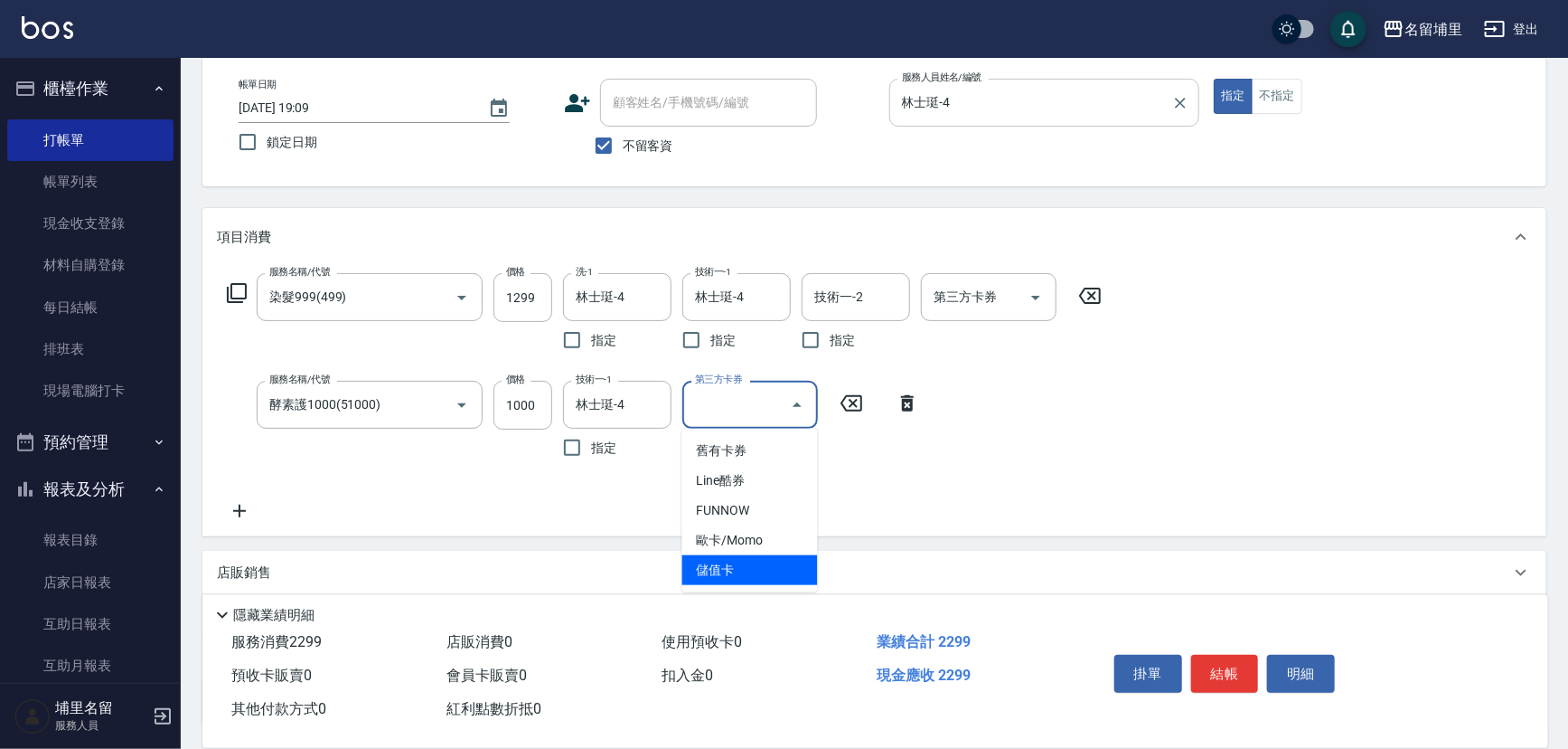
click at [775, 558] on span "儲值卡" at bounding box center [751, 570] width 135 height 30
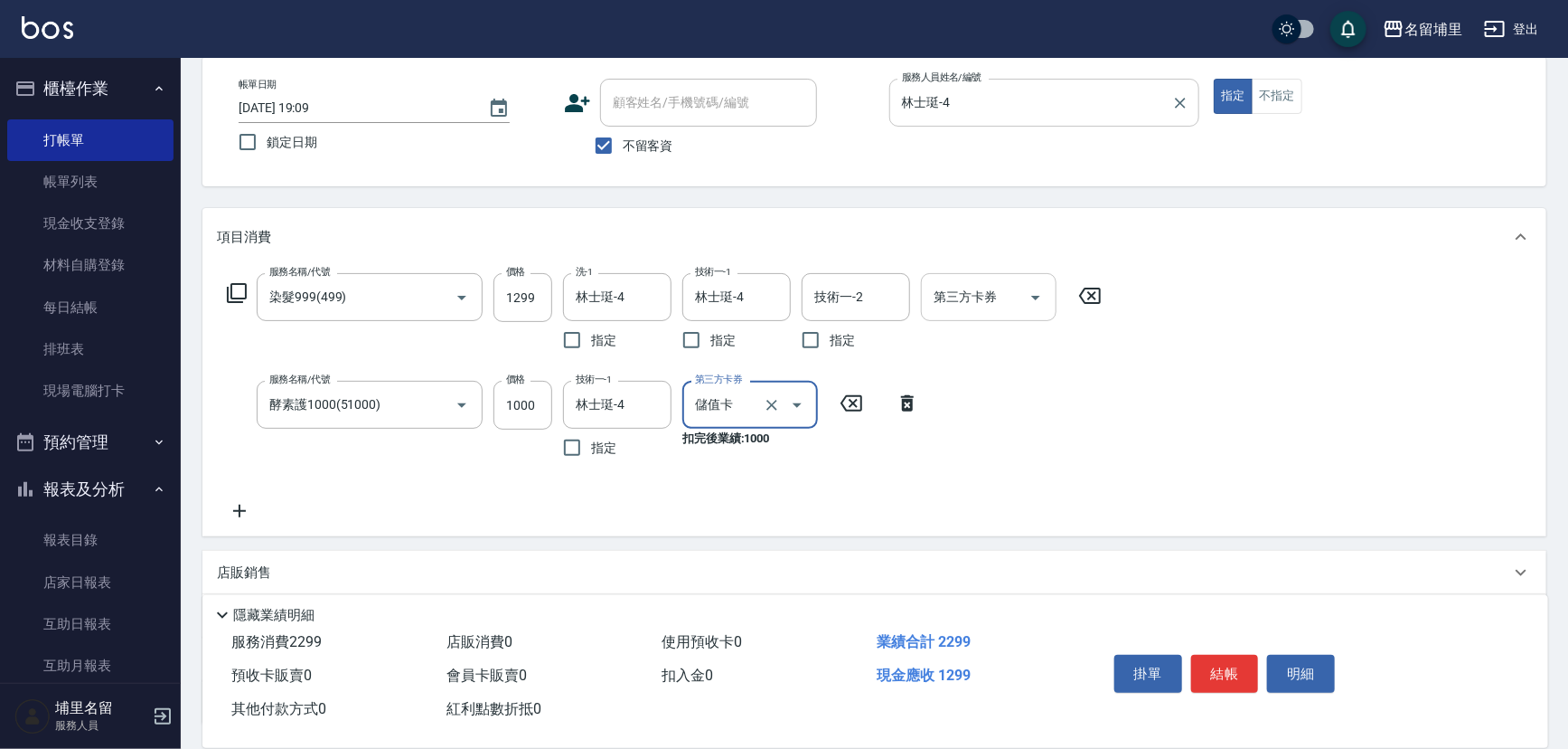
click at [1046, 299] on button "Open" at bounding box center [1036, 298] width 29 height 29
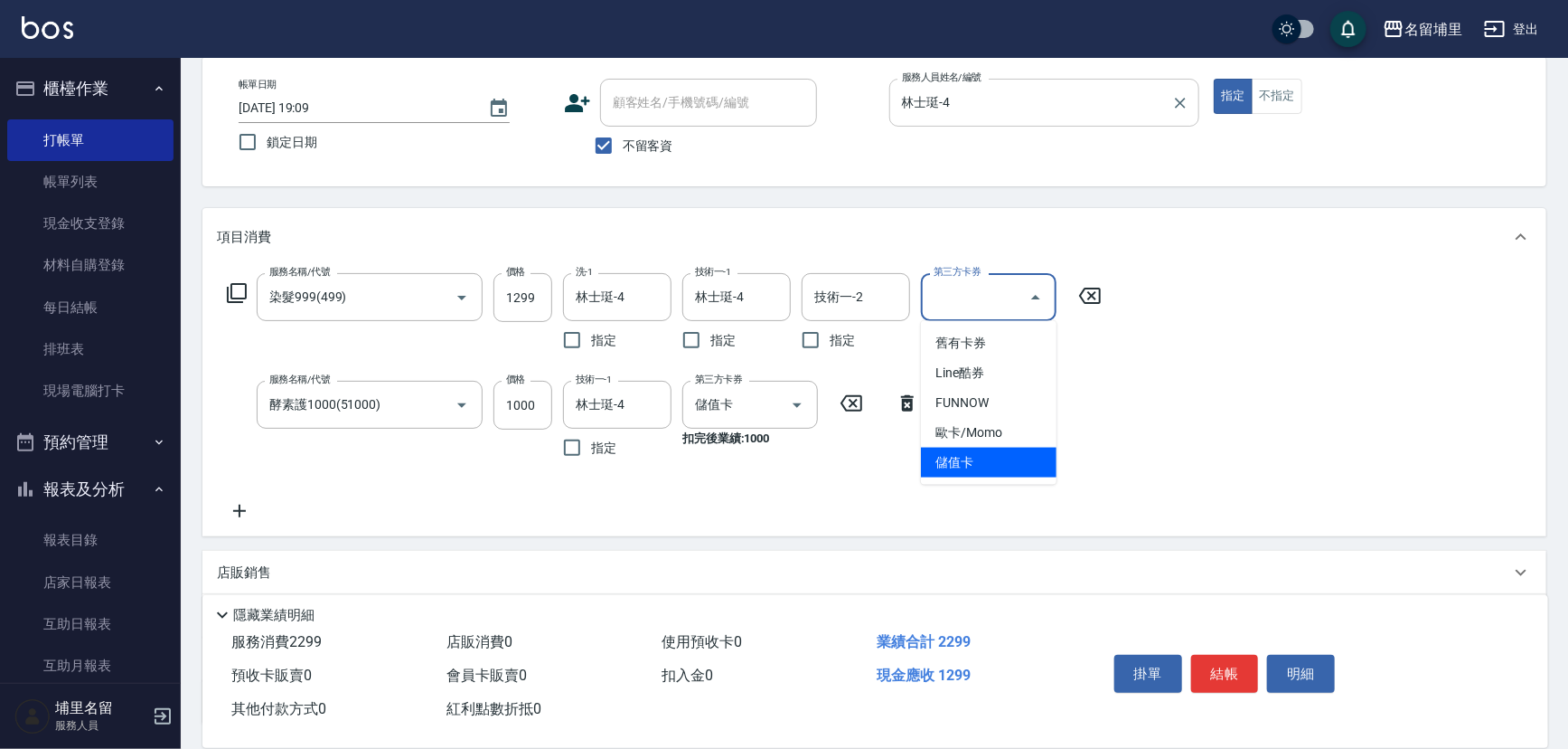
drag, startPoint x: 977, startPoint y: 474, endPoint x: 986, endPoint y: 471, distance: 9.5
click at [977, 475] on span "儲值卡" at bounding box center [989, 462] width 135 height 30
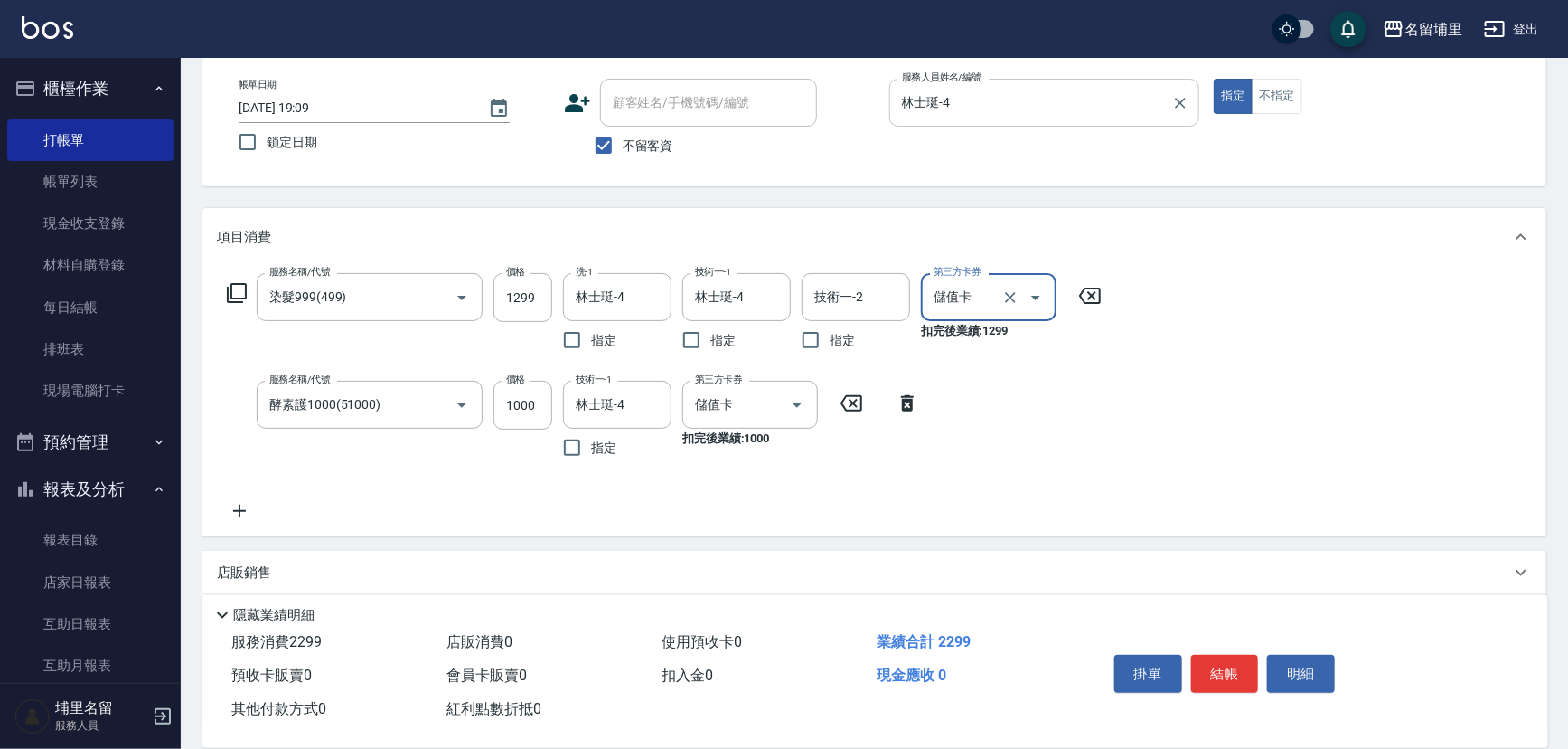
click at [1237, 657] on button "結帳" at bounding box center [1225, 674] width 68 height 38
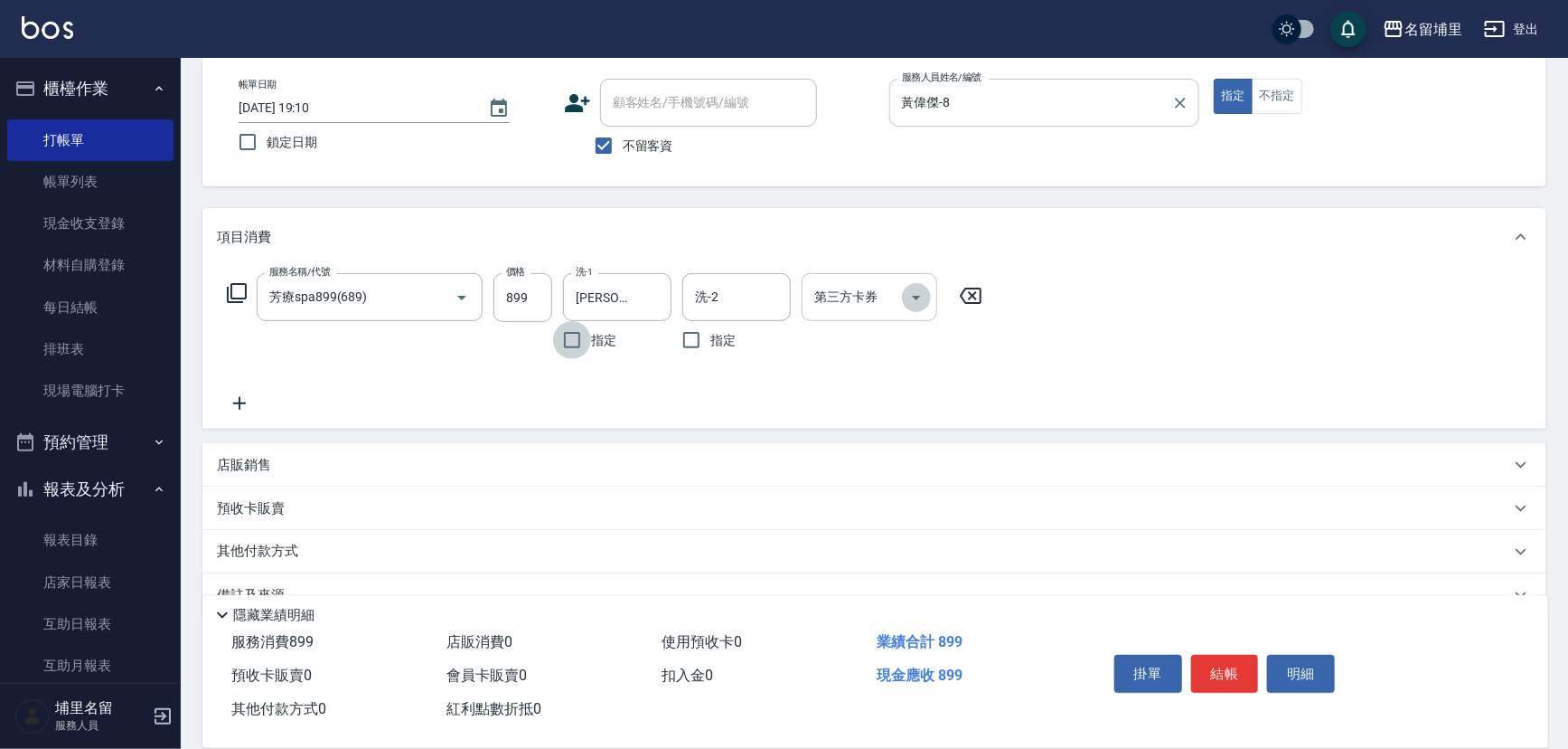
click at [917, 288] on icon "Open" at bounding box center [917, 297] width 22 height 22
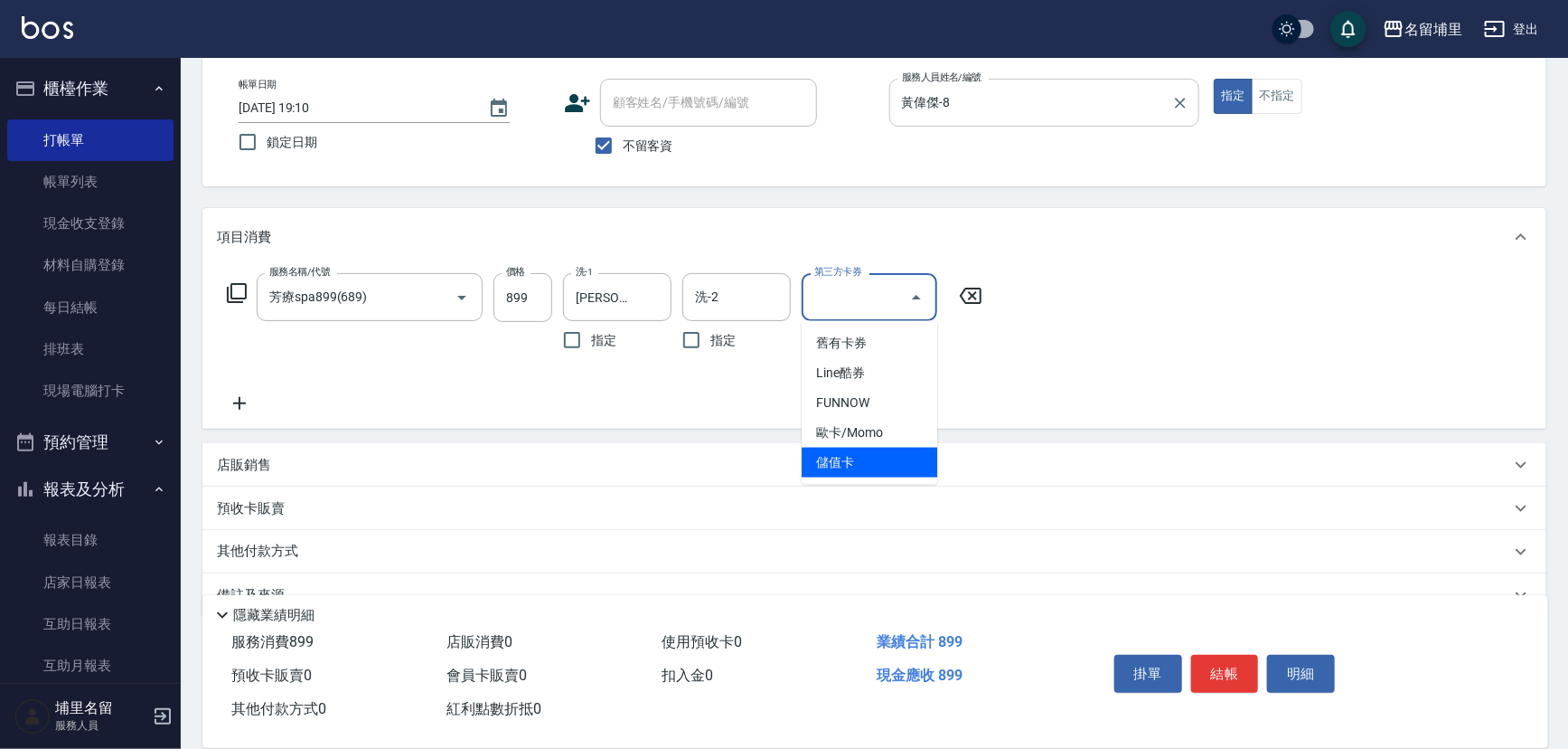
drag, startPoint x: 880, startPoint y: 456, endPoint x: 910, endPoint y: 468, distance: 32.3
click at [880, 458] on span "儲值卡" at bounding box center [870, 462] width 135 height 30
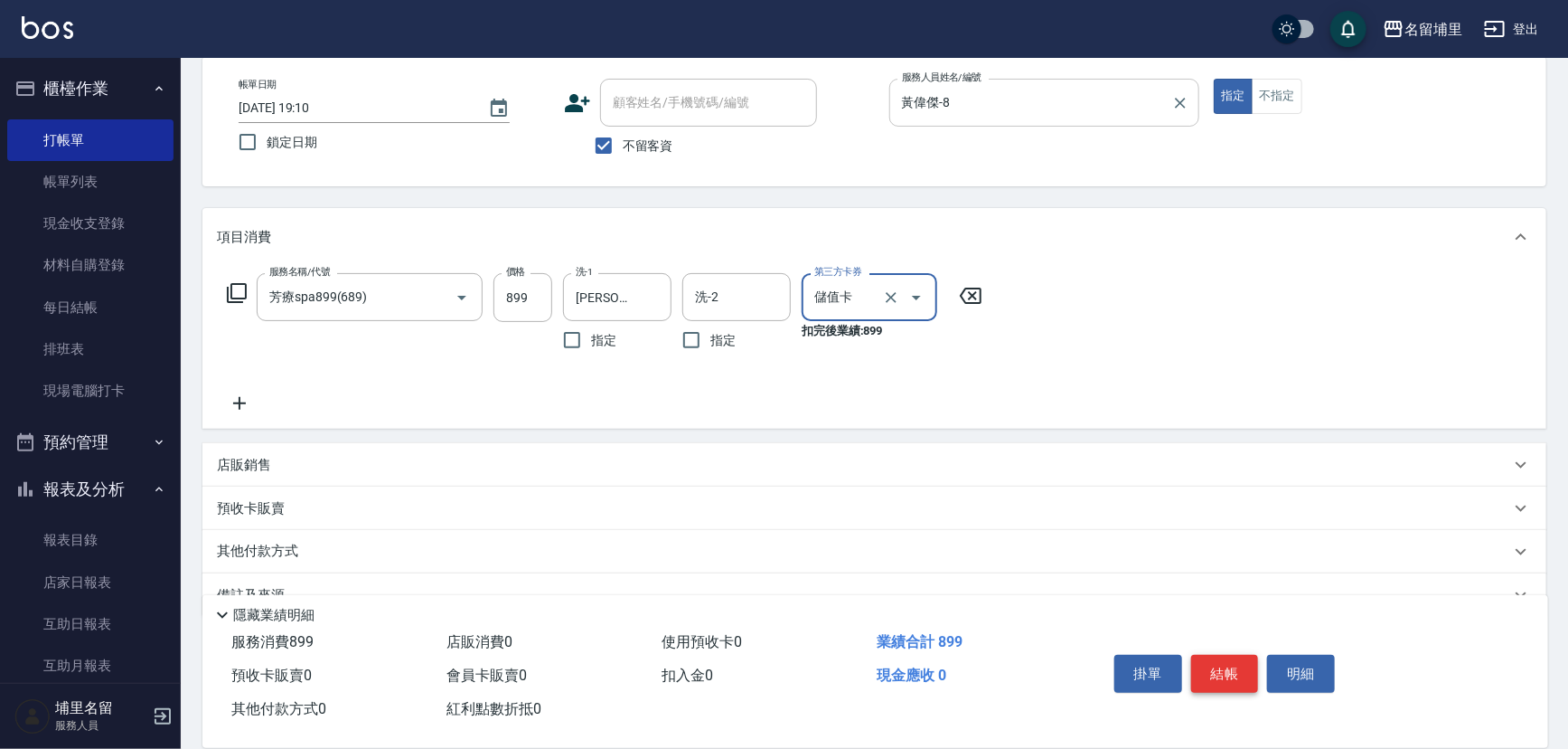
click at [1203, 655] on button "結帳" at bounding box center [1225, 674] width 68 height 38
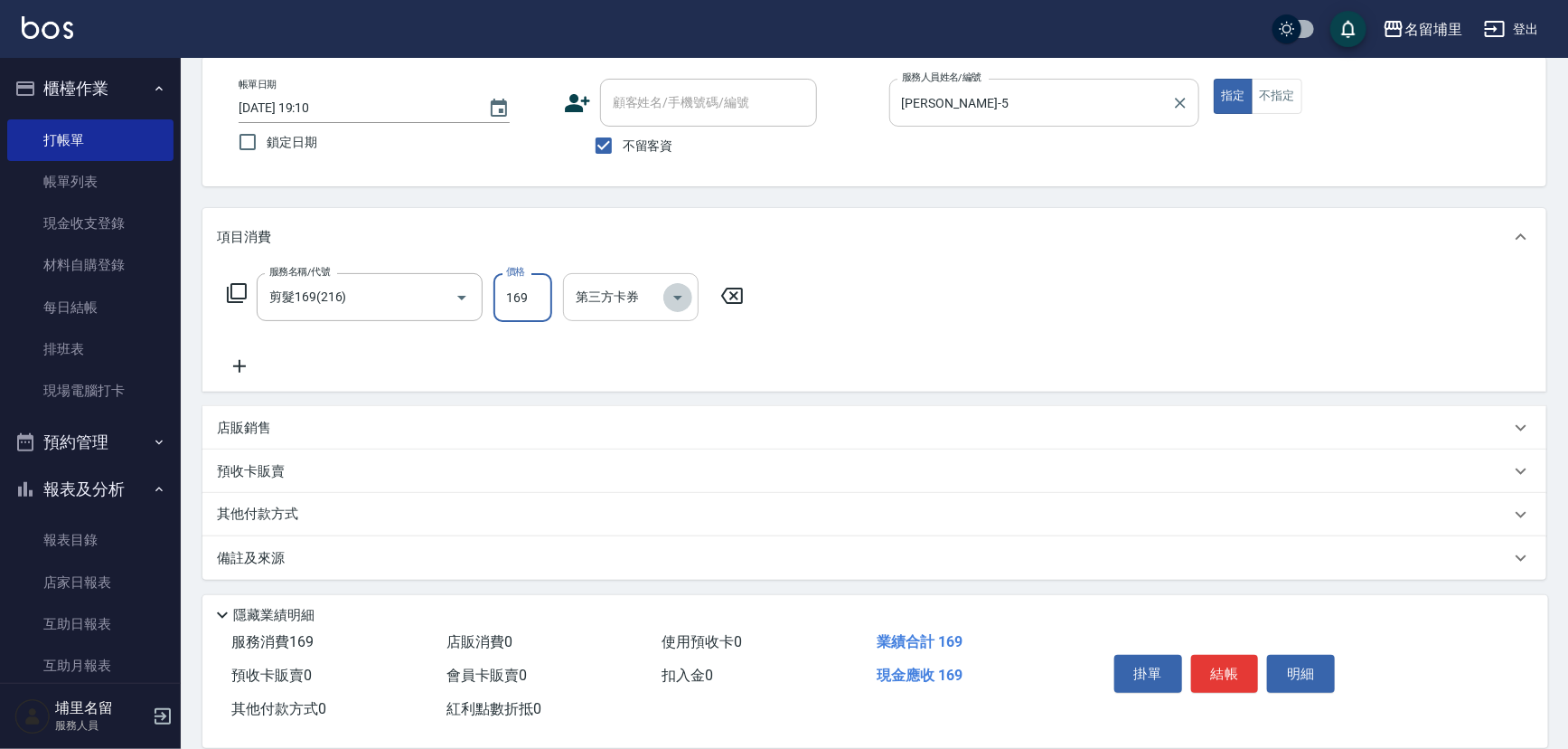
click at [678, 294] on icon "Open" at bounding box center [677, 297] width 22 height 22
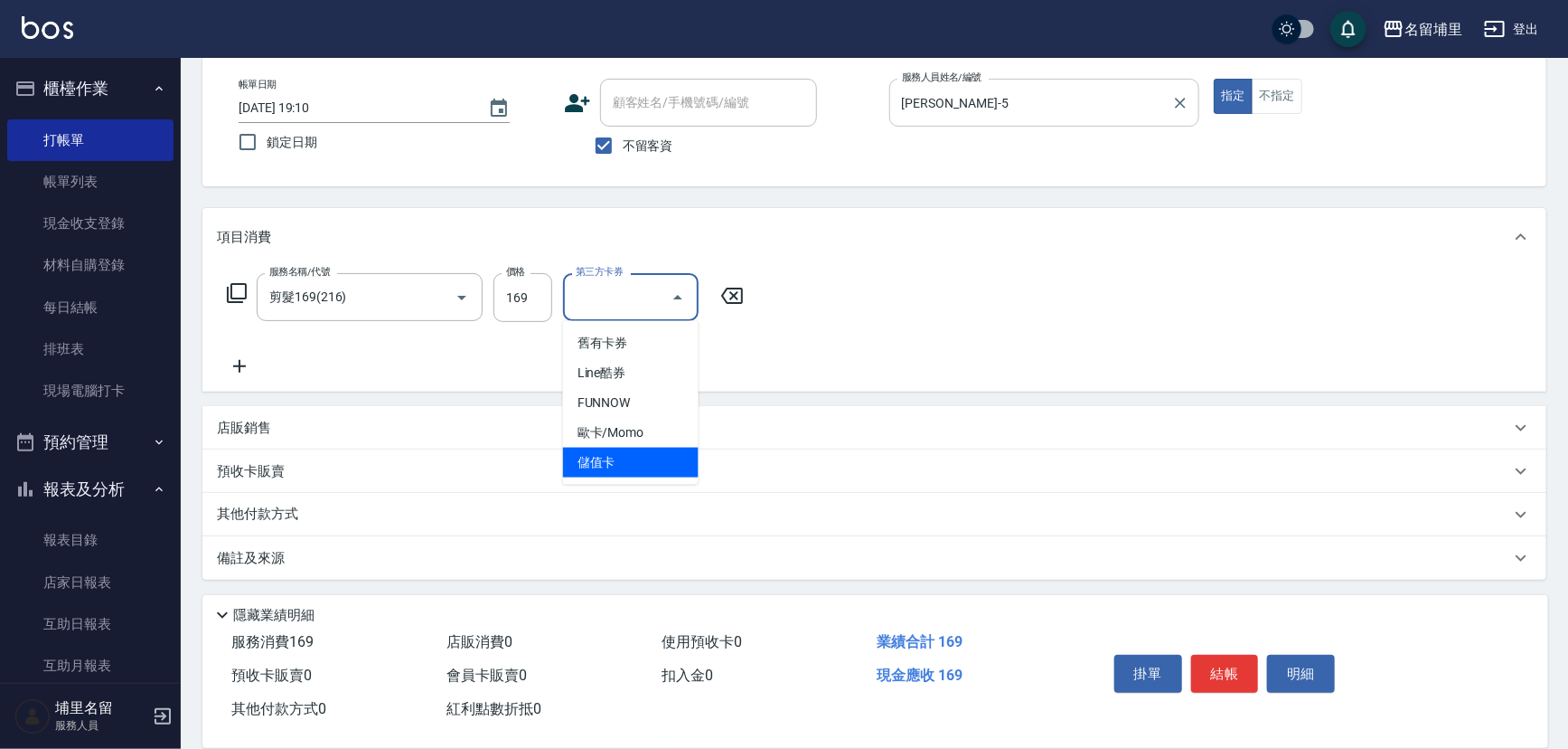
click at [642, 462] on span "儲值卡" at bounding box center [630, 462] width 135 height 30
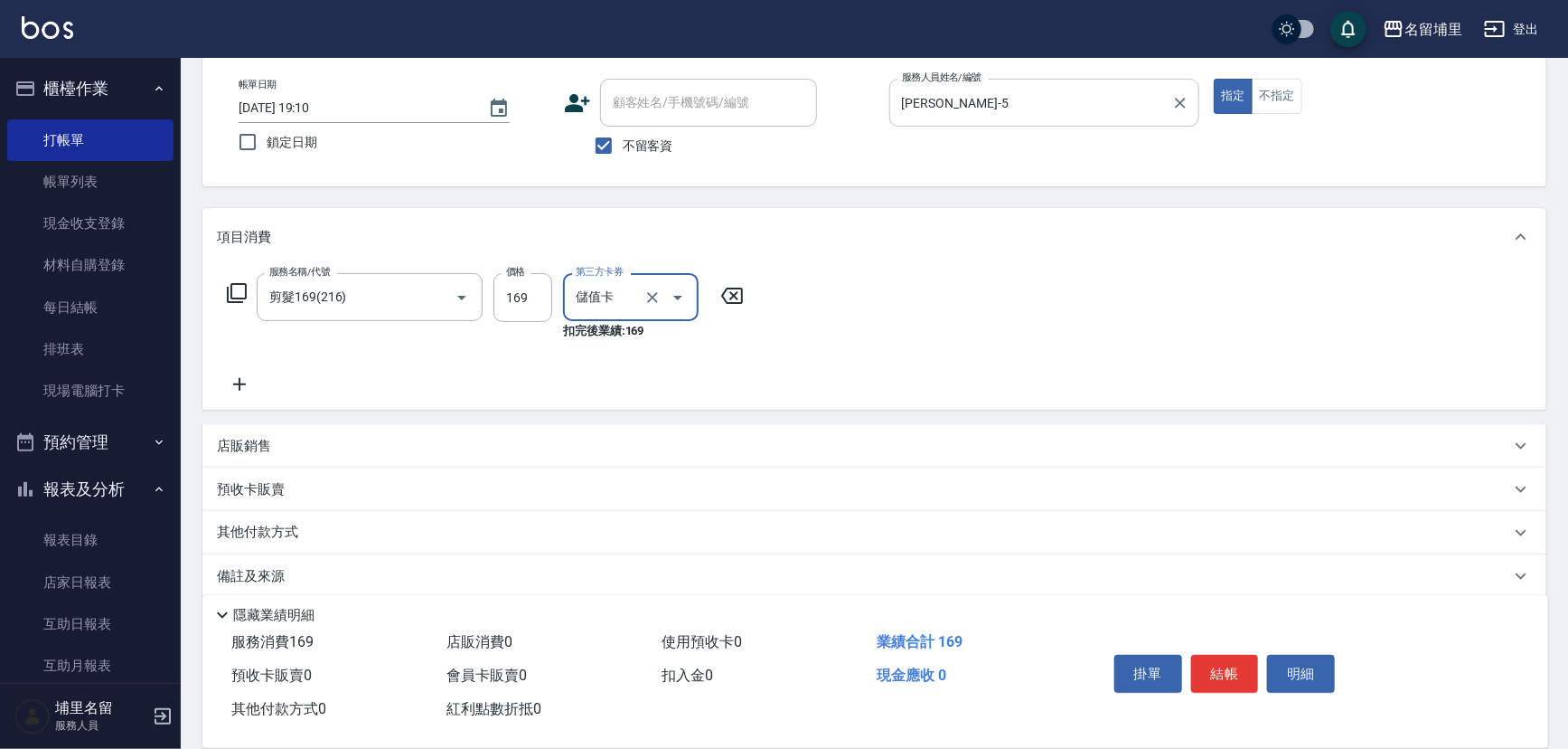
click at [1230, 660] on button "結帳" at bounding box center [1225, 674] width 68 height 38
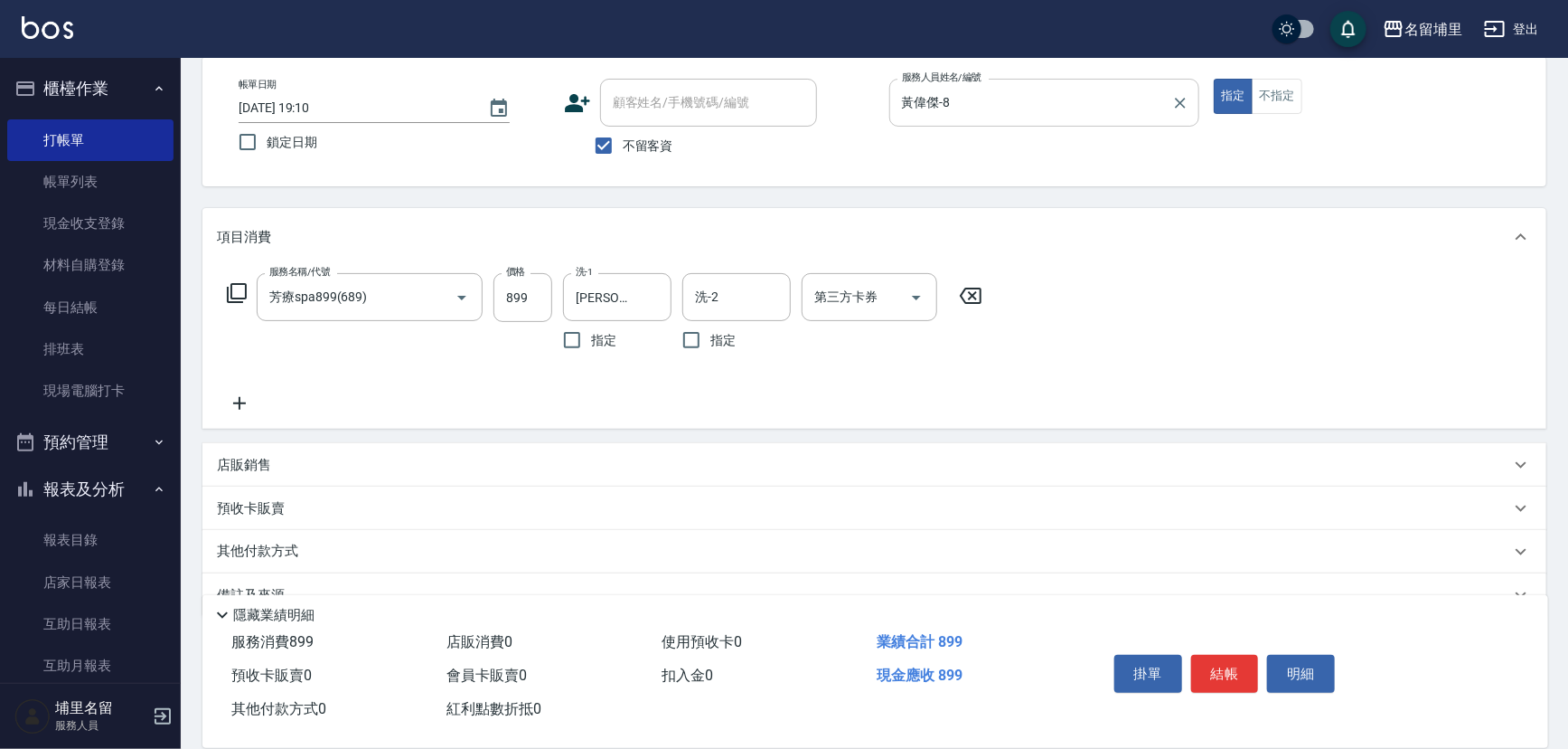
click at [244, 404] on icon at bounding box center [238, 403] width 45 height 22
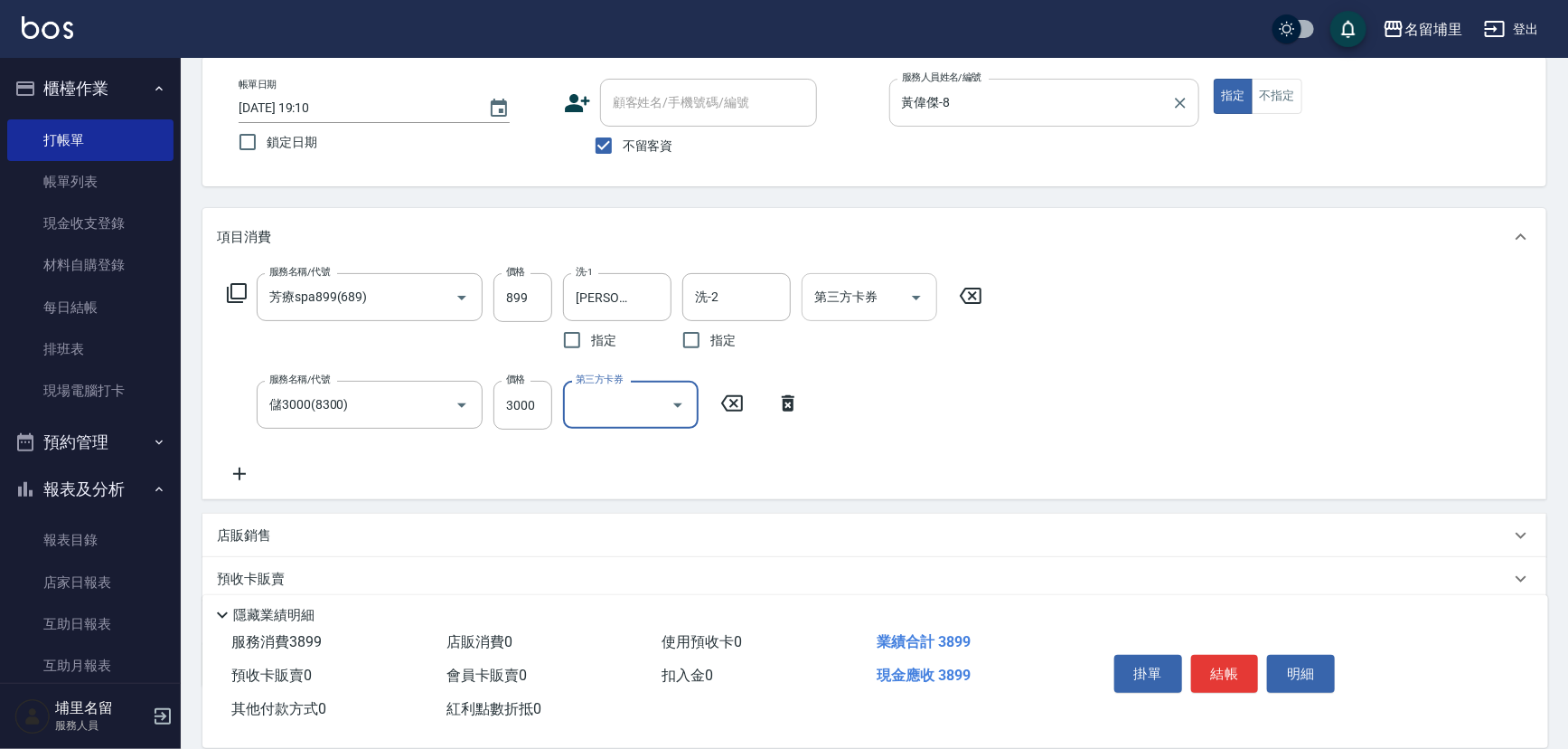
click at [929, 299] on button "Open" at bounding box center [917, 298] width 29 height 29
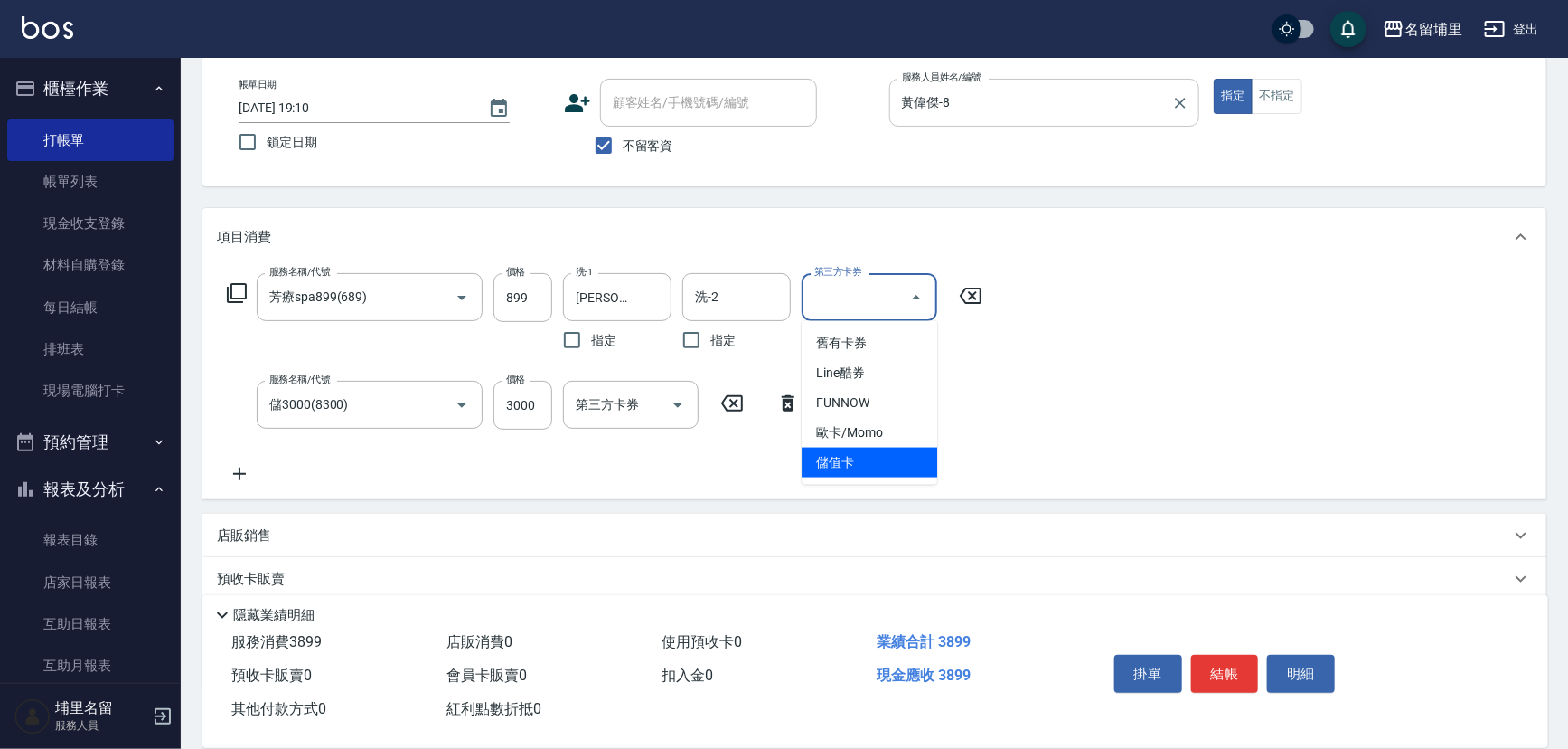
click at [904, 492] on div "服務名稱/代號 芳療spa899(689) 服務名稱/代號 價格 899 價格 洗-1 [PERSON_NAME]-45 洗-1 指定 洗-2 洗-2 指定 …" at bounding box center [874, 383] width 1344 height 234
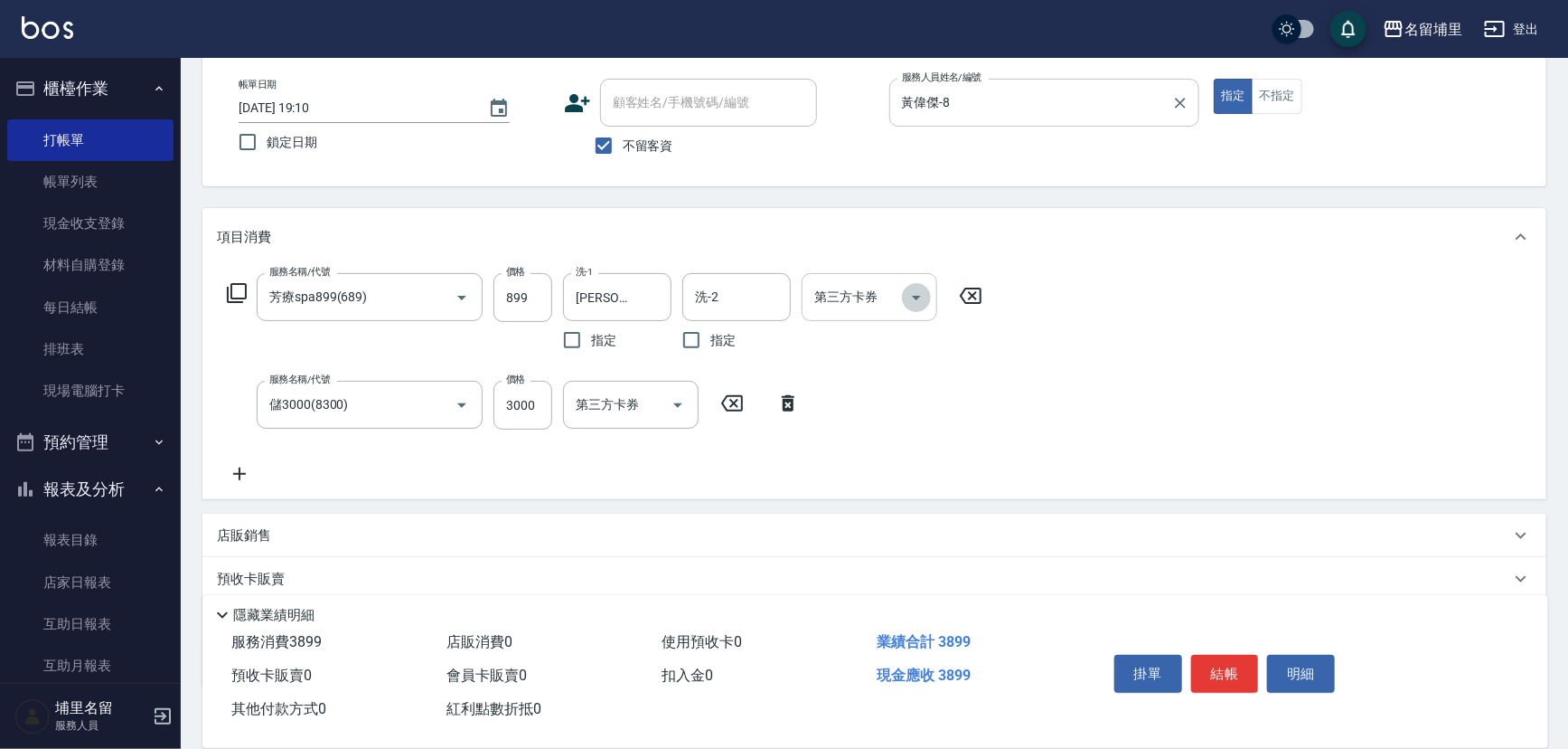
click at [923, 302] on icon "Open" at bounding box center [917, 297] width 22 height 22
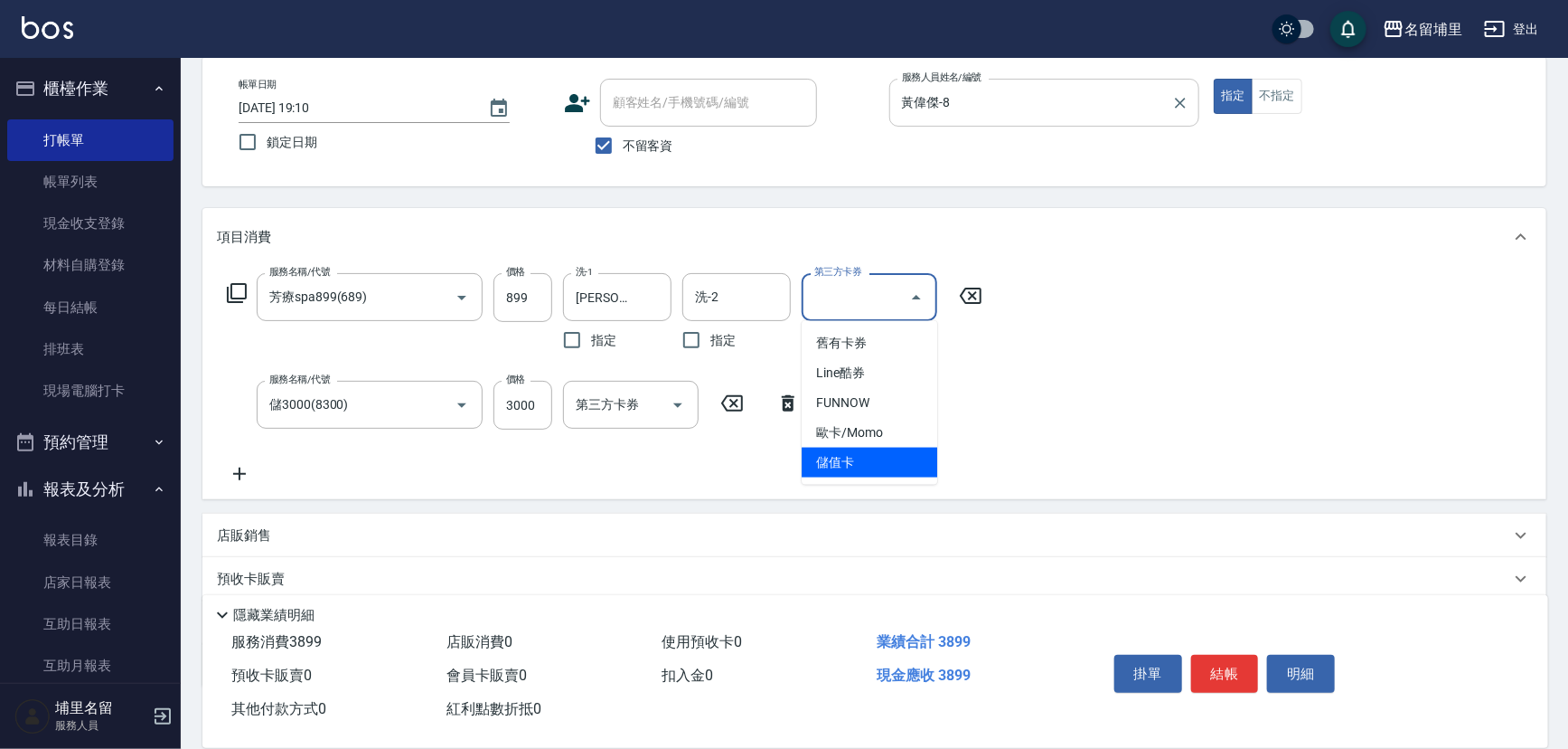
click at [894, 459] on span "儲值卡" at bounding box center [870, 462] width 135 height 30
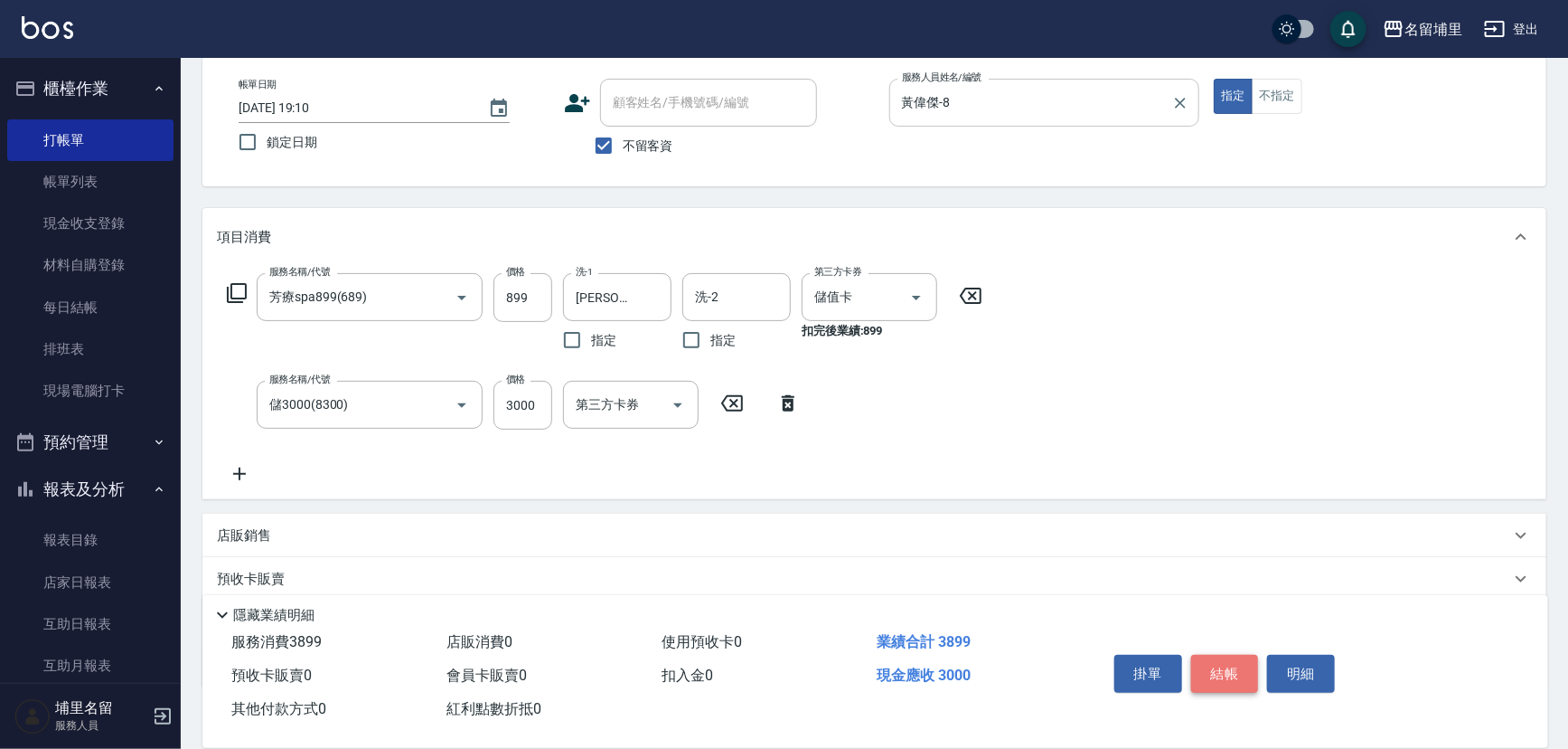
click at [1236, 676] on button "結帳" at bounding box center [1225, 674] width 68 height 38
click at [1034, 297] on icon "Open" at bounding box center [1035, 298] width 9 height 5
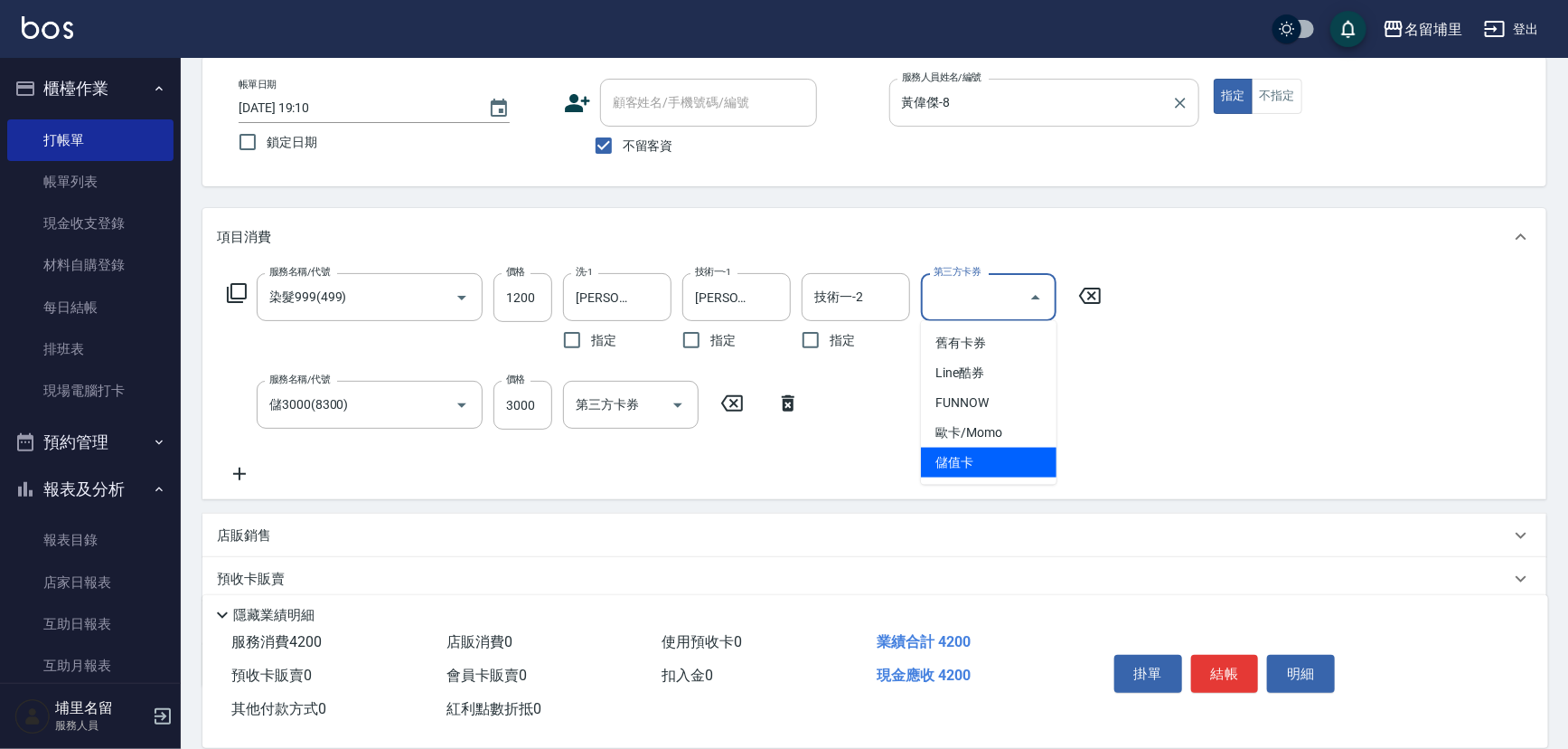
drag, startPoint x: 1008, startPoint y: 451, endPoint x: 1035, endPoint y: 451, distance: 27.0
click at [1008, 450] on span "儲值卡" at bounding box center [989, 462] width 135 height 30
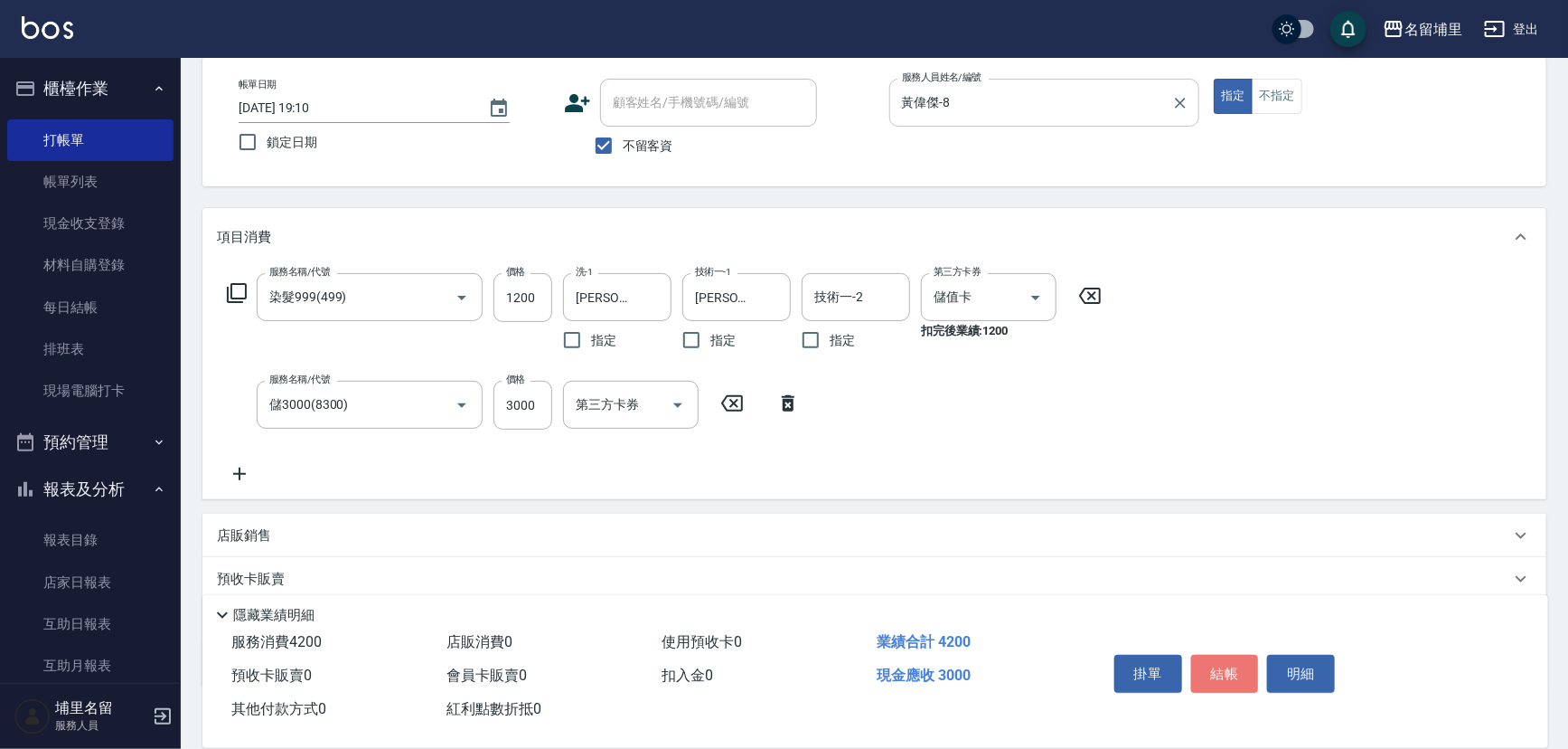
click at [1236, 669] on button "結帳" at bounding box center [1225, 674] width 68 height 38
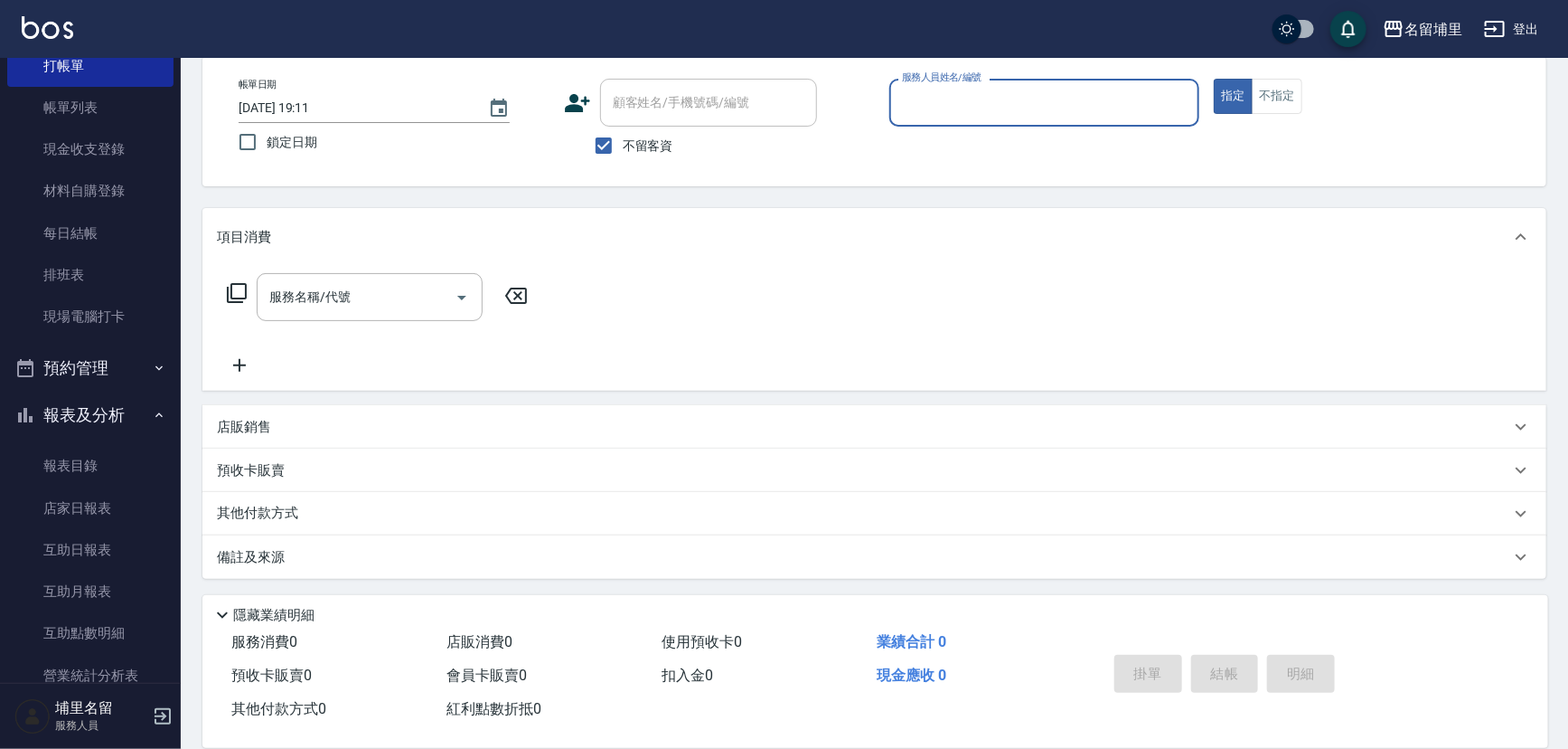
scroll to position [246, 0]
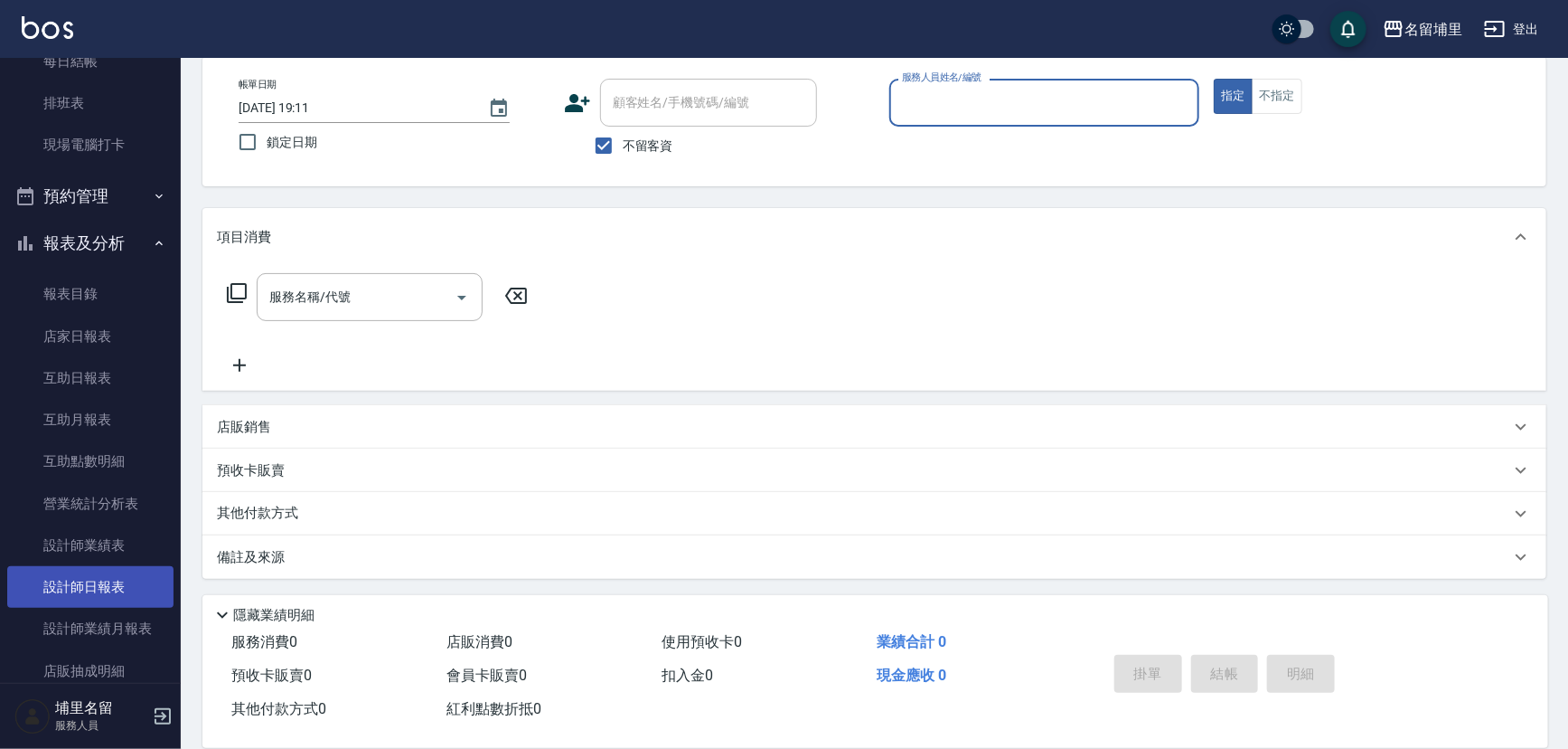
click at [125, 579] on link "設計師日報表" at bounding box center [91, 587] width 166 height 42
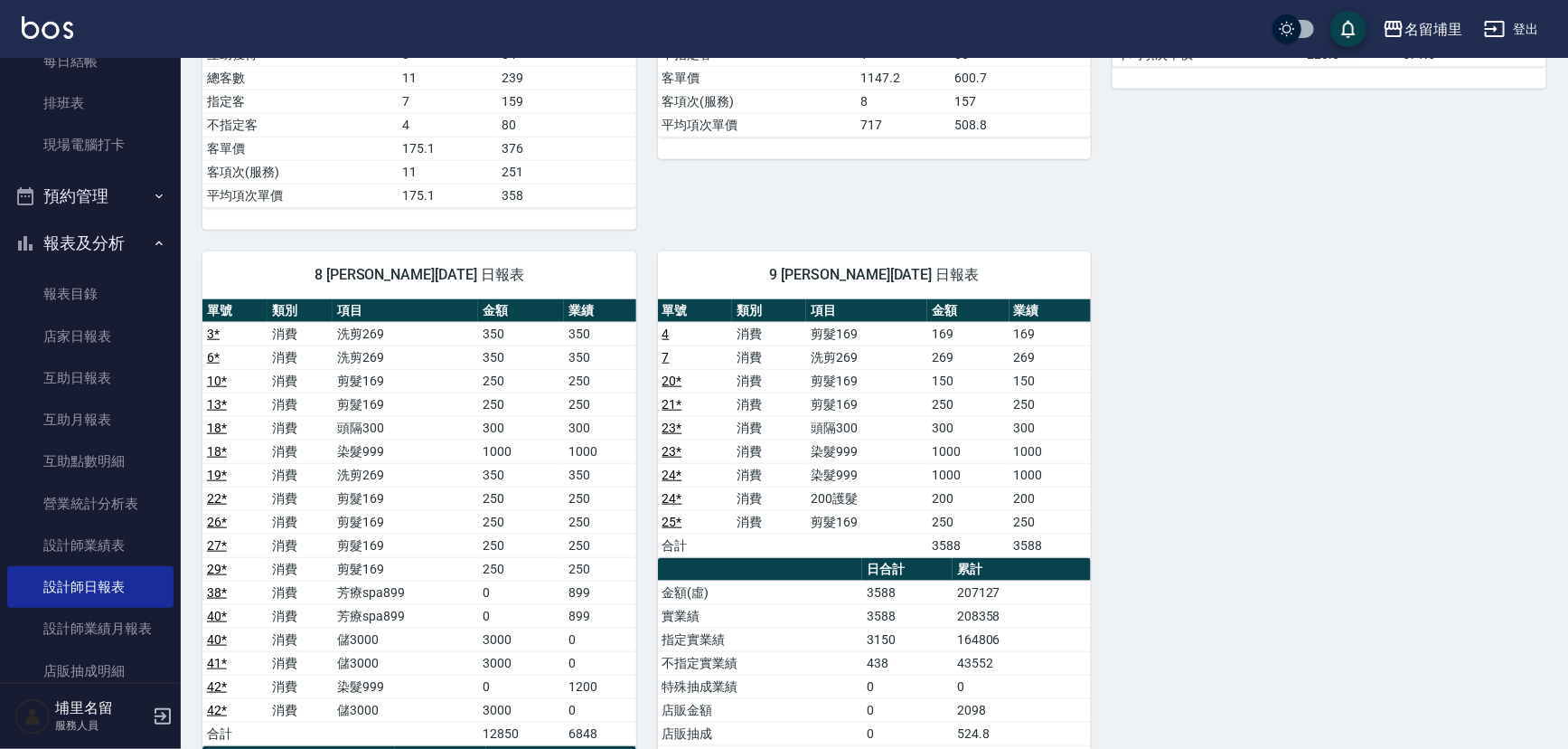
scroll to position [905, 0]
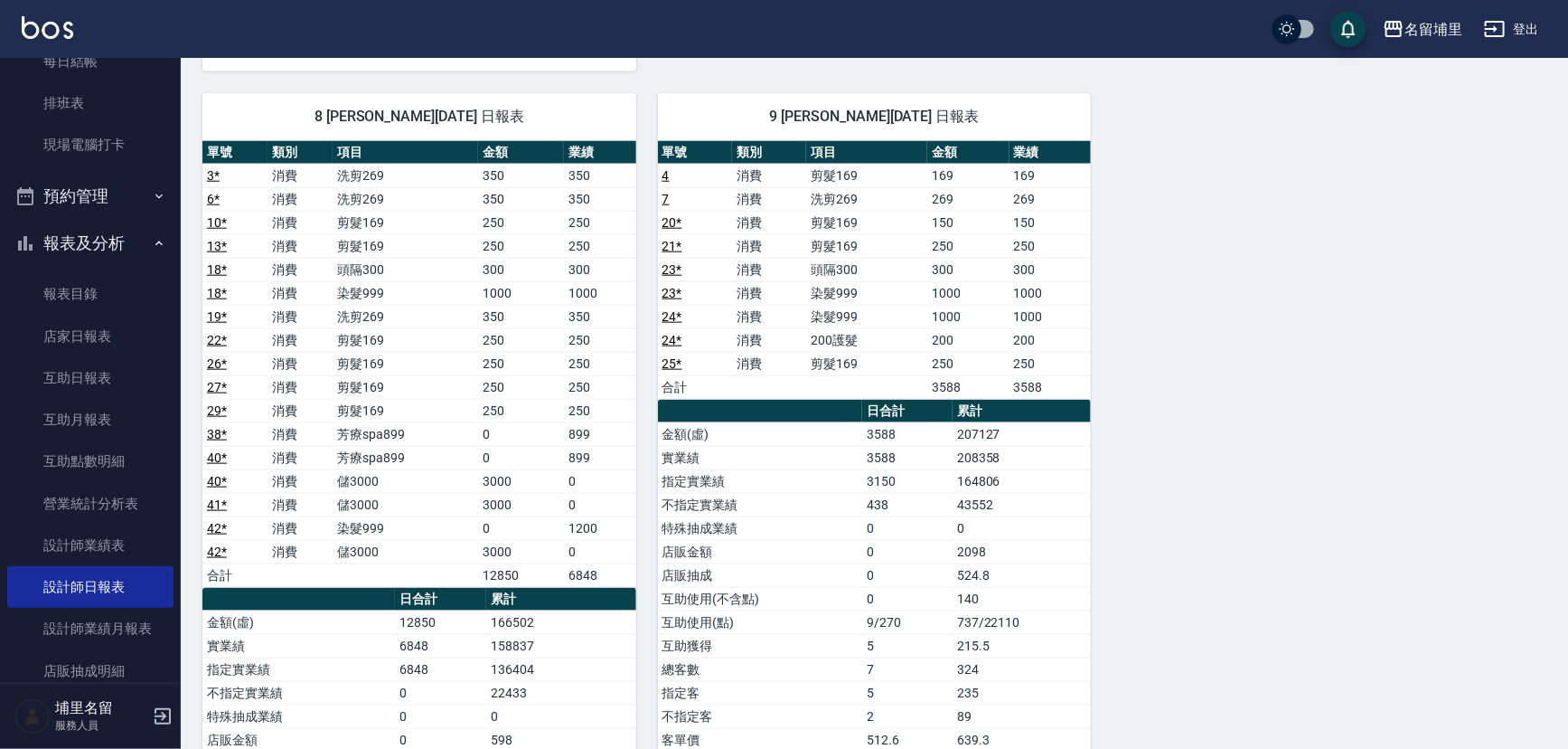
click at [510, 476] on td "3000" at bounding box center [521, 481] width 86 height 24
click at [505, 548] on td "3000" at bounding box center [521, 551] width 86 height 24
click at [526, 310] on td "350" at bounding box center [521, 316] width 86 height 24
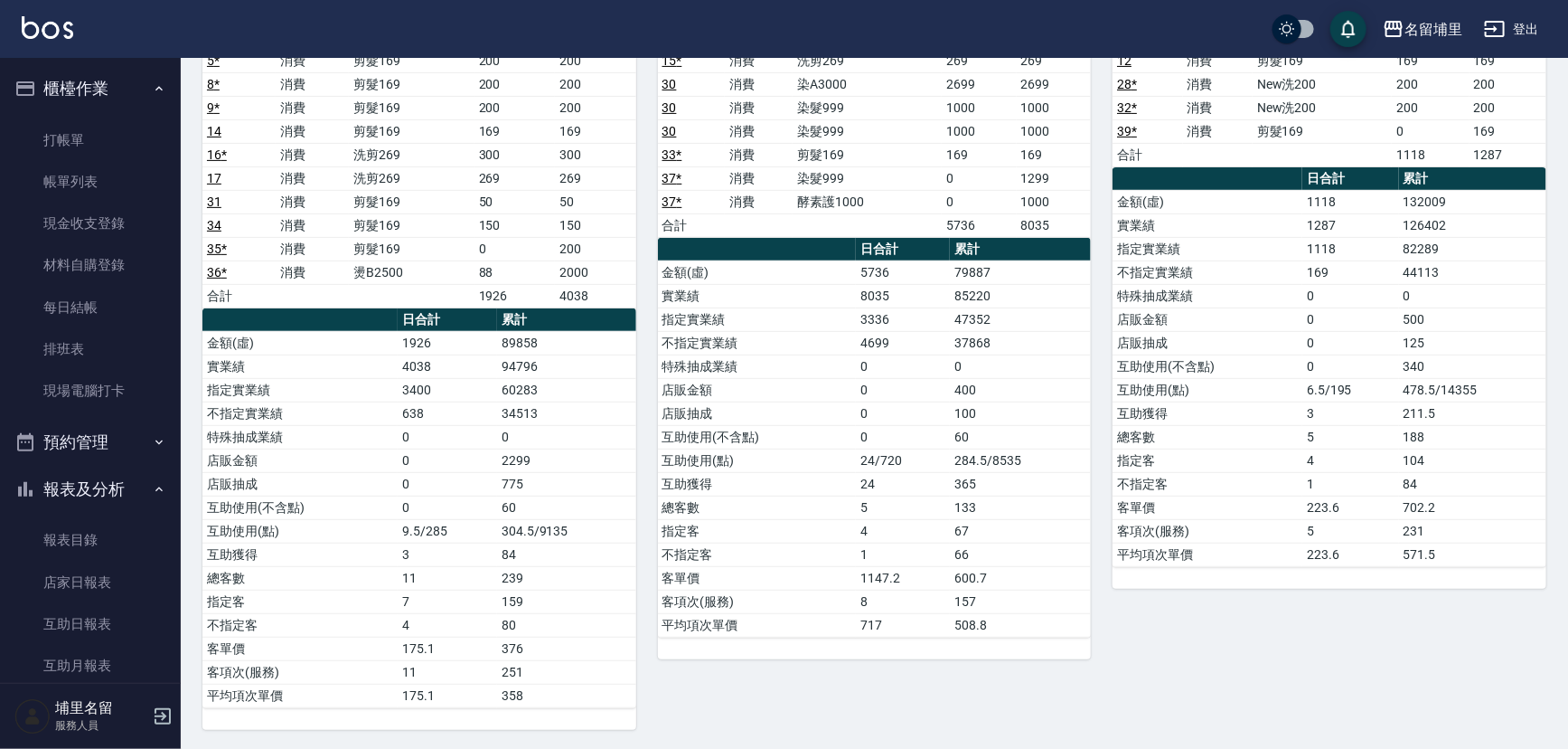
scroll to position [0, 0]
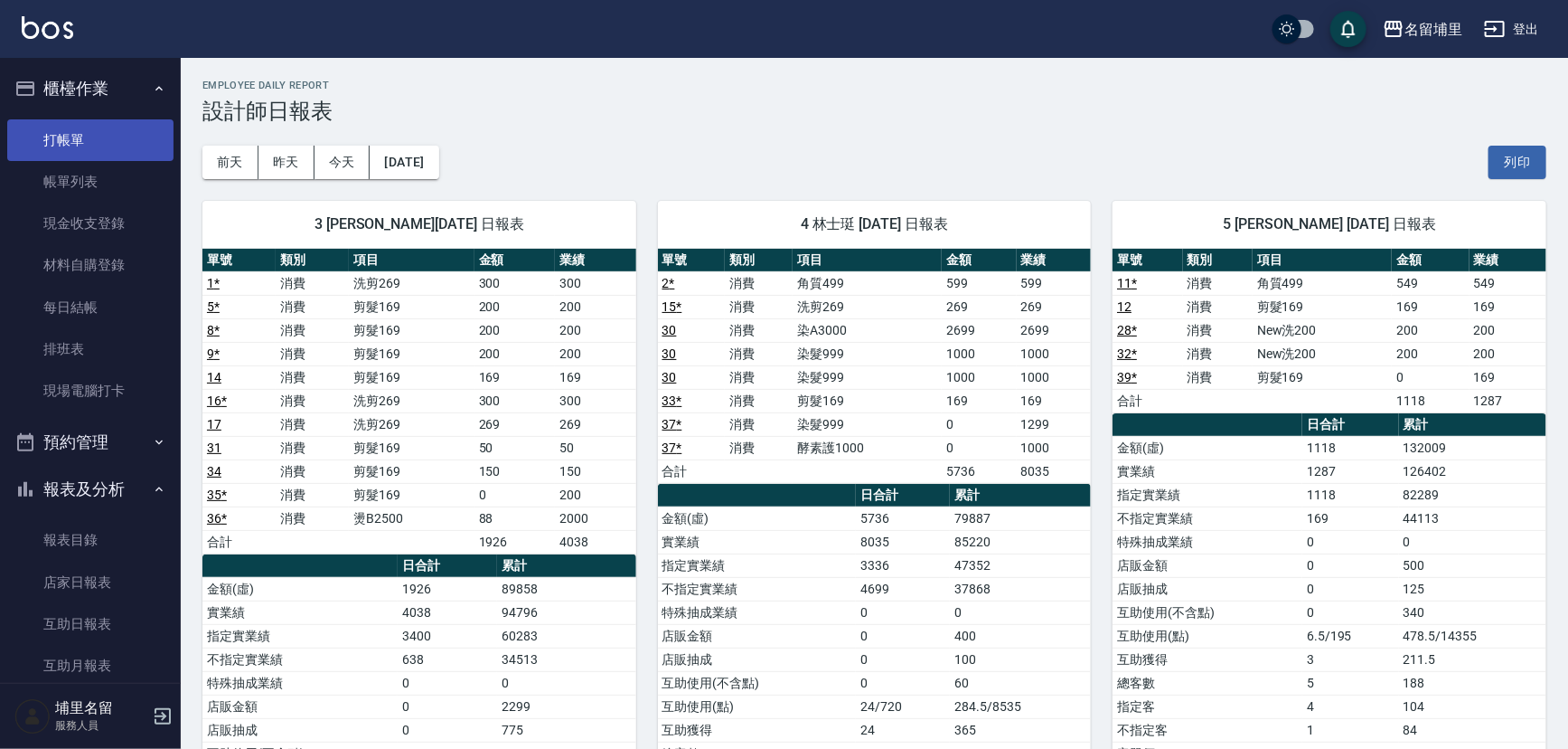
click at [82, 153] on link "打帳單" at bounding box center [91, 140] width 166 height 42
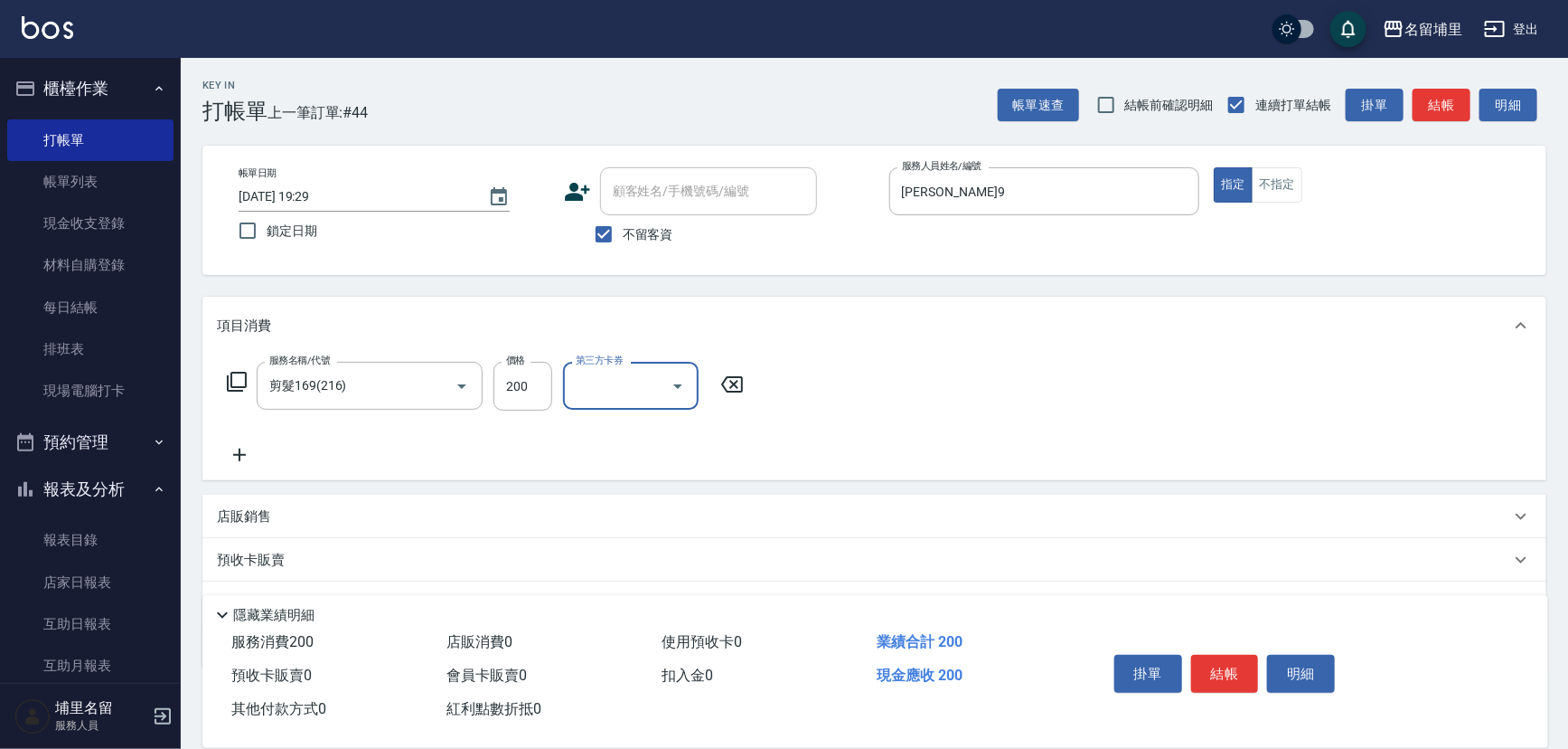
click at [677, 390] on icon "Open" at bounding box center [677, 385] width 22 height 22
drag, startPoint x: 647, startPoint y: 561, endPoint x: 732, endPoint y: 549, distance: 85.8
click at [647, 562] on span "儲值卡" at bounding box center [630, 551] width 135 height 30
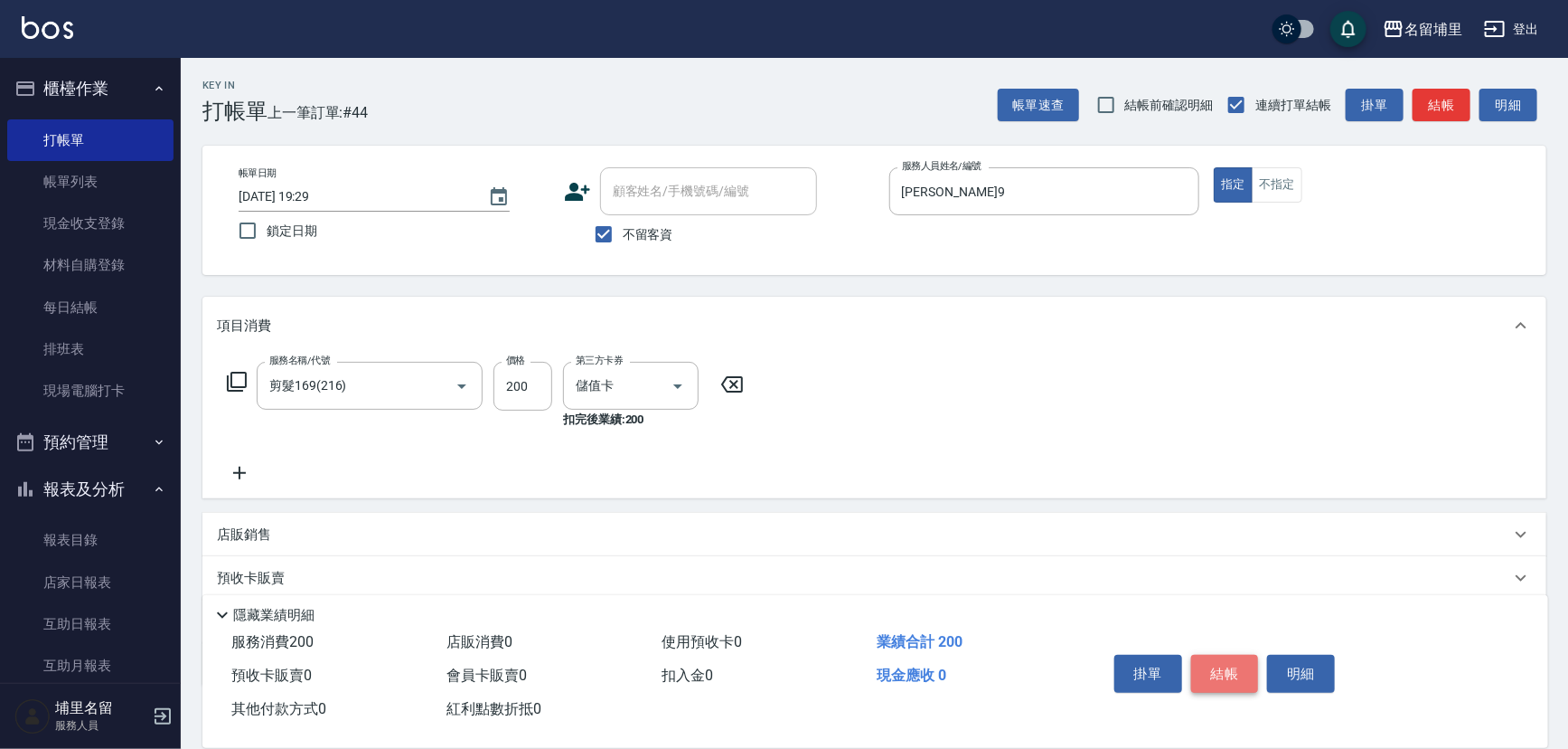
click at [1228, 666] on button "結帳" at bounding box center [1225, 674] width 68 height 38
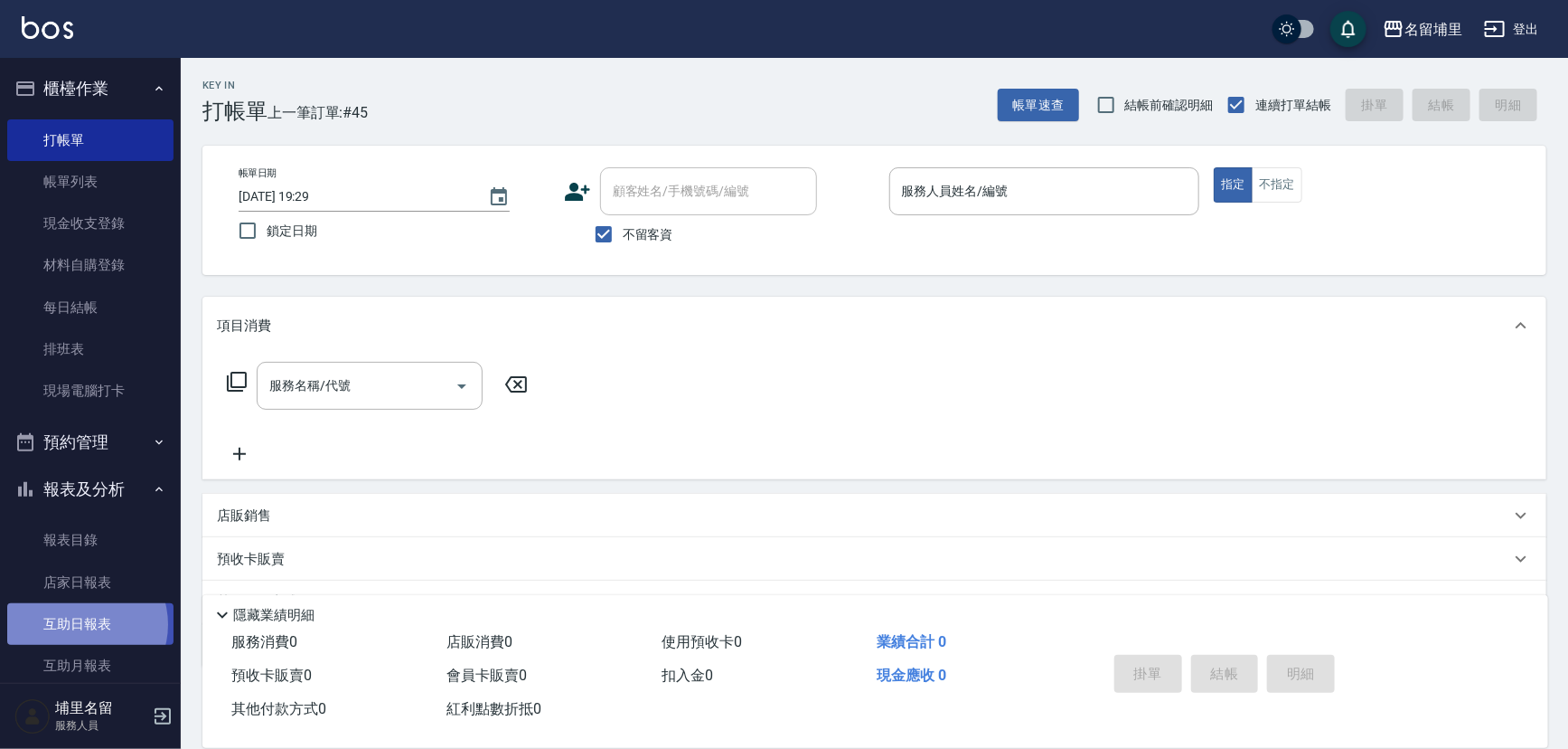
click at [85, 625] on link "互助日報表" at bounding box center [91, 624] width 166 height 42
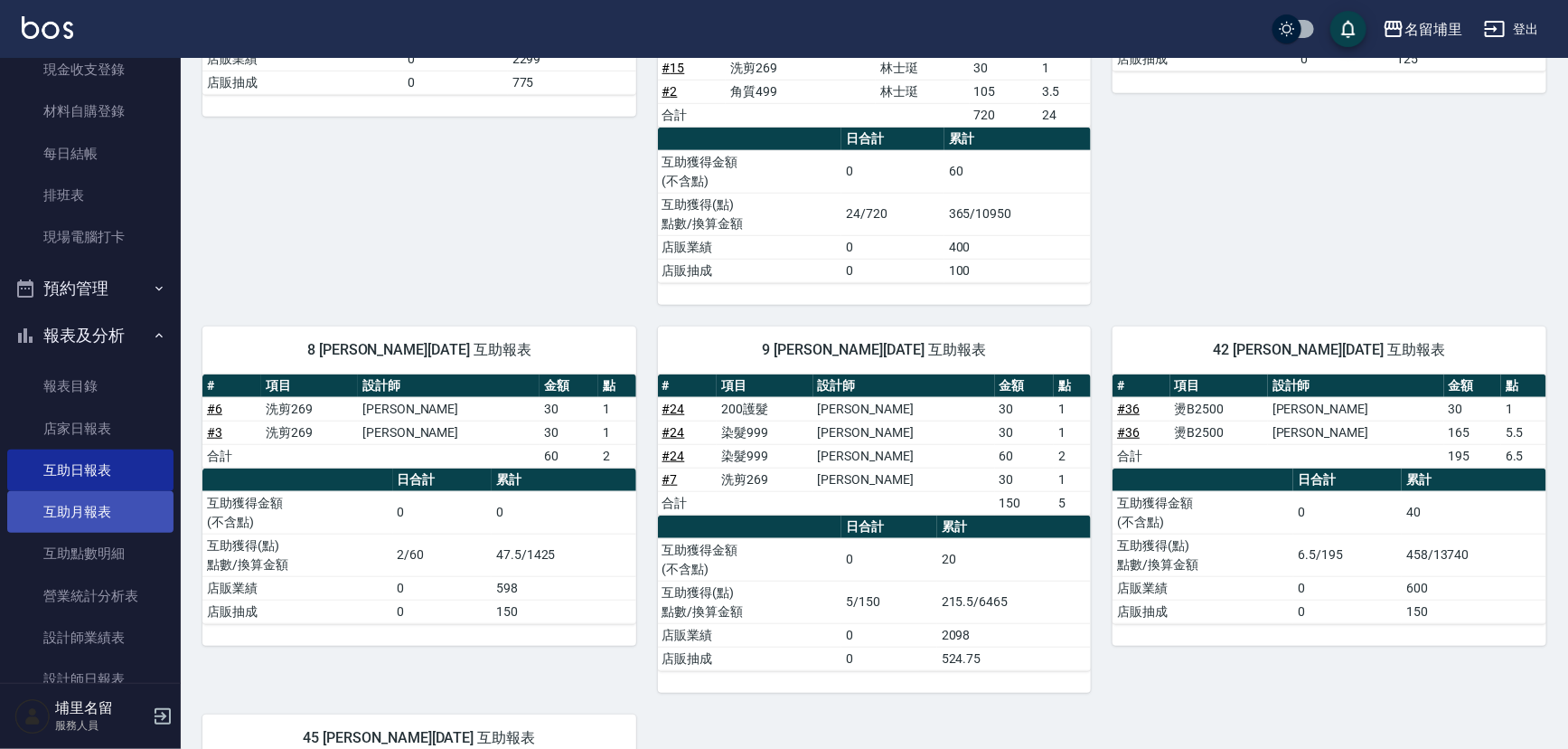
scroll to position [328, 0]
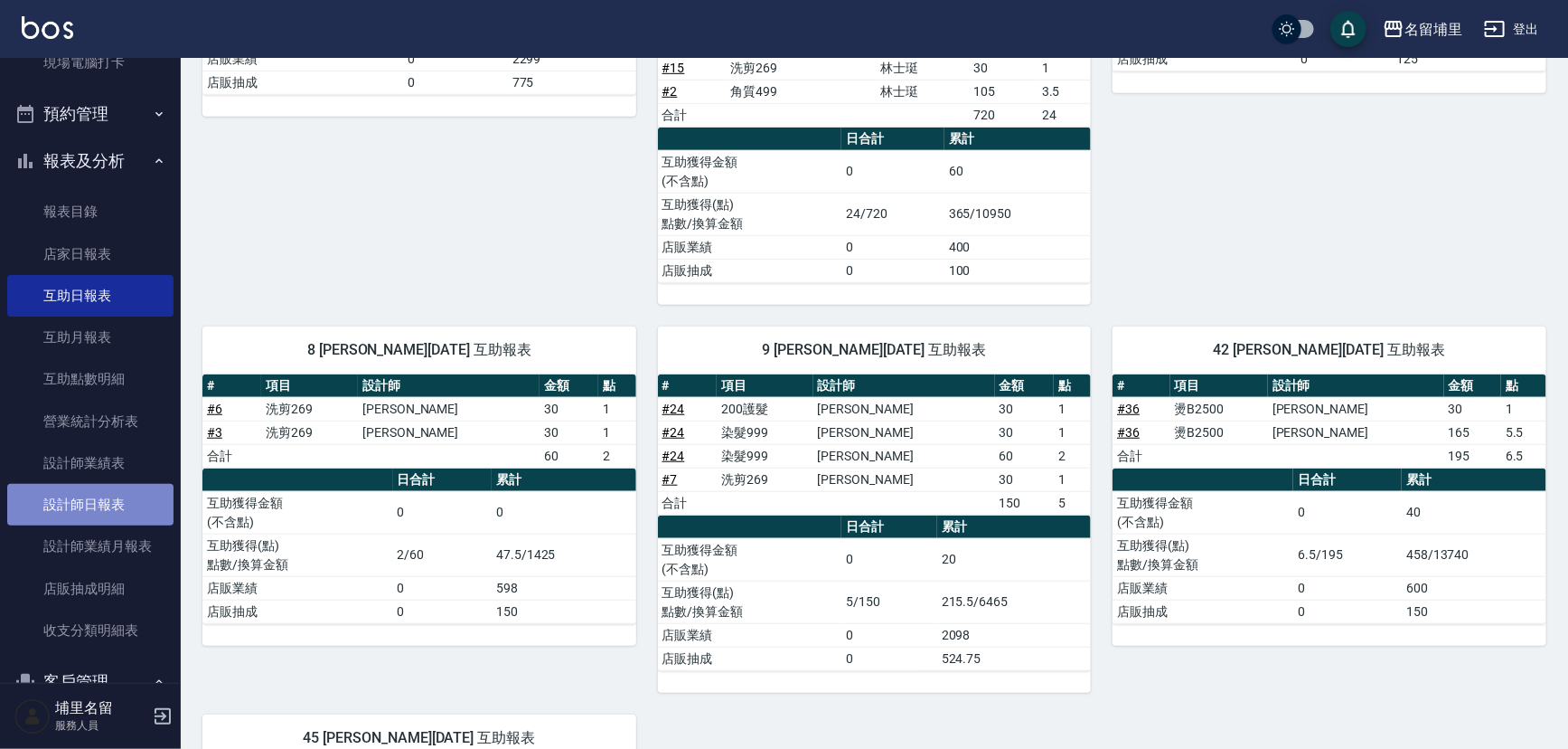
drag, startPoint x: 113, startPoint y: 512, endPoint x: 135, endPoint y: 509, distance: 22.2
click at [113, 514] on link "設計師日報表" at bounding box center [91, 505] width 166 height 42
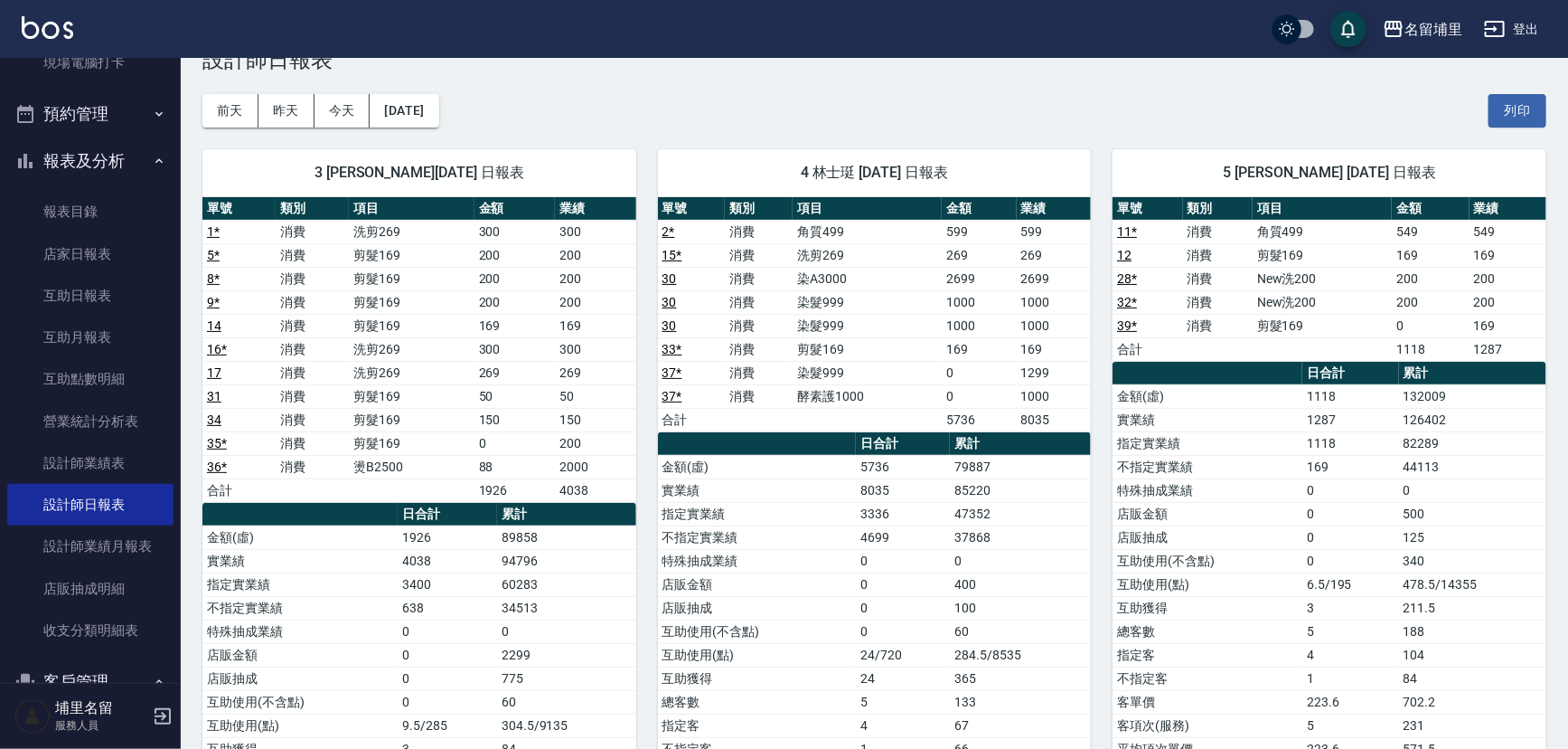
scroll to position [51, 0]
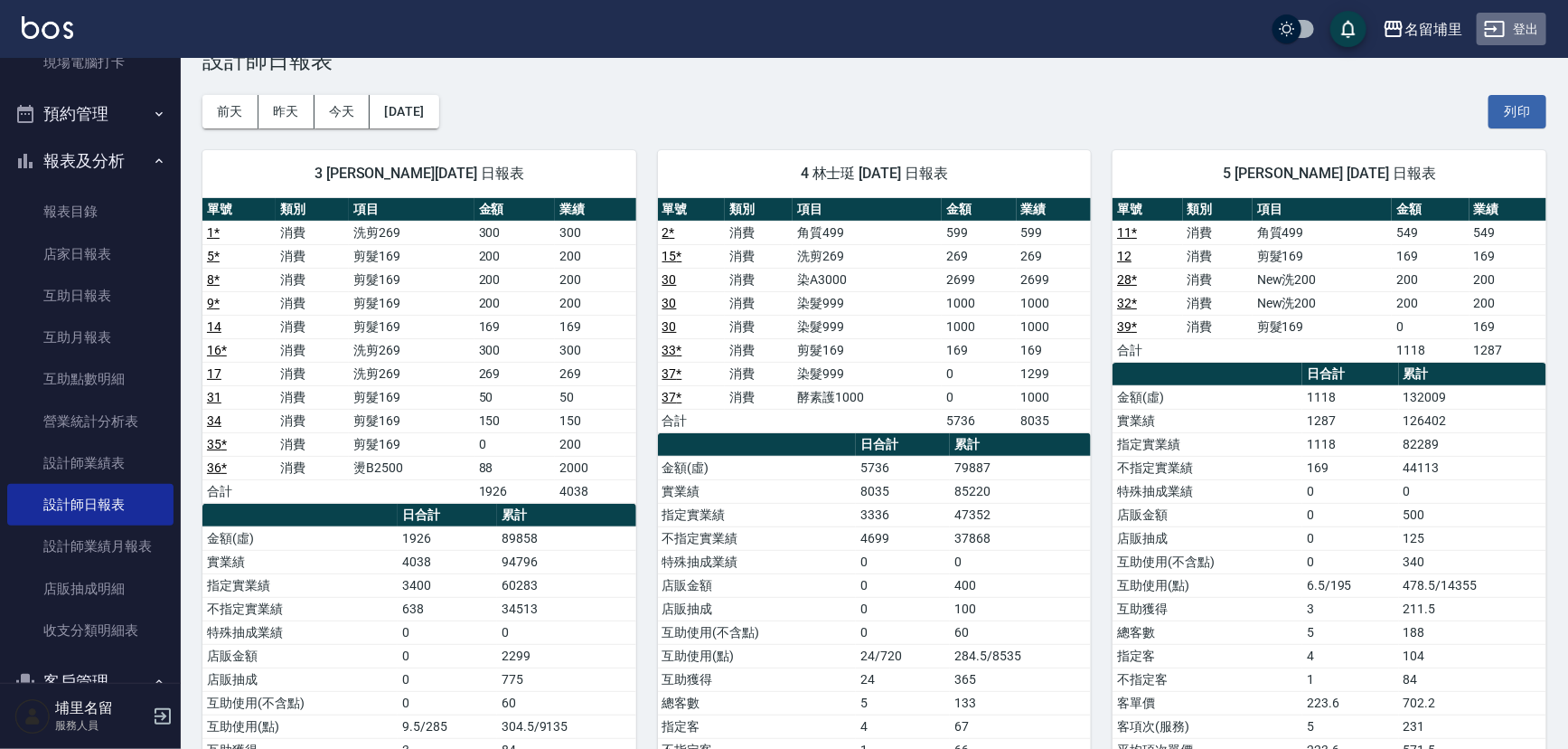
click at [1532, 18] on button "登出" at bounding box center [1512, 29] width 70 height 33
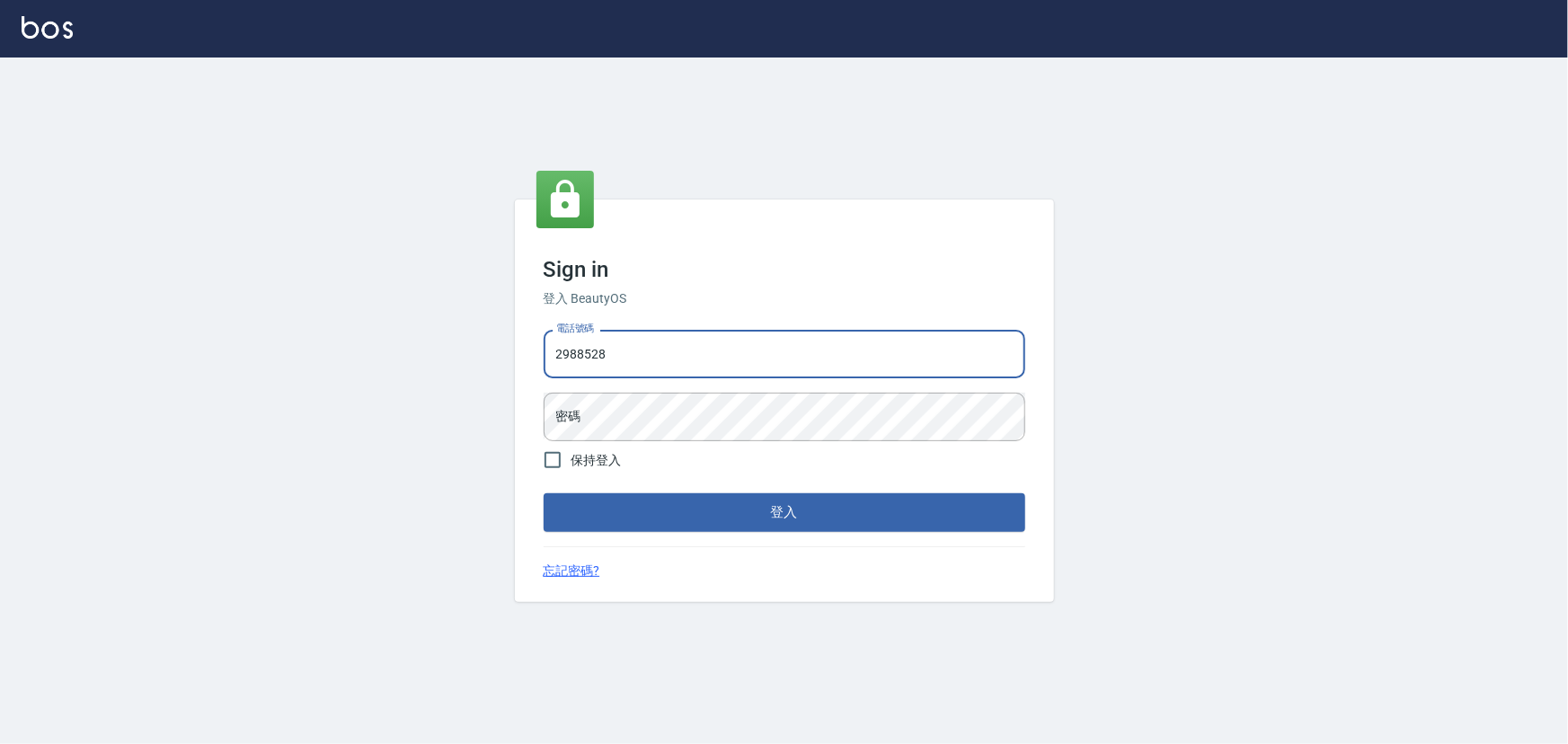
drag, startPoint x: 628, startPoint y: 351, endPoint x: 439, endPoint y: 348, distance: 189.0
click at [439, 348] on div "Sign in 登入 BeautyOS 電話號碼 2988528 電話號碼 密碼 密碼 保持登入 登入 忘記密碼?" at bounding box center [784, 401] width 1568 height 686
drag, startPoint x: 611, startPoint y: 357, endPoint x: 396, endPoint y: 382, distance: 216.4
click at [396, 382] on div "Sign in 登入 BeautyOS 電話號碼 2988528 電話號碼 密碼 密碼 保持登入 登入 忘記密碼?" at bounding box center [784, 401] width 1568 height 686
type input "2306457"
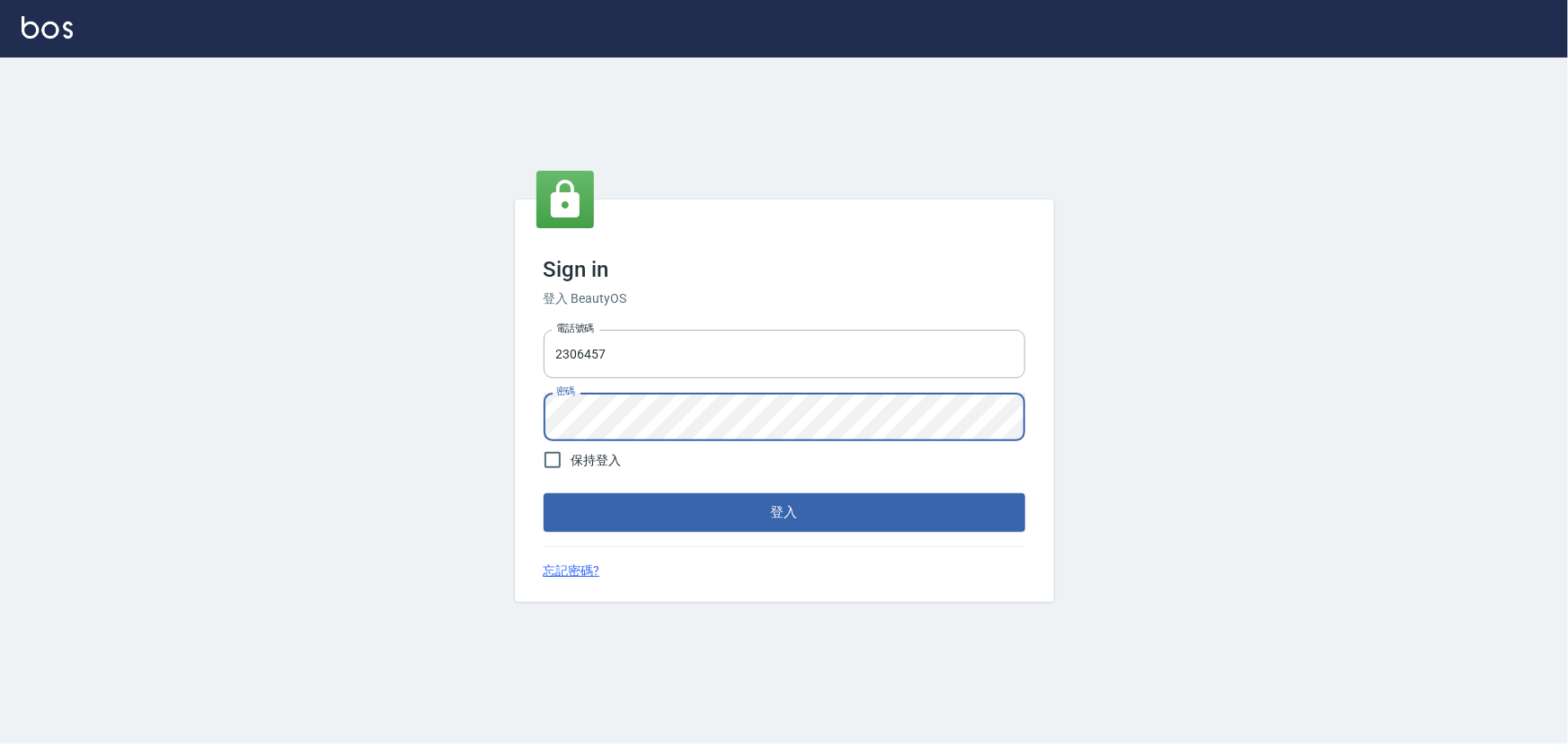
click at [471, 413] on div "Sign in 登入 BeautyOS 電話號碼 2306457 電話號碼 密碼 密碼 保持登入 登入 忘記密碼?" at bounding box center [784, 401] width 1568 height 686
click at [543, 493] on button "登入" at bounding box center [784, 512] width 482 height 38
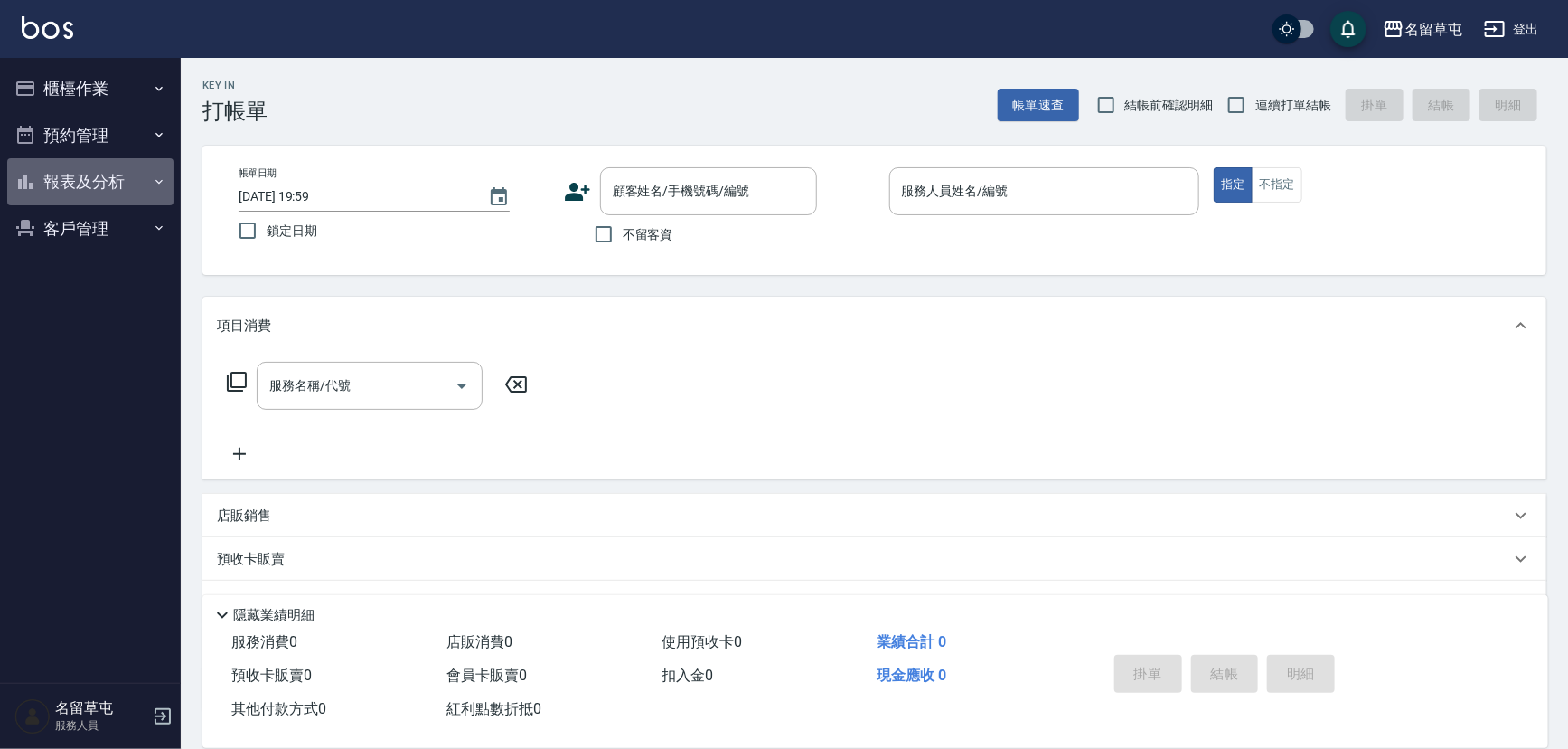
click at [110, 178] on button "報表及分析" at bounding box center [91, 181] width 166 height 47
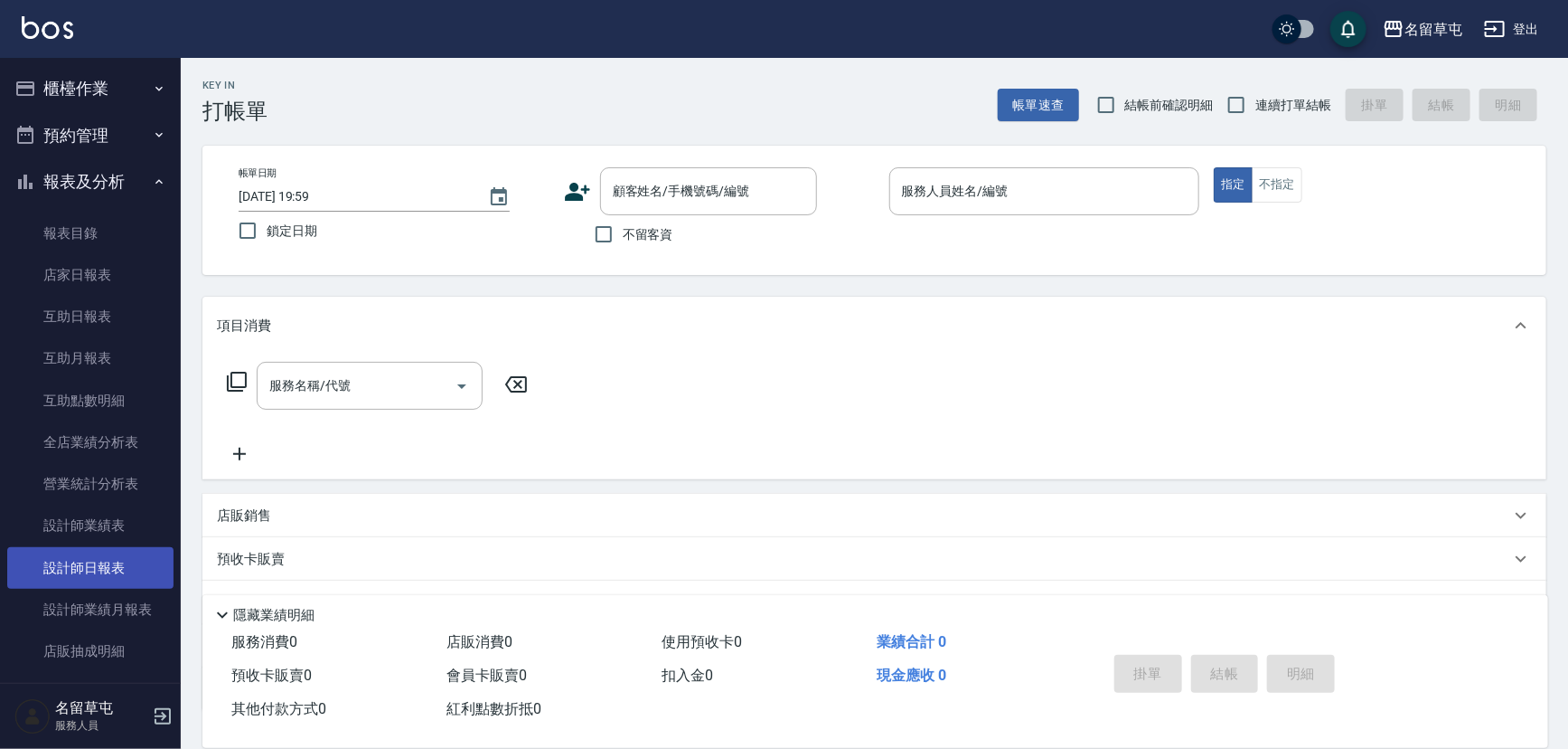
click at [112, 572] on link "設計師日報表" at bounding box center [91, 568] width 166 height 42
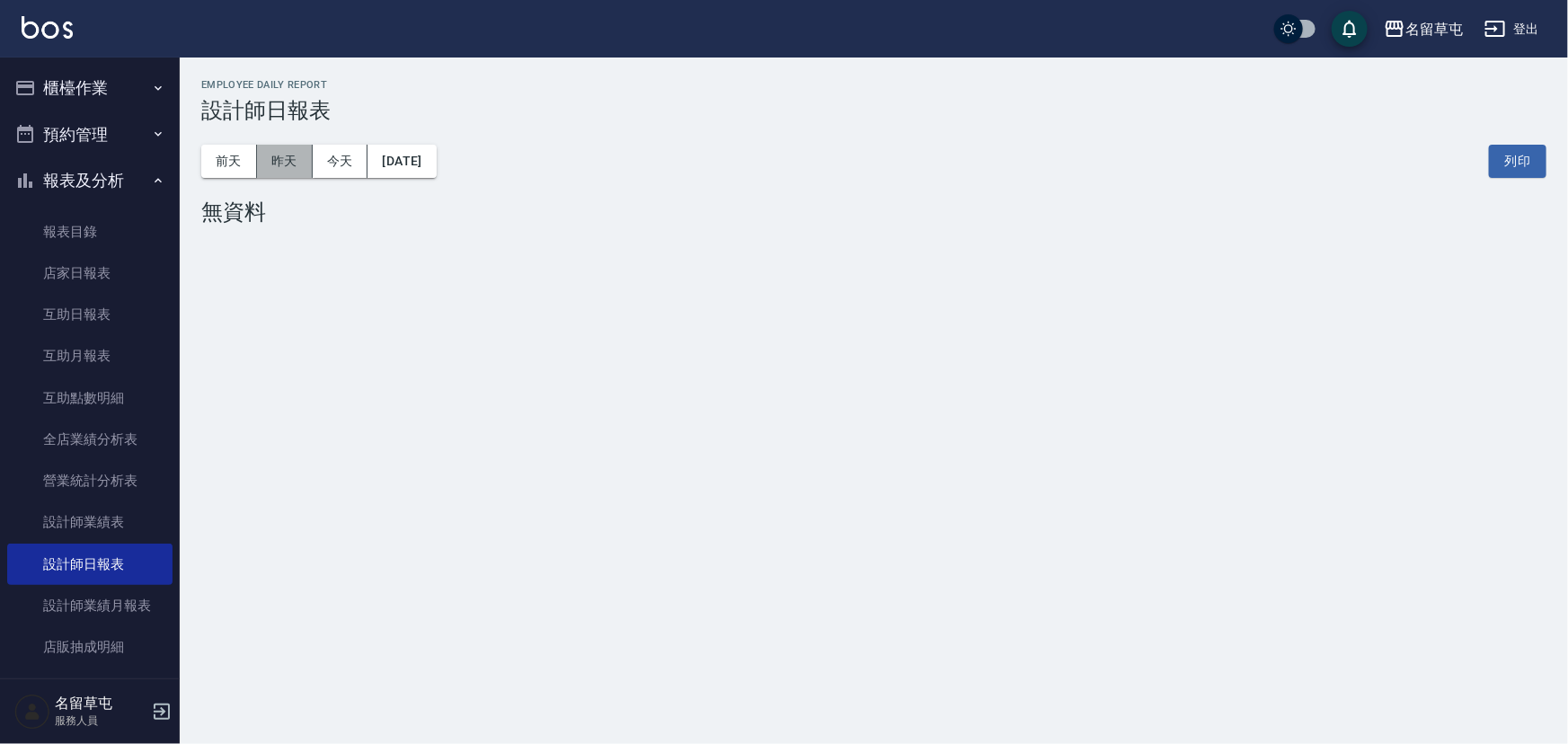
click at [282, 162] on button "昨天" at bounding box center [284, 161] width 56 height 33
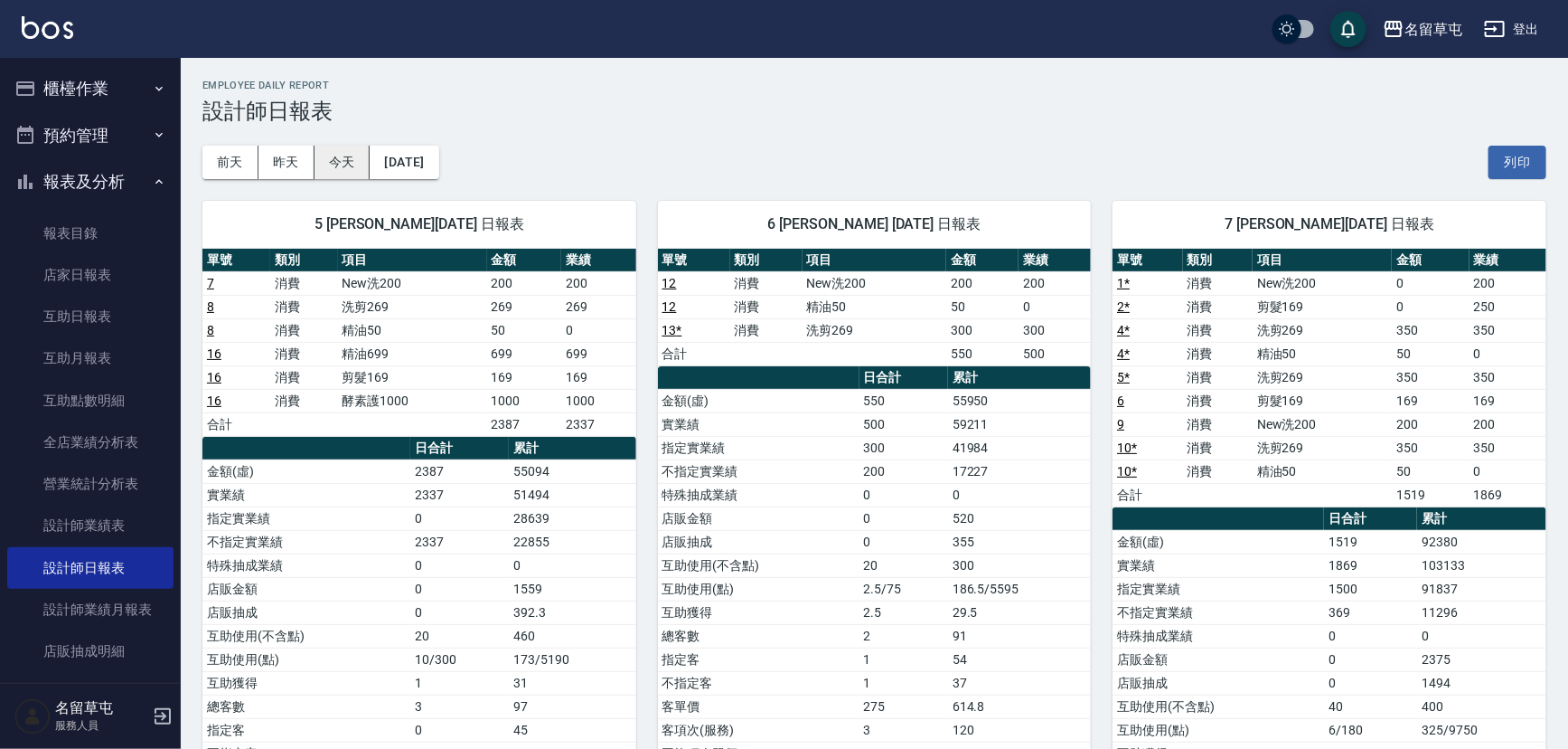
click at [343, 166] on button "今天" at bounding box center [342, 162] width 56 height 33
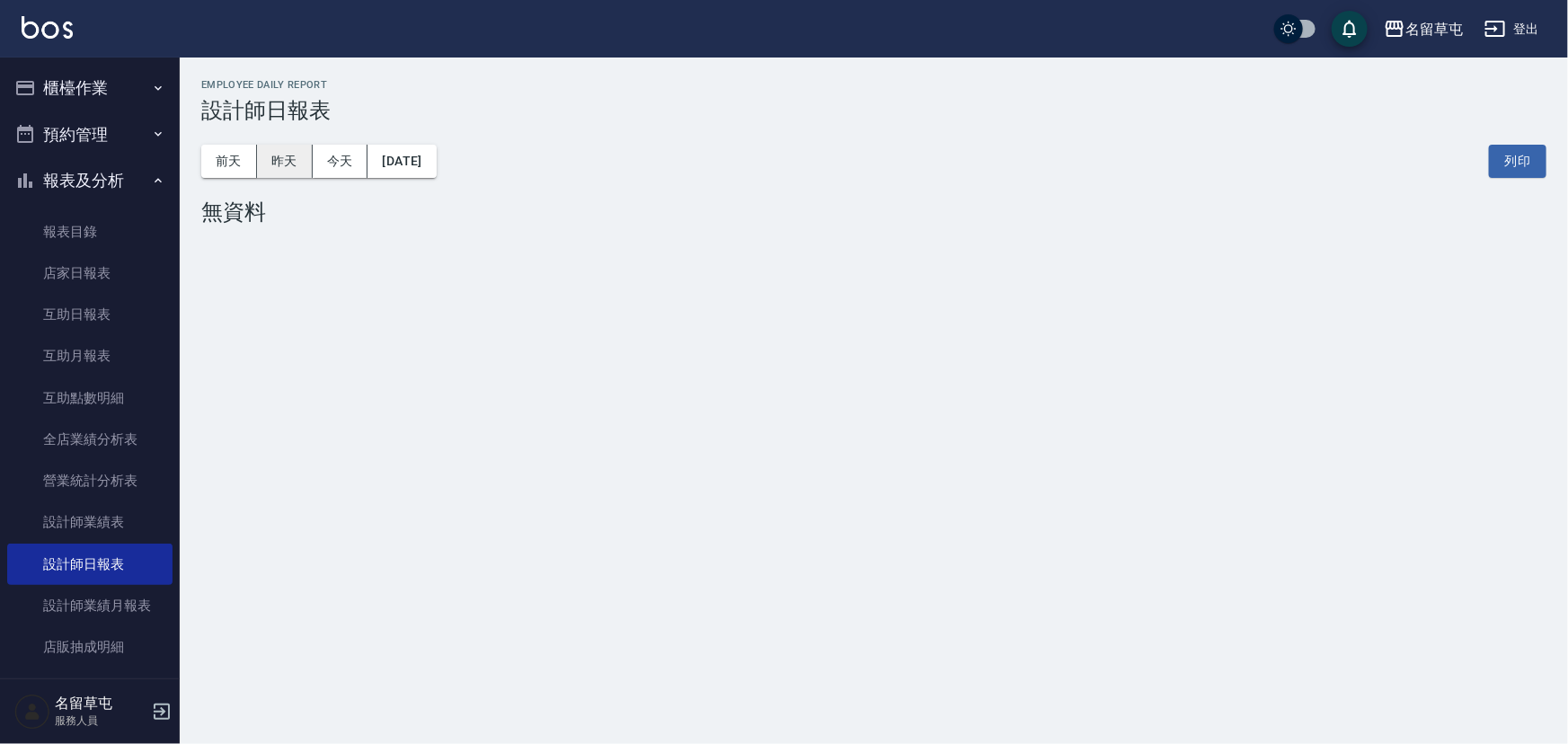
click at [286, 169] on button "昨天" at bounding box center [284, 161] width 56 height 33
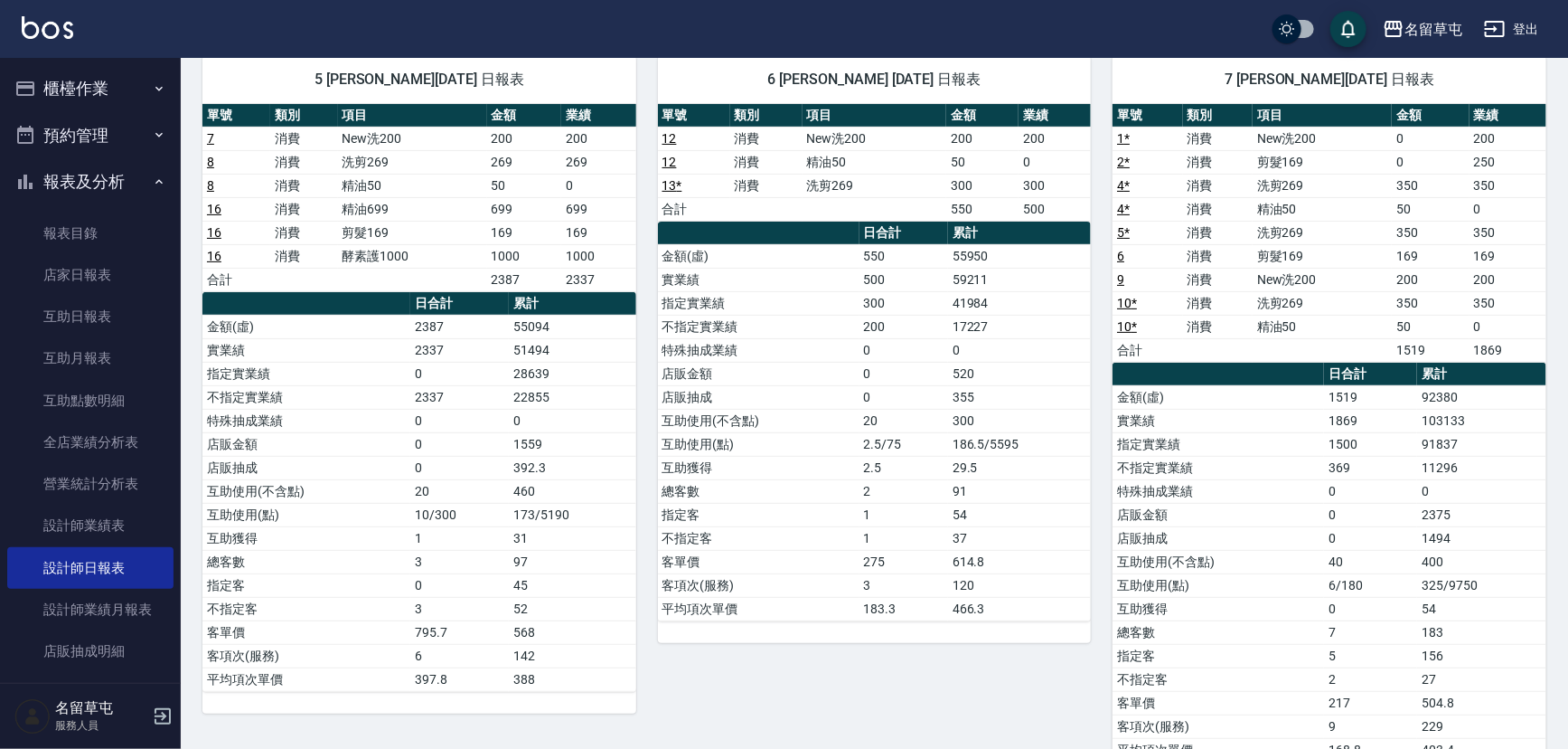
scroll to position [5, 0]
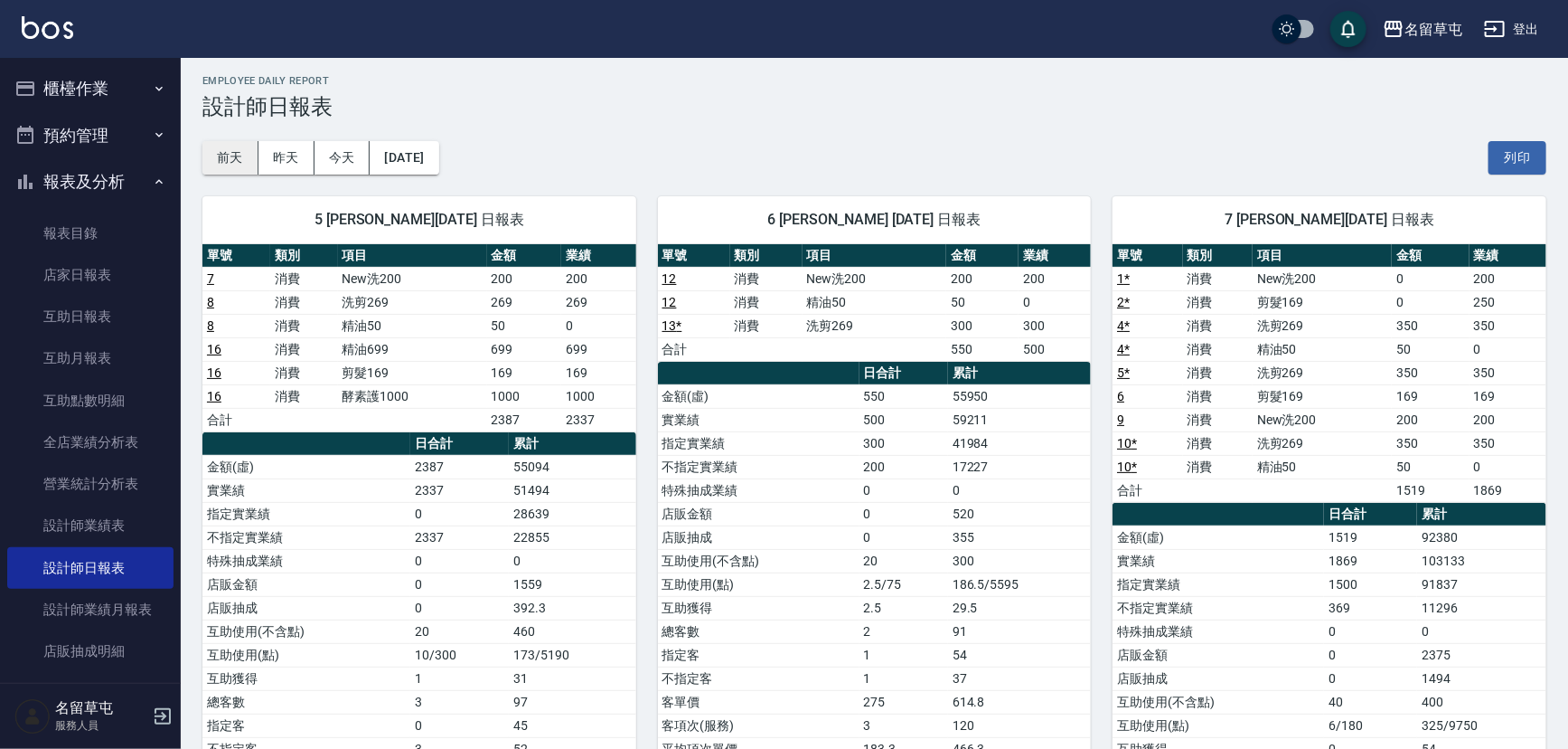
click at [234, 164] on button "前天" at bounding box center [230, 157] width 56 height 33
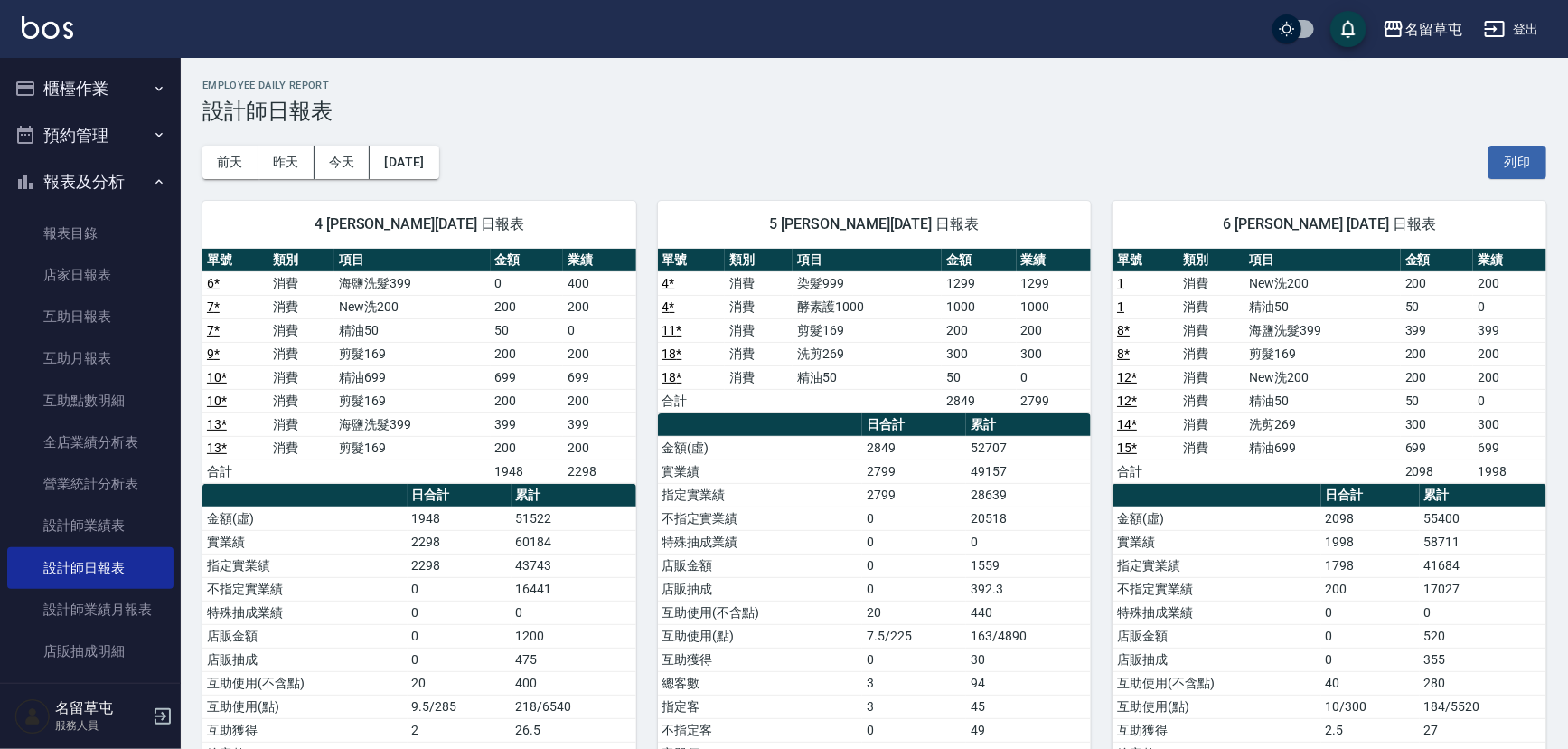
click at [1512, 41] on button "登出" at bounding box center [1512, 29] width 70 height 33
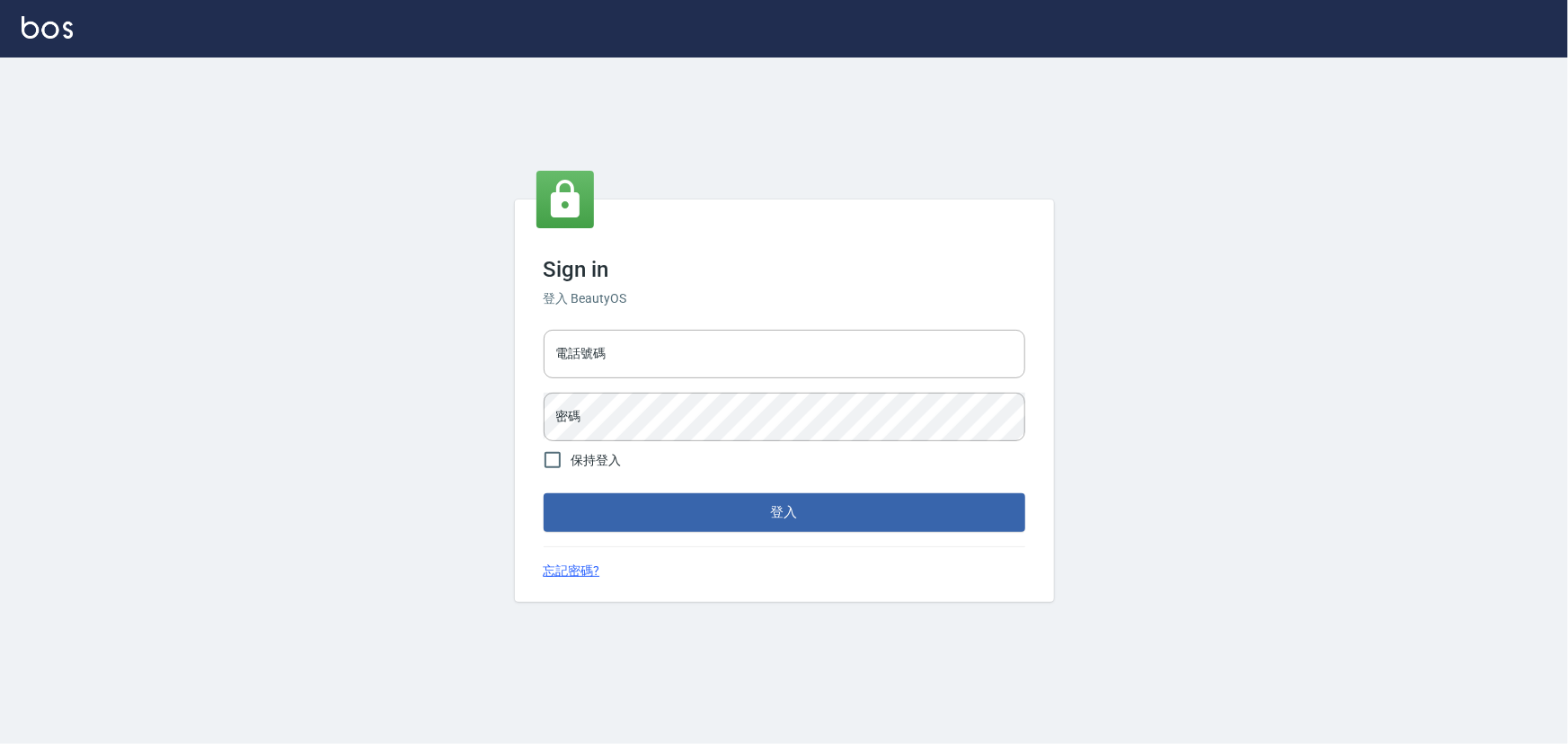
type input "2988528"
click at [817, 525] on button "登入" at bounding box center [784, 512] width 482 height 38
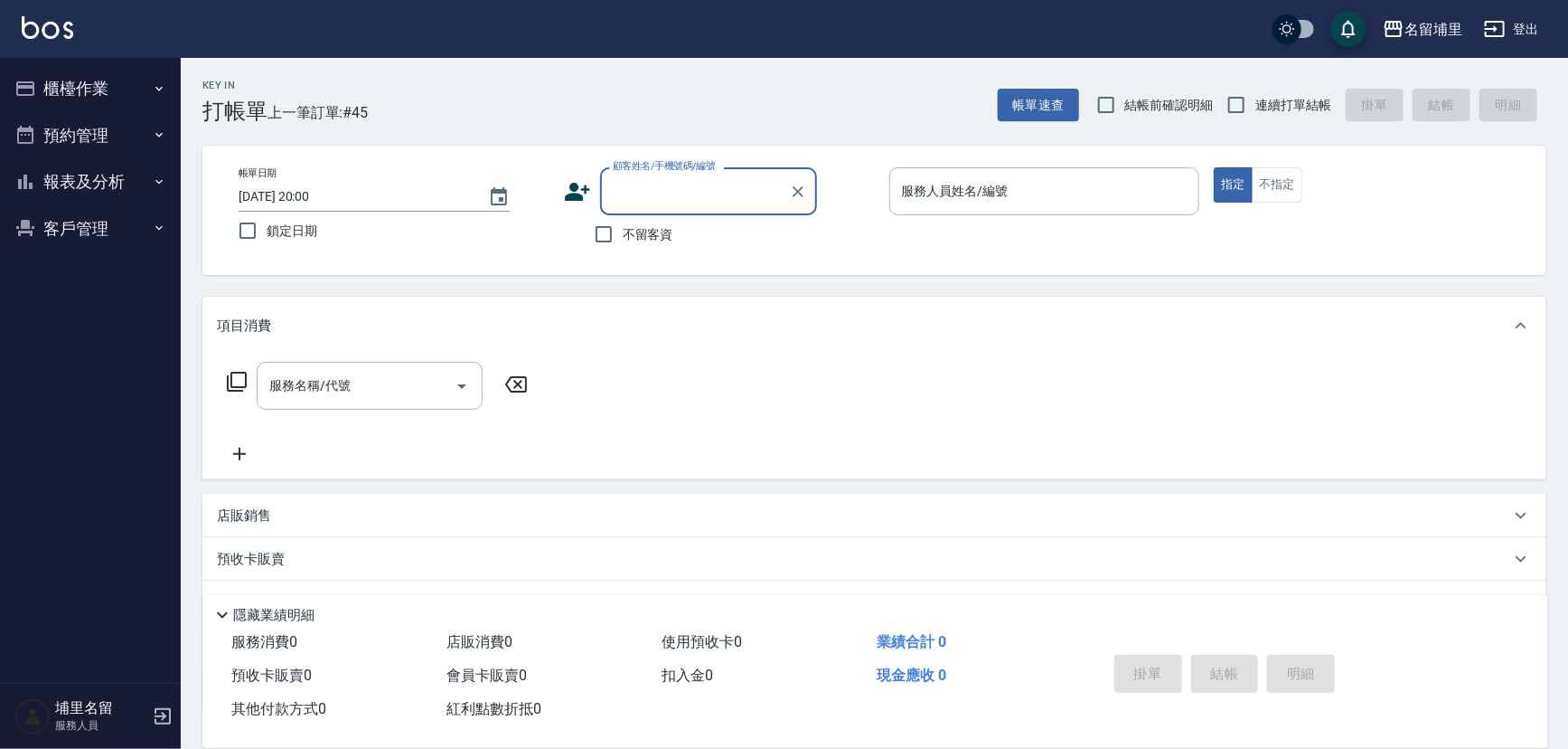
click at [81, 141] on button "預約管理" at bounding box center [91, 135] width 166 height 47
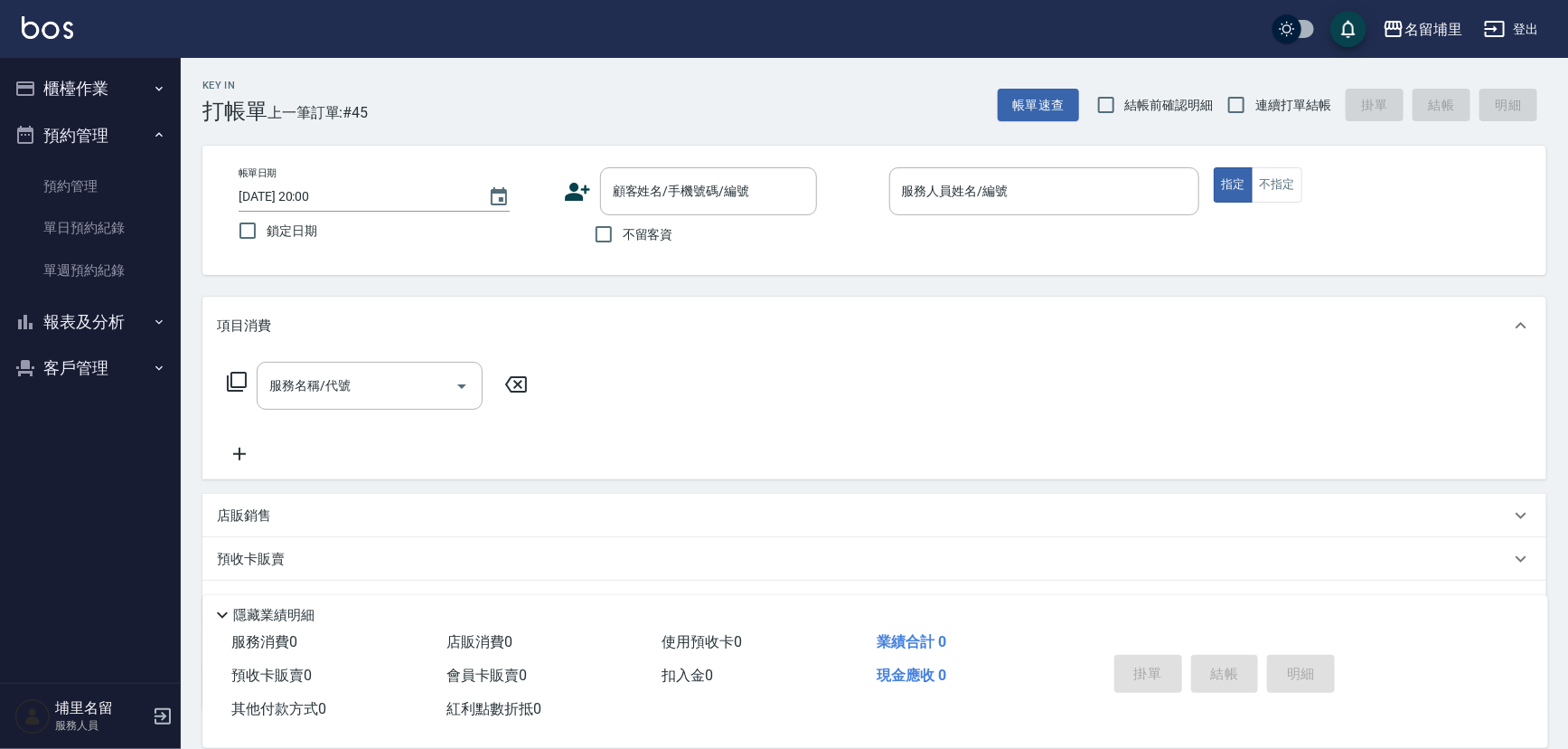
click at [94, 143] on button "預約管理" at bounding box center [91, 135] width 166 height 47
click at [122, 207] on button "客戶管理" at bounding box center [91, 228] width 166 height 47
click at [112, 184] on button "報表及分析" at bounding box center [91, 181] width 166 height 47
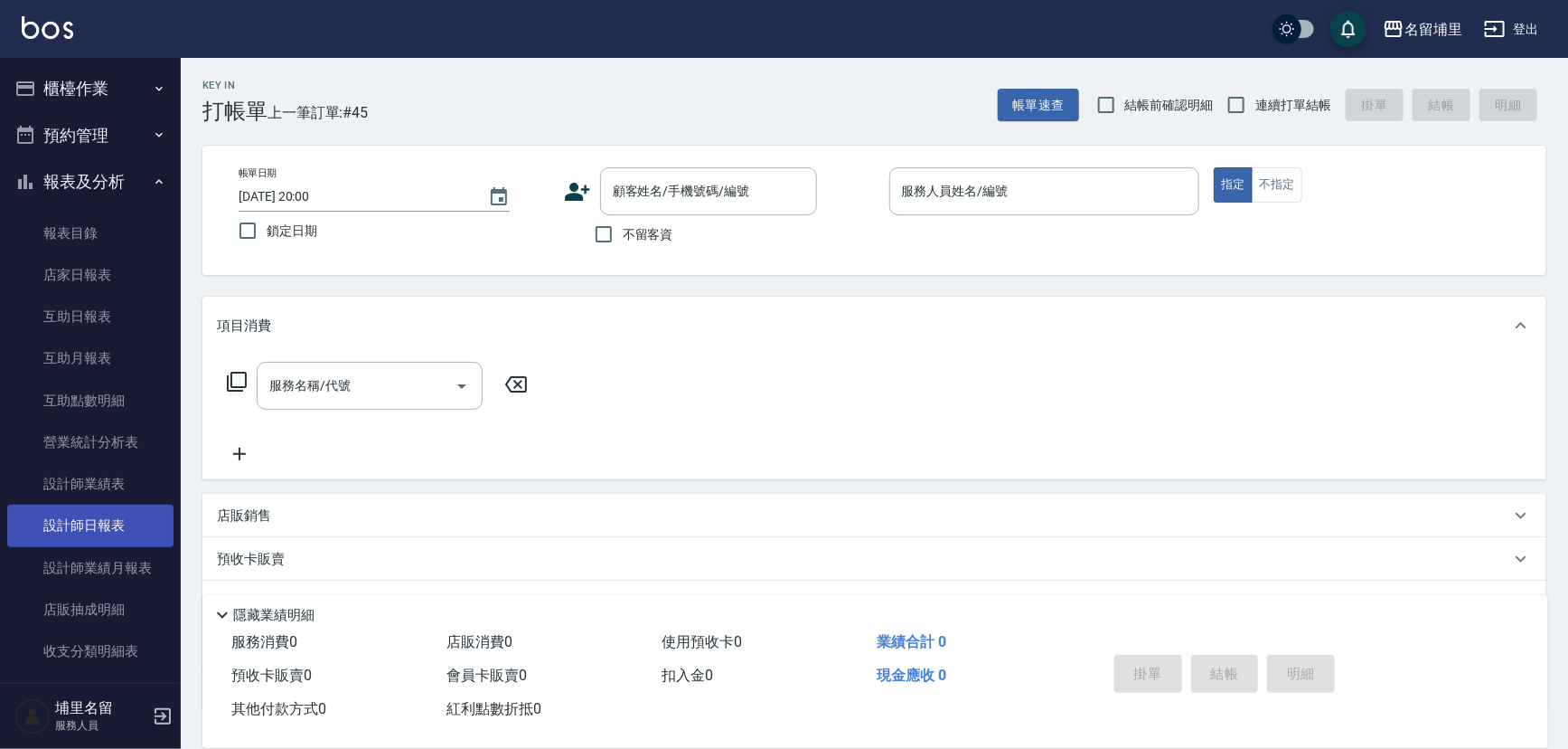
click at [114, 528] on link "設計師日報表" at bounding box center [91, 526] width 166 height 42
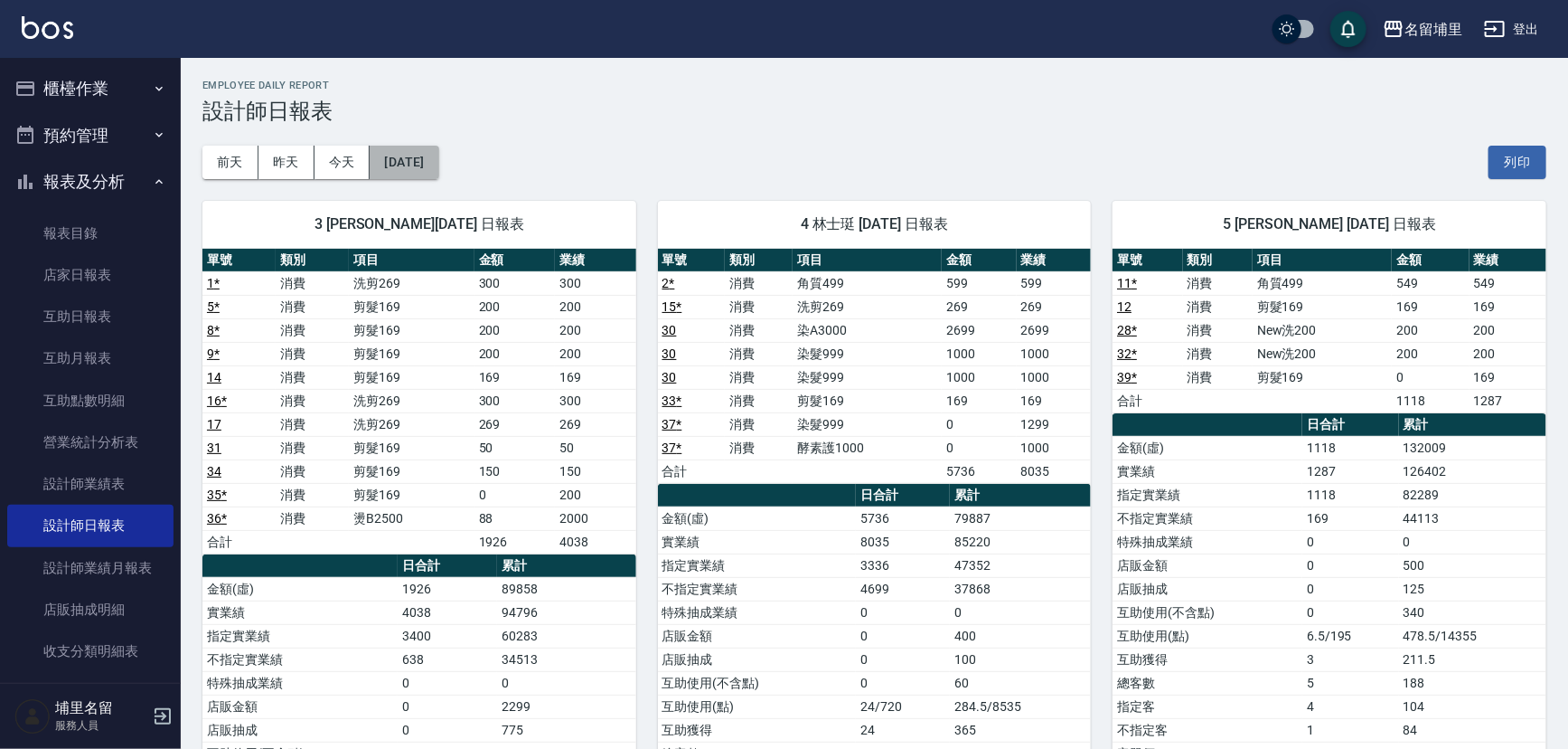
click at [429, 164] on button "[DATE]" at bounding box center [404, 162] width 69 height 33
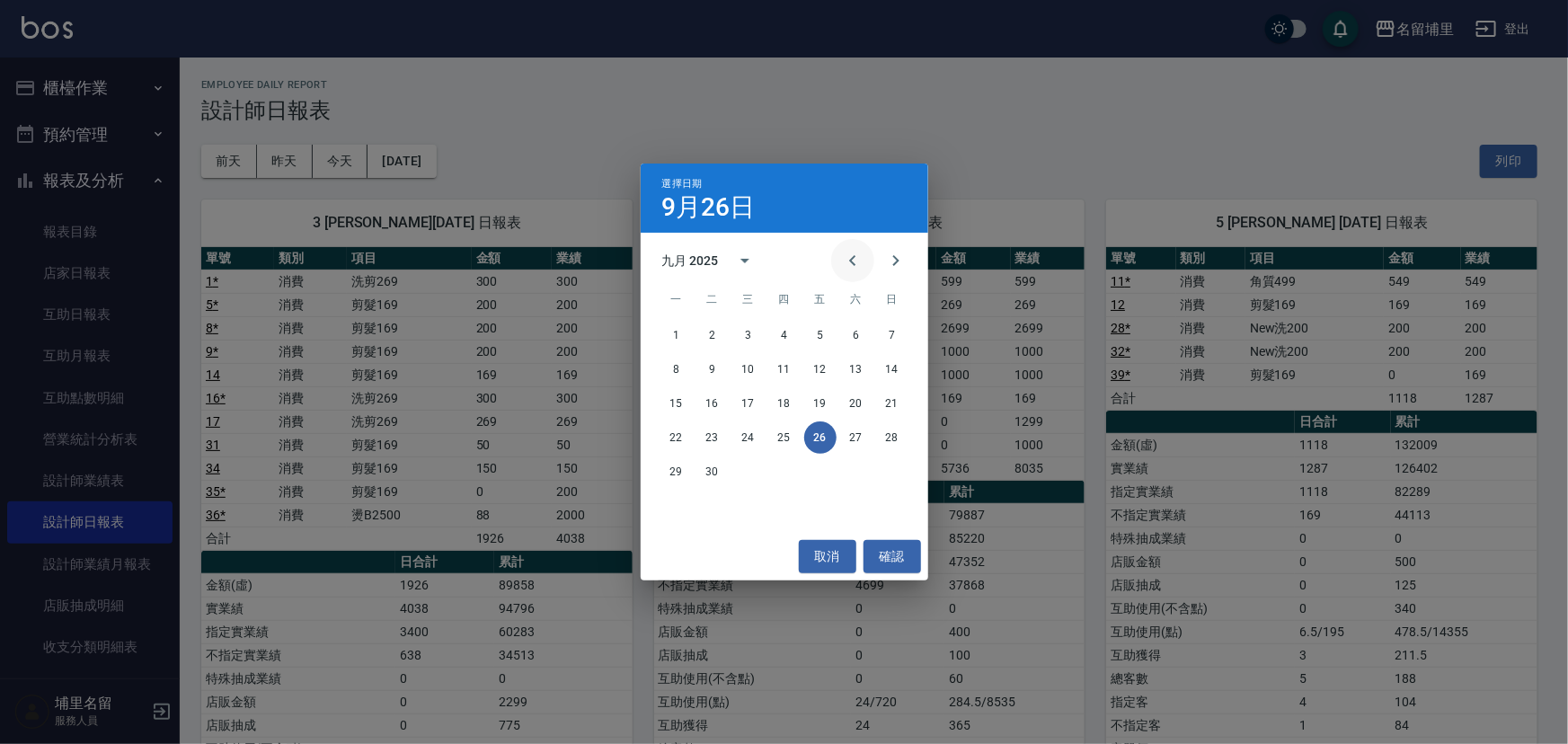
click at [856, 254] on icon "Previous month" at bounding box center [852, 260] width 22 height 22
click at [717, 466] on button "26" at bounding box center [713, 472] width 32 height 32
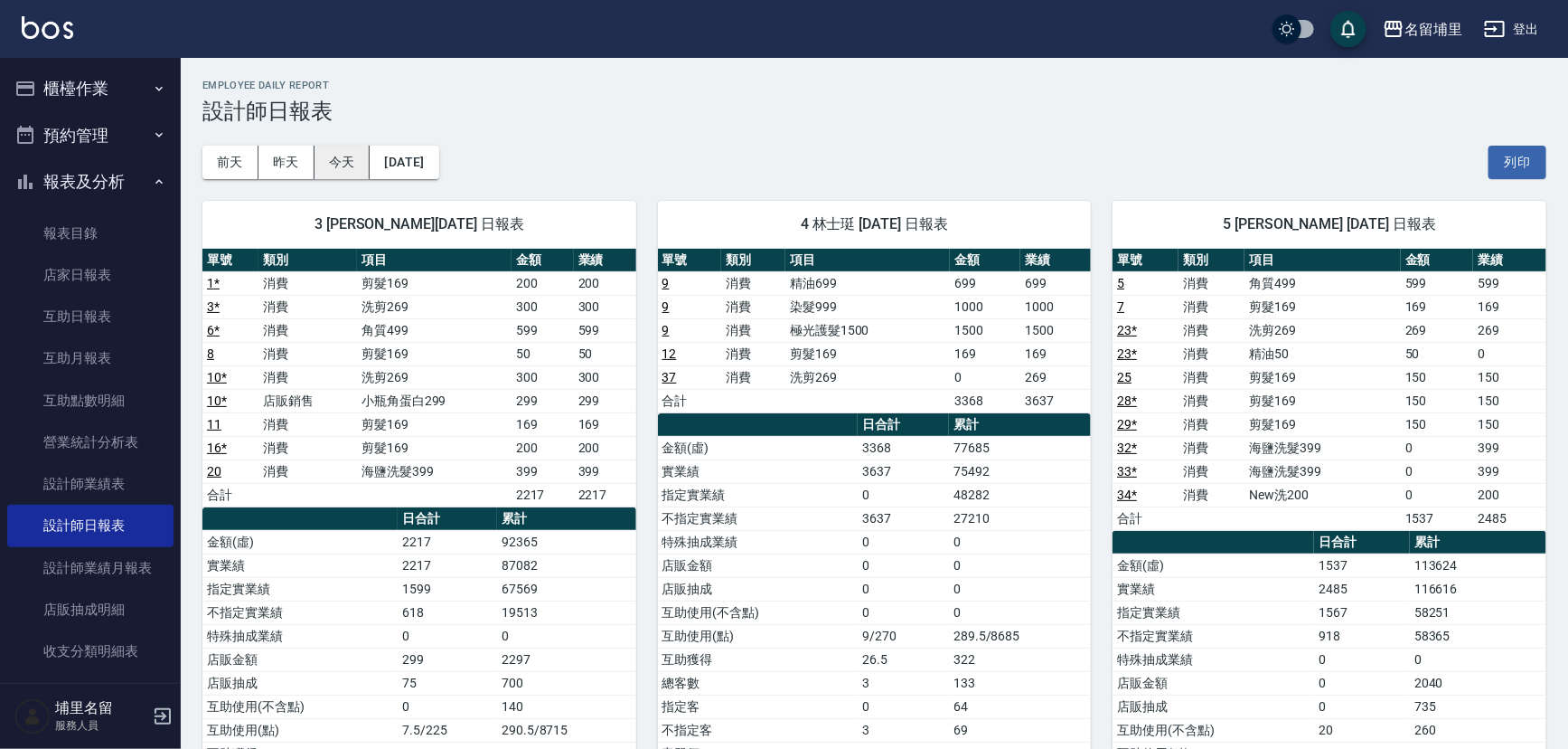
click at [343, 162] on button "今天" at bounding box center [342, 162] width 56 height 33
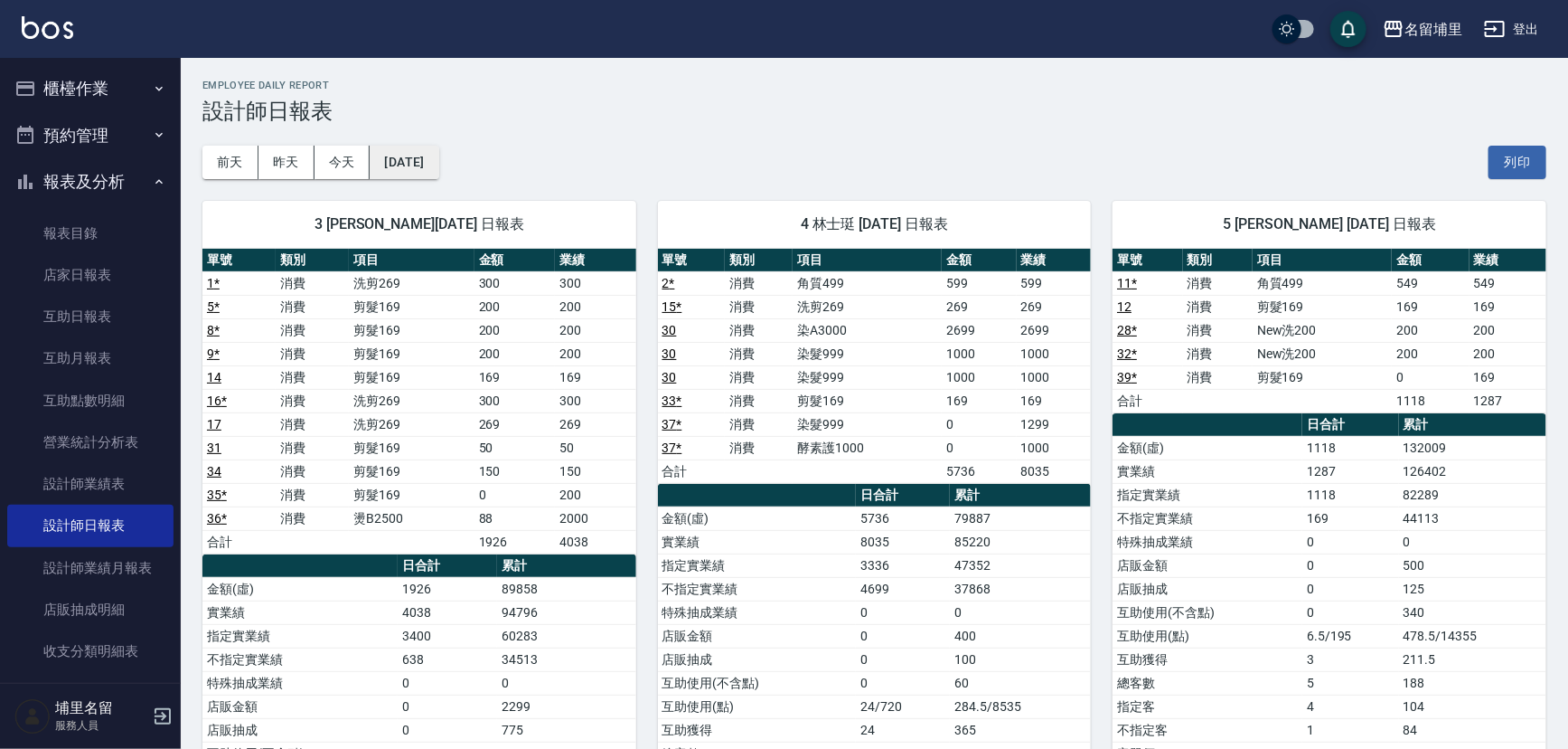
click at [420, 154] on button "[DATE]" at bounding box center [404, 162] width 69 height 33
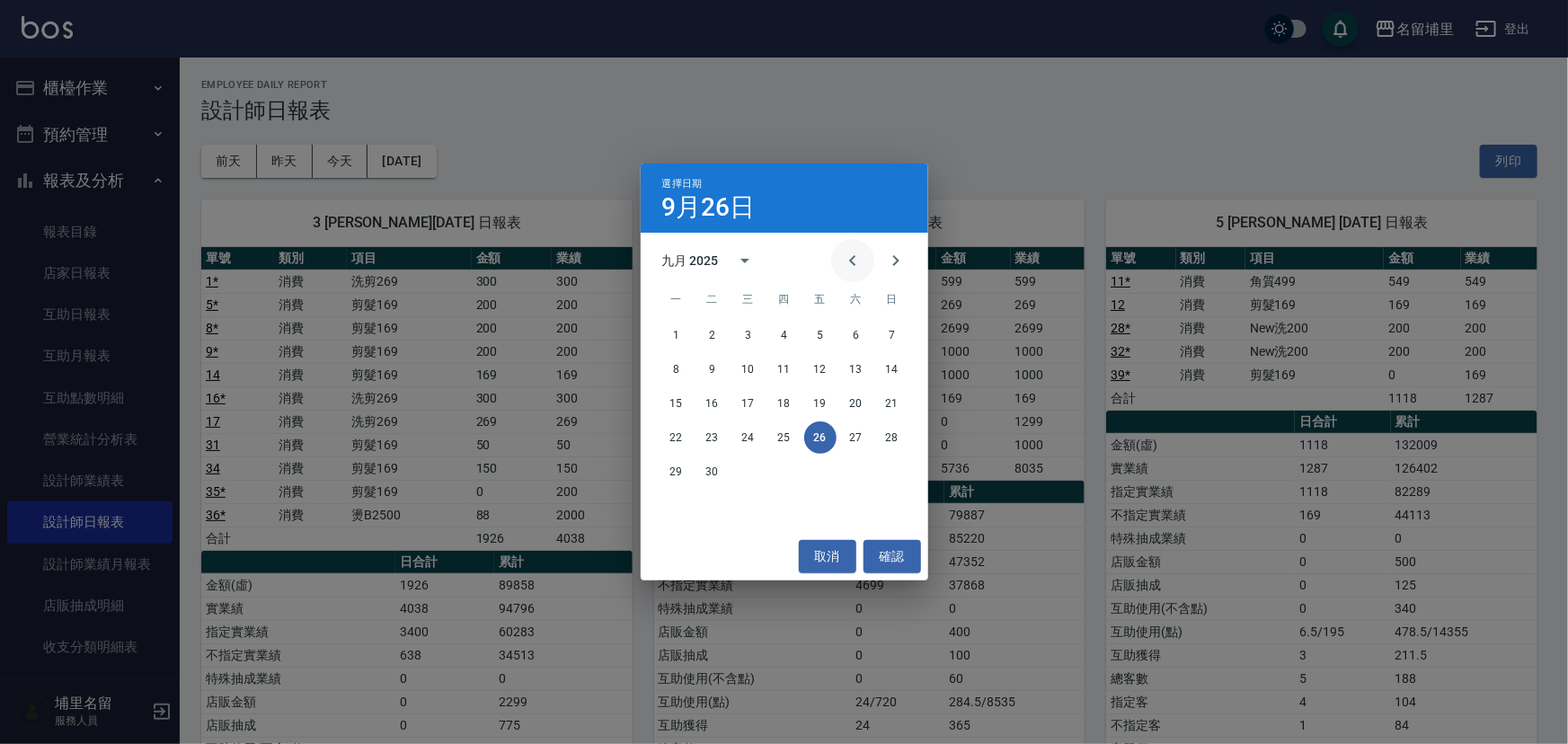
click at [838, 263] on button "Previous month" at bounding box center [852, 260] width 43 height 43
click at [898, 485] on button "31" at bounding box center [892, 472] width 32 height 32
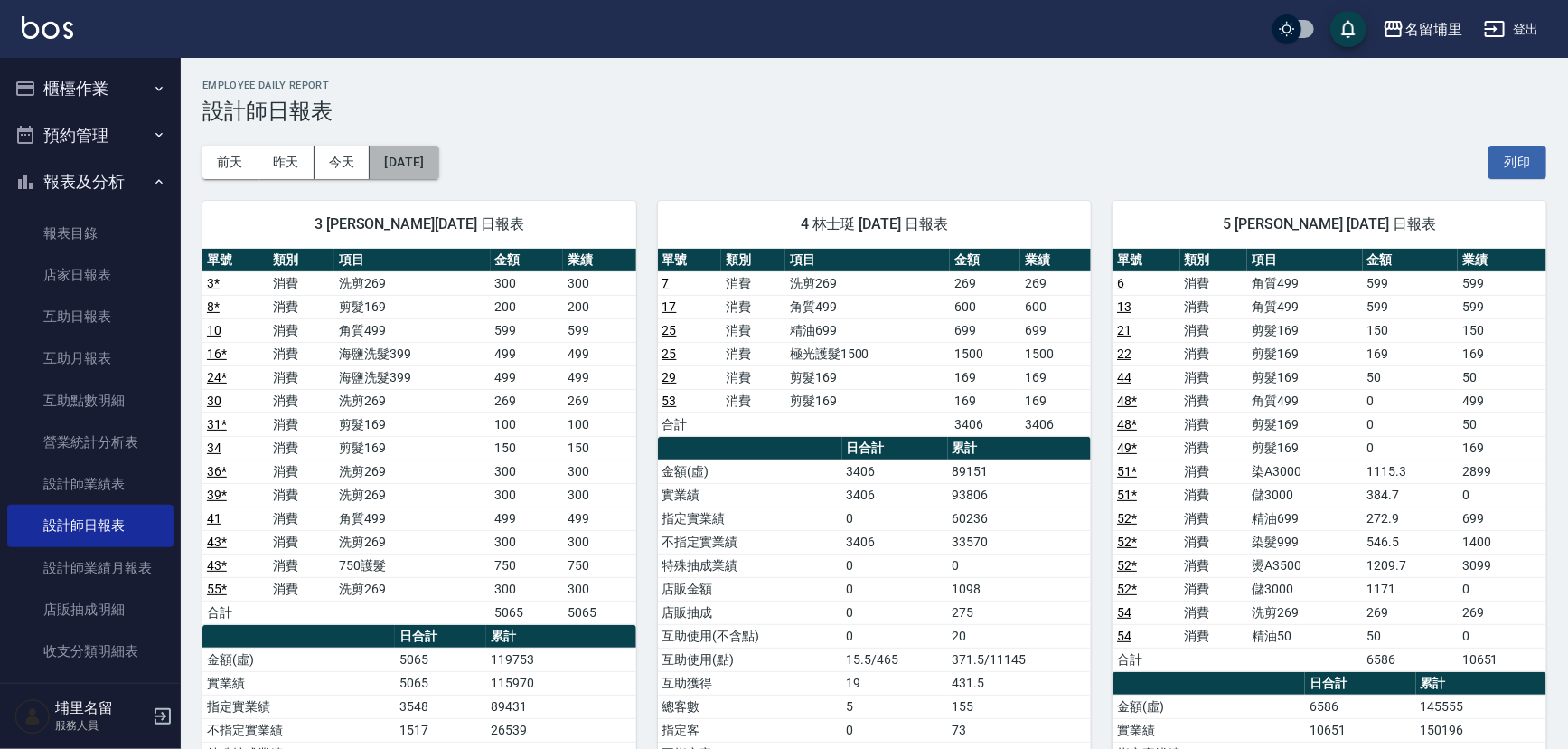
click at [423, 148] on button "2025/08/31" at bounding box center [404, 162] width 69 height 33
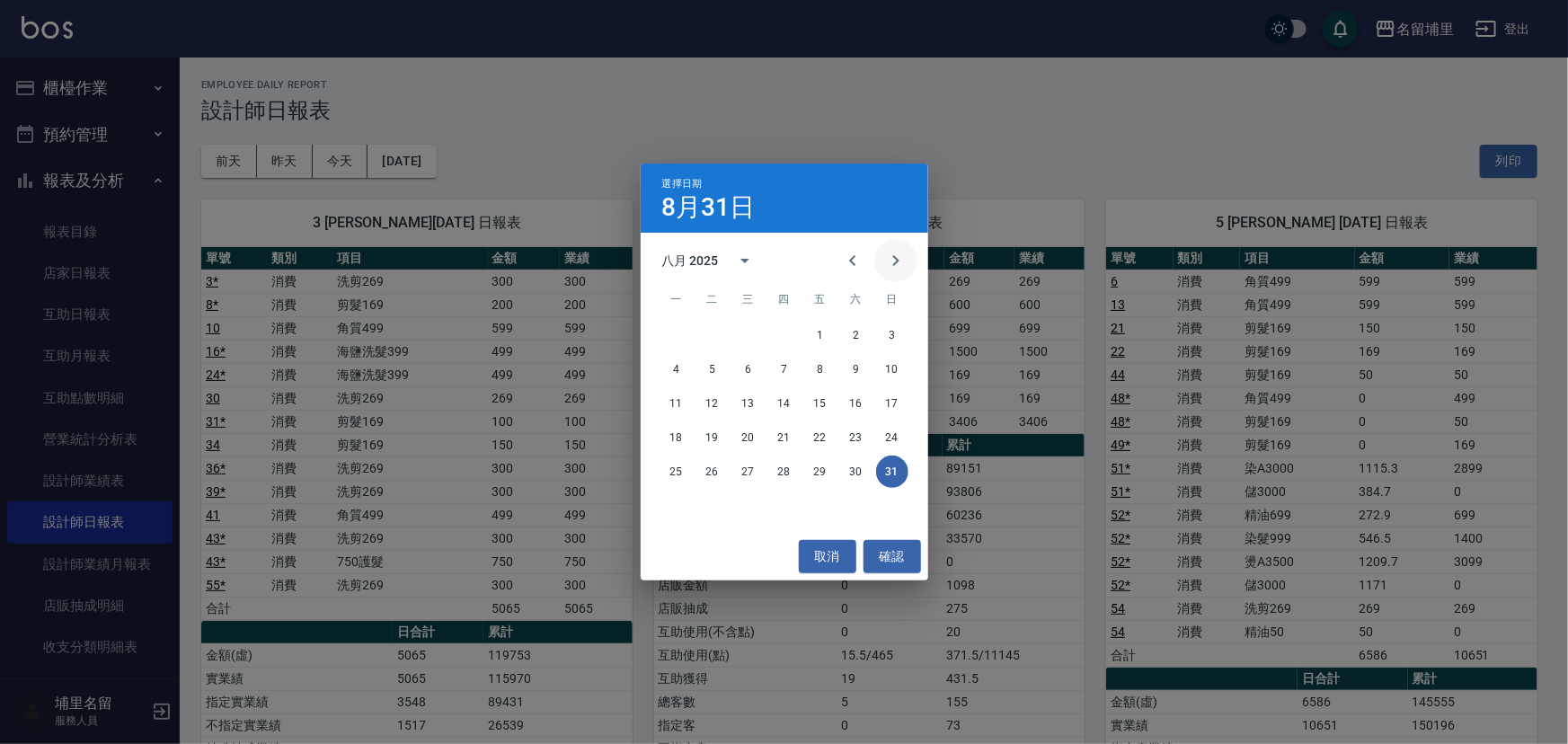
click at [895, 266] on icon "Next month" at bounding box center [896, 260] width 22 height 22
click at [855, 436] on button "27" at bounding box center [856, 437] width 32 height 32
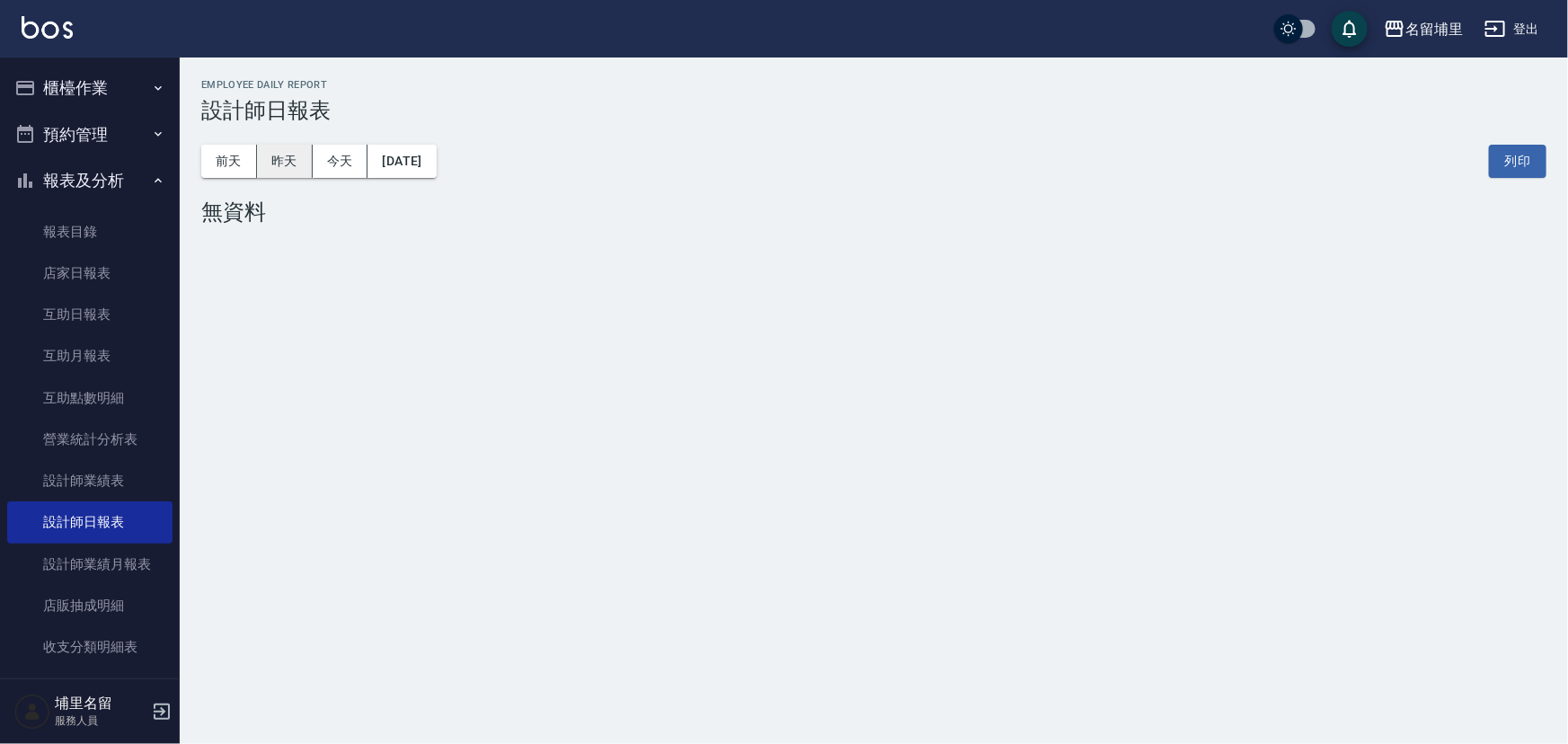
click at [289, 166] on button "昨天" at bounding box center [284, 161] width 56 height 33
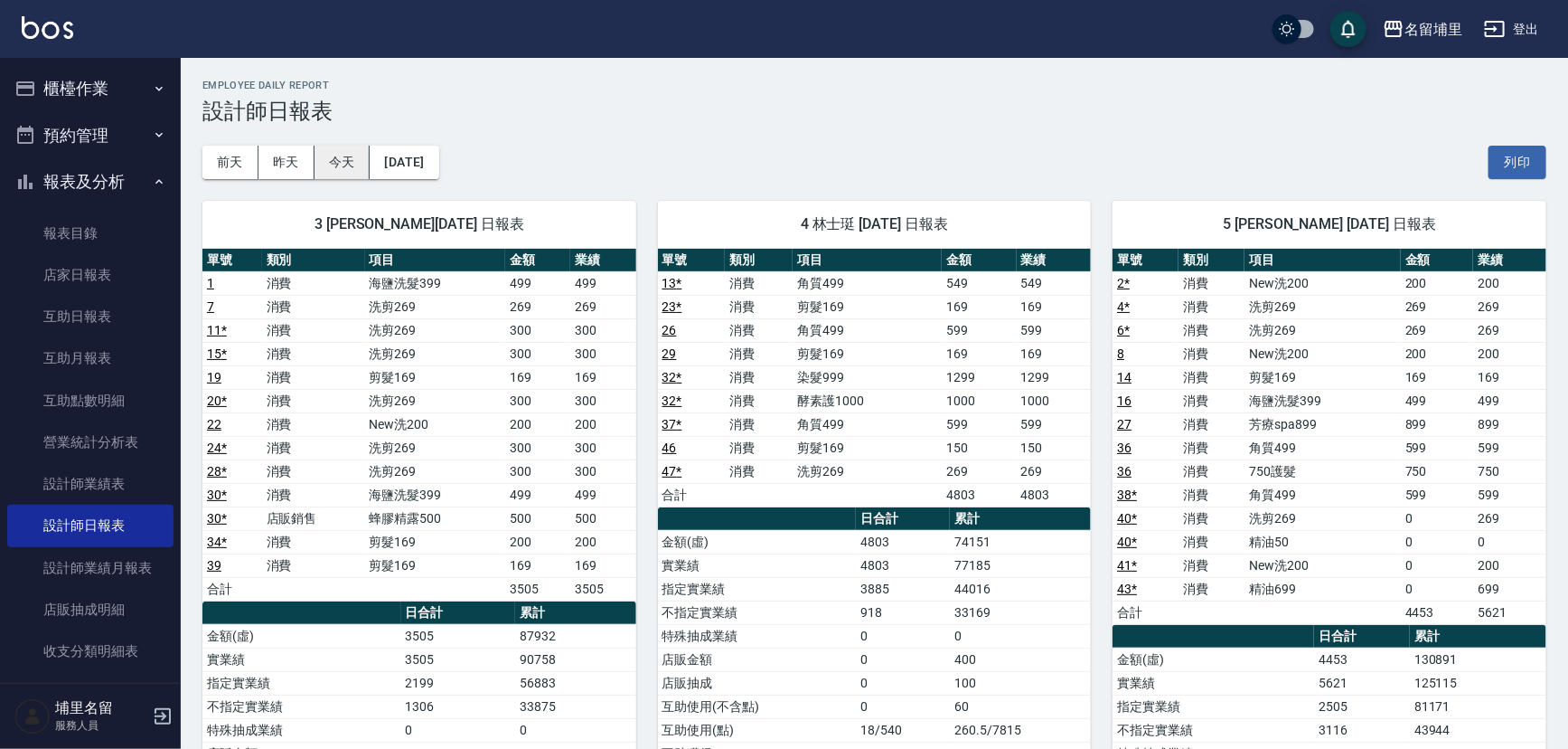
click at [361, 171] on button "今天" at bounding box center [342, 162] width 56 height 33
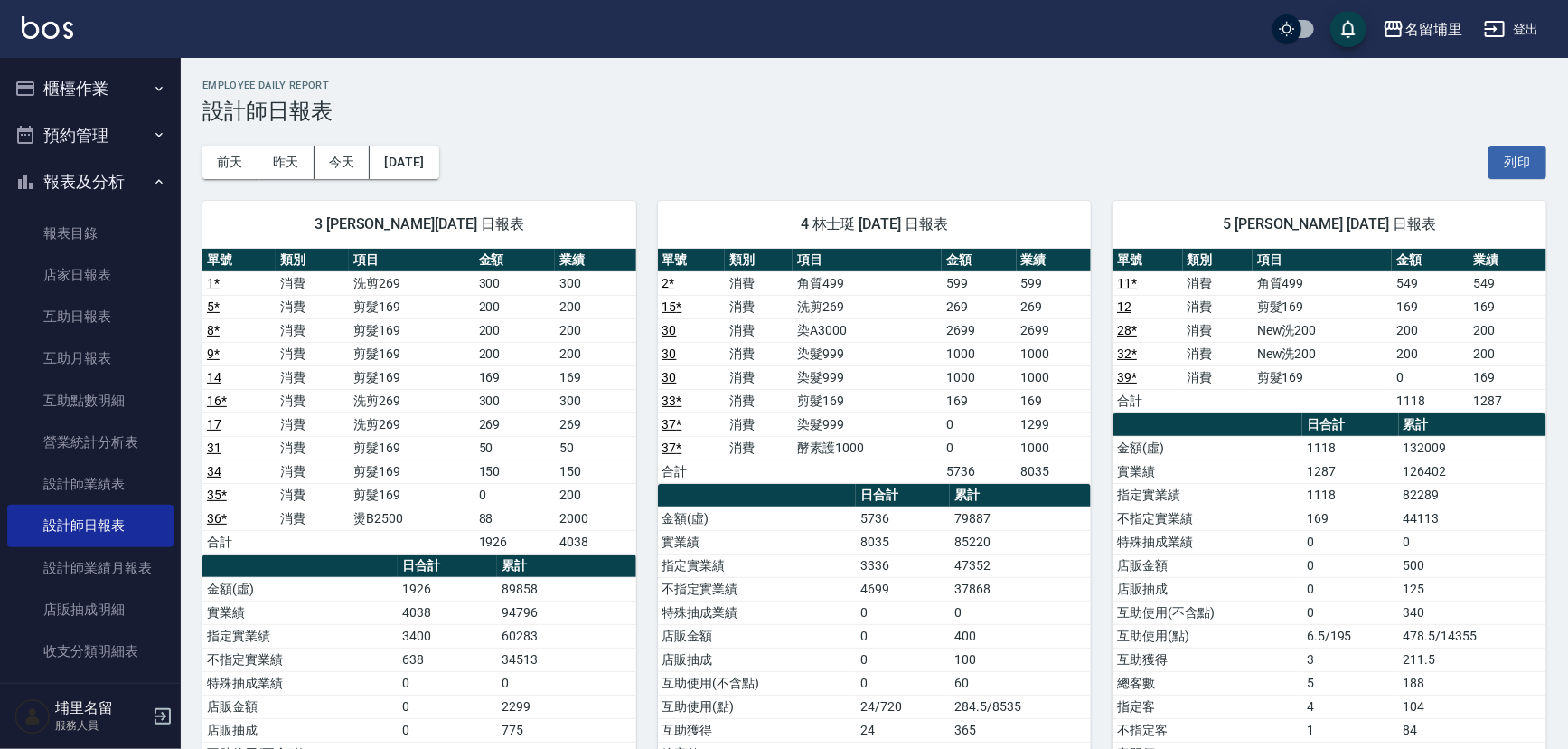
click at [118, 101] on button "櫃檯作業" at bounding box center [91, 88] width 166 height 47
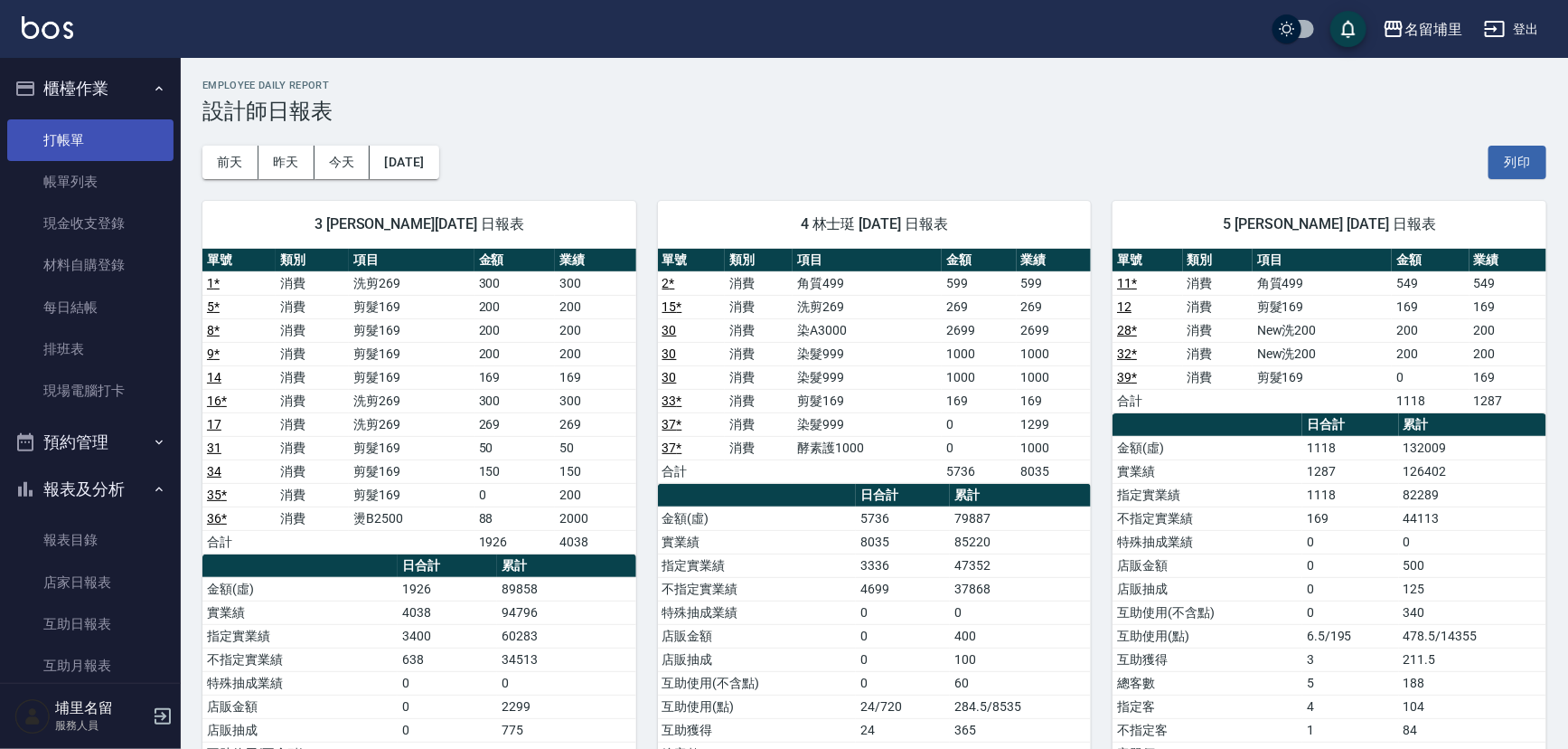
click at [115, 158] on link "打帳單" at bounding box center [91, 140] width 166 height 42
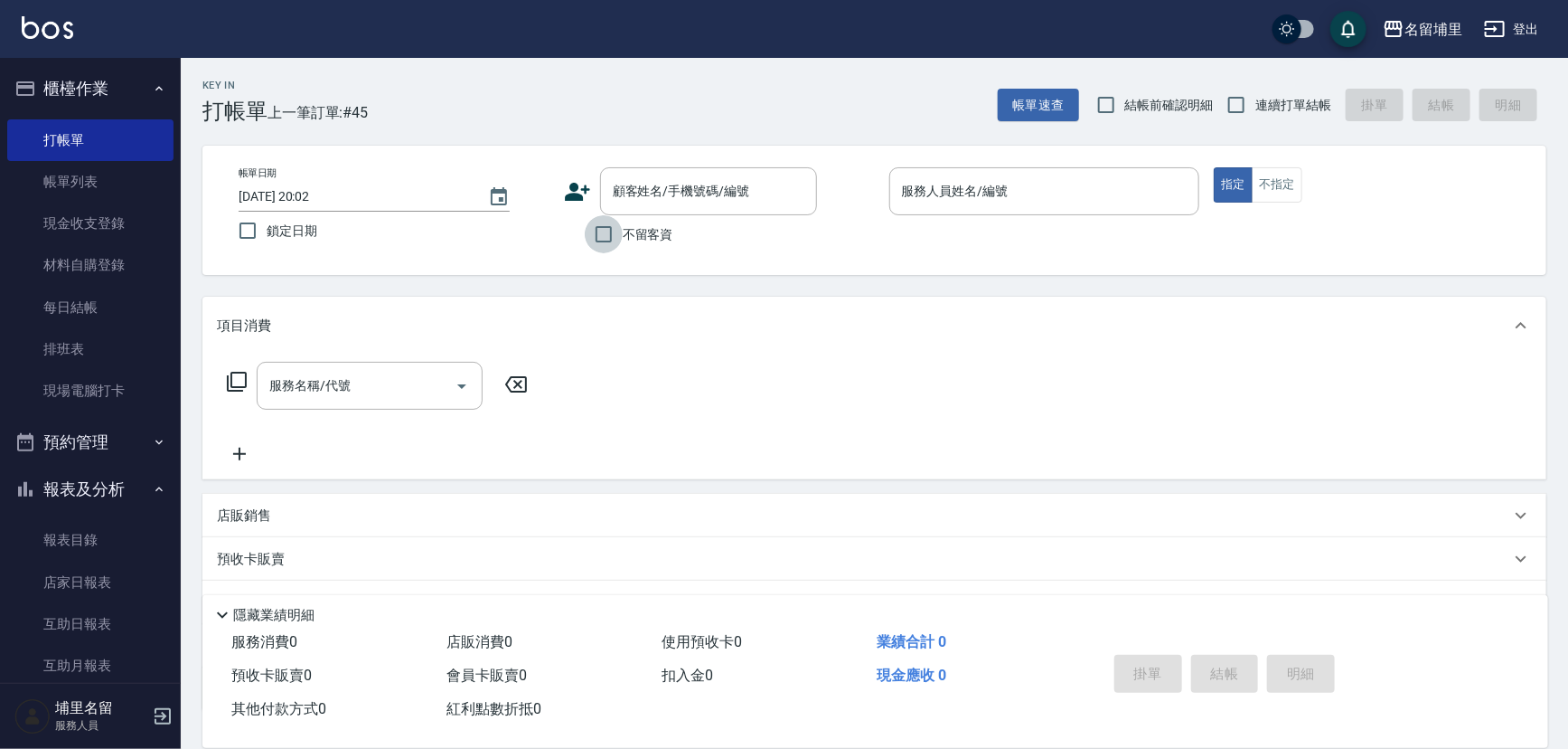
drag, startPoint x: 619, startPoint y: 234, endPoint x: 631, endPoint y: 234, distance: 12.0
click at [620, 234] on input "不留客資" at bounding box center [604, 235] width 38 height 38
checkbox input "true"
click at [1258, 111] on span "連續打單結帳" at bounding box center [1293, 105] width 76 height 19
click at [1255, 111] on input "連續打單結帳" at bounding box center [1237, 105] width 38 height 38
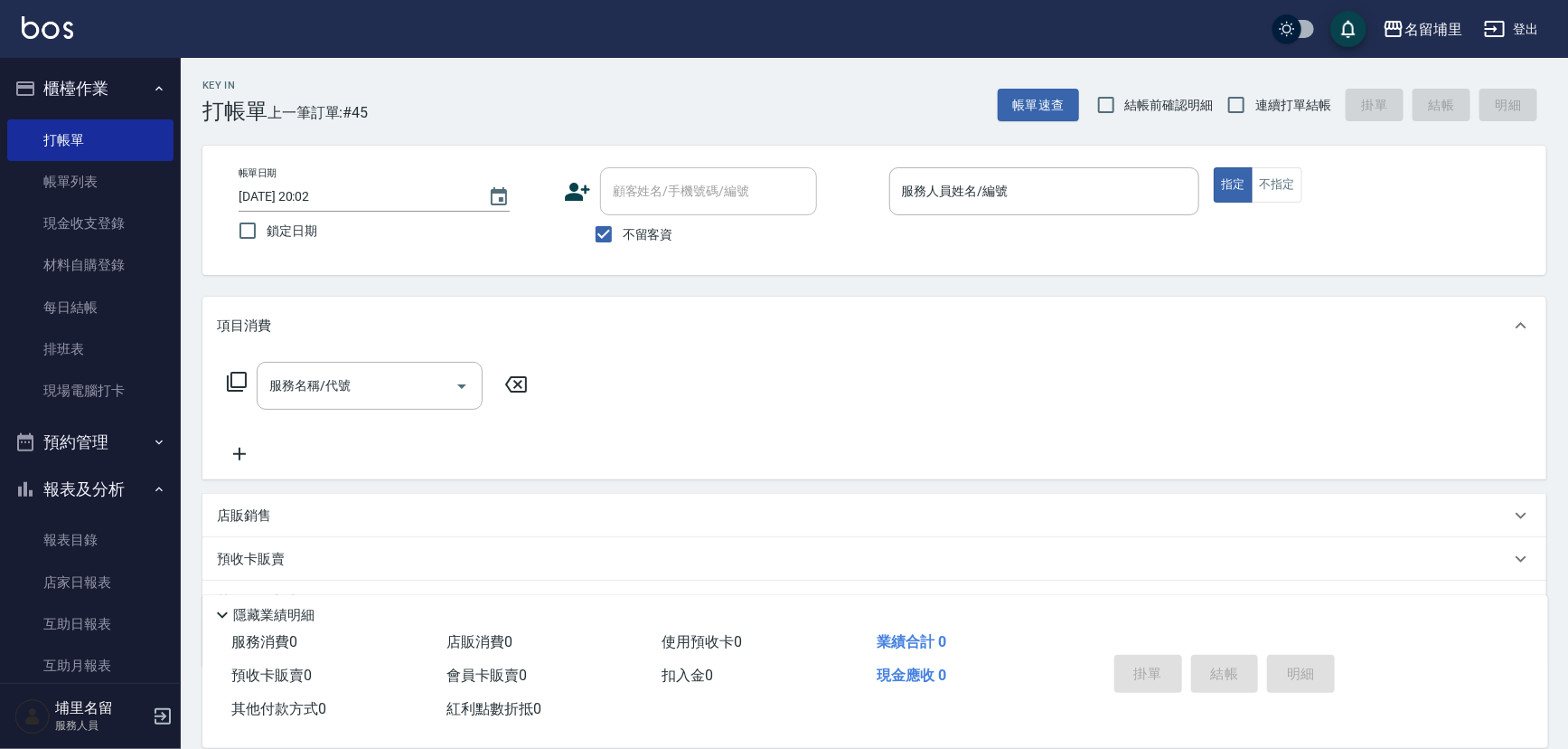
checkbox input "true"
click at [1055, 172] on div "服務人員姓名/編號" at bounding box center [1045, 191] width 311 height 48
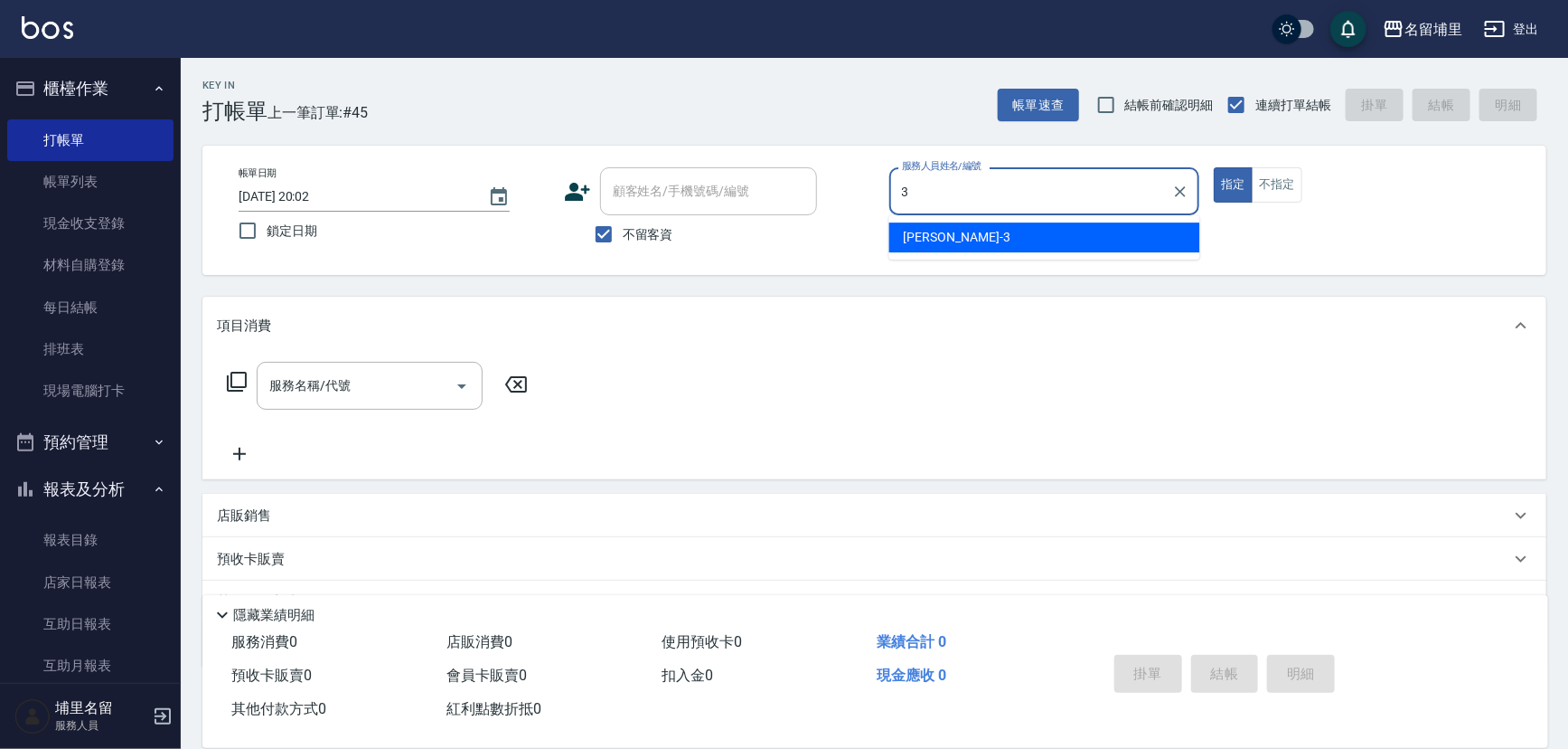
type input "[PERSON_NAME]-3"
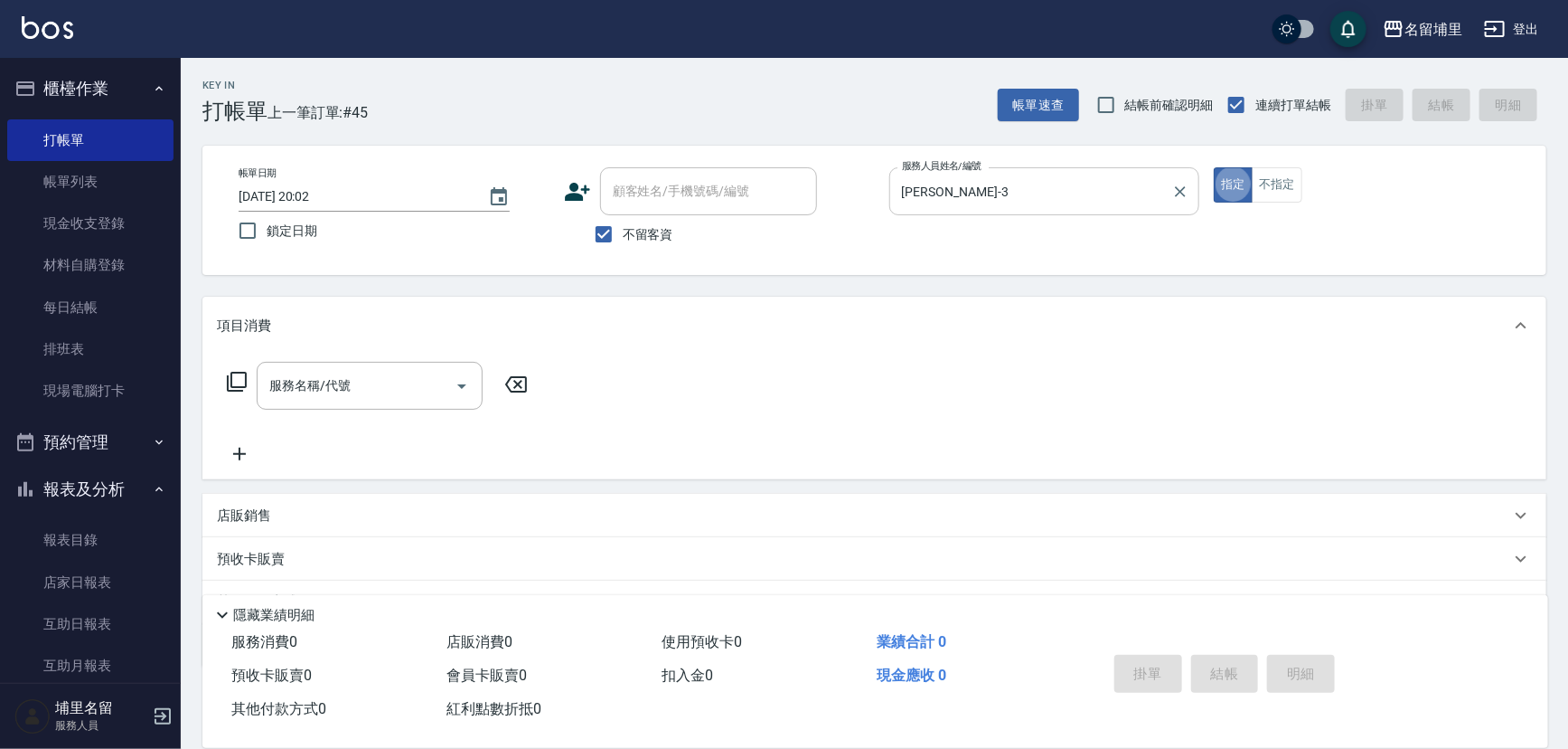
type button "true"
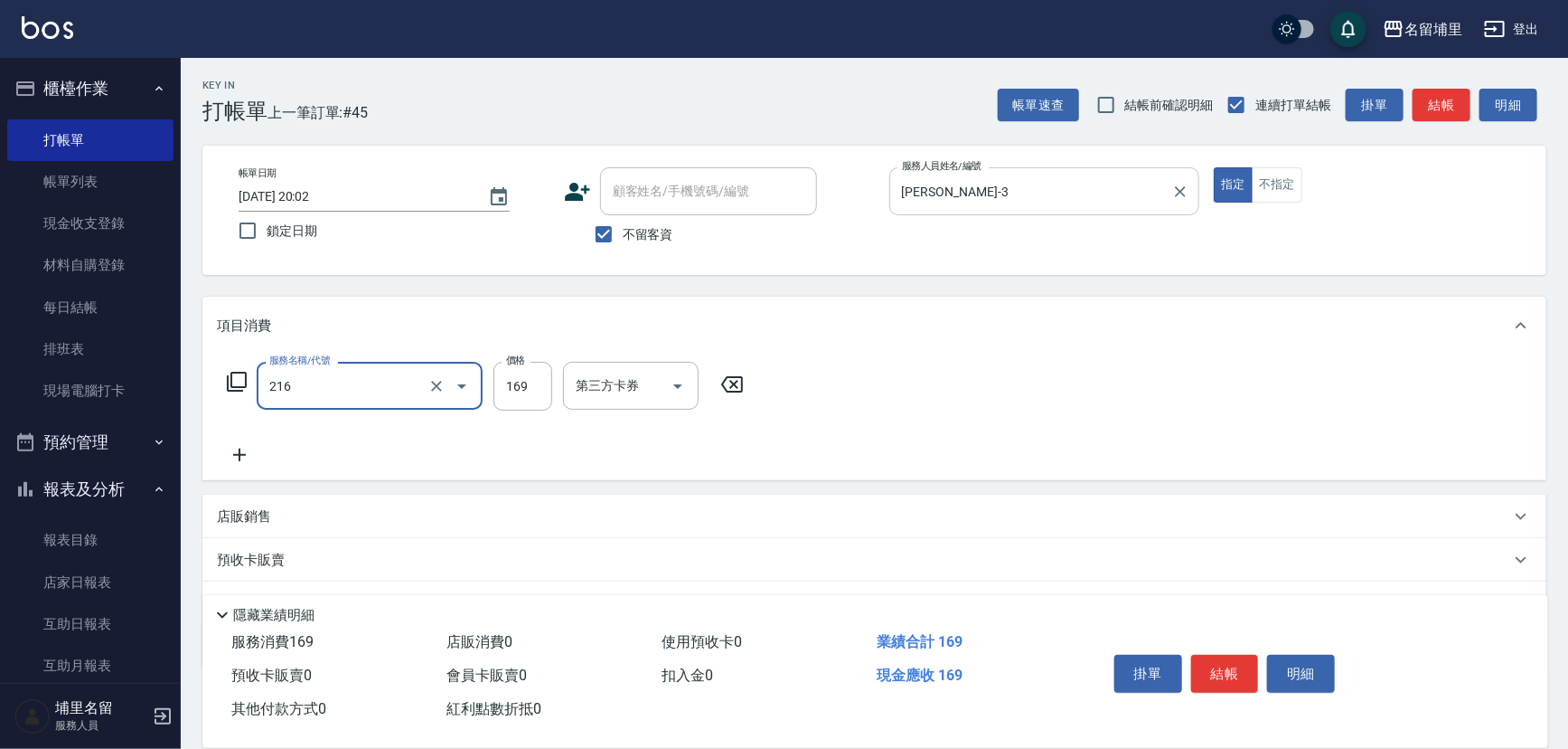
type input "剪髮169(216)"
type input "150"
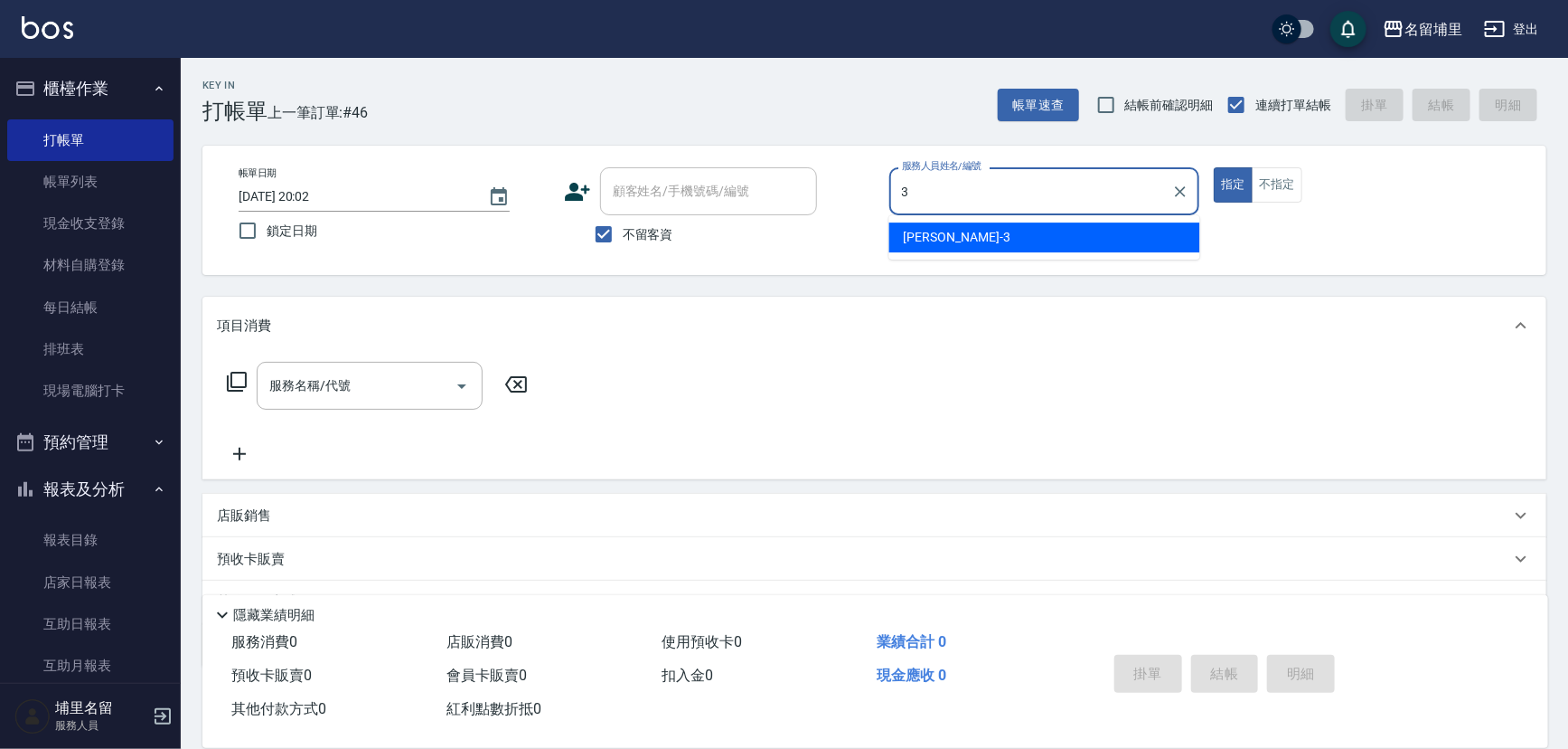
type input "[PERSON_NAME]-3"
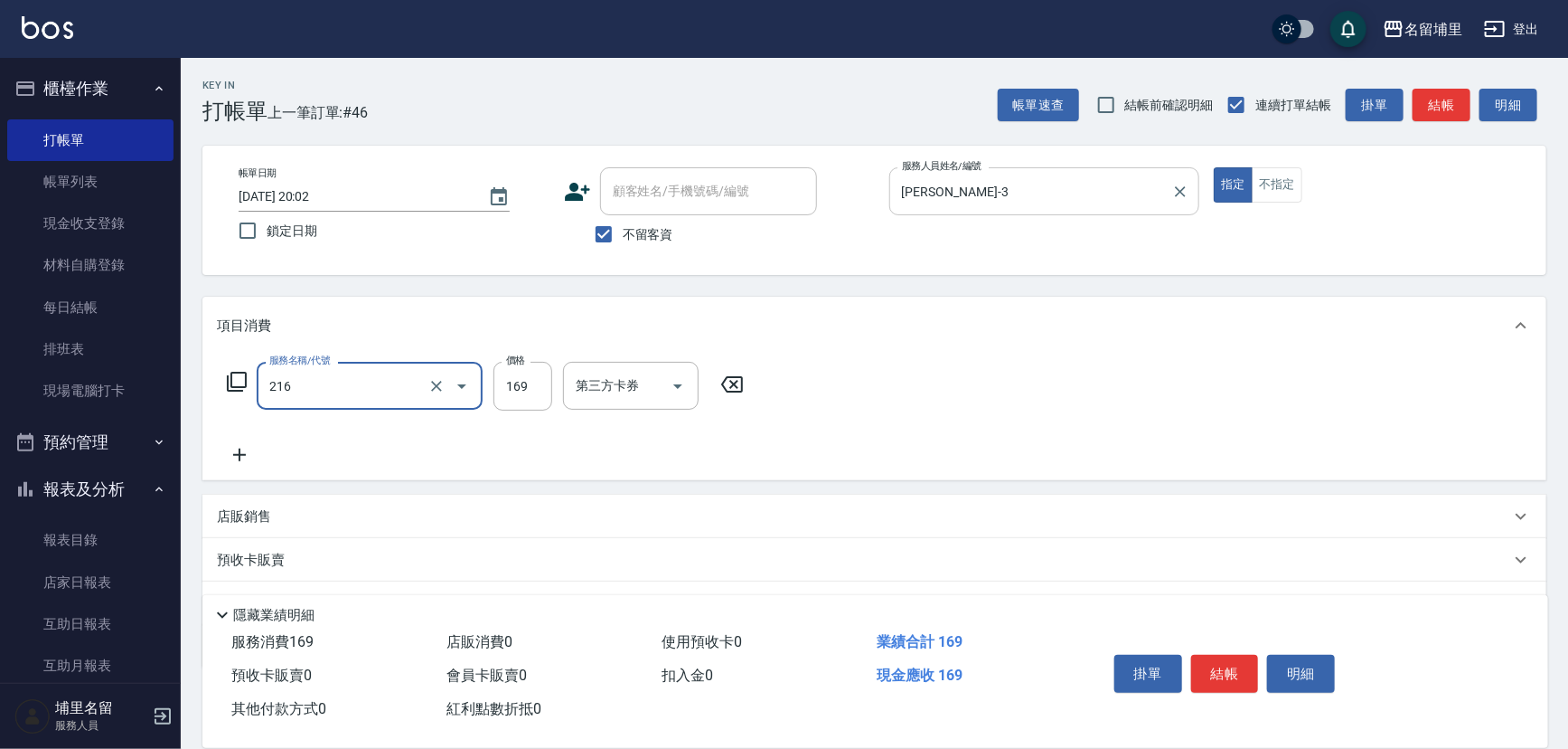
type input "剪髮169(216)"
type input "200"
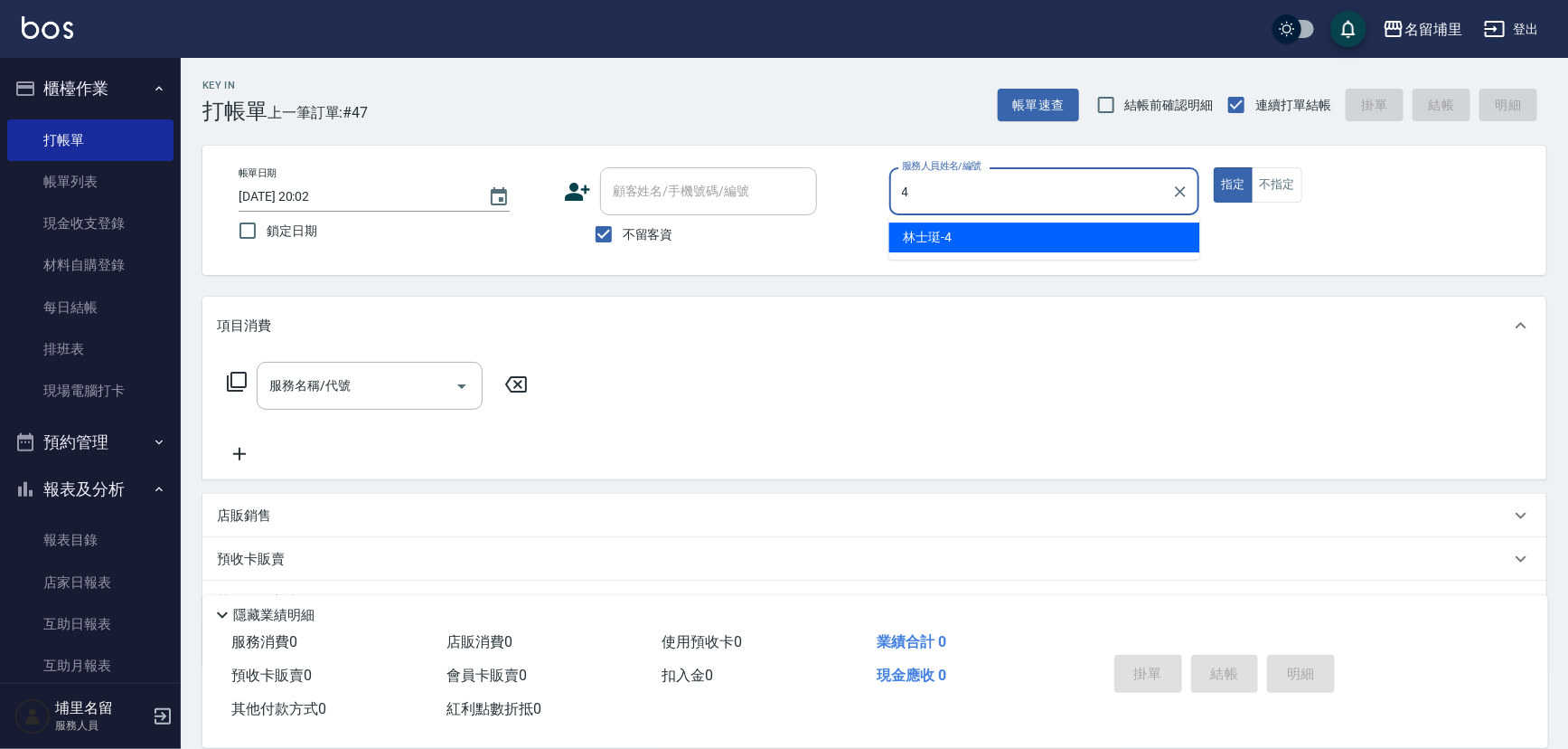
type input "林士珽-4"
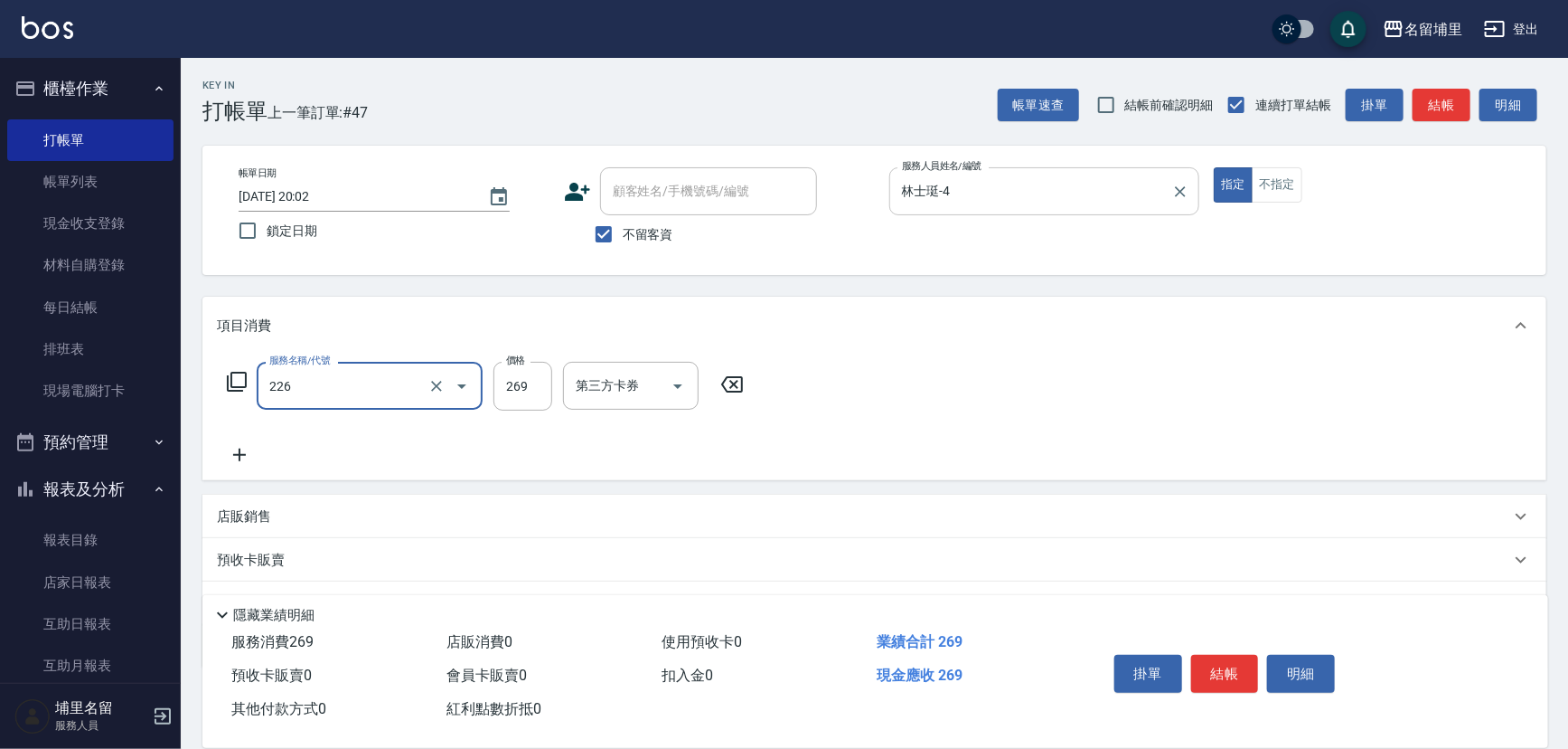
type input "洗剪269(226)"
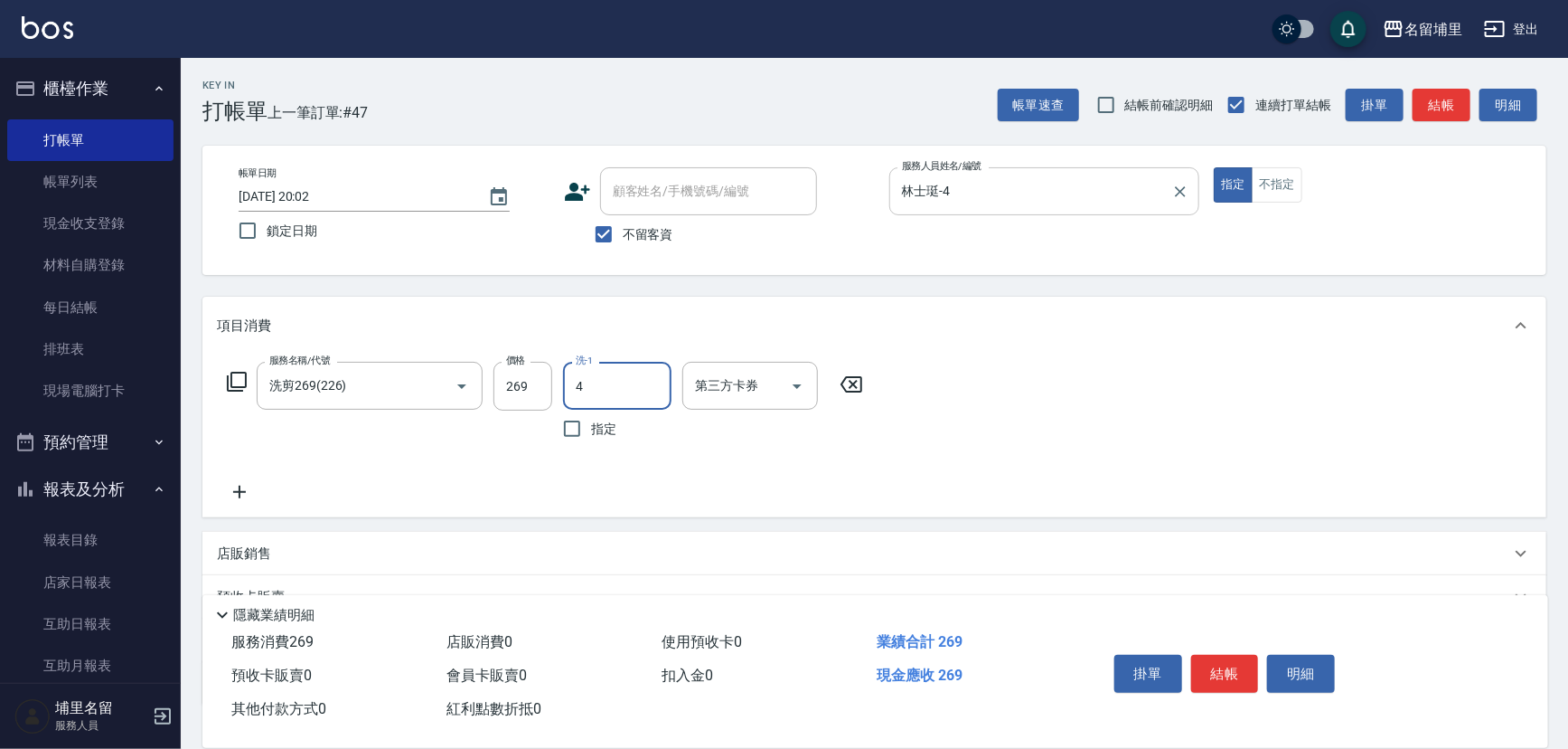
type input "林士珽-4"
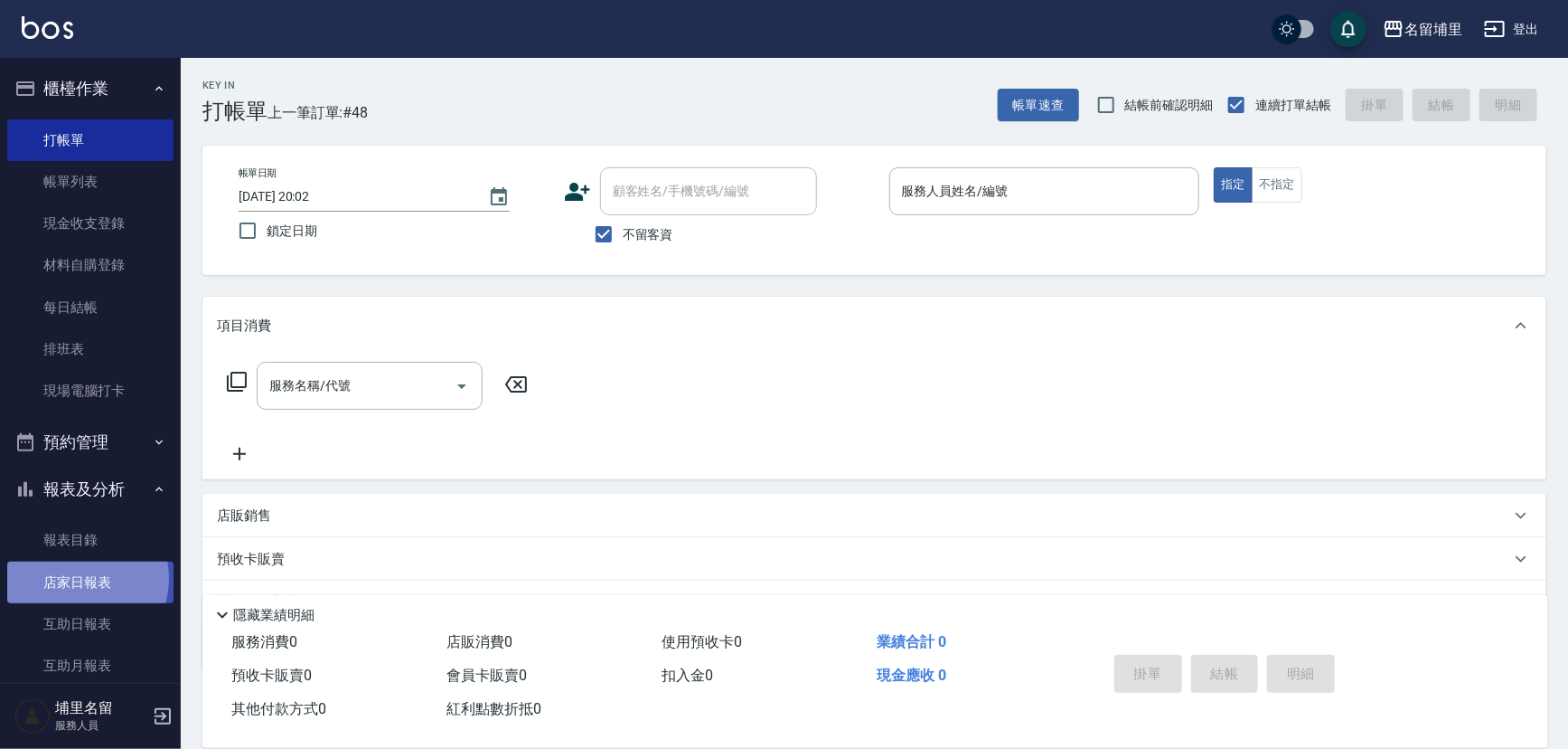
click at [81, 578] on link "店家日報表" at bounding box center [91, 583] width 166 height 42
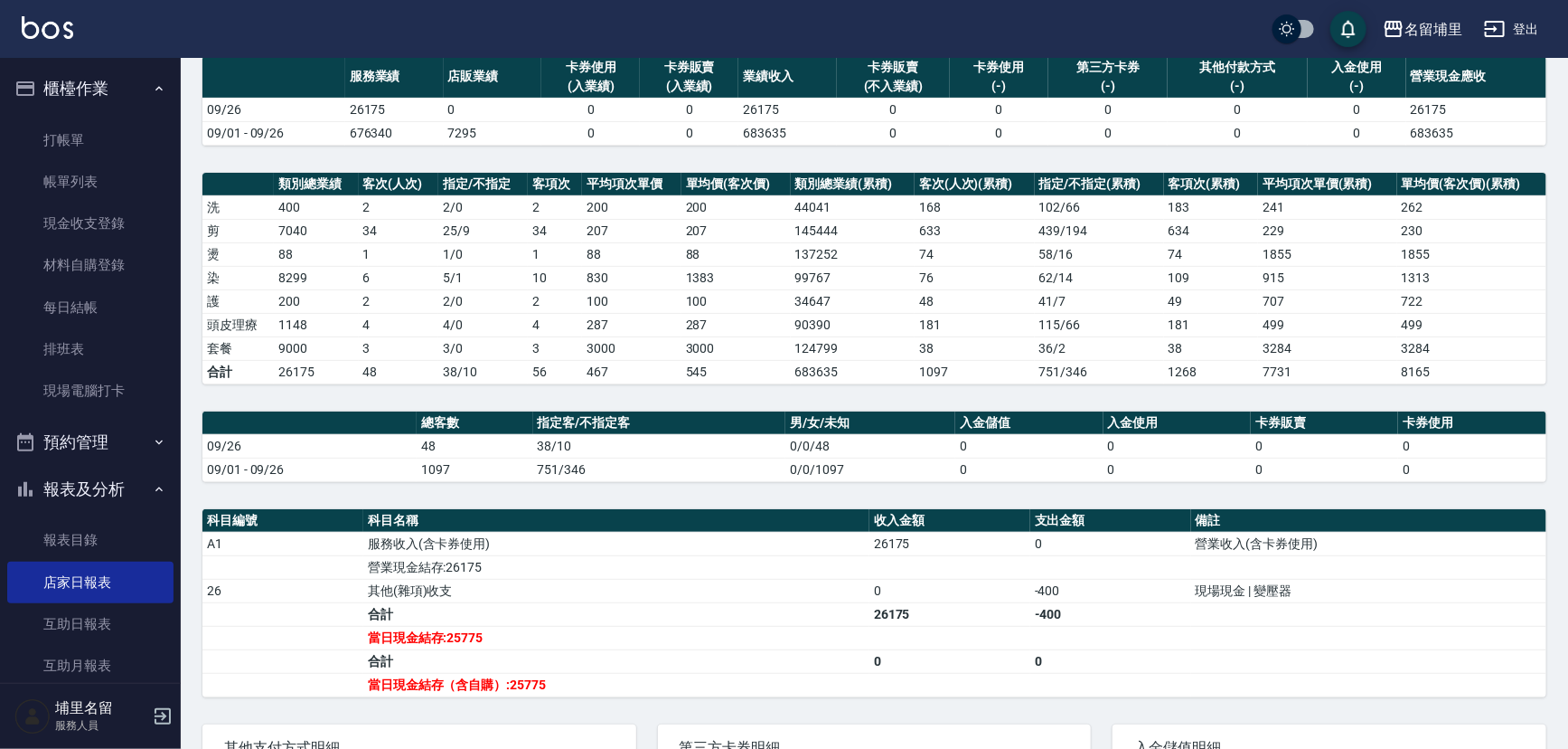
scroll to position [325, 0]
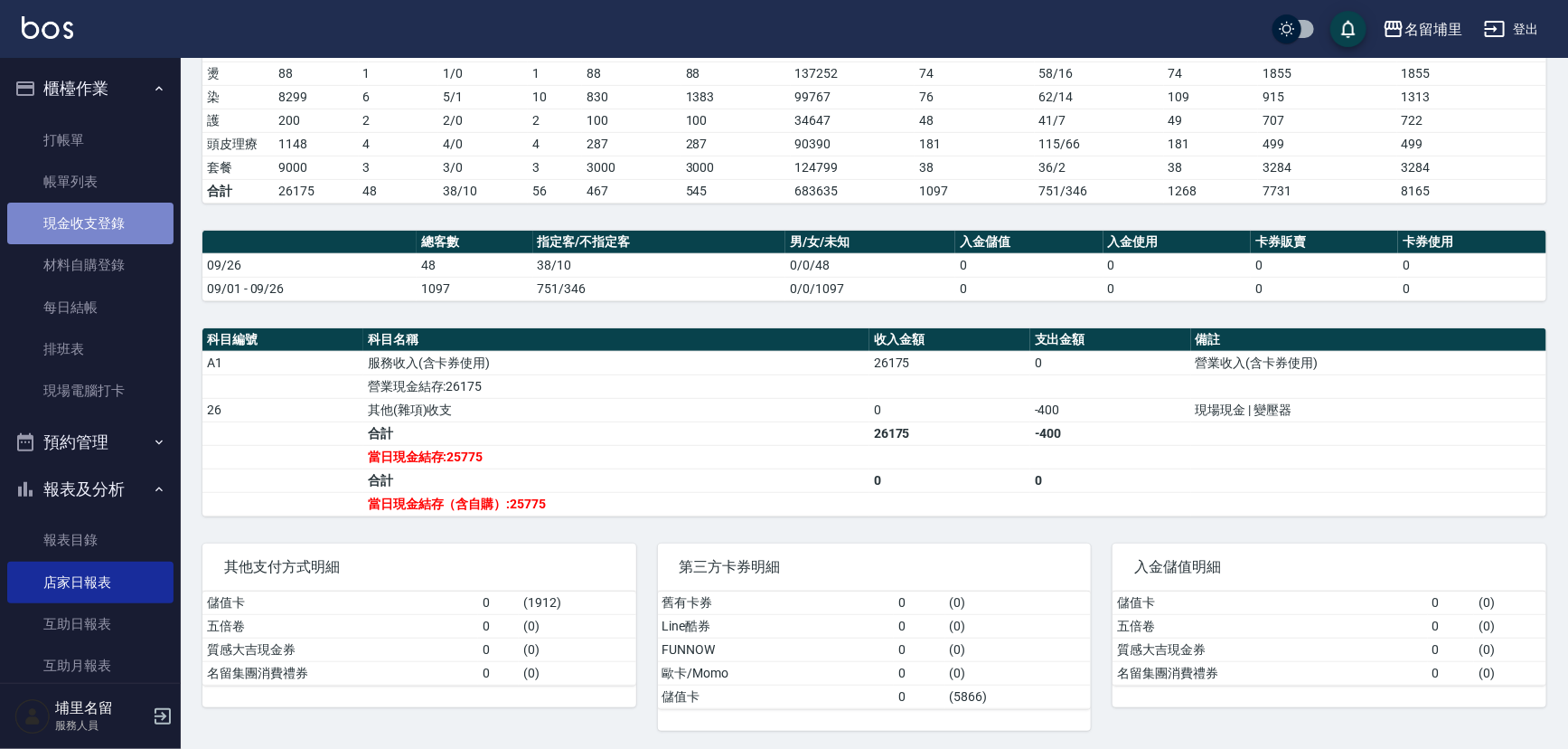
click at [97, 225] on link "現金收支登錄" at bounding box center [91, 223] width 166 height 42
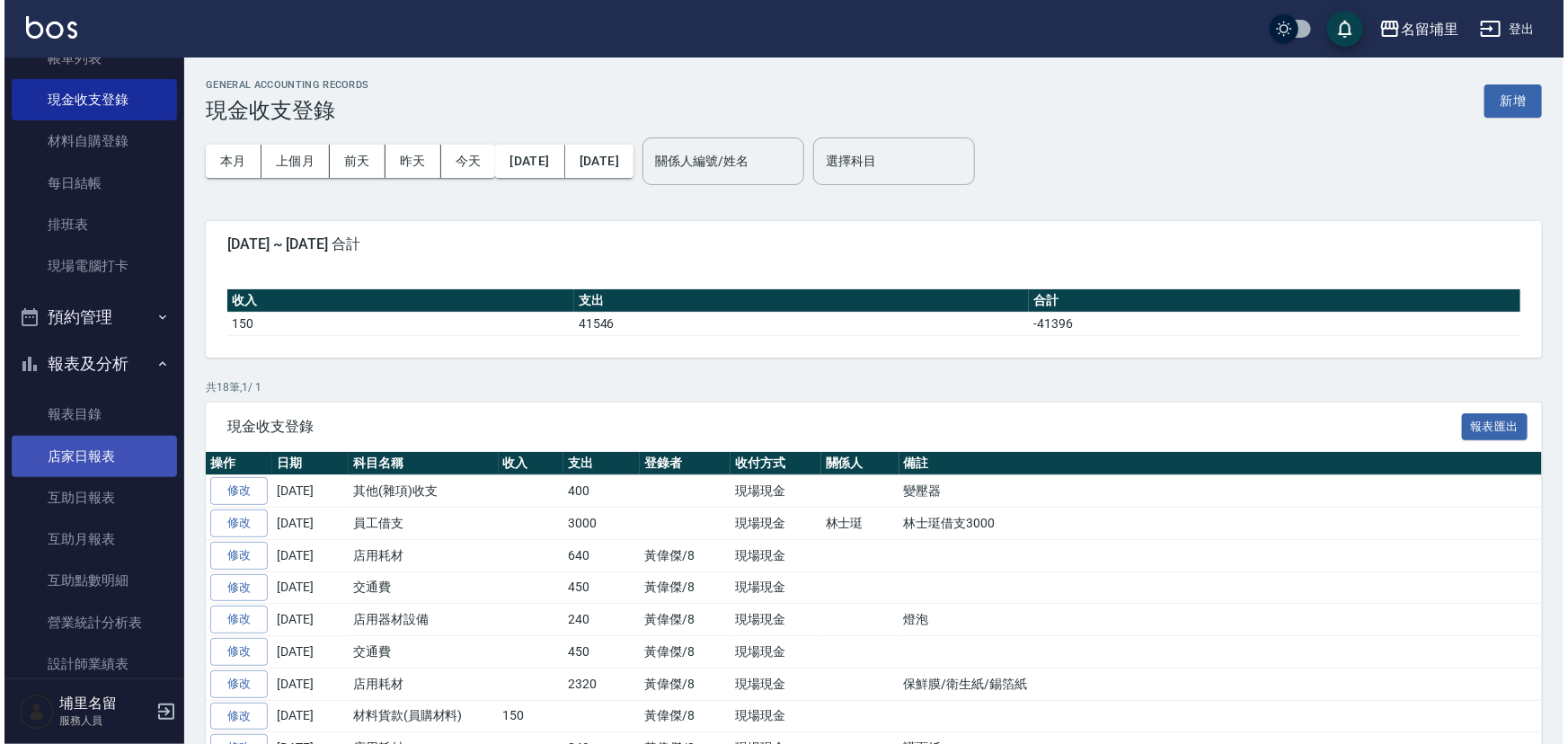
scroll to position [163, 0]
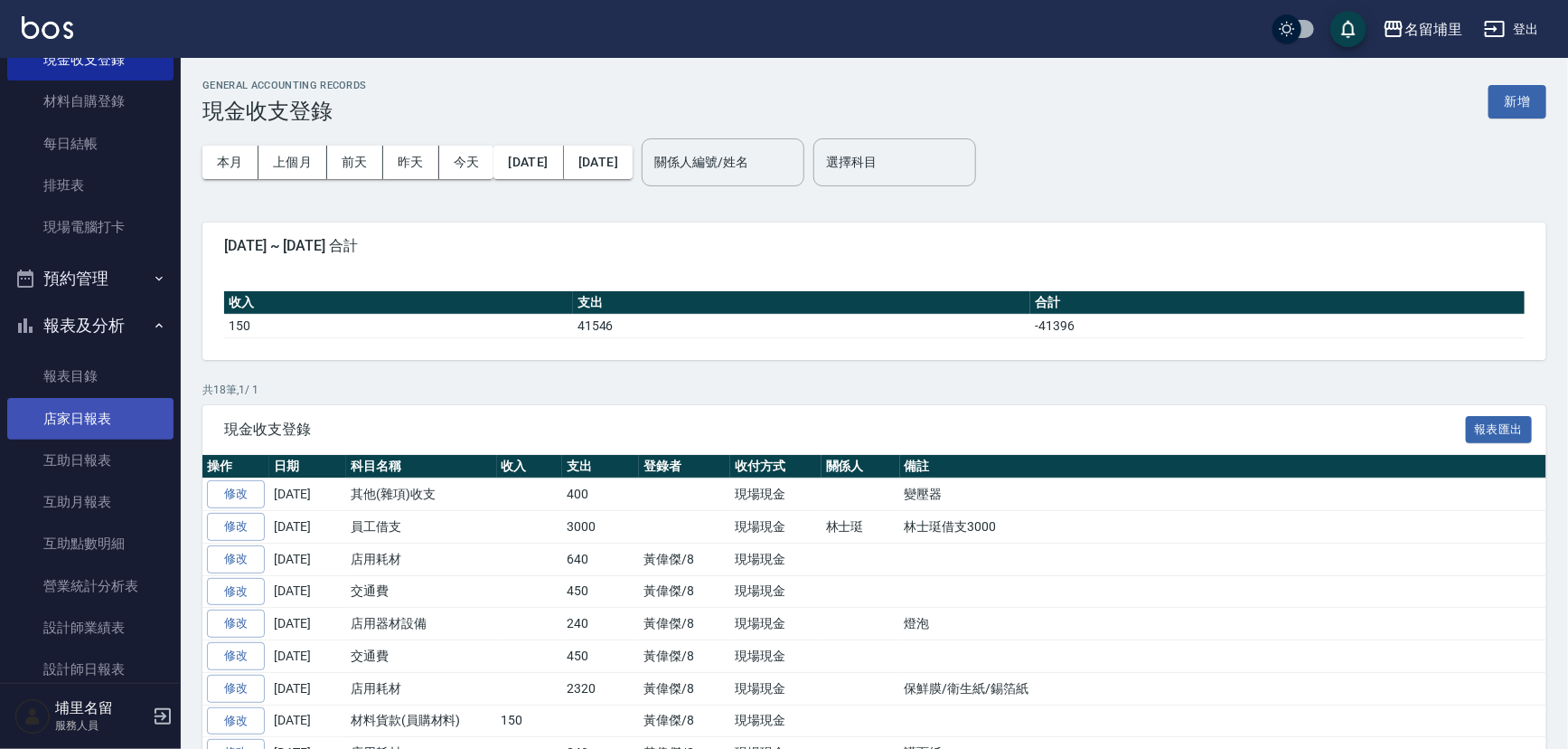
click at [63, 417] on link "店家日報表" at bounding box center [91, 419] width 166 height 42
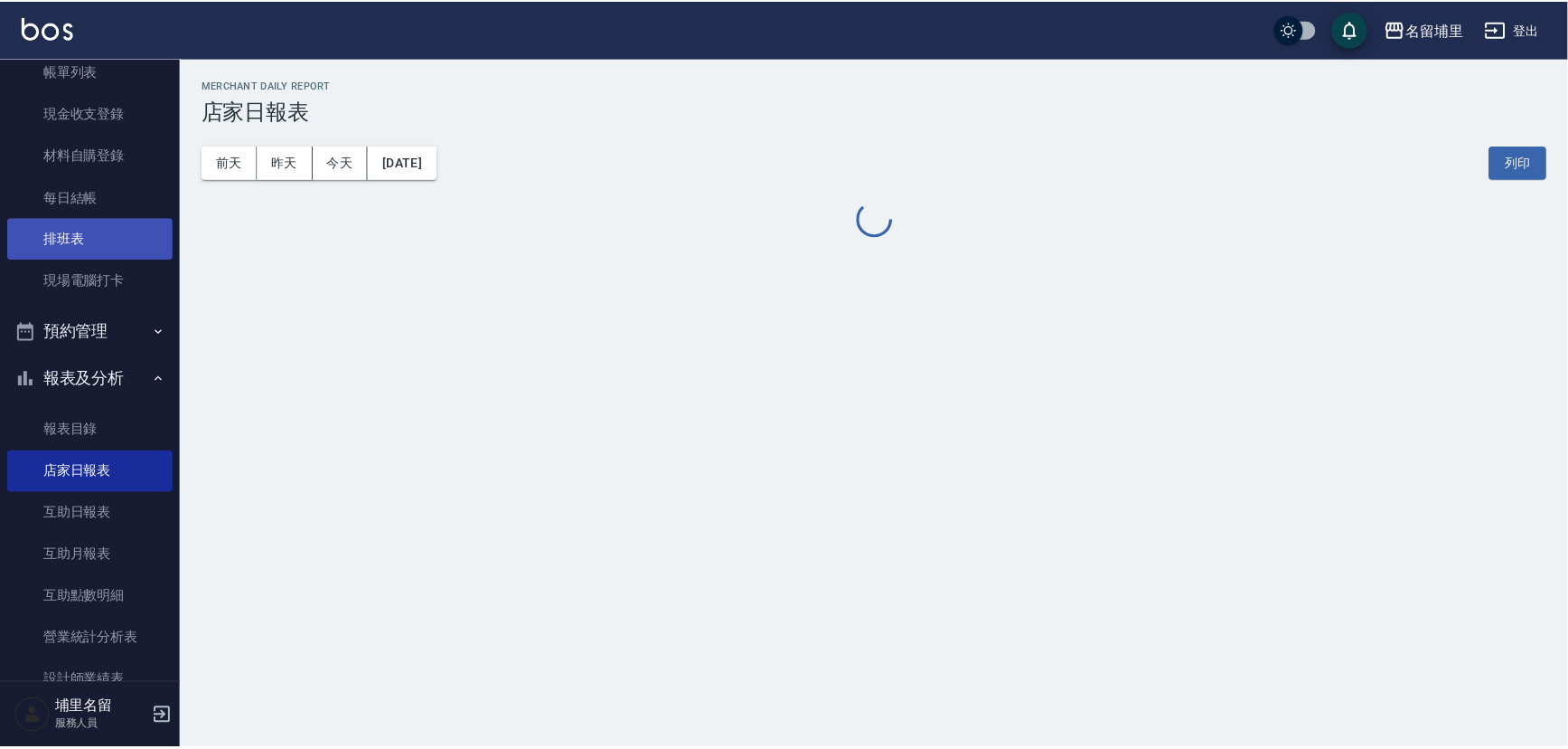
scroll to position [81, 0]
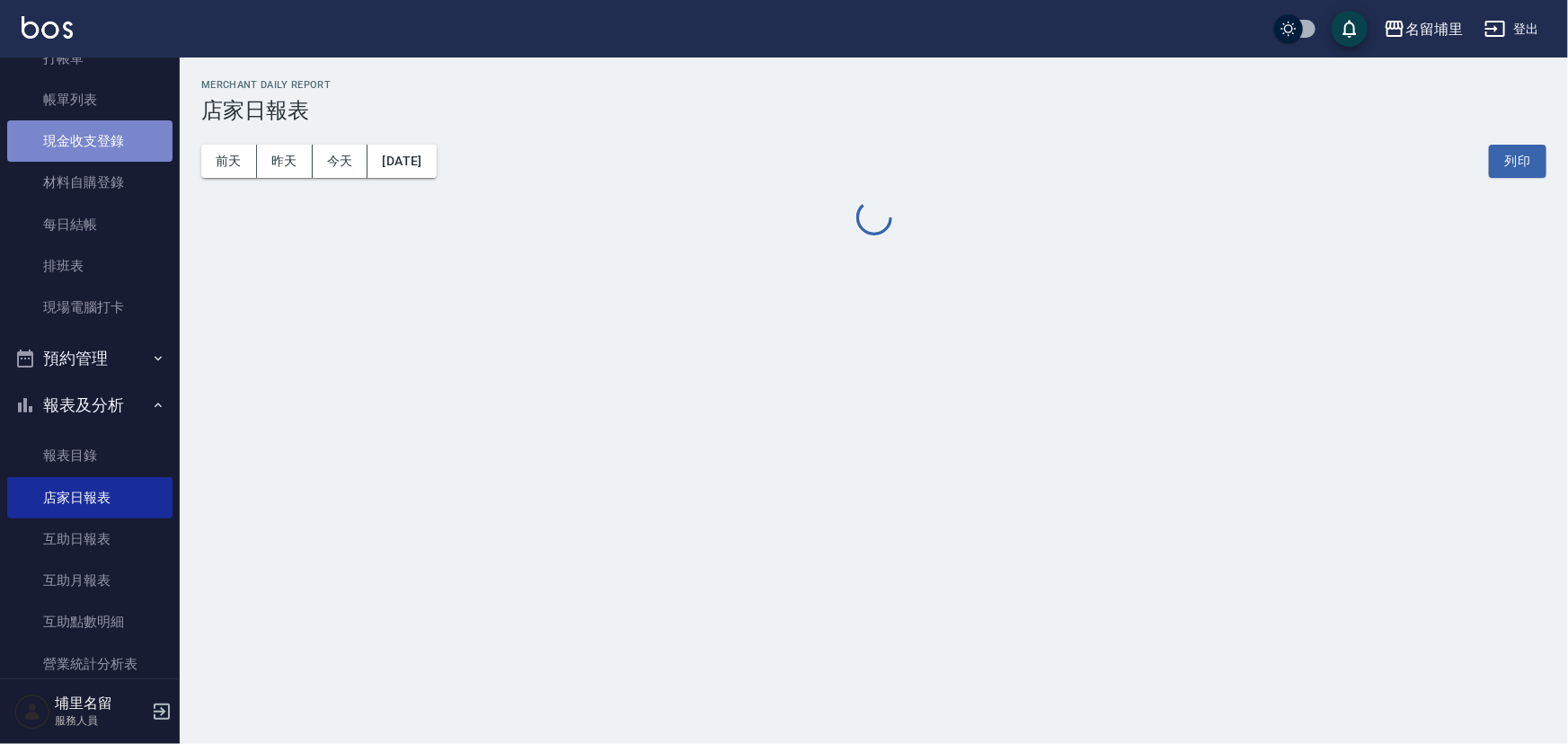
click at [107, 138] on link "現金收支登錄" at bounding box center [90, 141] width 165 height 42
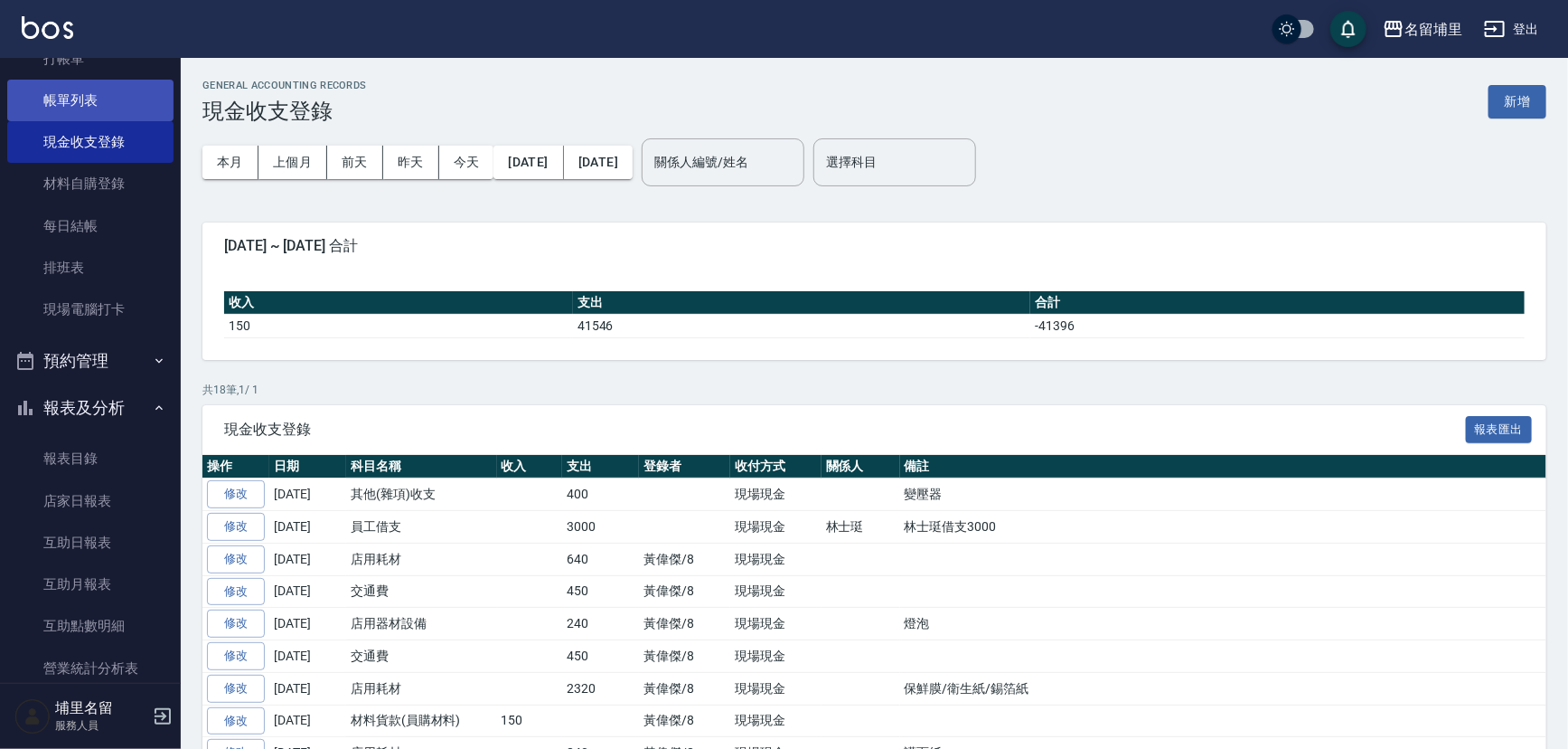
click at [92, 98] on link "帳單列表" at bounding box center [91, 100] width 166 height 42
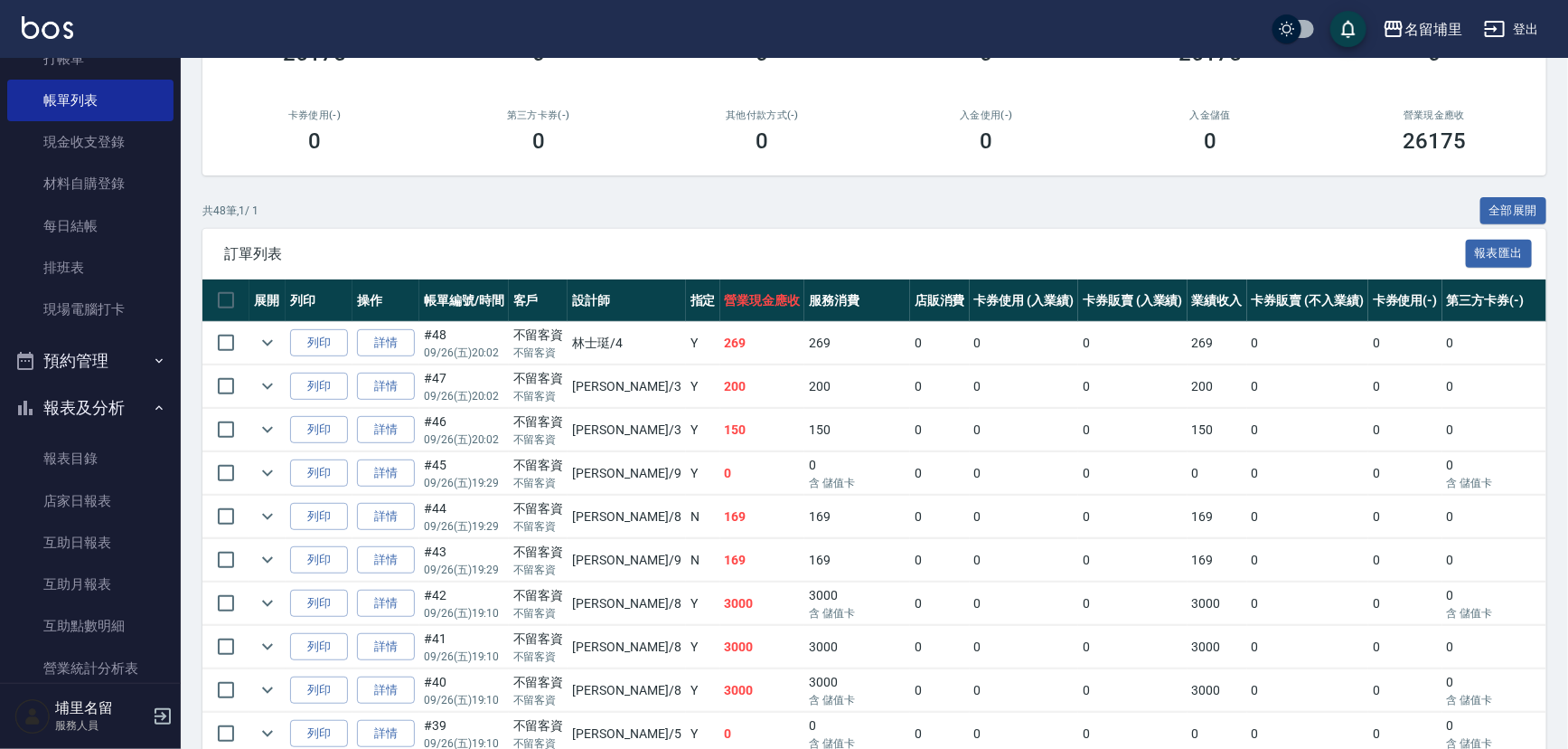
scroll to position [246, 0]
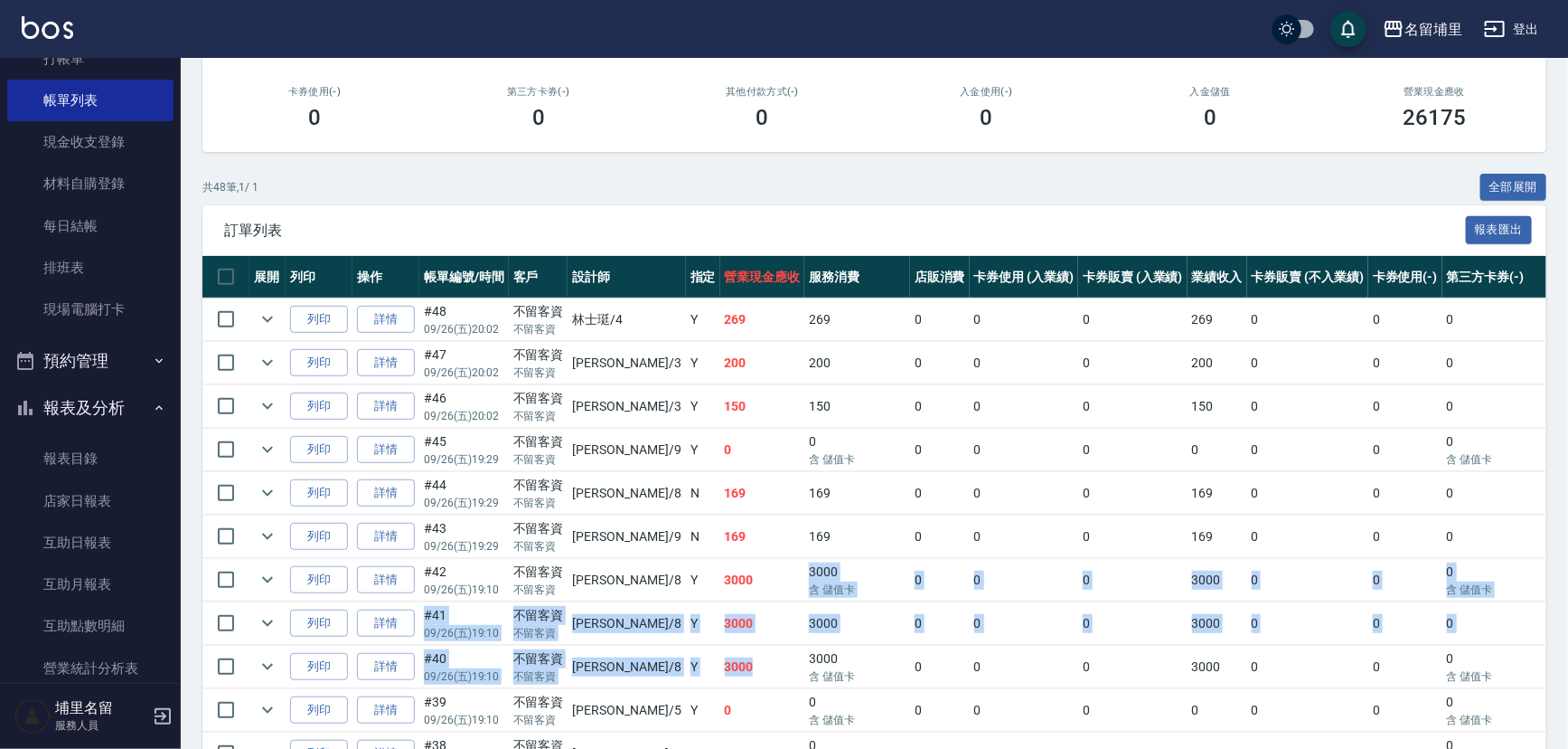
drag, startPoint x: 707, startPoint y: 571, endPoint x: 714, endPoint y: 650, distance: 79.3
click at [720, 650] on td "3000" at bounding box center [762, 667] width 85 height 43
click at [726, 633] on td "3000" at bounding box center [762, 623] width 85 height 43
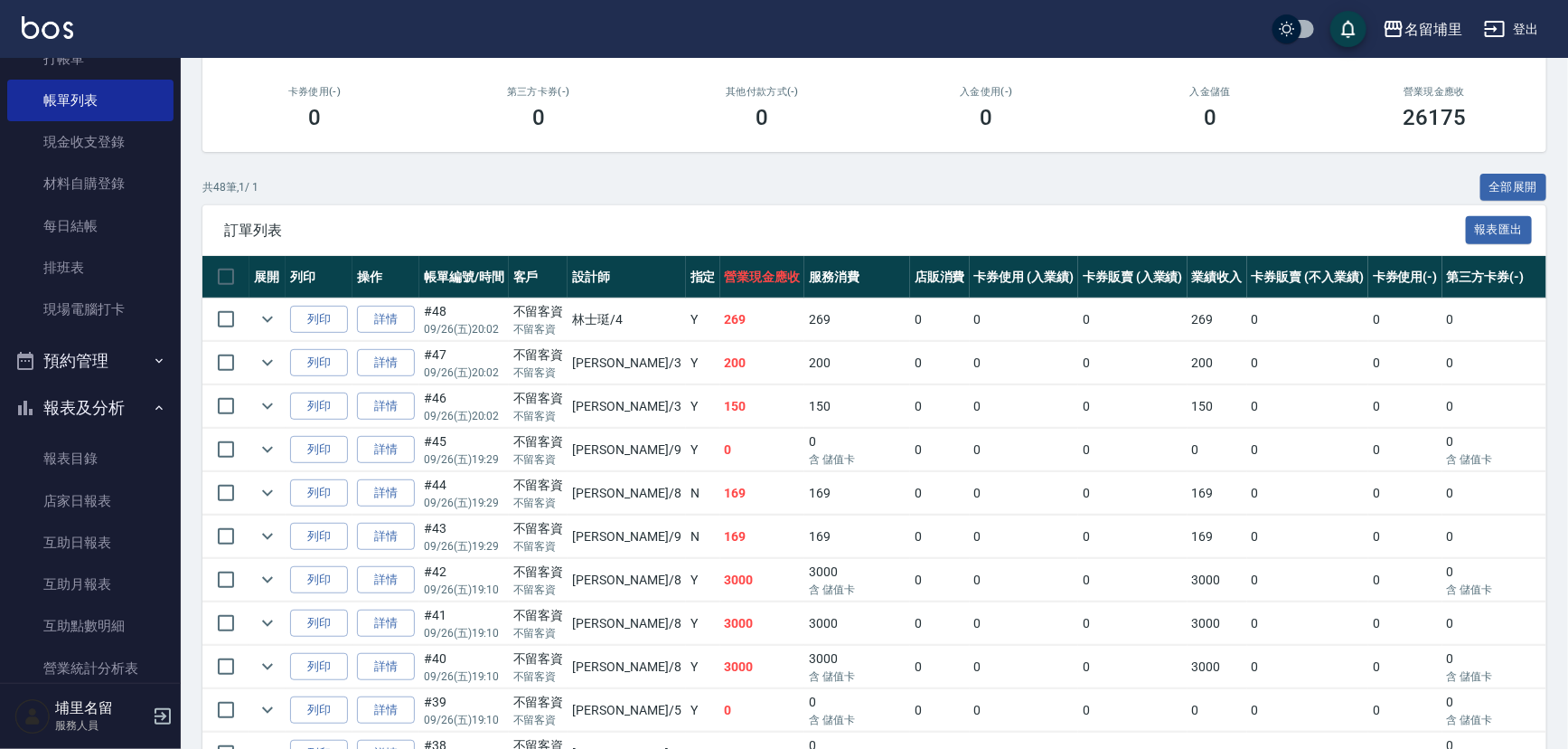
click at [720, 596] on td "3000" at bounding box center [762, 580] width 85 height 43
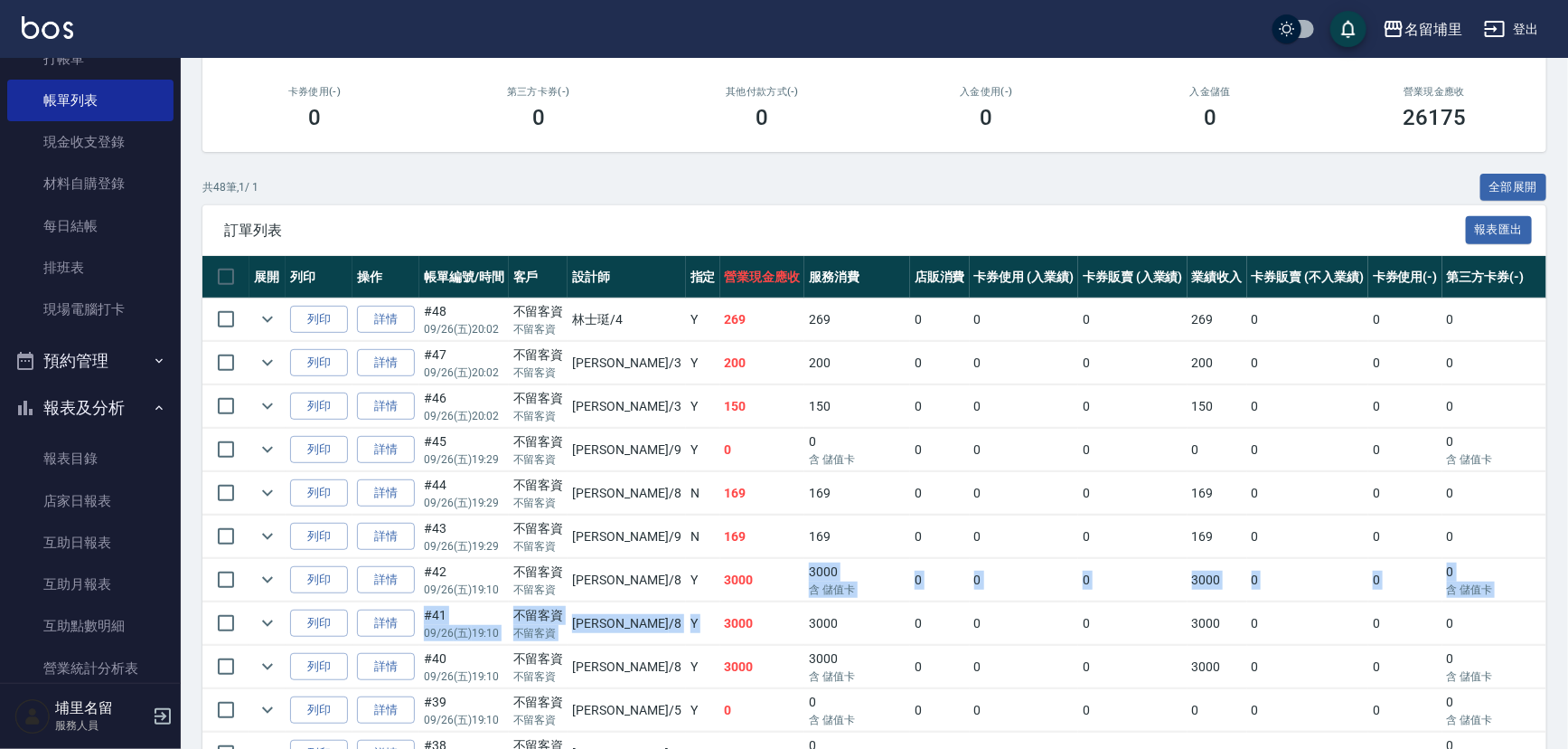
drag, startPoint x: 711, startPoint y: 581, endPoint x: 669, endPoint y: 620, distance: 57.3
click at [720, 620] on td "3000" at bounding box center [762, 623] width 85 height 43
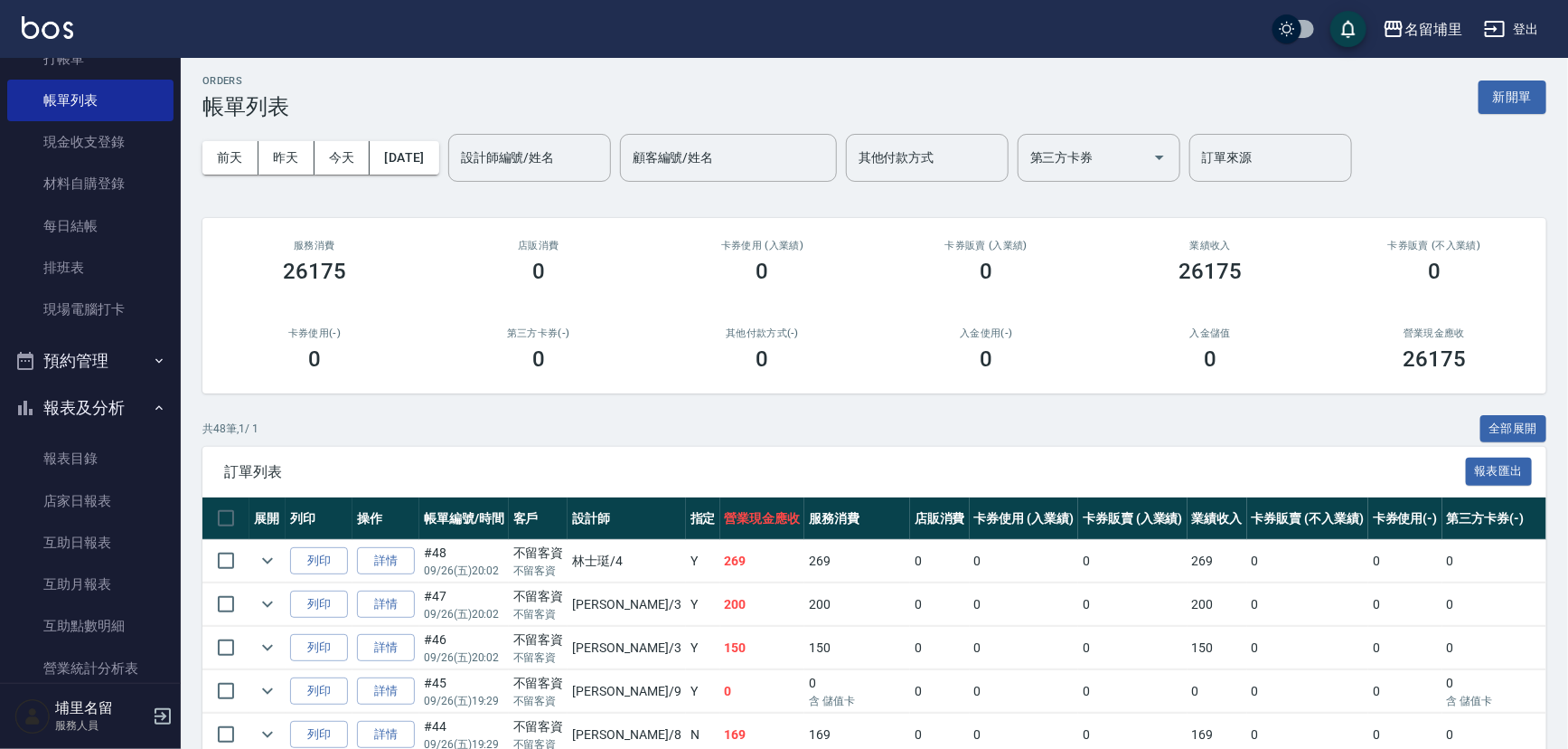
scroll to position [0, 0]
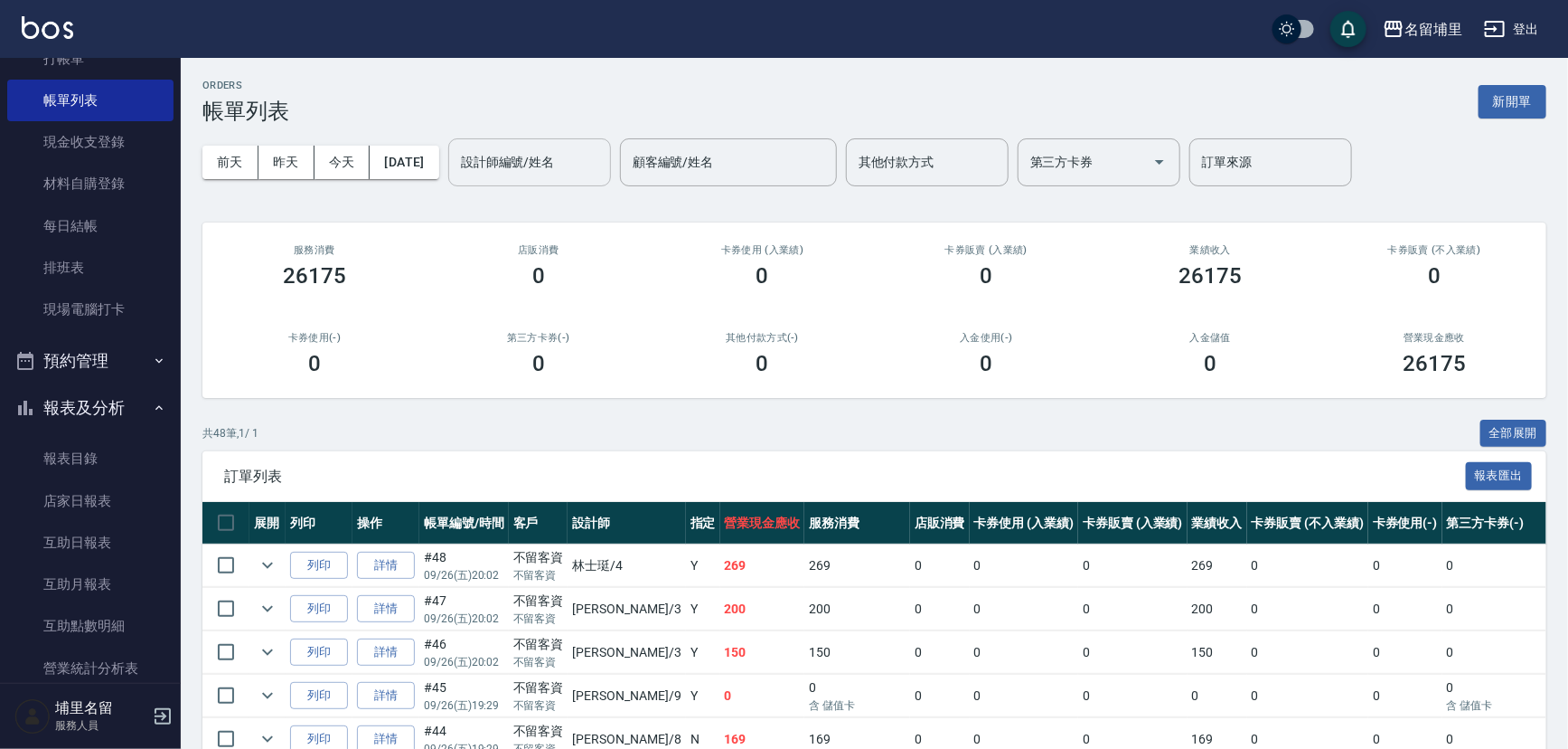
click at [498, 154] on input "設計師編號/姓名" at bounding box center [530, 162] width 147 height 31
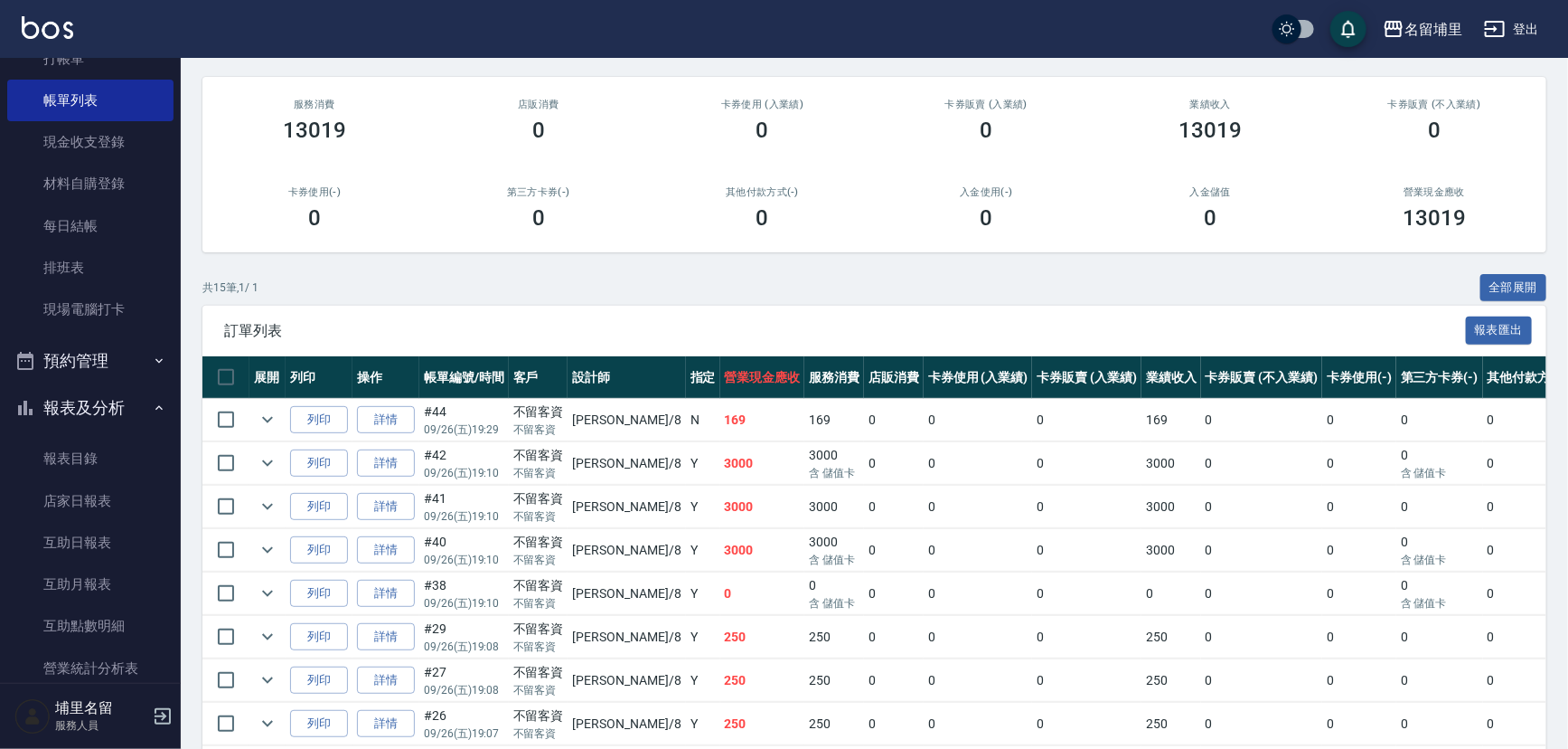
scroll to position [328, 0]
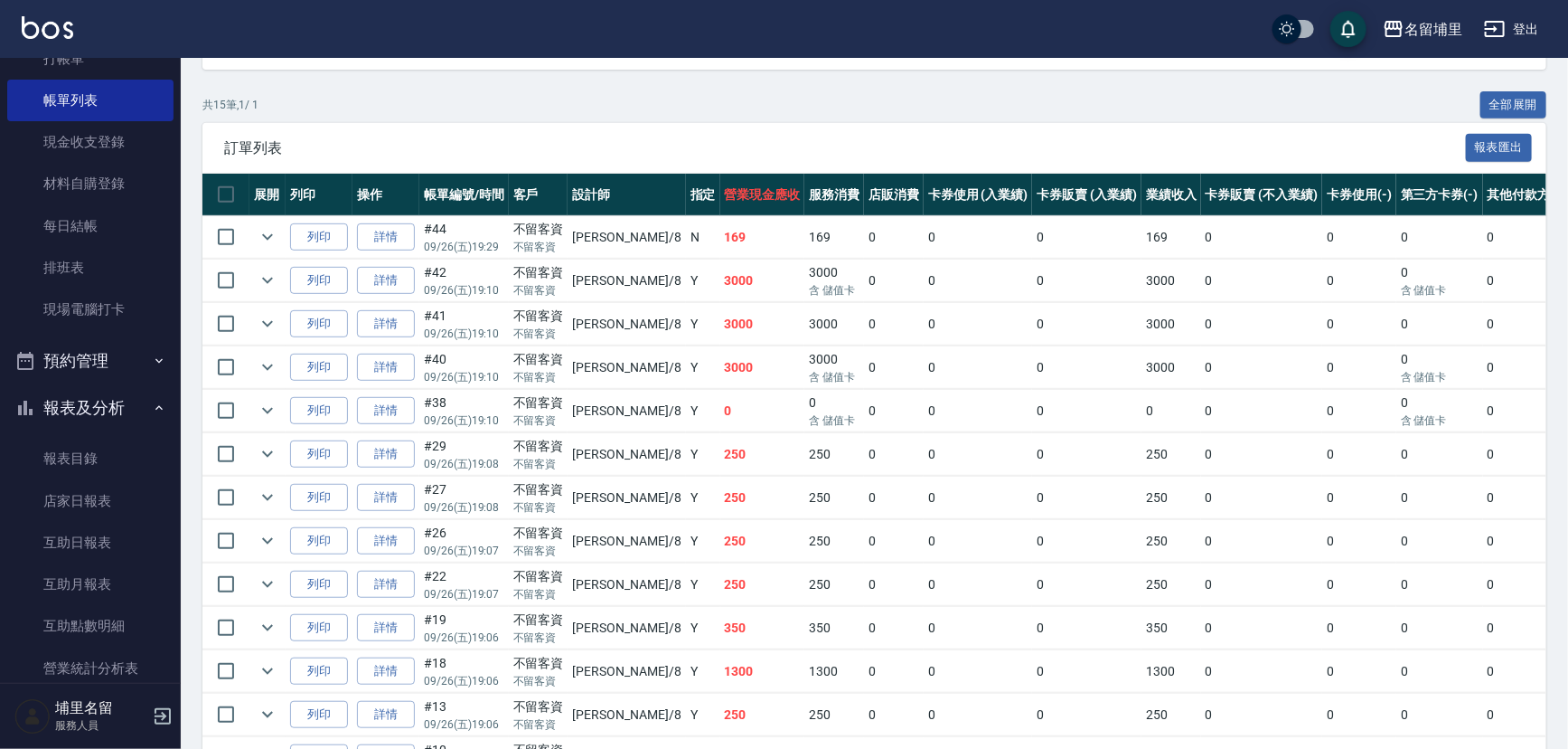
type input "黃偉傑-8"
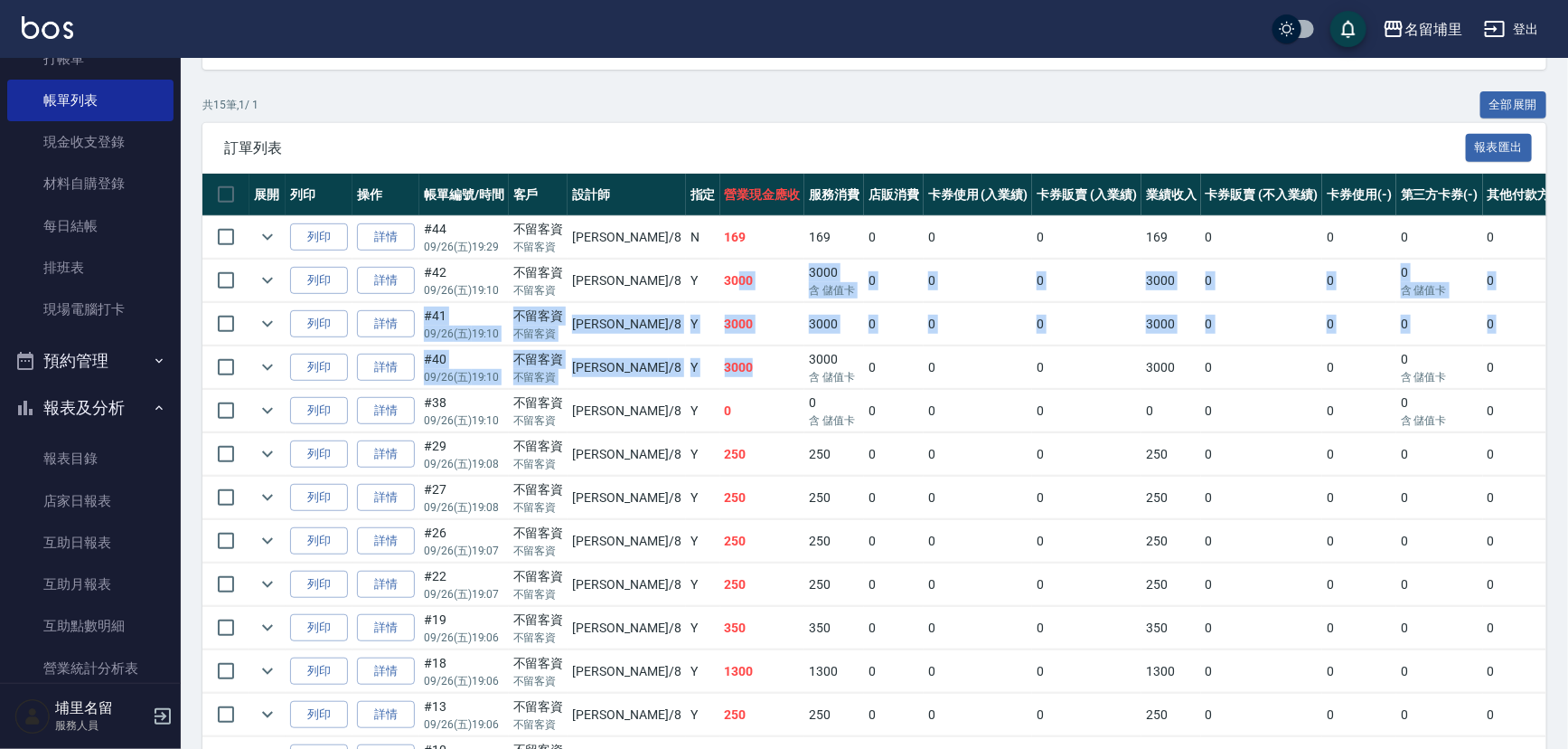
drag, startPoint x: 678, startPoint y: 274, endPoint x: 695, endPoint y: 362, distance: 89.6
click at [695, 362] on tbody "列印 詳情 #44 09/26 (五) 19:29 不留客資 不留客資 黃偉傑 /8 N 169 169 0 0 0 169 0 0 0 0 0 列印 詳情 …" at bounding box center [976, 542] width 1547 height 651
click at [720, 362] on td "3000" at bounding box center [762, 367] width 85 height 43
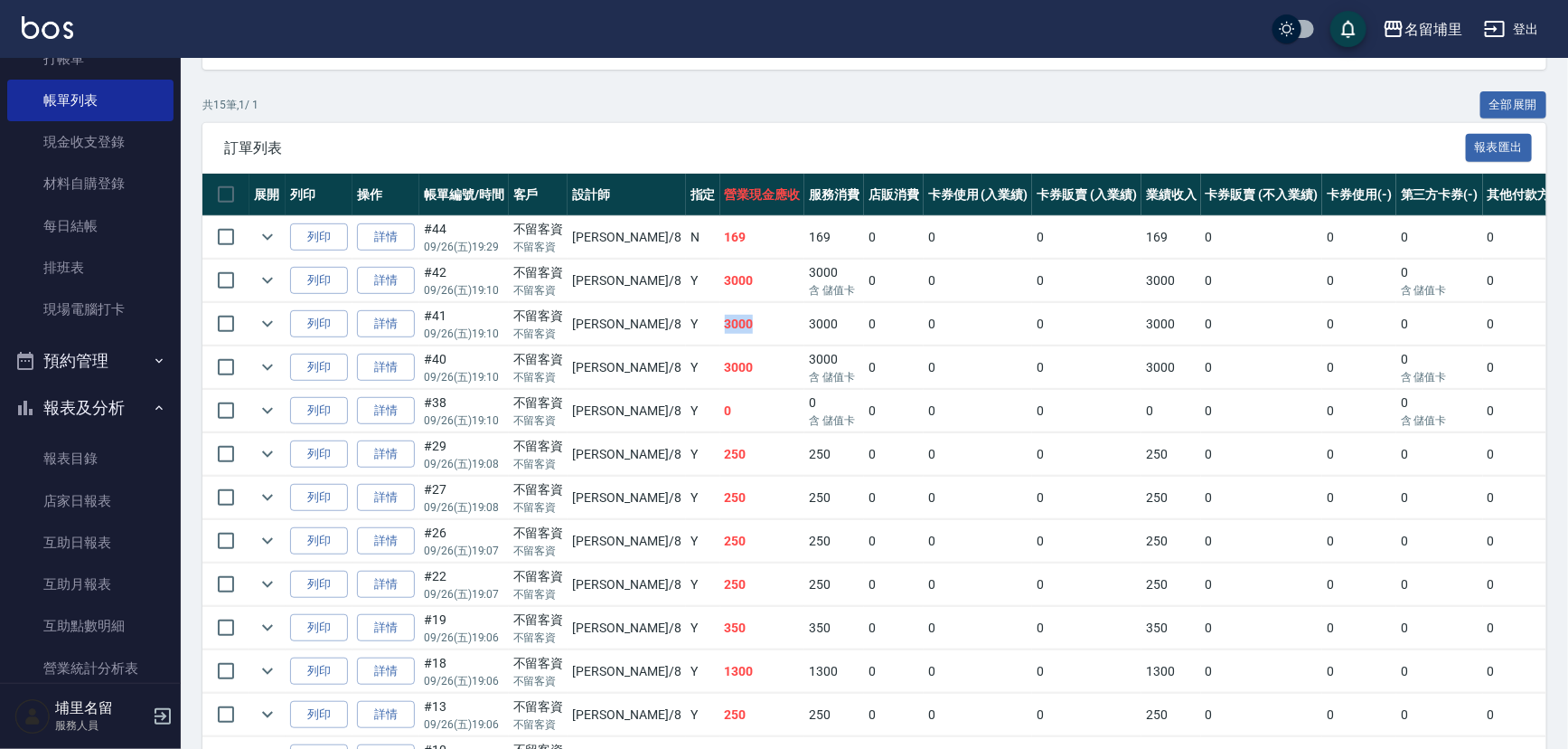
drag, startPoint x: 687, startPoint y: 332, endPoint x: 660, endPoint y: 319, distance: 30.0
click at [660, 319] on tr "列印 詳情 #41 09/26 (五) 19:10 不留客資 不留客資 黃偉傑 /8 Y 3000 3000 0 0 0 3000 0 0 0 0 0" at bounding box center [976, 323] width 1547 height 43
click at [686, 319] on td "Y" at bounding box center [703, 323] width 34 height 43
drag, startPoint x: 660, startPoint y: 285, endPoint x: 697, endPoint y: 274, distance: 38.6
click at [697, 274] on tr "列印 詳情 #42 09/26 (五) 19:10 不留客資 不留客資 黃偉傑 /8 Y 3000 3000 含 儲值卡 0 0 0 3000 0 0 0 含…" at bounding box center [976, 281] width 1547 height 43
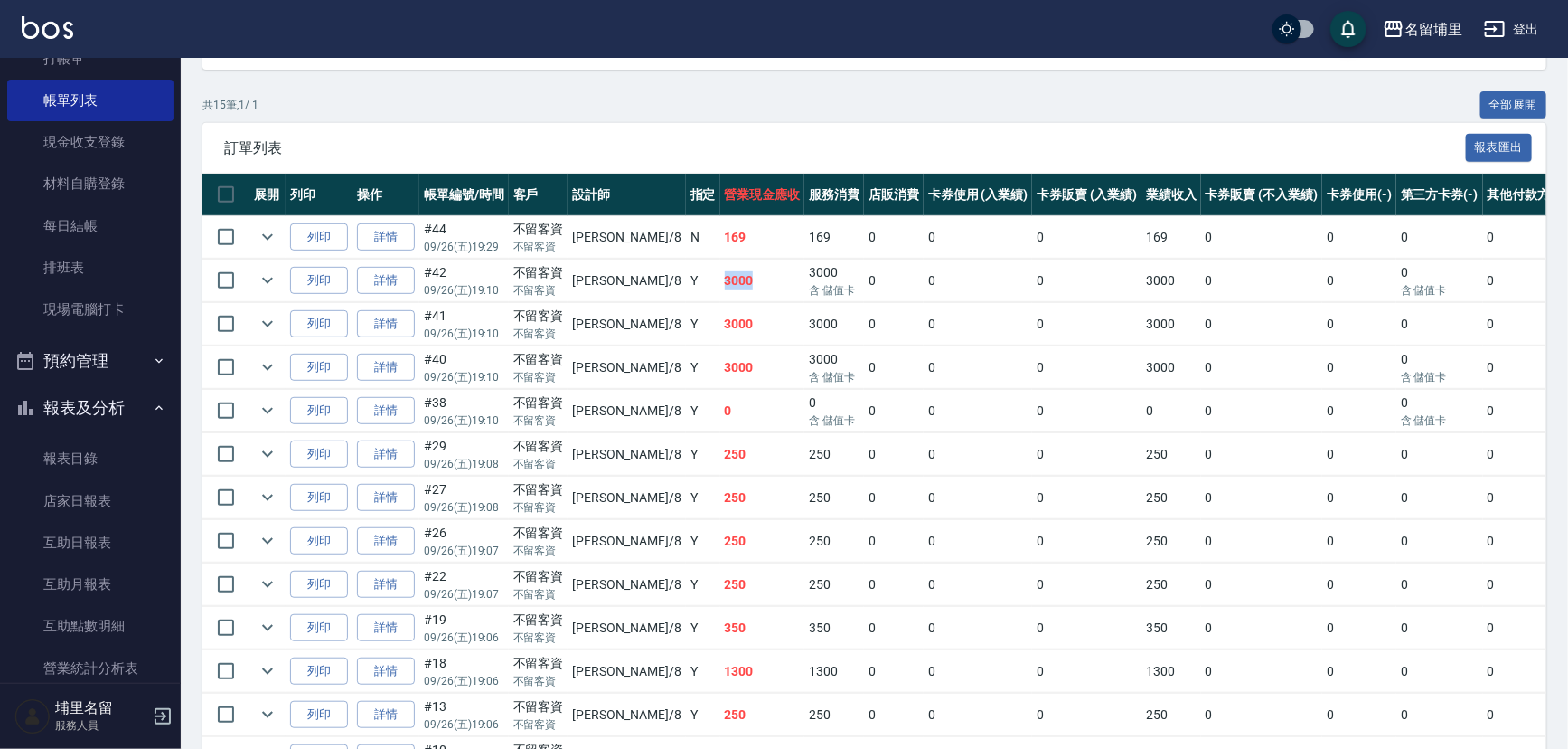
drag, startPoint x: 697, startPoint y: 274, endPoint x: 699, endPoint y: 244, distance: 30.1
click at [720, 273] on td "3000" at bounding box center [762, 281] width 85 height 43
drag, startPoint x: 699, startPoint y: 235, endPoint x: 669, endPoint y: 240, distance: 30.4
click at [720, 240] on td "169" at bounding box center [762, 238] width 85 height 43
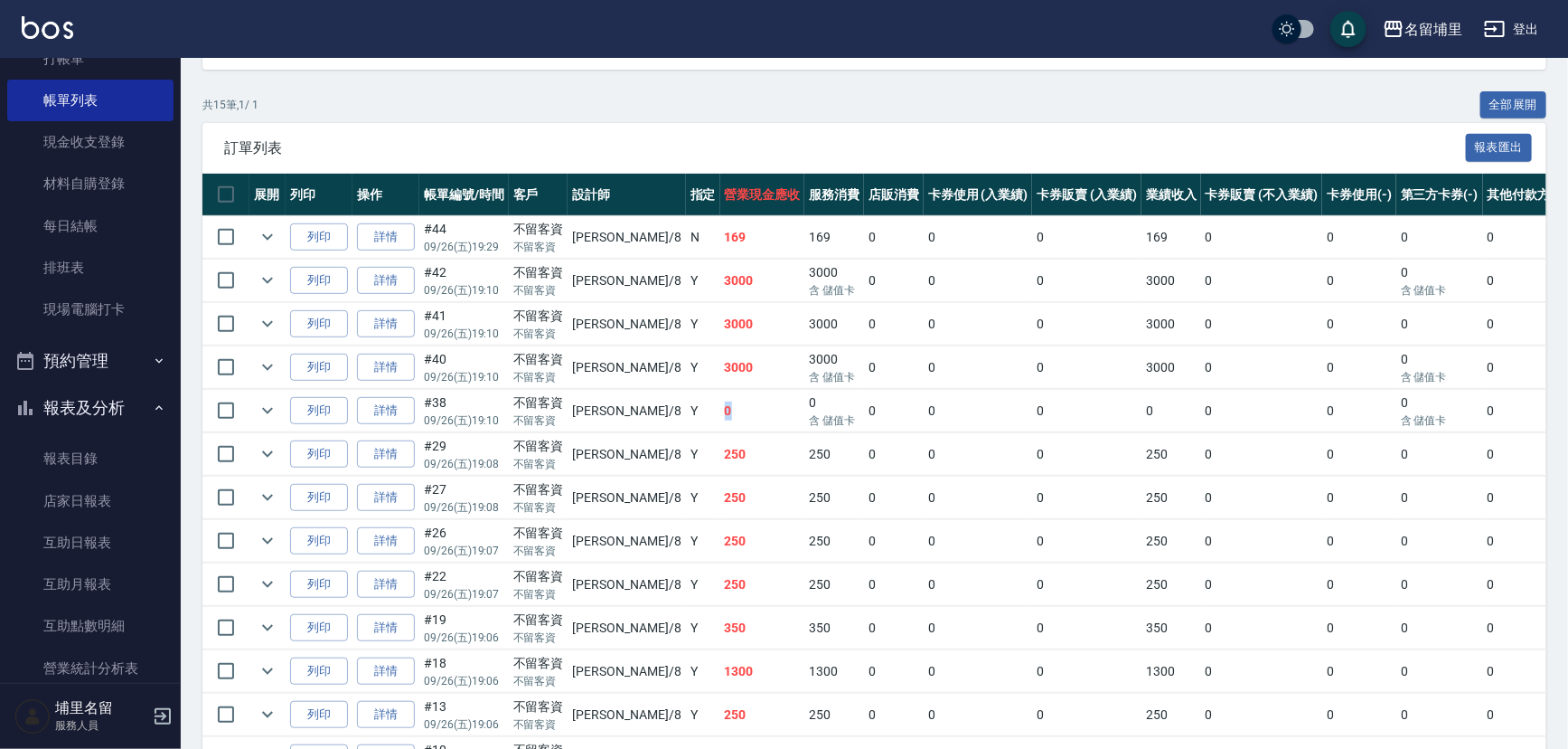
drag, startPoint x: 693, startPoint y: 421, endPoint x: 659, endPoint y: 399, distance: 40.5
click at [659, 399] on tr "列印 詳情 #38 09/26 (五) 19:10 不留客資 不留客資 黃偉傑 /8 Y 0 0 含 儲值卡 0 0 0 0 0 0 0 含 儲值卡 0 0" at bounding box center [976, 410] width 1547 height 43
click at [686, 399] on td "Y" at bounding box center [703, 410] width 34 height 43
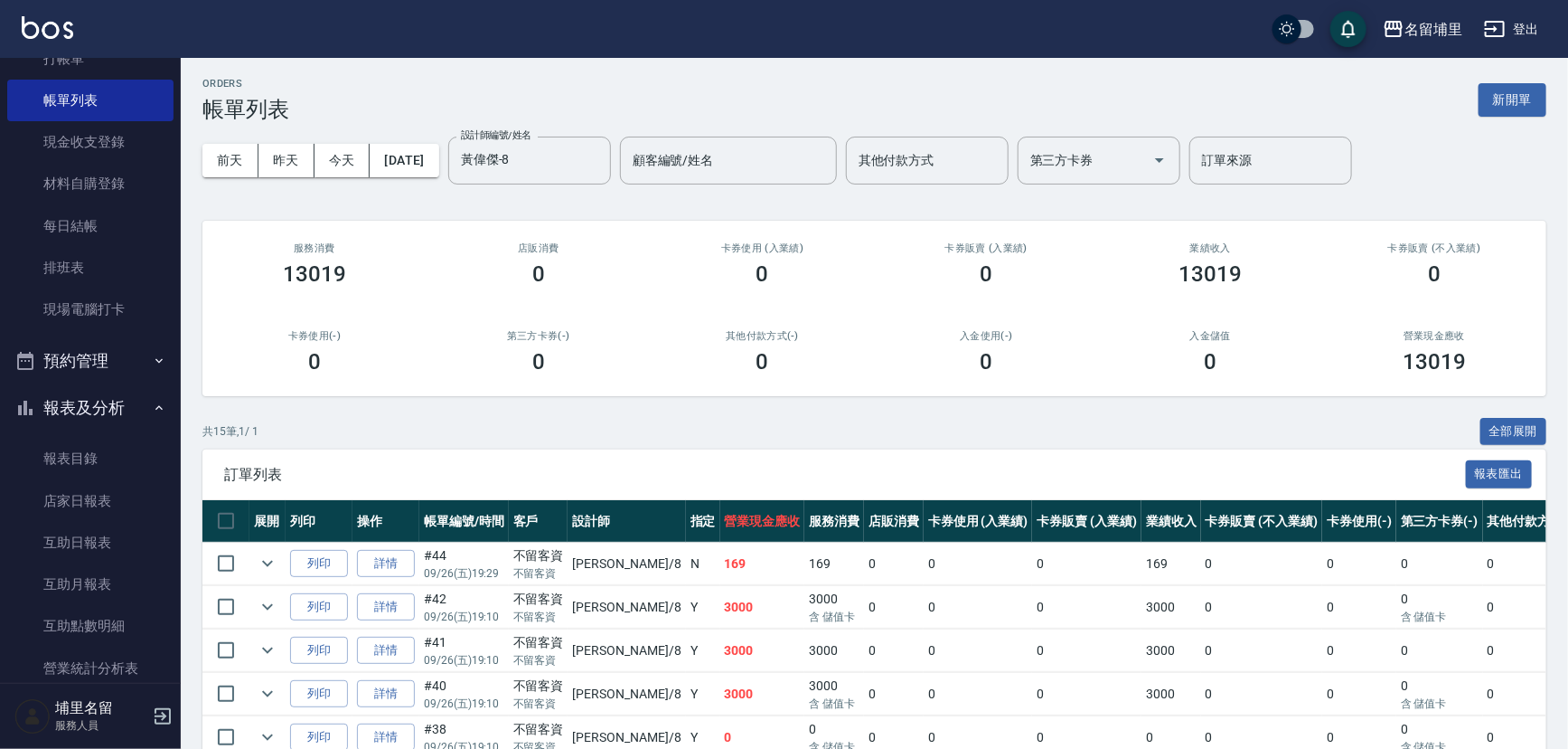
scroll to position [0, 0]
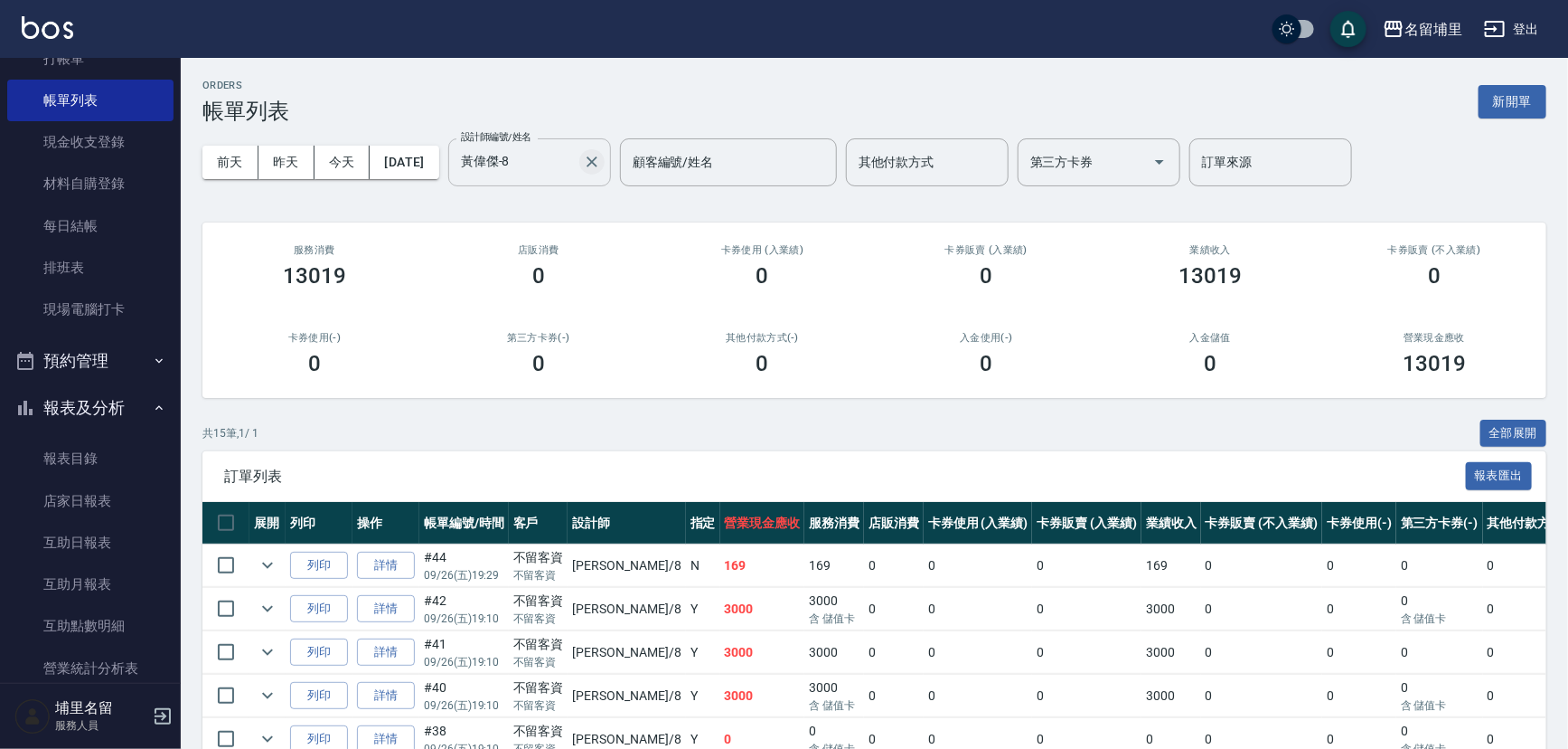
click at [601, 154] on icon "Clear" at bounding box center [591, 161] width 18 height 18
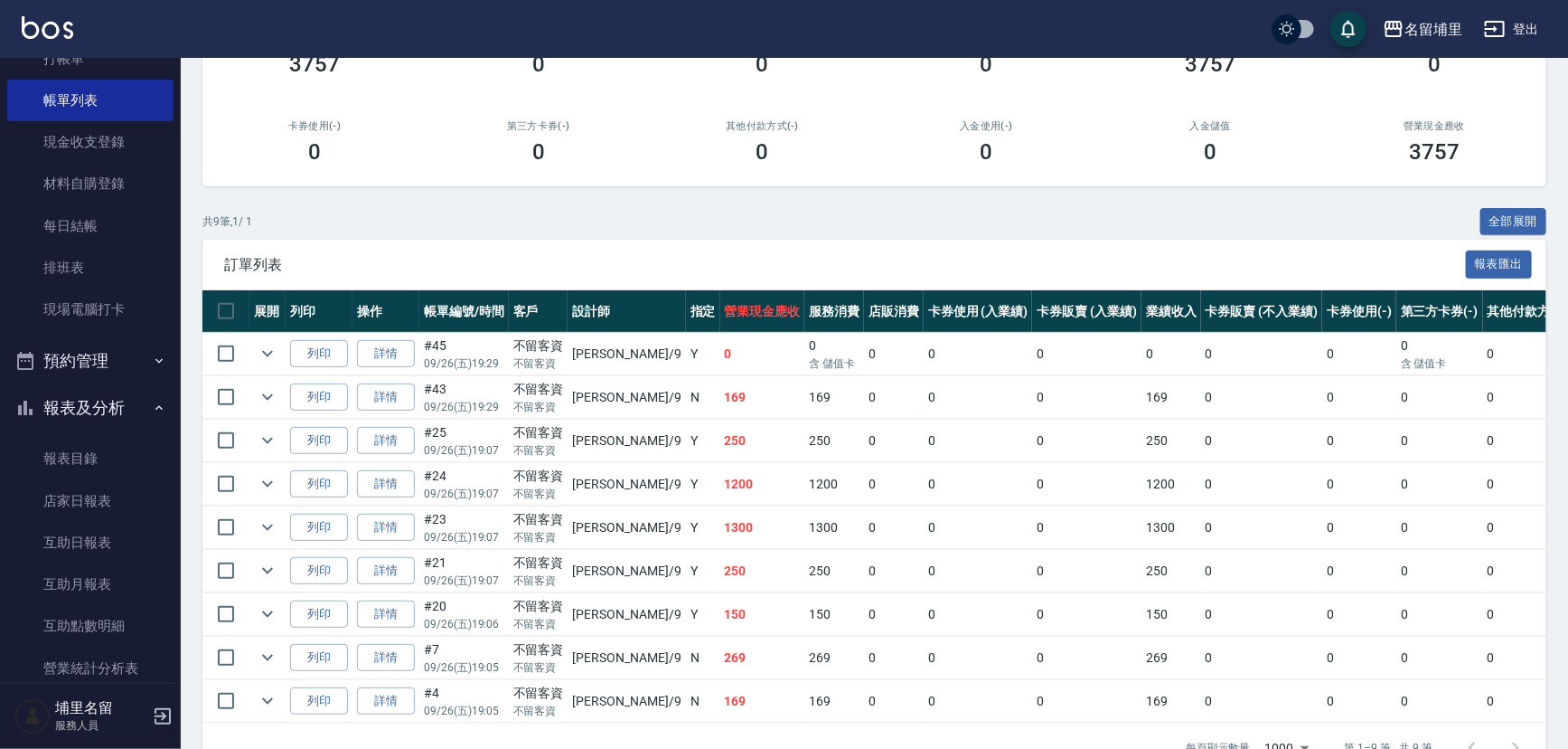
scroll to position [246, 0]
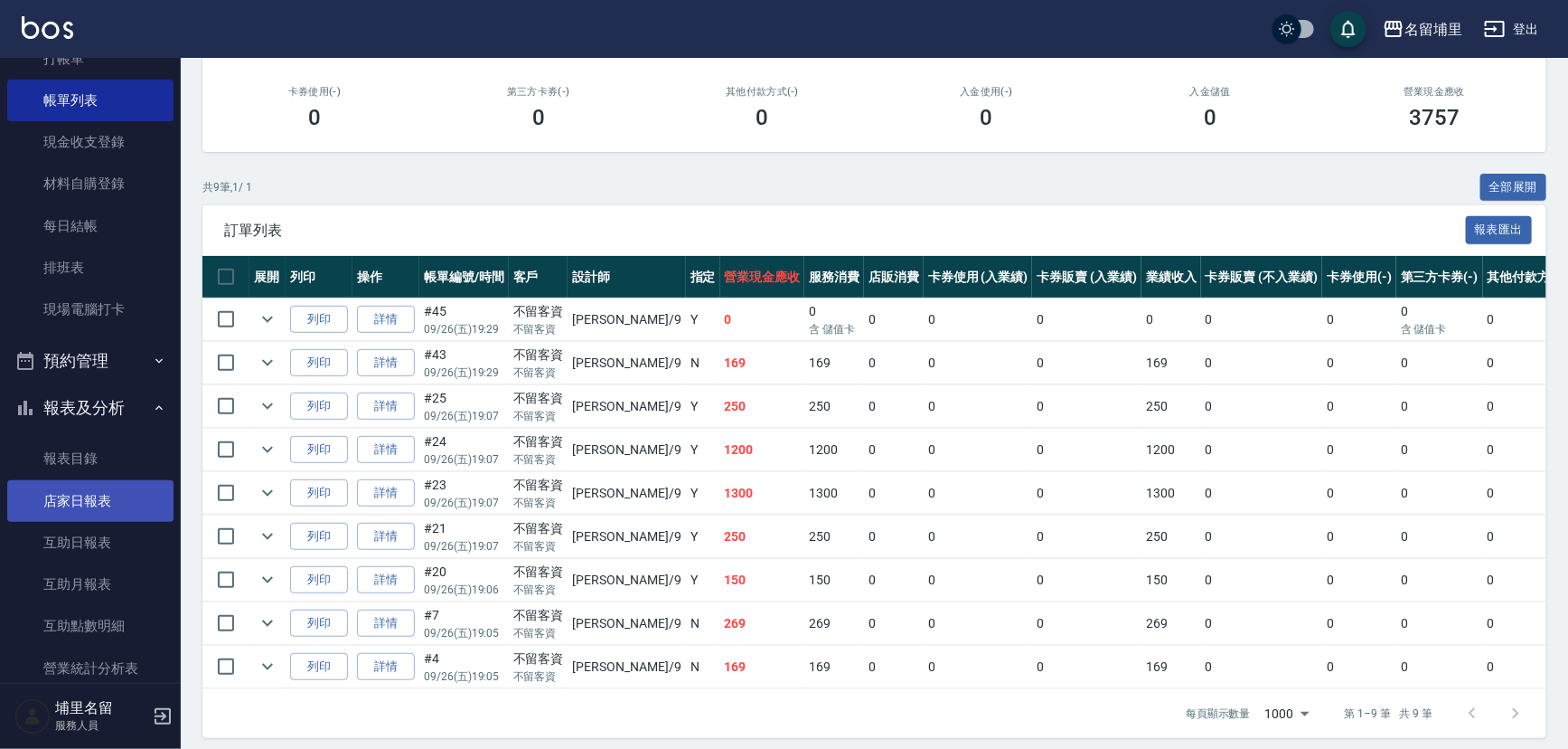
type input "[PERSON_NAME]9"
click at [108, 499] on link "店家日報表" at bounding box center [91, 501] width 166 height 42
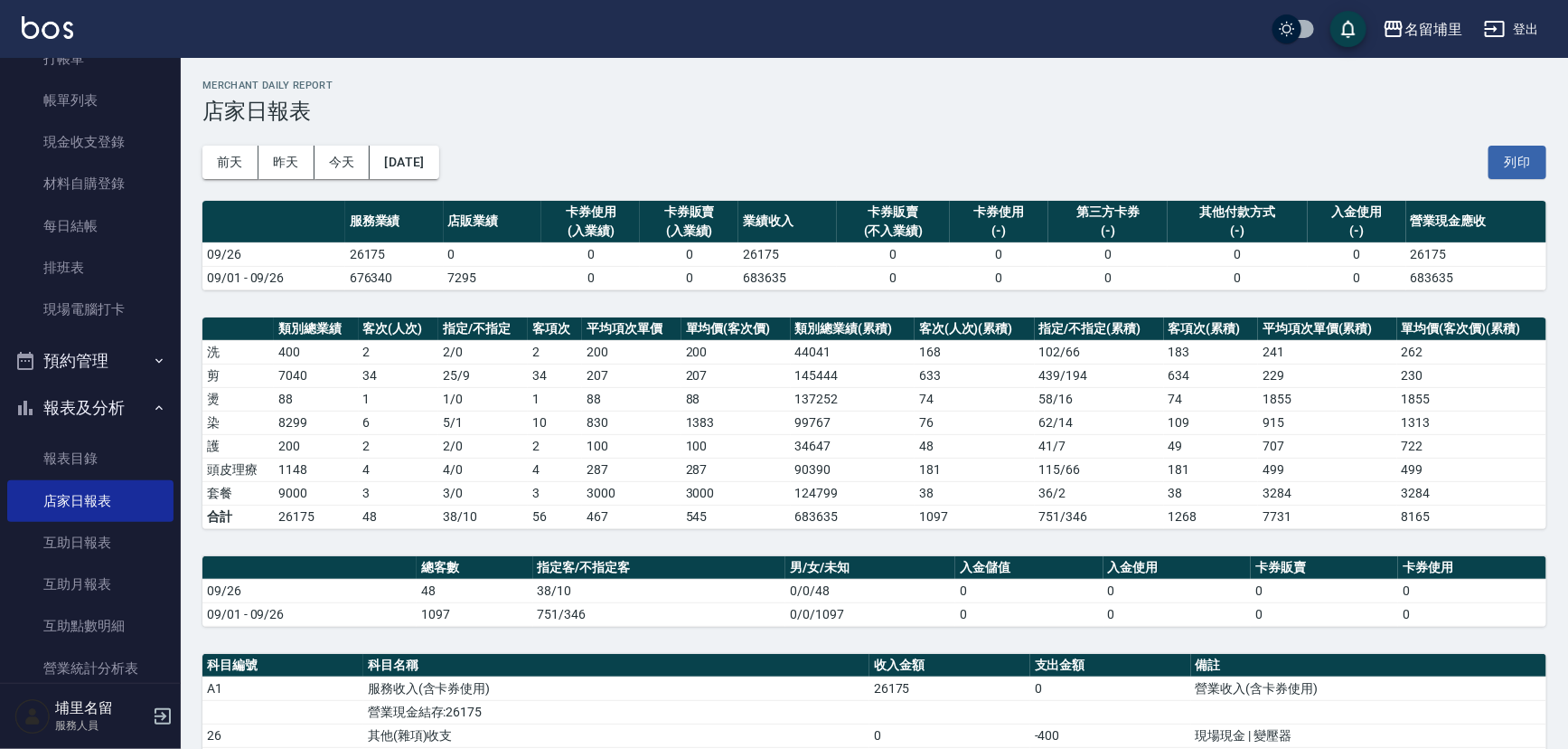
click at [8, 480] on link "店家日報表" at bounding box center [91, 501] width 166 height 42
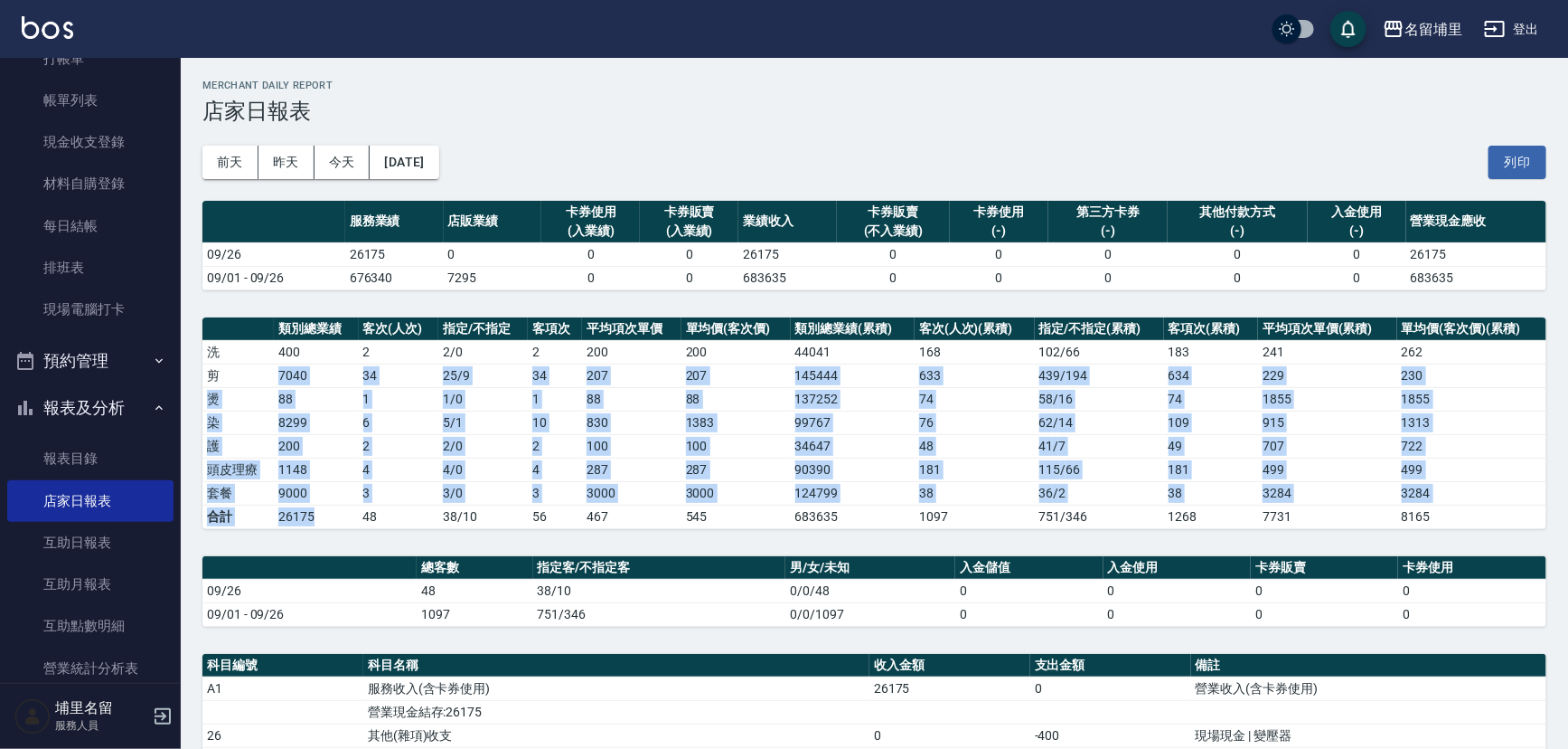
drag, startPoint x: 268, startPoint y: 369, endPoint x: 331, endPoint y: 511, distance: 155.3
click at [331, 511] on tbody "洗 400 2 2 / 0 2 200 200 44041 168 102 / 66 183 241 262 剪 7040 34 25 / 9 34 207 …" at bounding box center [874, 433] width 1344 height 188
click at [331, 511] on td "26175" at bounding box center [316, 516] width 84 height 24
drag, startPoint x: 332, startPoint y: 517, endPoint x: 280, endPoint y: 353, distance: 172.0
click at [280, 353] on tbody "洗 400 2 2 / 0 2 200 200 44041 168 102 / 66 183 241 262 剪 7040 34 25 / 9 34 207 …" at bounding box center [874, 433] width 1344 height 188
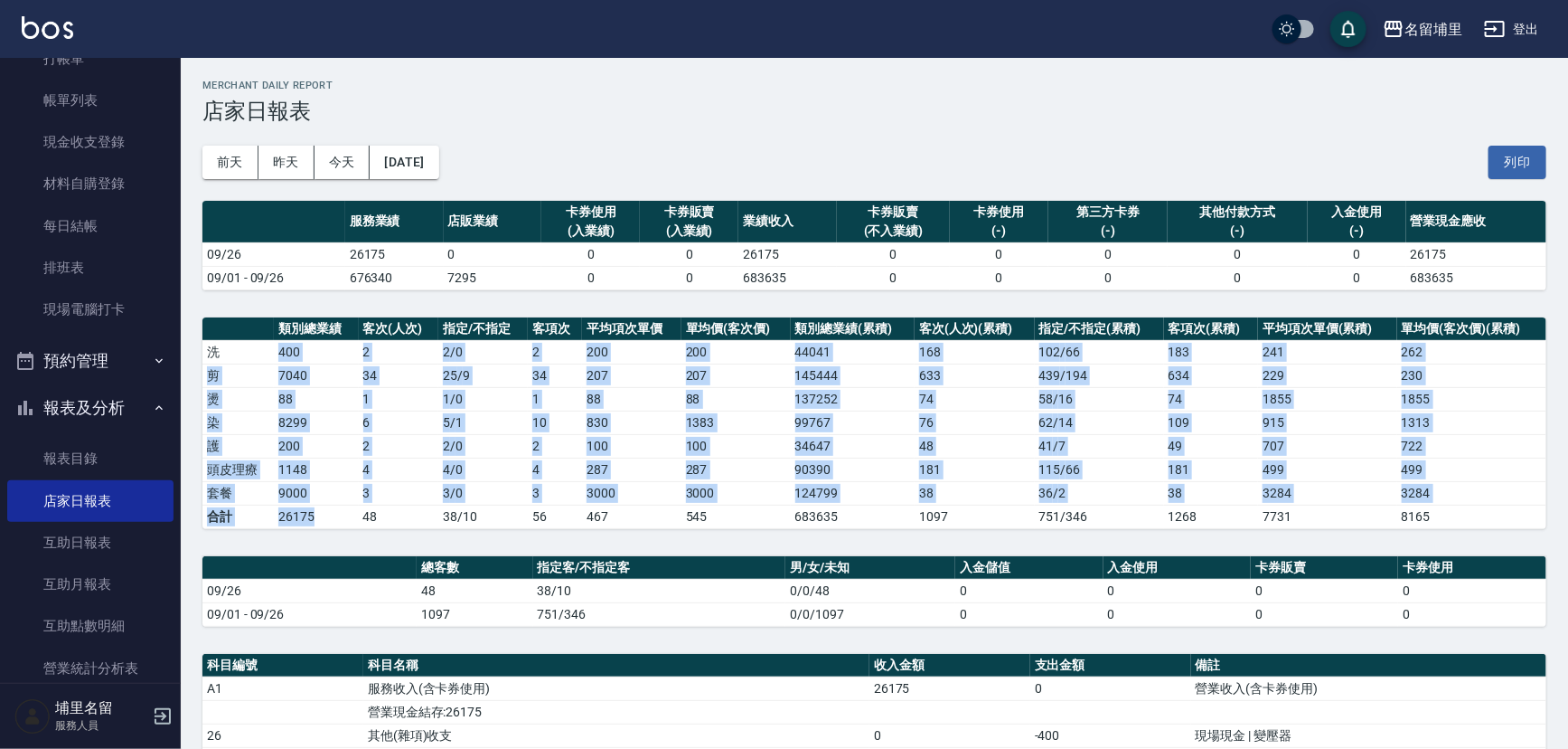
click at [279, 362] on td "400" at bounding box center [316, 351] width 84 height 24
drag, startPoint x: 279, startPoint y: 350, endPoint x: 352, endPoint y: 519, distance: 184.1
click at [352, 519] on tbody "洗 400 2 2 / 0 2 200 200 44041 168 102 / 66 183 241 262 剪 7040 34 25 / 9 34 207 …" at bounding box center [874, 433] width 1344 height 188
click at [352, 519] on td "26175" at bounding box center [316, 516] width 84 height 24
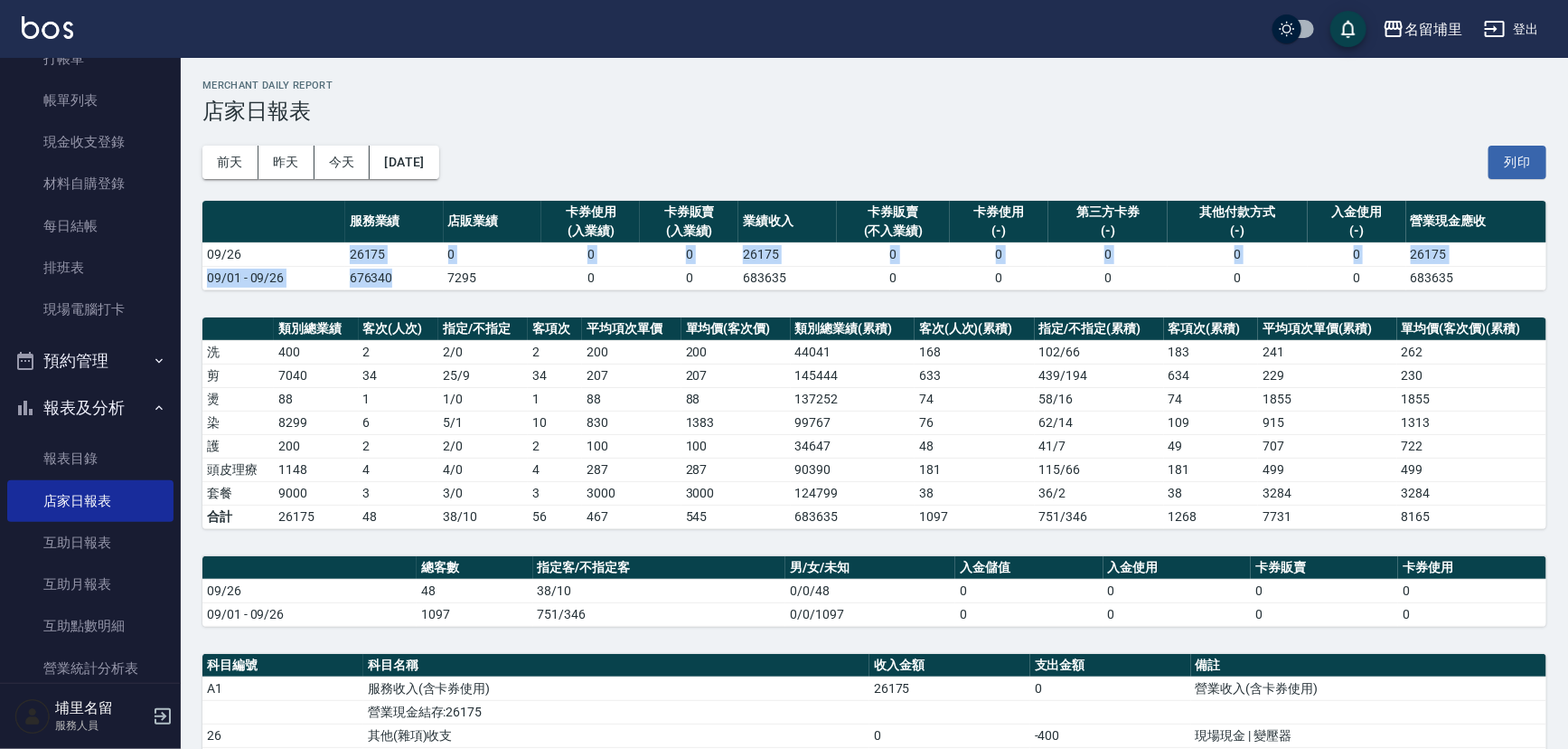
drag, startPoint x: 325, startPoint y: 253, endPoint x: 410, endPoint y: 273, distance: 87.3
click at [410, 273] on tbody "09/26 26175 0 0 0 26175 0 0 0 0 0 26175 09/01 - 09/26 676340 7295 0 0 683635 0 …" at bounding box center [874, 265] width 1344 height 47
click at [410, 273] on td "676340" at bounding box center [394, 278] width 98 height 24
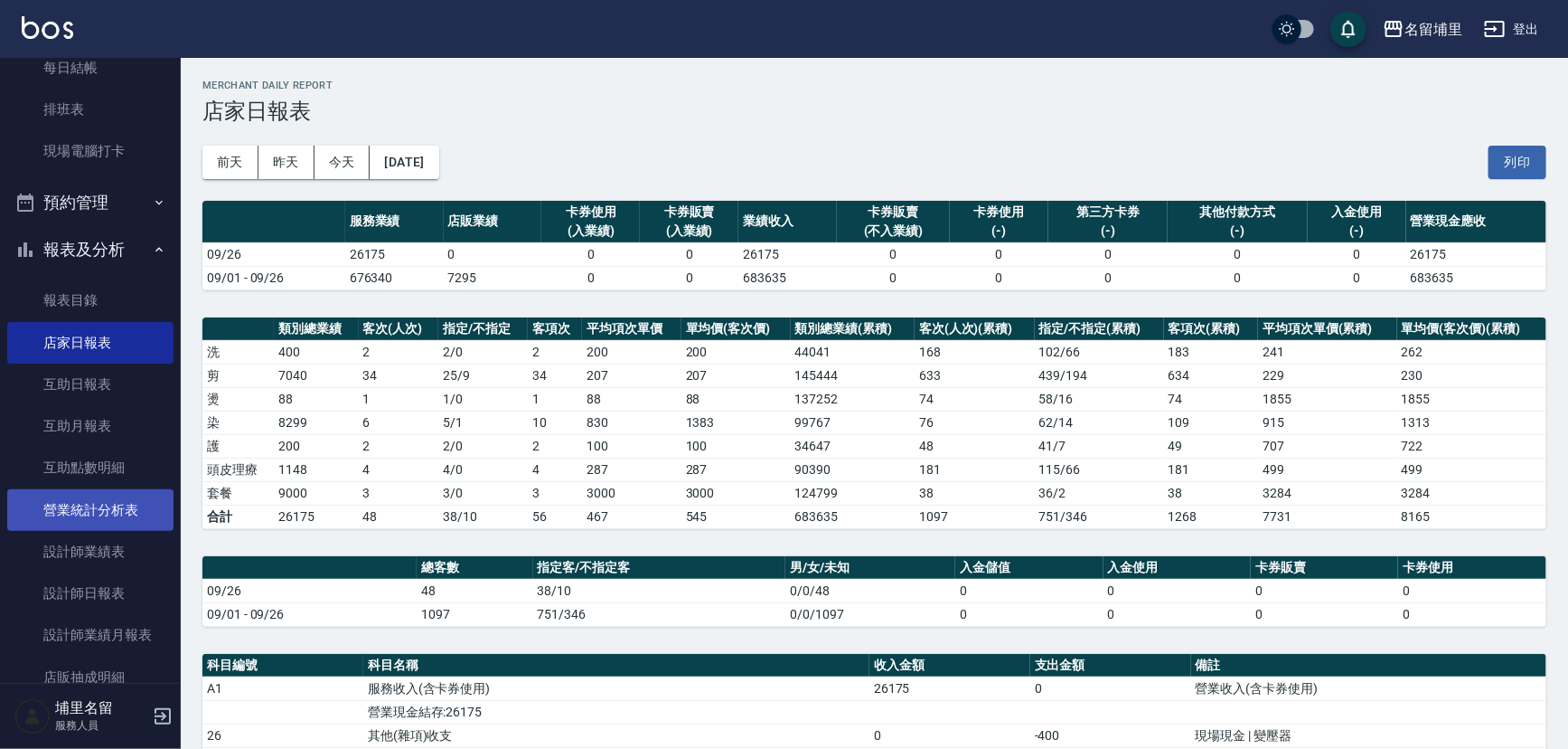
scroll to position [246, 0]
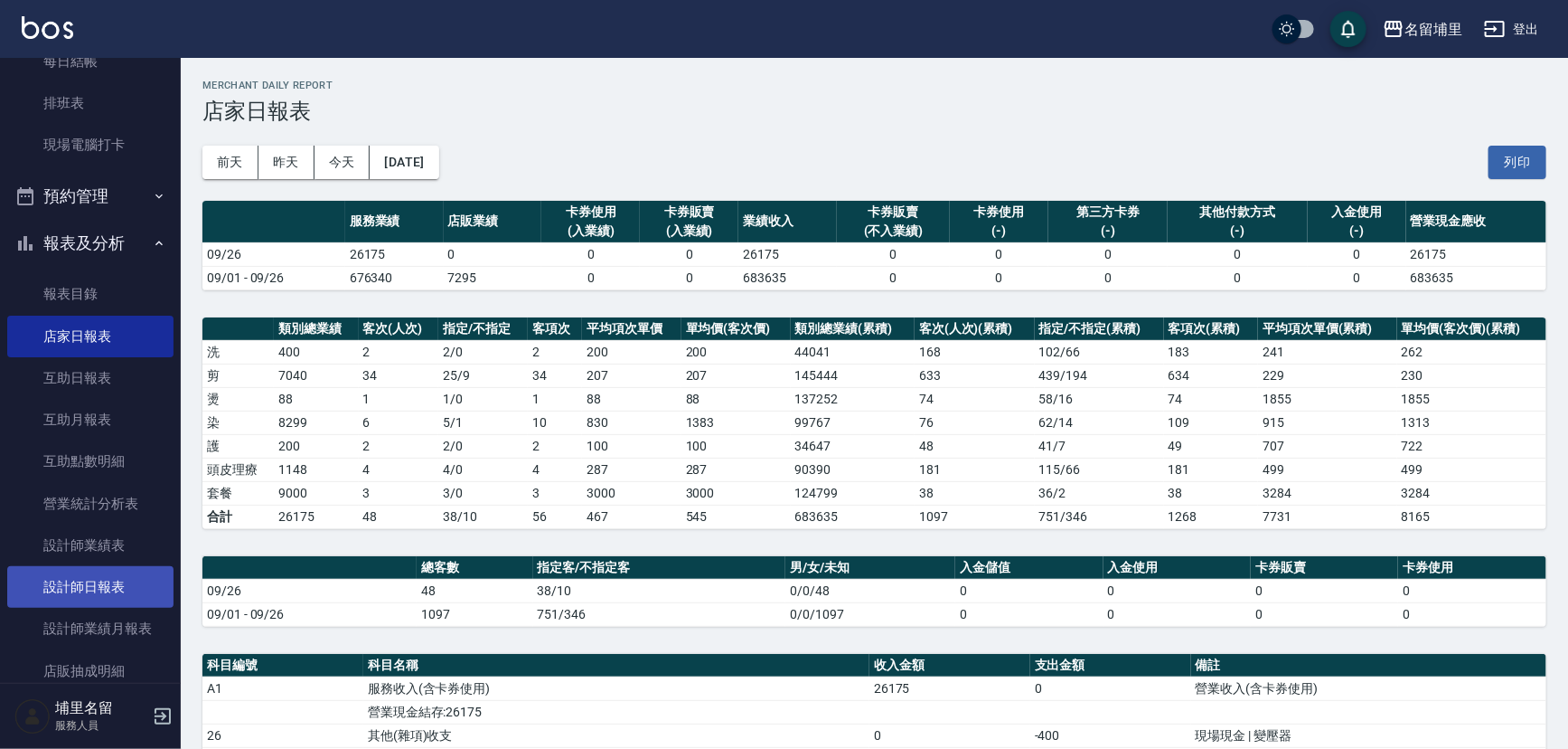
click at [123, 596] on link "設計師日報表" at bounding box center [91, 587] width 166 height 42
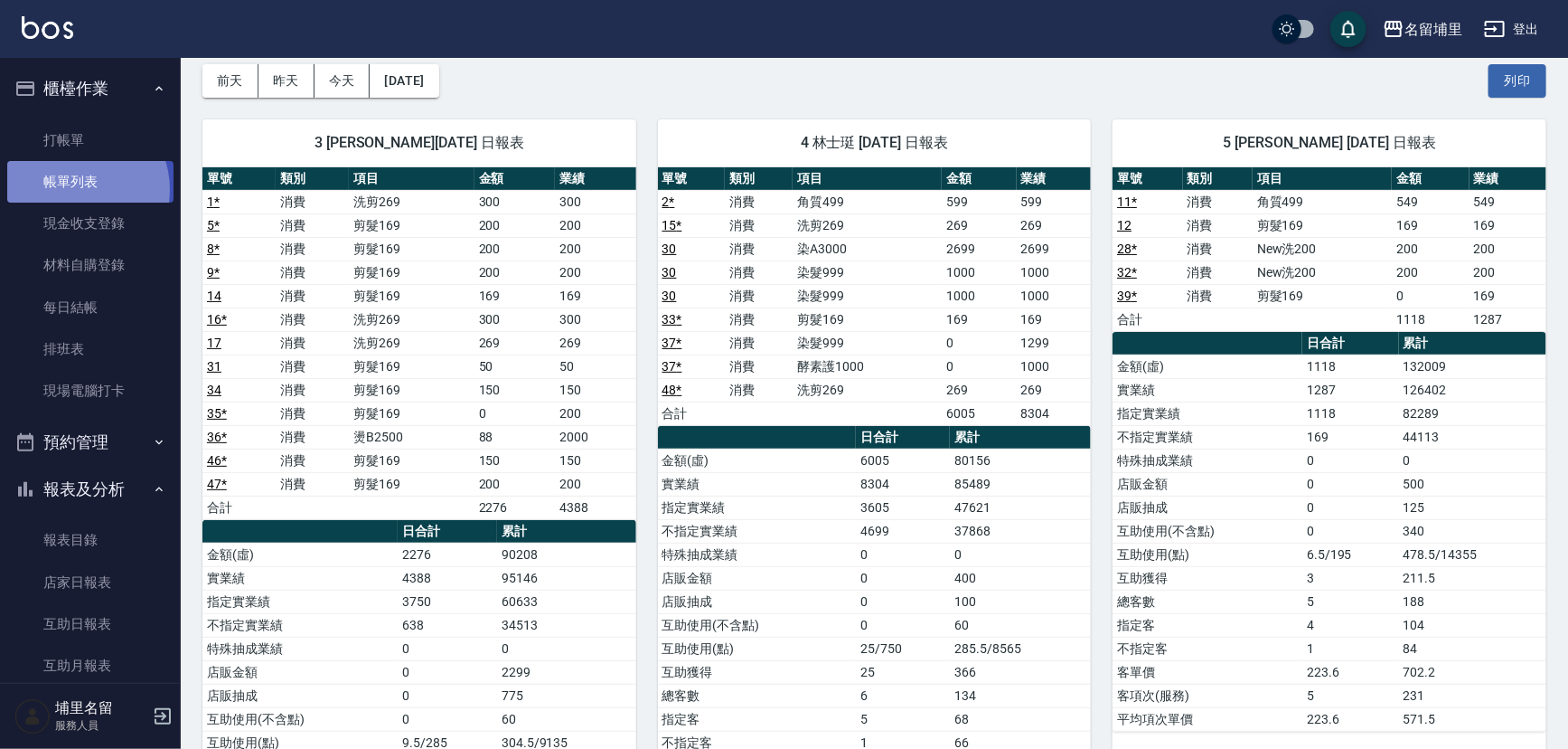
click at [78, 190] on link "帳單列表" at bounding box center [91, 182] width 166 height 42
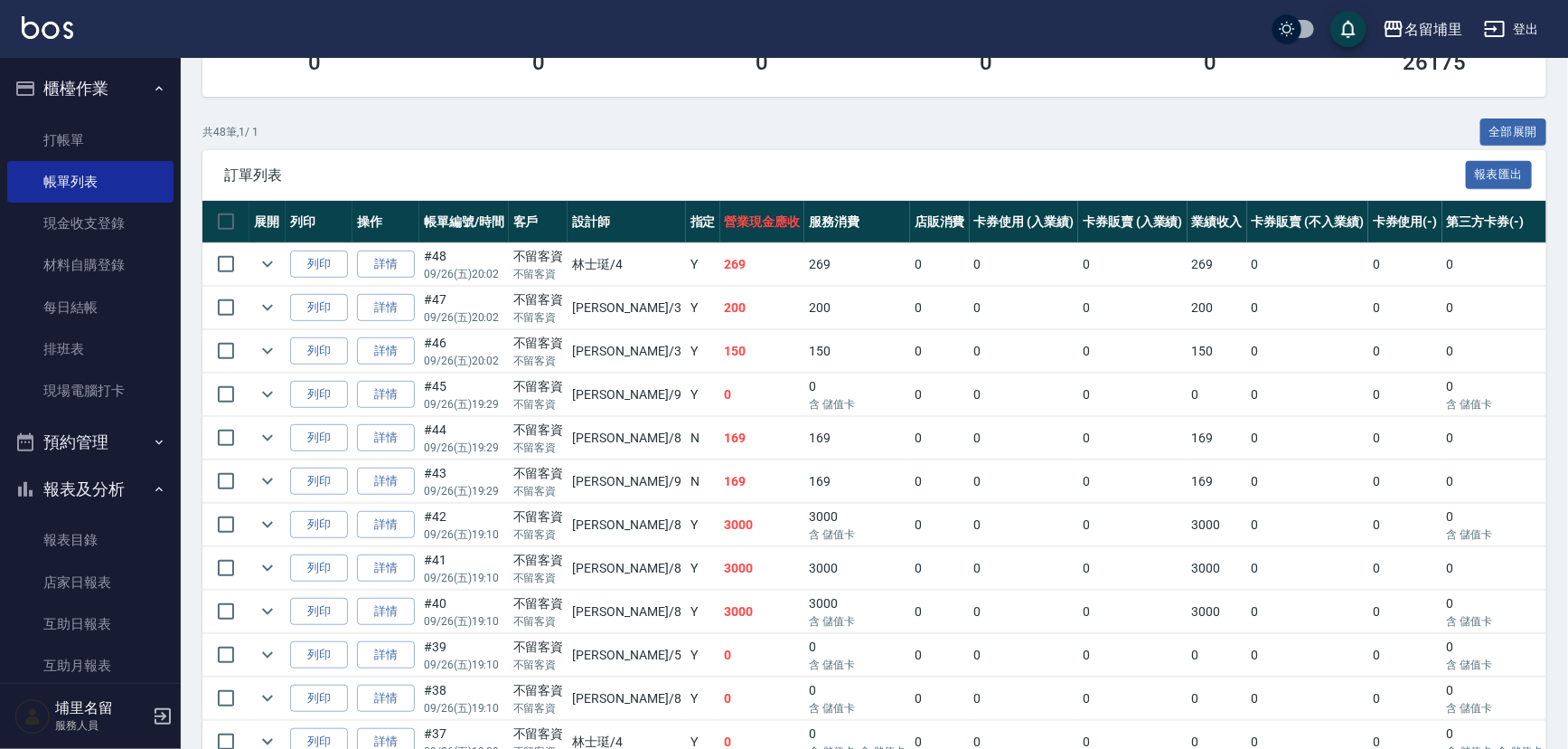
scroll to position [328, 0]
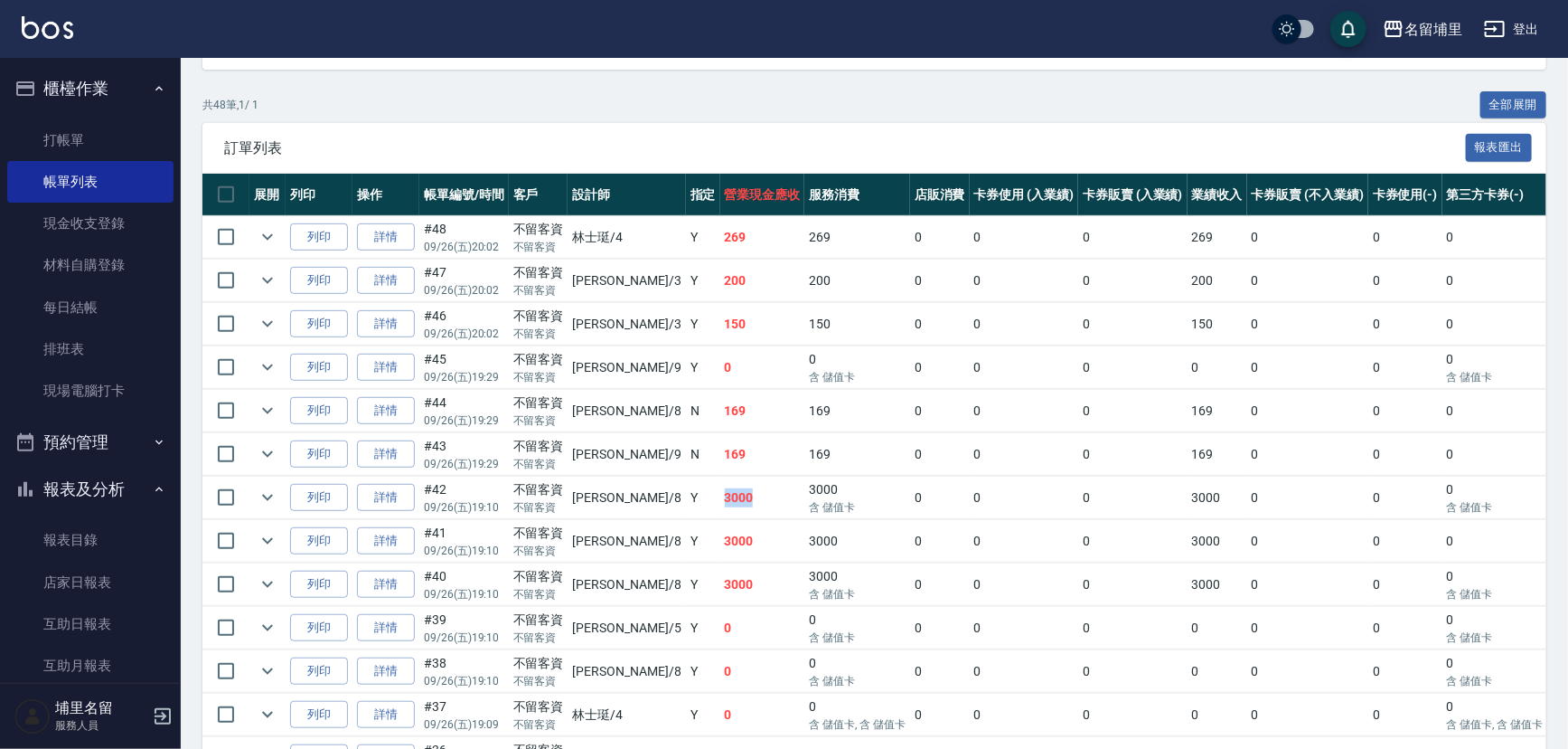
drag, startPoint x: 701, startPoint y: 490, endPoint x: 645, endPoint y: 490, distance: 56.0
click at [645, 490] on tr "列印 詳情 #42 09/26 (五) 19:10 不留客資 不留客資 黃偉傑 /8 Y 3000 3000 含 儲值卡 0 0 0 3000 0 0 0 含…" at bounding box center [1008, 497] width 1612 height 43
click at [686, 490] on td "Y" at bounding box center [703, 497] width 34 height 43
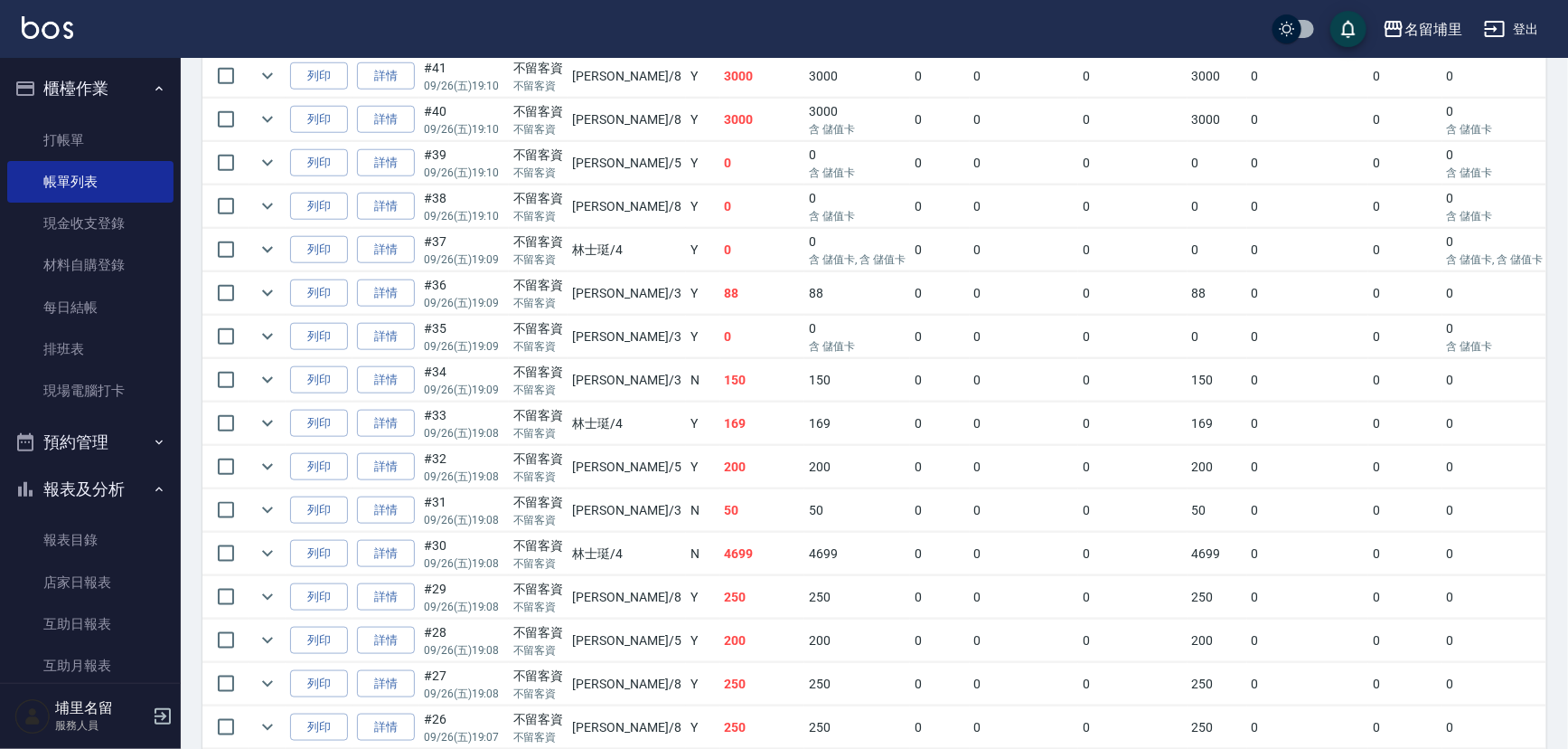
scroll to position [822, 0]
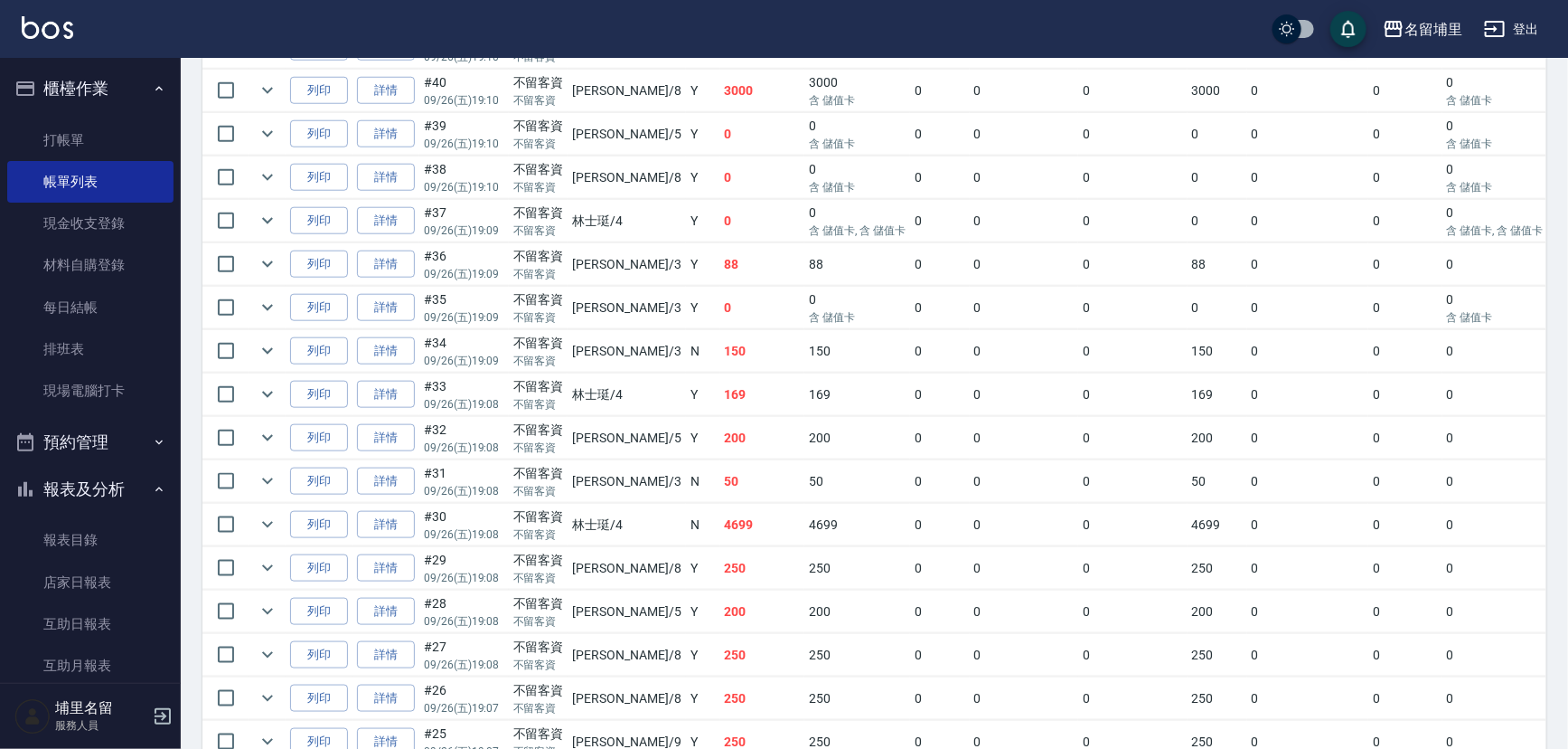
click at [253, 517] on td at bounding box center [268, 525] width 36 height 43
click at [262, 513] on icon "expand row" at bounding box center [267, 524] width 22 height 22
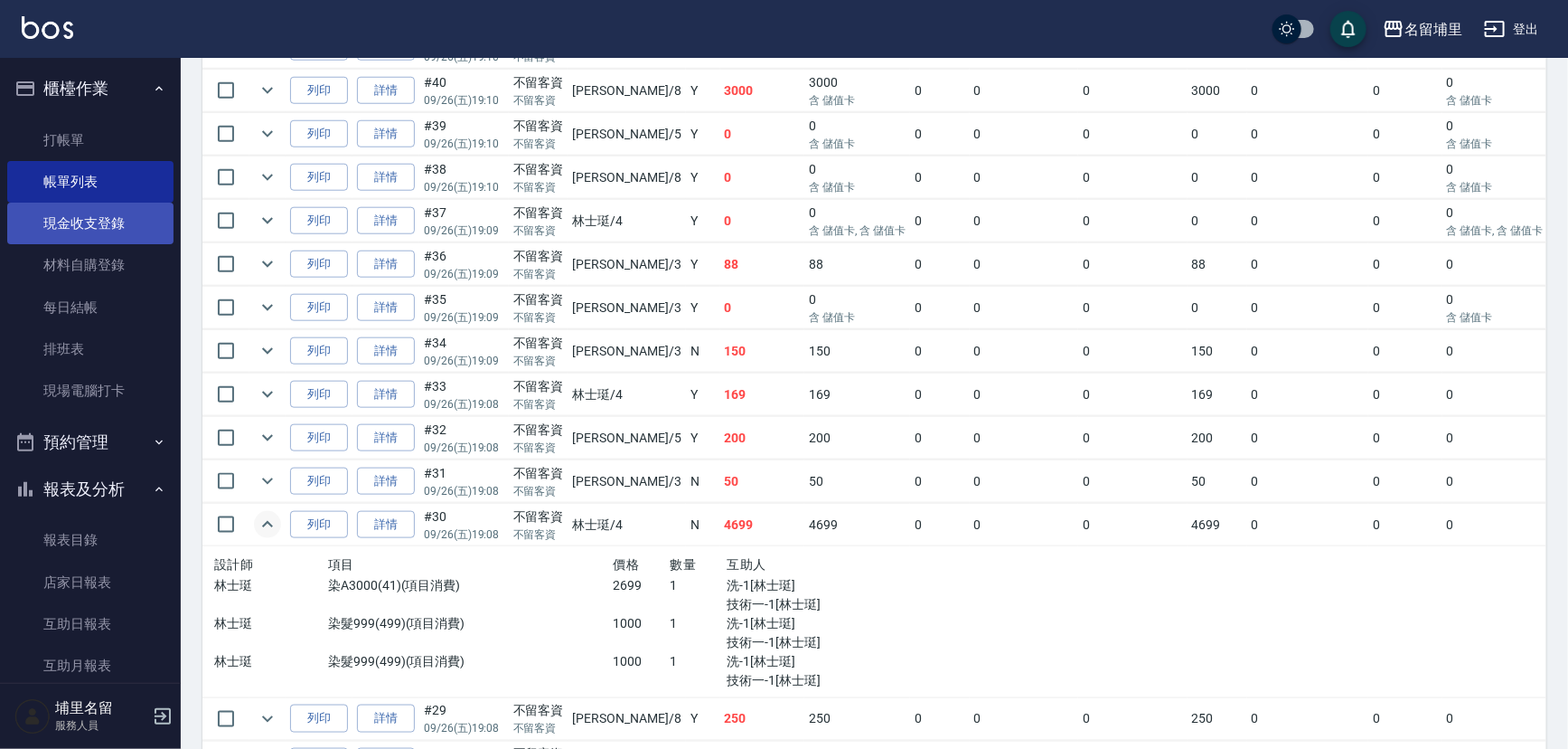
click at [90, 227] on link "現金收支登錄" at bounding box center [91, 223] width 166 height 42
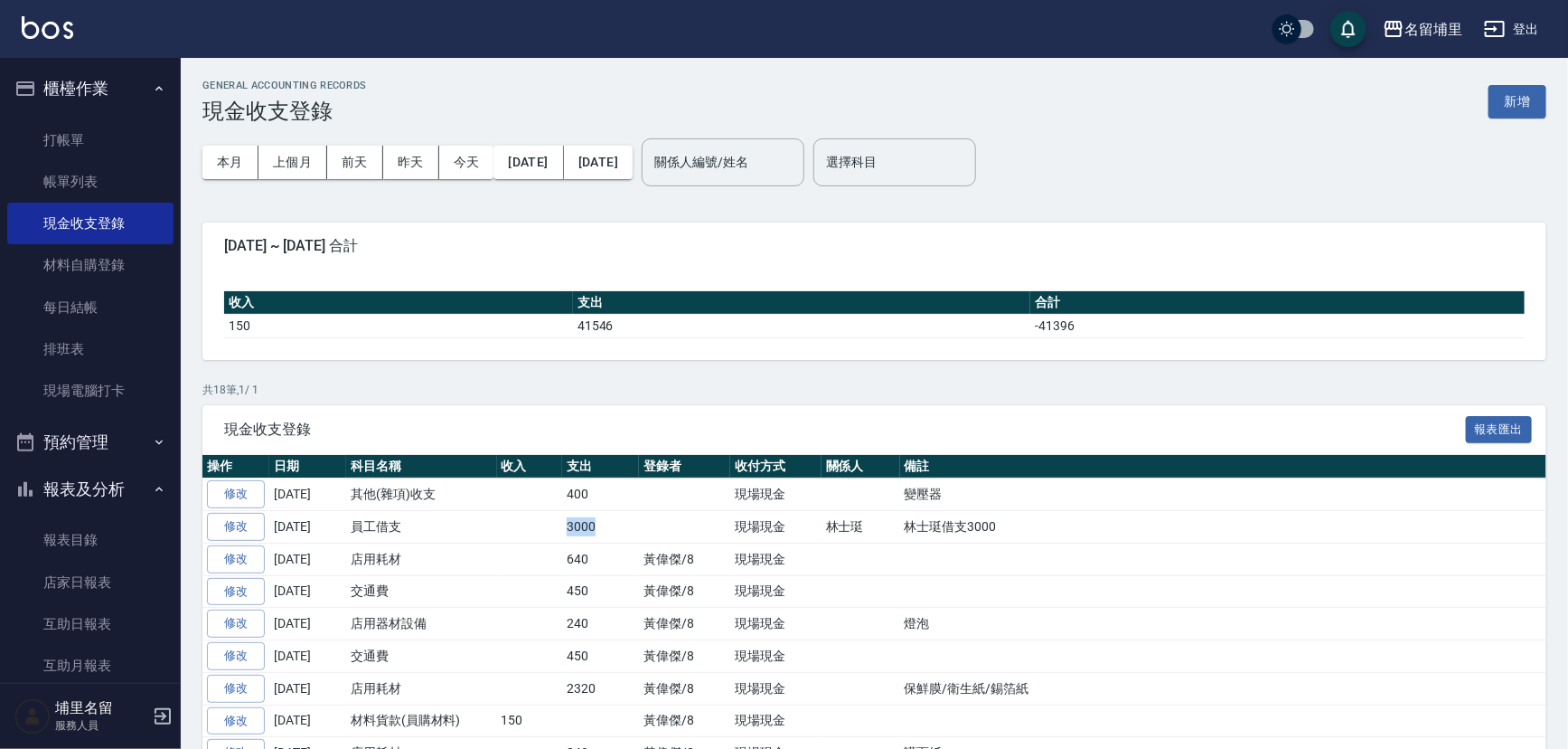
drag, startPoint x: 606, startPoint y: 530, endPoint x: 547, endPoint y: 535, distance: 59.2
click at [547, 535] on tr "修改 2025-09-25 員工借支 3000 現場現金 林士珽 林士珽借支3000" at bounding box center [874, 527] width 1344 height 32
click at [546, 535] on td at bounding box center [529, 527] width 66 height 32
click at [85, 174] on link "帳單列表" at bounding box center [91, 182] width 166 height 42
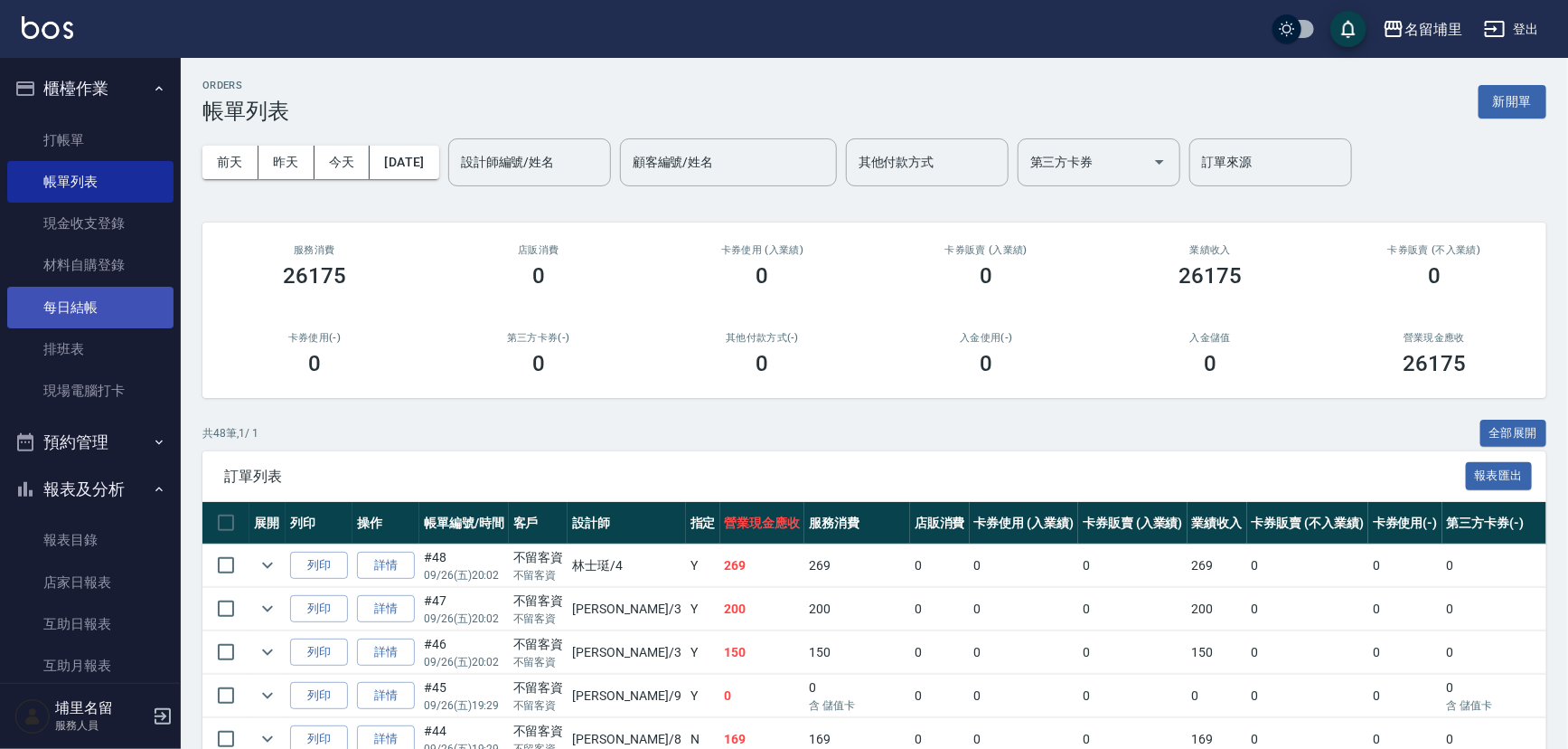
click at [108, 305] on link "每日結帳" at bounding box center [91, 307] width 166 height 42
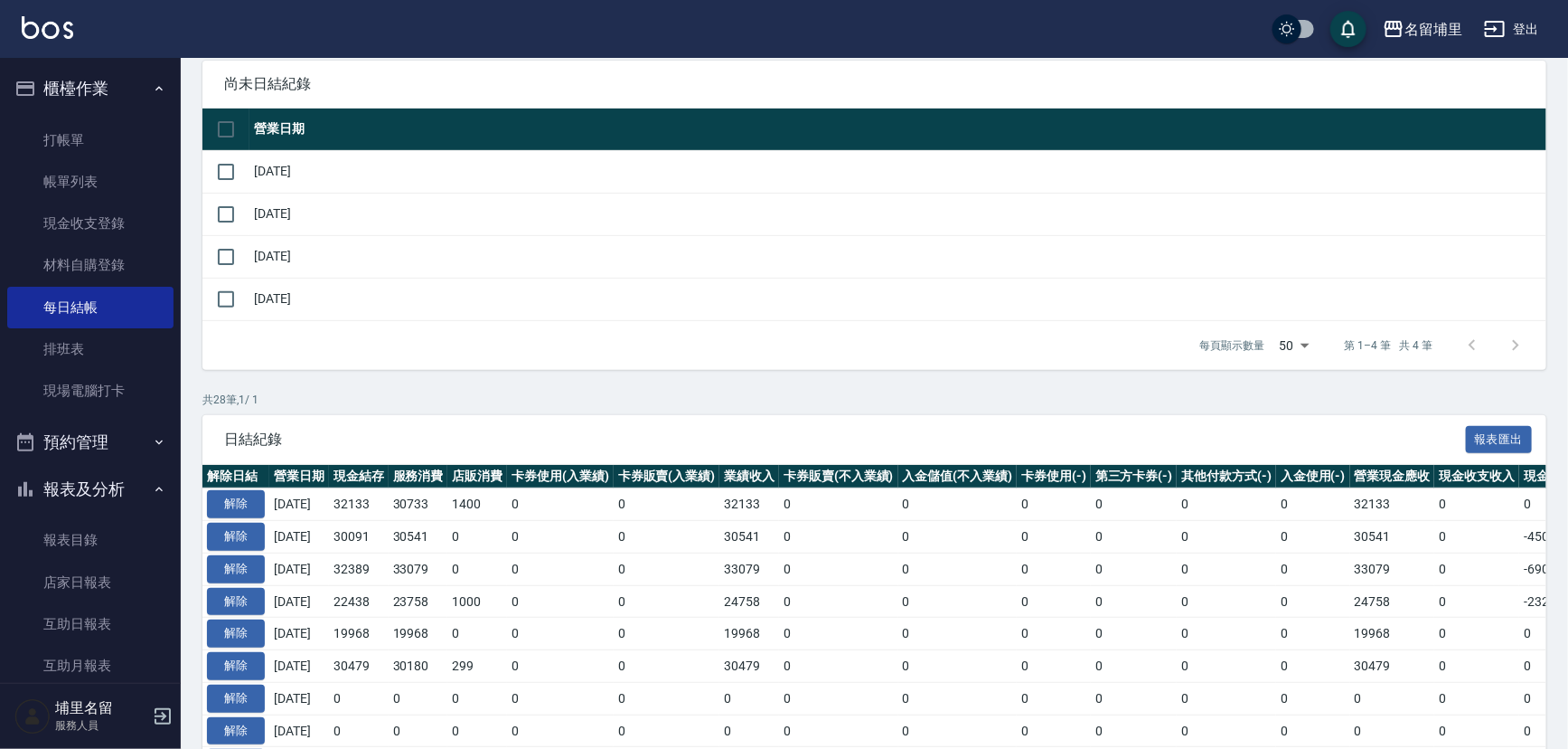
scroll to position [81, 0]
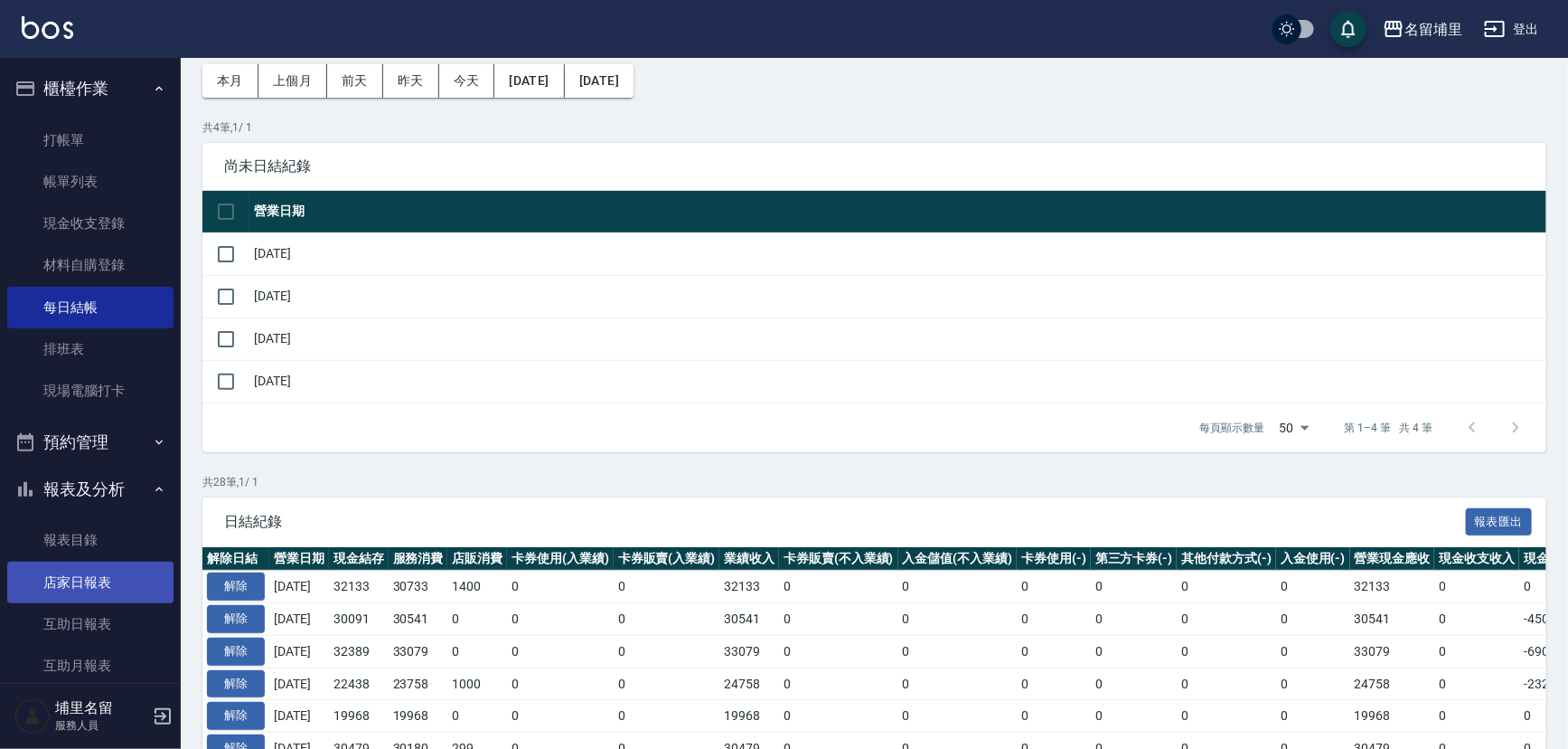
click at [99, 576] on link "店家日報表" at bounding box center [91, 583] width 166 height 42
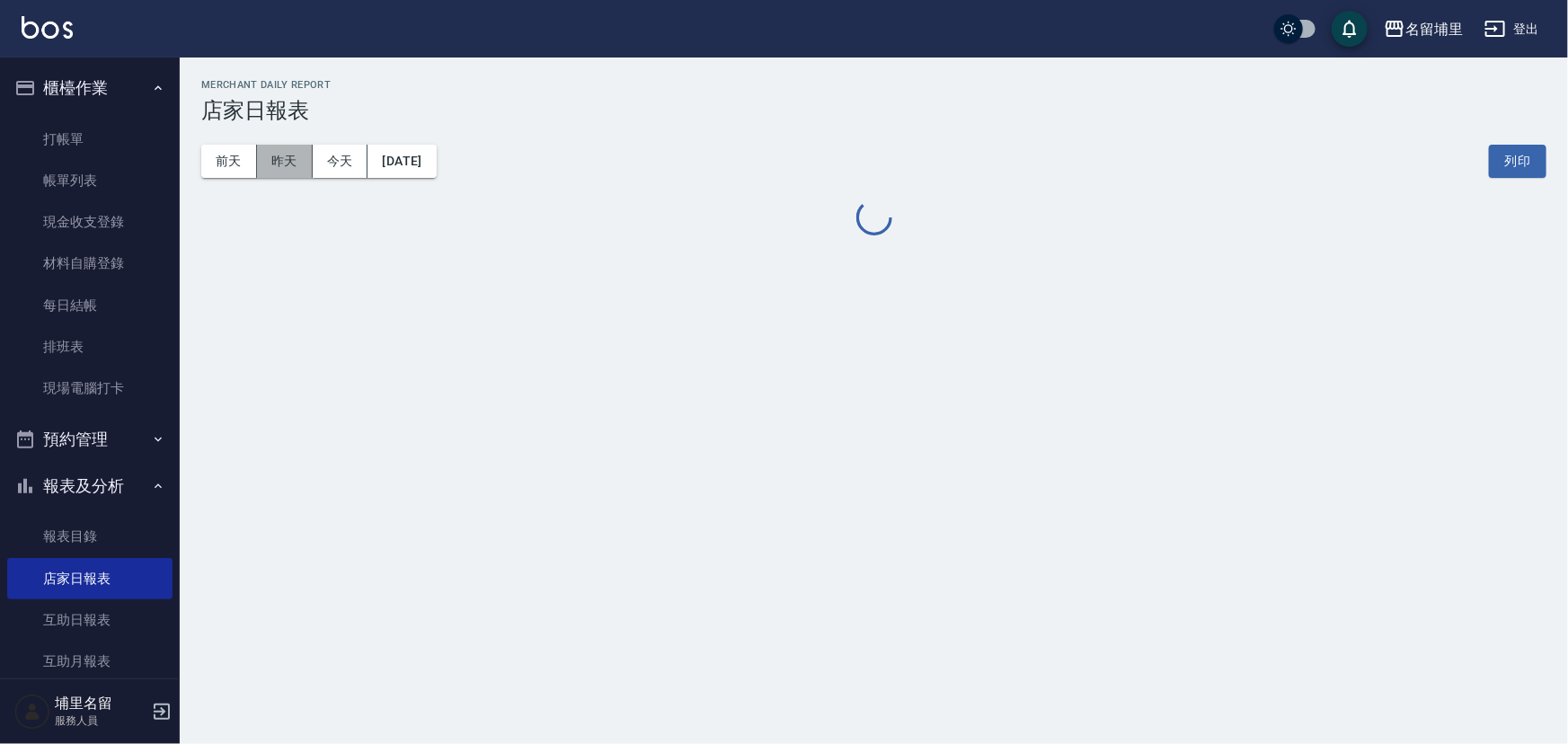
click at [277, 170] on button "昨天" at bounding box center [284, 161] width 56 height 33
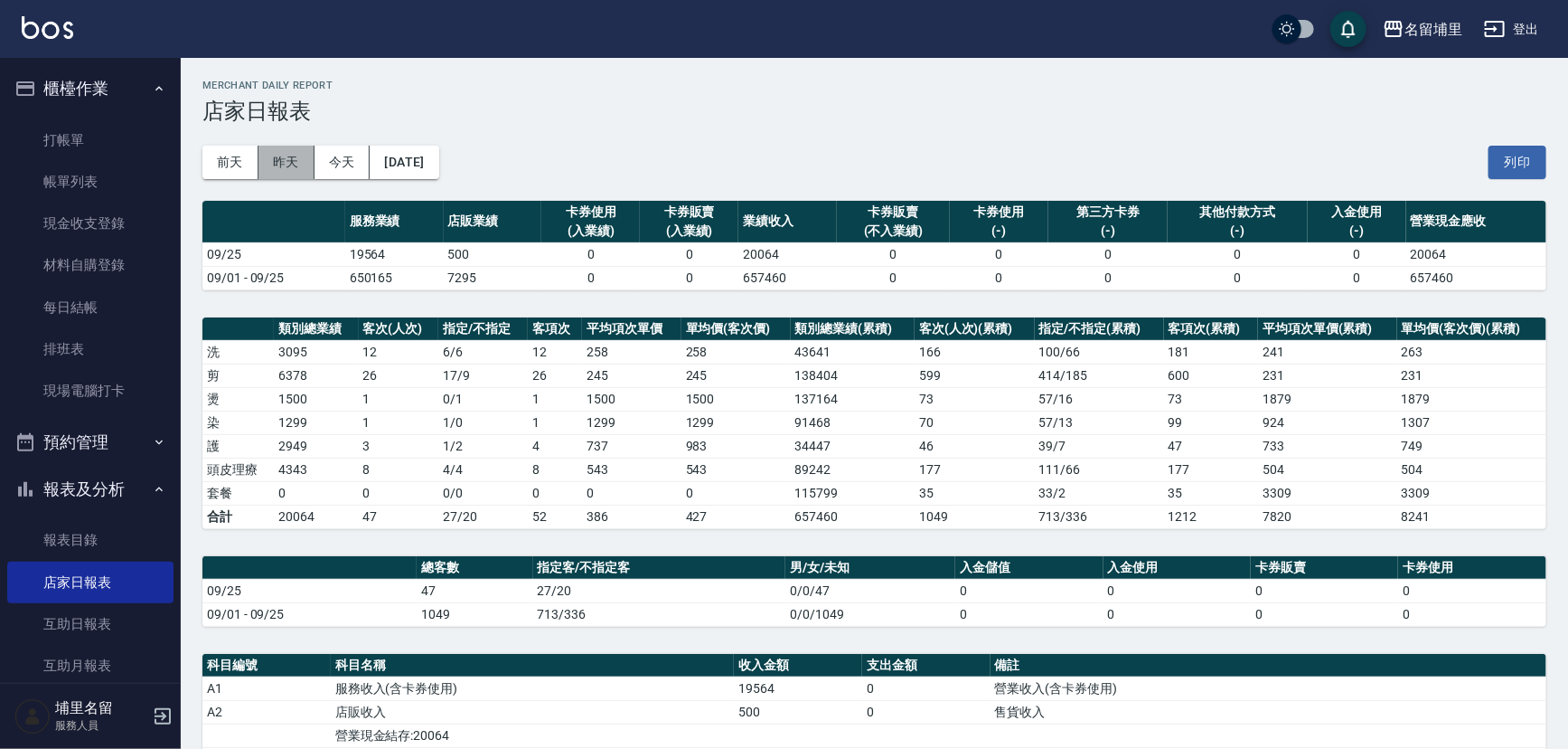
click at [280, 167] on button "昨天" at bounding box center [286, 162] width 56 height 33
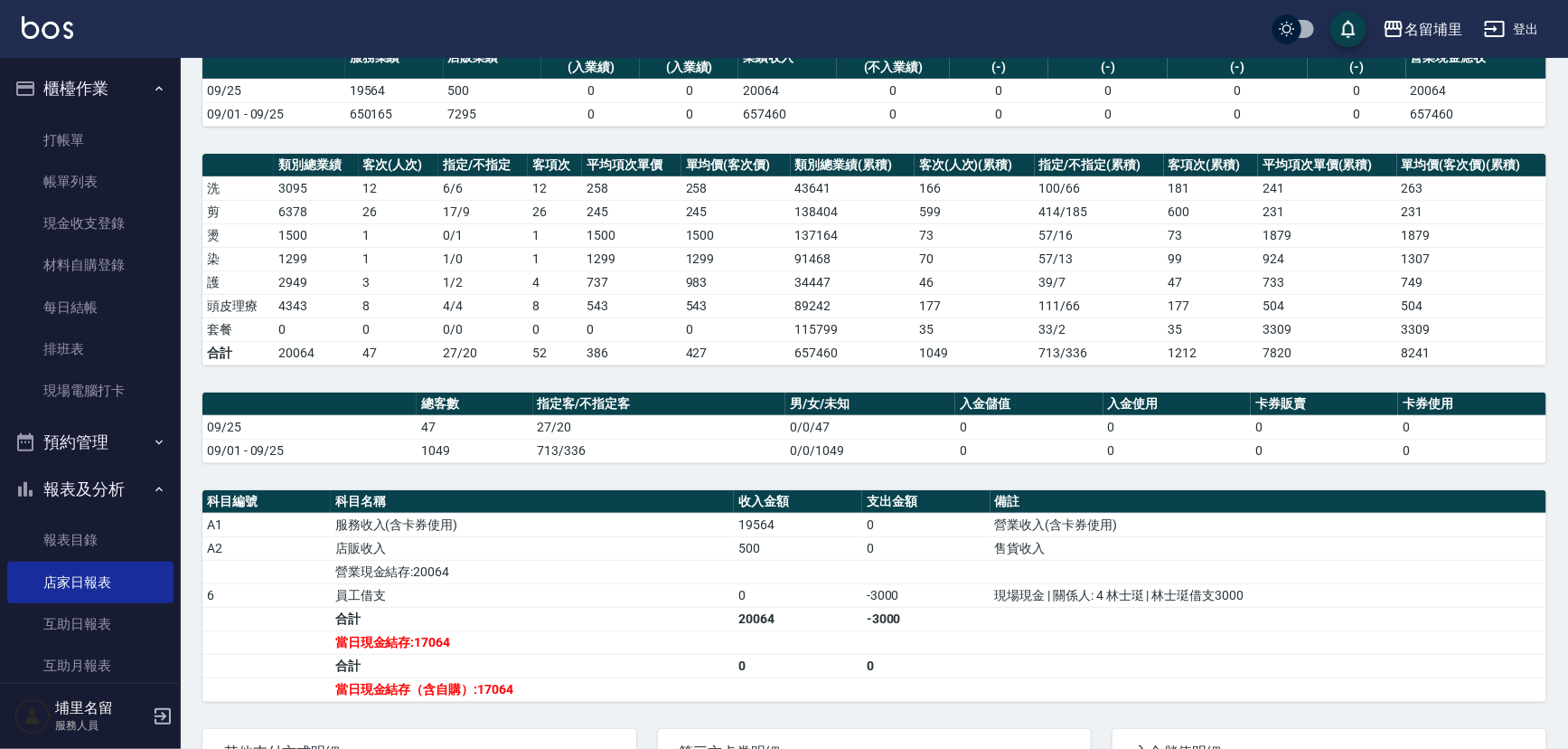
scroll to position [246, 0]
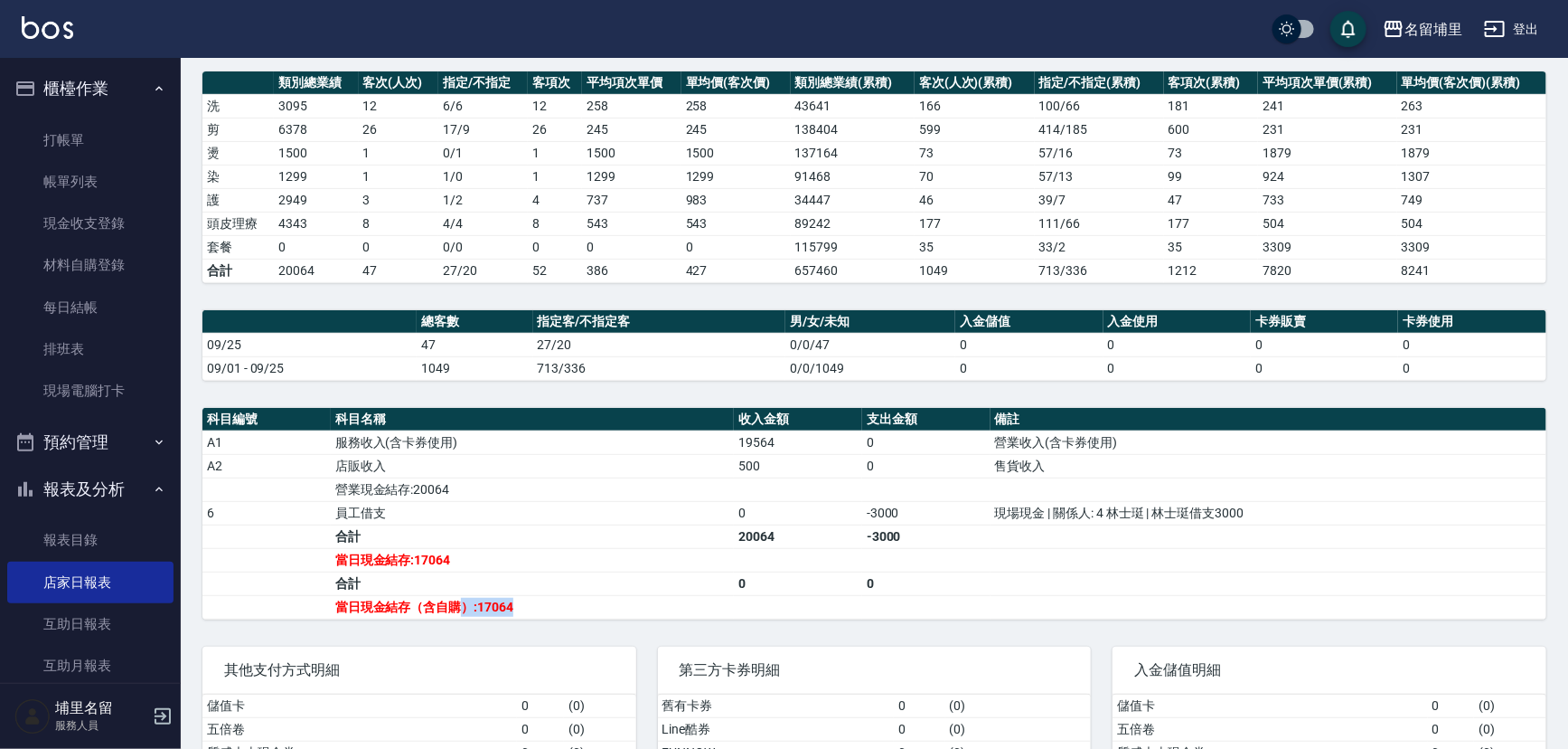
drag, startPoint x: 532, startPoint y: 600, endPoint x: 479, endPoint y: 598, distance: 53.0
click at [465, 597] on td "當日現金結存（含自購）:17064" at bounding box center [532, 607] width 403 height 24
click at [482, 600] on td "當日現金結存（含自購）:17064" at bounding box center [532, 607] width 403 height 24
drag, startPoint x: 478, startPoint y: 607, endPoint x: 527, endPoint y: 613, distance: 49.4
click at [527, 613] on td "當日現金結存（含自購）:17064" at bounding box center [532, 607] width 403 height 24
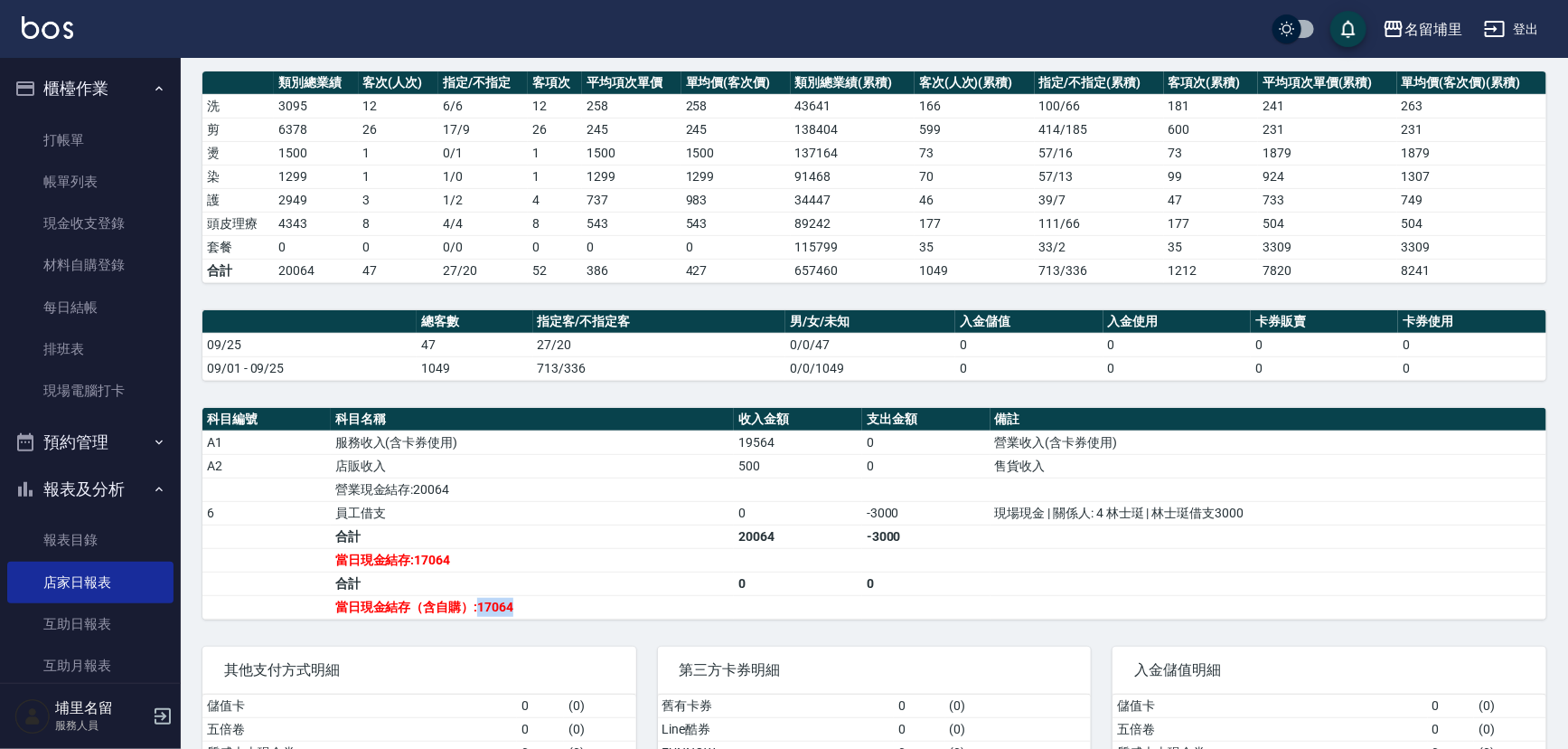
click at [527, 613] on td "當日現金結存（含自購）:17064" at bounding box center [532, 607] width 403 height 24
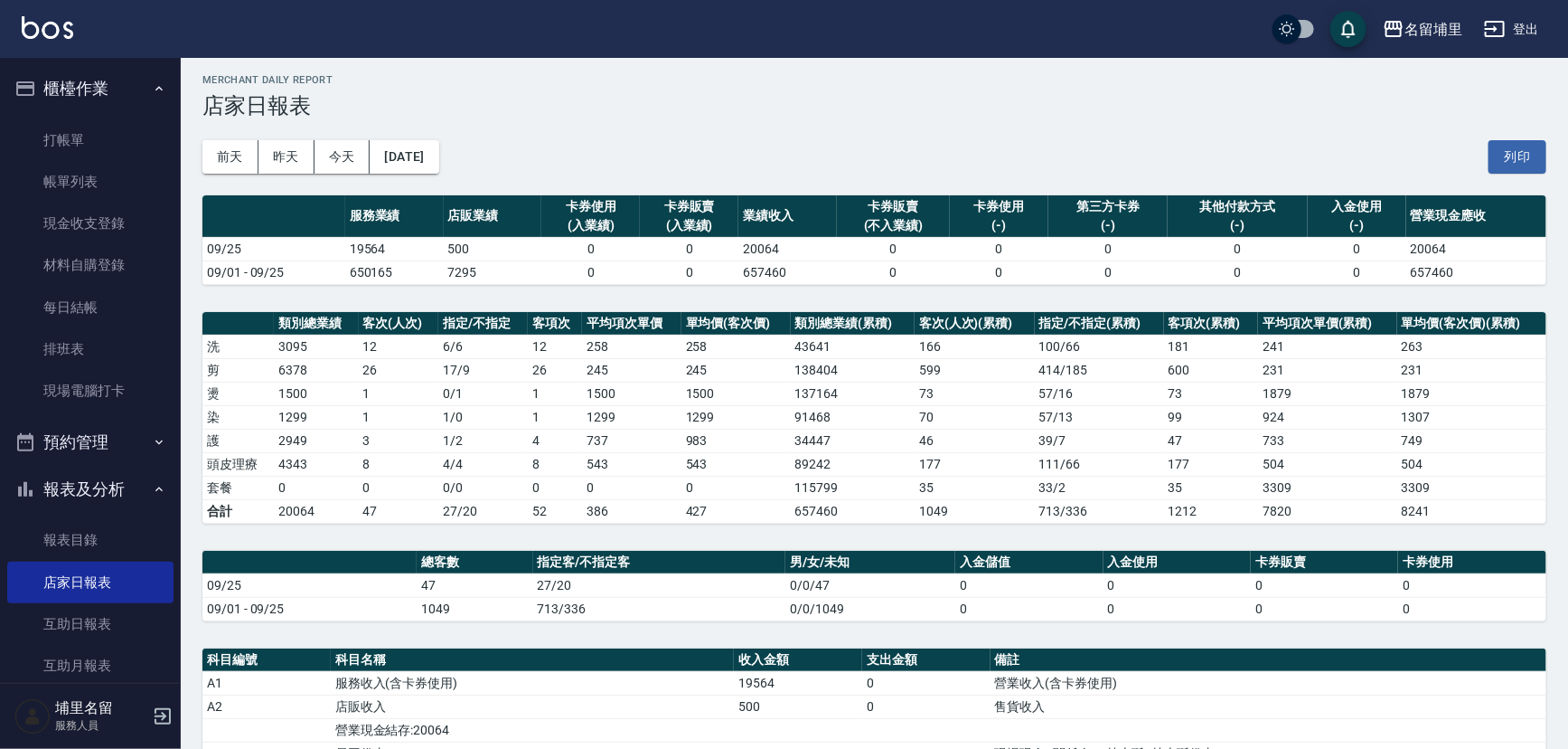
scroll to position [0, 0]
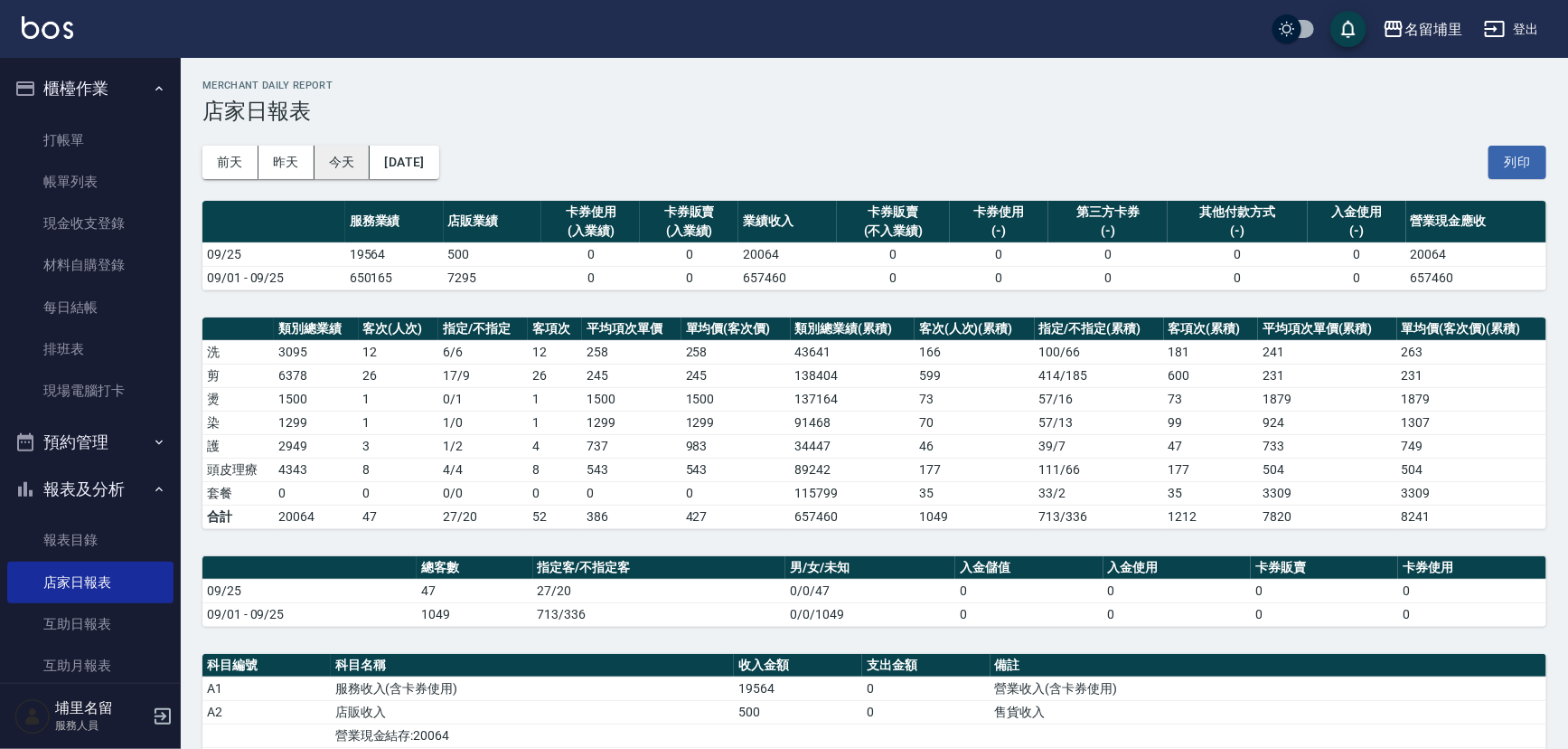
click at [351, 168] on button "今天" at bounding box center [342, 162] width 56 height 33
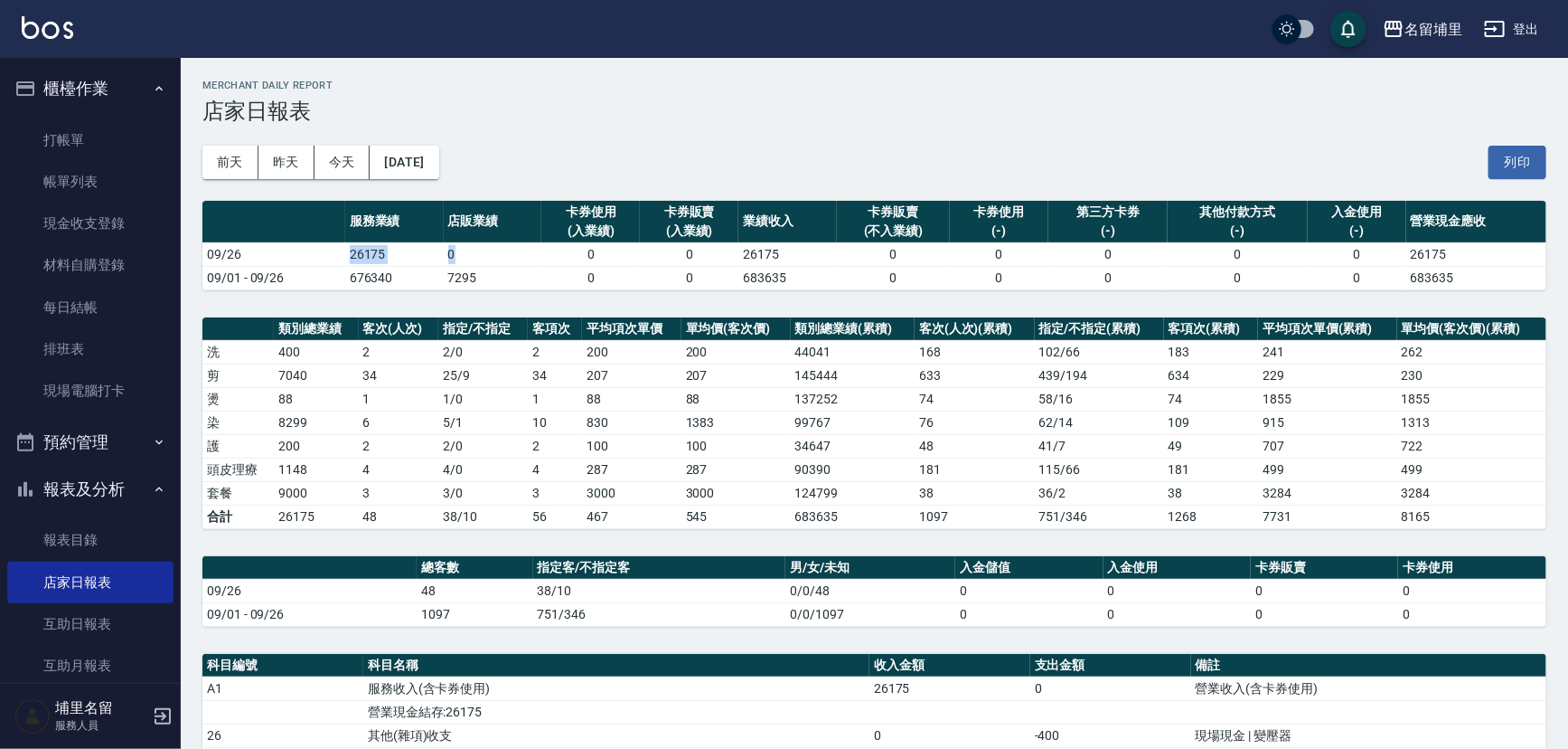
drag, startPoint x: 459, startPoint y: 252, endPoint x: 341, endPoint y: 241, distance: 118.5
click at [341, 242] on tr "09/26 26175 0 0 0 26175 0 0 0 0 0 26175" at bounding box center [874, 254] width 1344 height 24
click at [341, 255] on td "09/26" at bounding box center [274, 254] width 143 height 24
drag, startPoint x: 351, startPoint y: 252, endPoint x: 407, endPoint y: 260, distance: 56.6
click at [407, 260] on td "26175" at bounding box center [394, 254] width 98 height 24
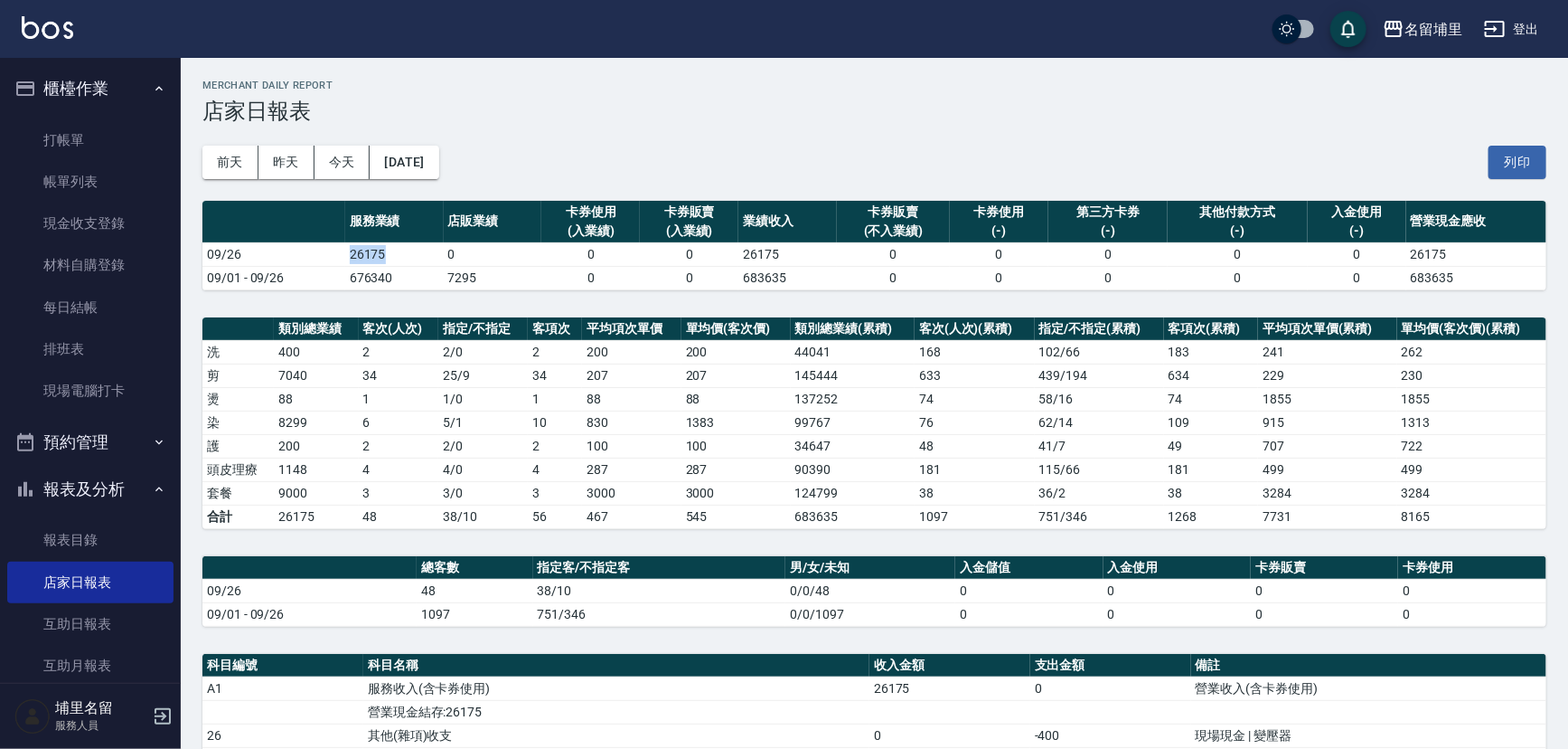
click at [407, 260] on td "26175" at bounding box center [394, 254] width 98 height 24
drag, startPoint x: 409, startPoint y: 260, endPoint x: 324, endPoint y: 255, distance: 85.1
click at [324, 255] on tr "09/26 26175 0 0 0 26175 0 0 0 0 0 26175" at bounding box center [874, 254] width 1344 height 24
click at [324, 254] on td "09/26" at bounding box center [274, 254] width 143 height 24
drag, startPoint x: 393, startPoint y: 467, endPoint x: 340, endPoint y: 467, distance: 53.0
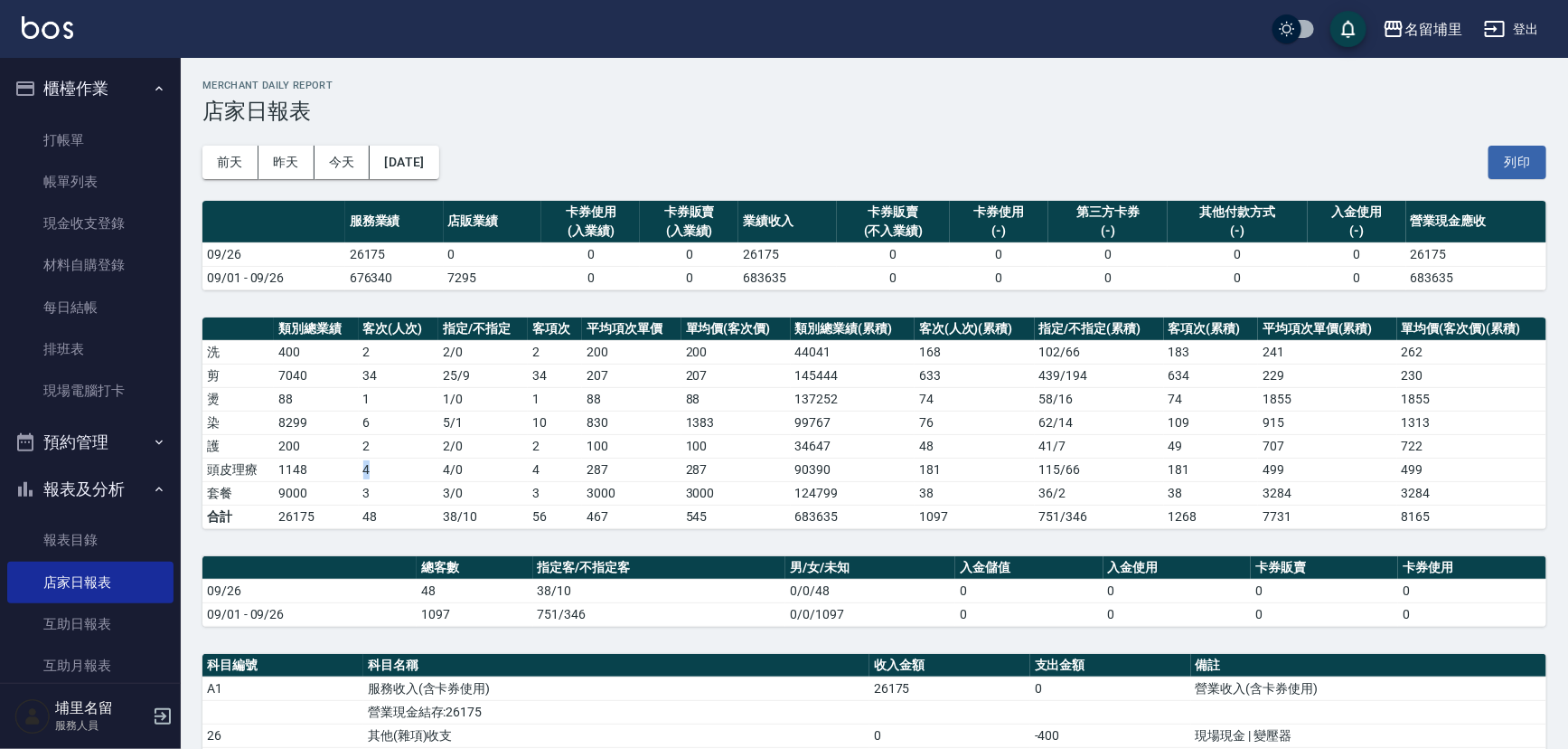
click at [340, 467] on tr "頭皮理療 1148 4 4 / 0 4 287 287 90390 181 115 / 66 181 499 499" at bounding box center [874, 469] width 1344 height 24
click at [340, 467] on td "1148" at bounding box center [316, 469] width 84 height 24
drag, startPoint x: 346, startPoint y: 464, endPoint x: 433, endPoint y: 470, distance: 87.2
click at [433, 470] on tr "頭皮理療 1148 4 4 / 0 4 287 287 90390 181 115 / 66 181 499 499" at bounding box center [874, 469] width 1344 height 24
click at [433, 470] on td "4" at bounding box center [398, 469] width 79 height 24
